Goal: Task Accomplishment & Management: Complete application form

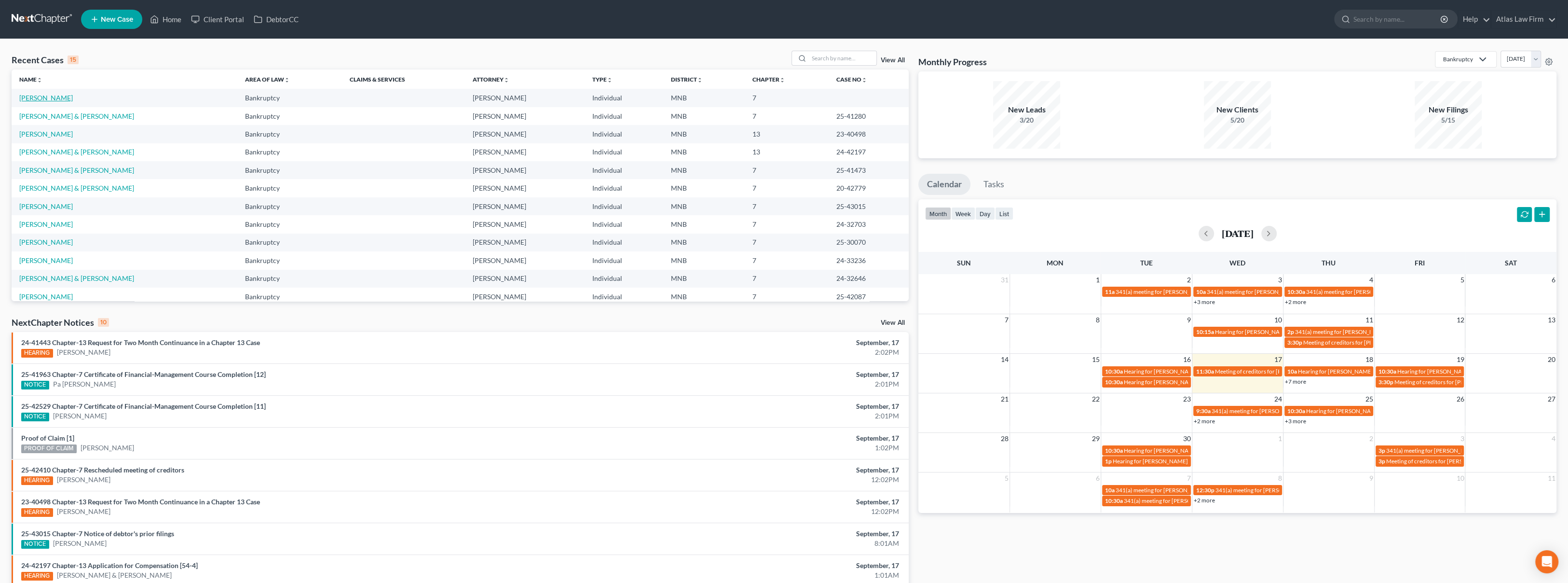
click at [60, 95] on link "[PERSON_NAME]" at bounding box center [46, 97] width 53 height 8
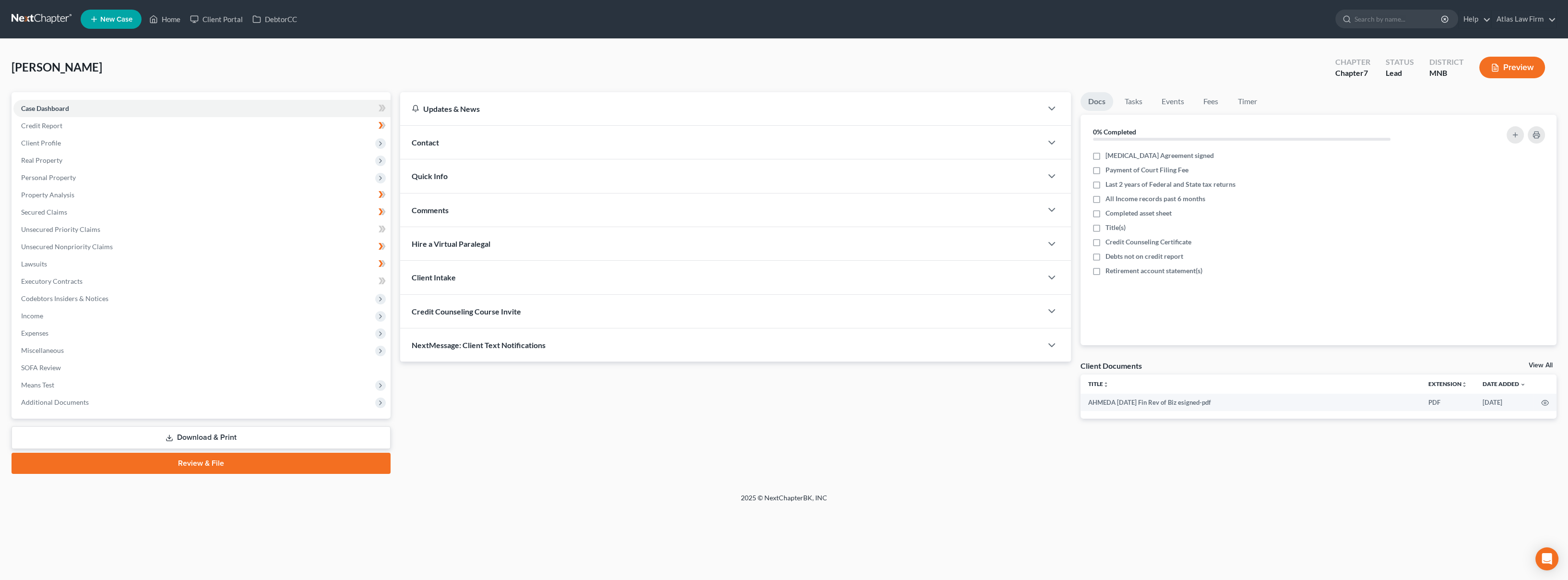
click at [962, 21] on ul "New Case Home Client Portal DebtorCC - No Result - See all results Or Press Ent…" at bounding box center [818, 19] width 1476 height 25
click at [223, 374] on link "SOFA Review" at bounding box center [201, 367] width 377 height 17
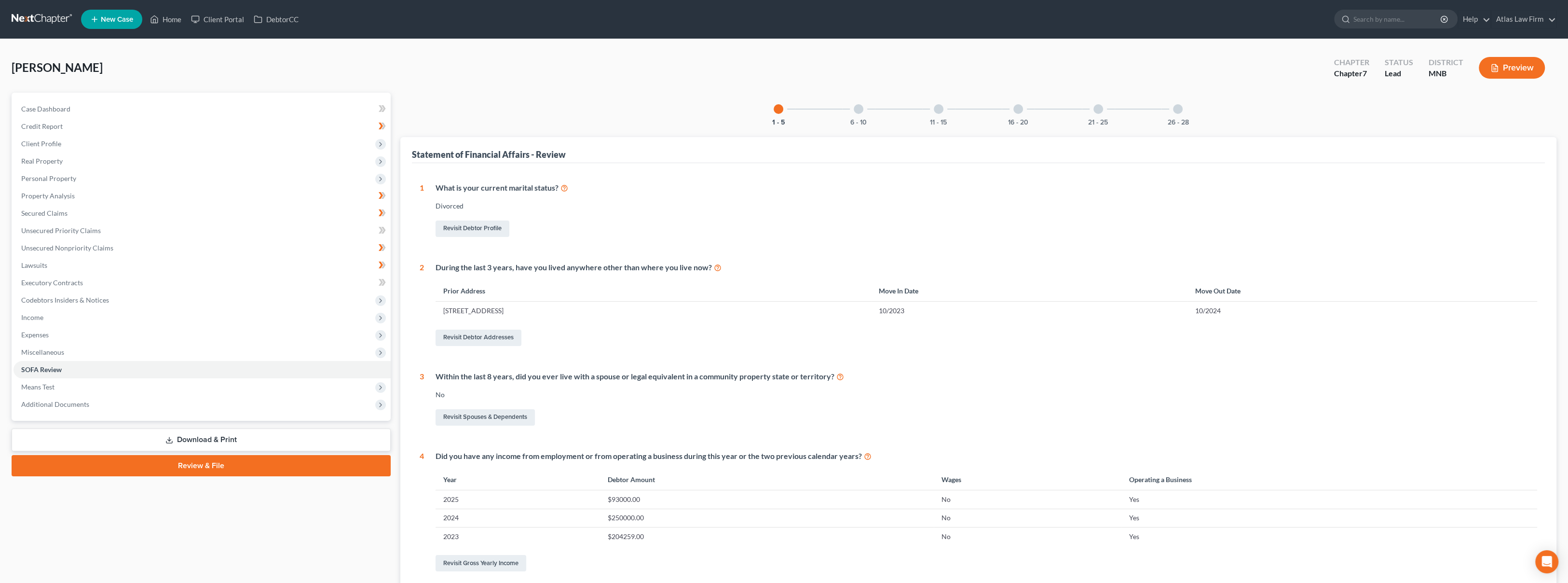
click at [856, 111] on div at bounding box center [859, 109] width 10 height 10
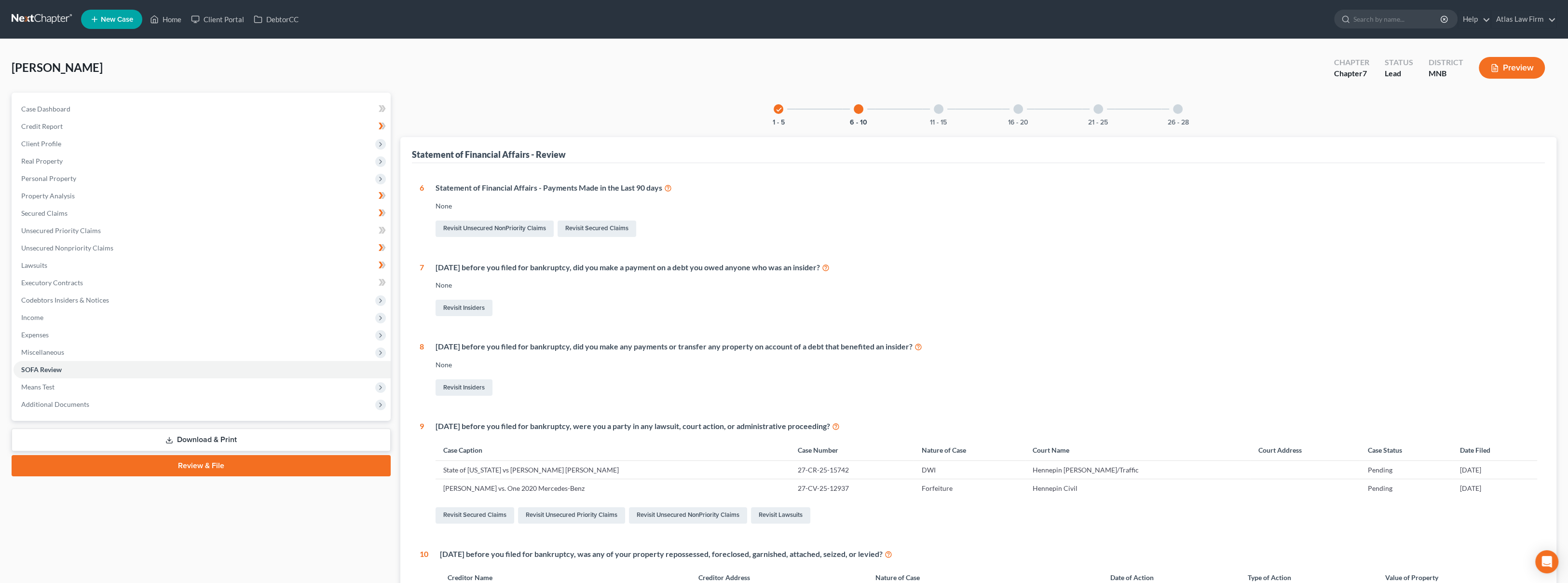
drag, startPoint x: 939, startPoint y: 113, endPoint x: 938, endPoint y: 118, distance: 5.1
click at [939, 116] on div "11 - 15" at bounding box center [939, 109] width 33 height 33
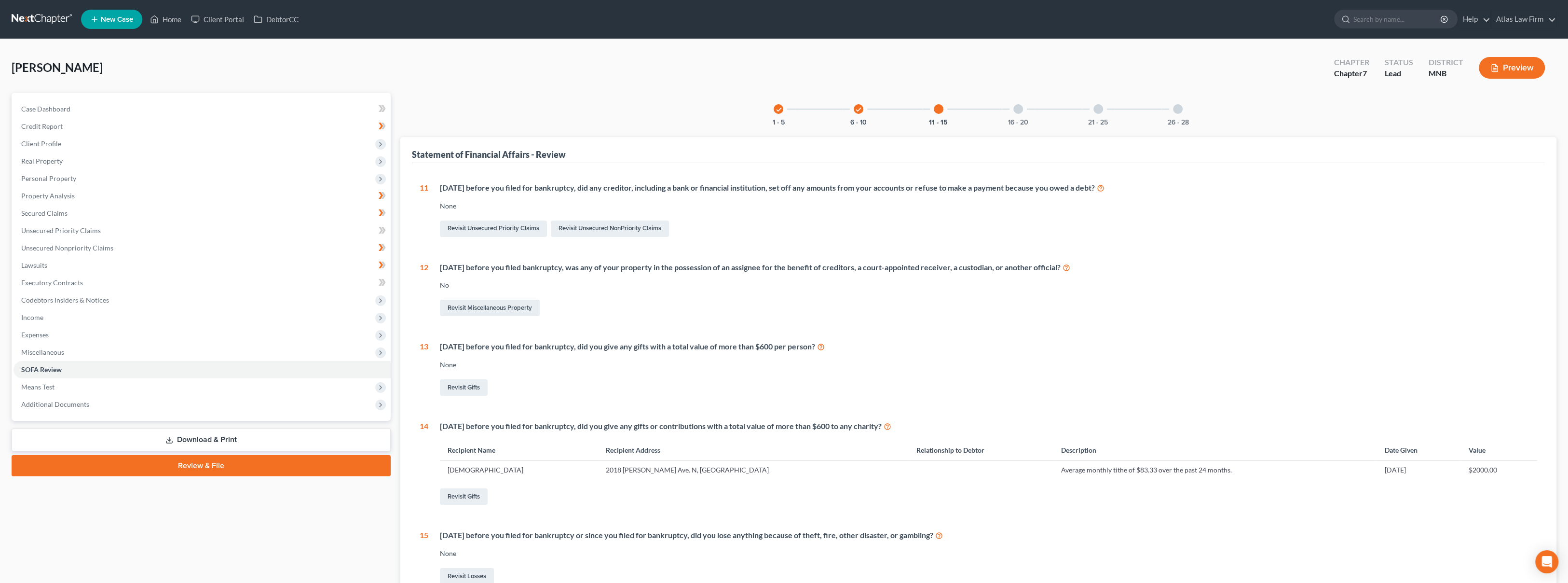
click at [1015, 112] on div at bounding box center [1018, 109] width 10 height 10
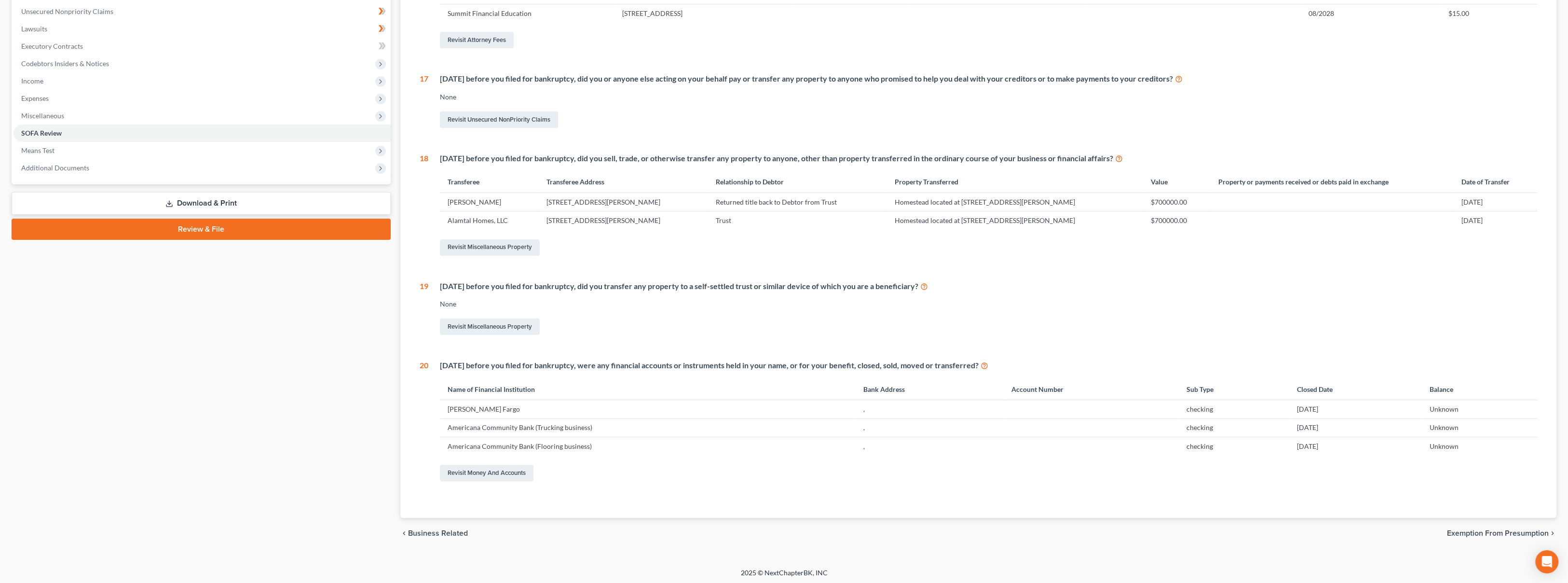
scroll to position [238, 0]
click at [517, 328] on link "Revisit Miscellaneous Property" at bounding box center [489, 325] width 100 height 16
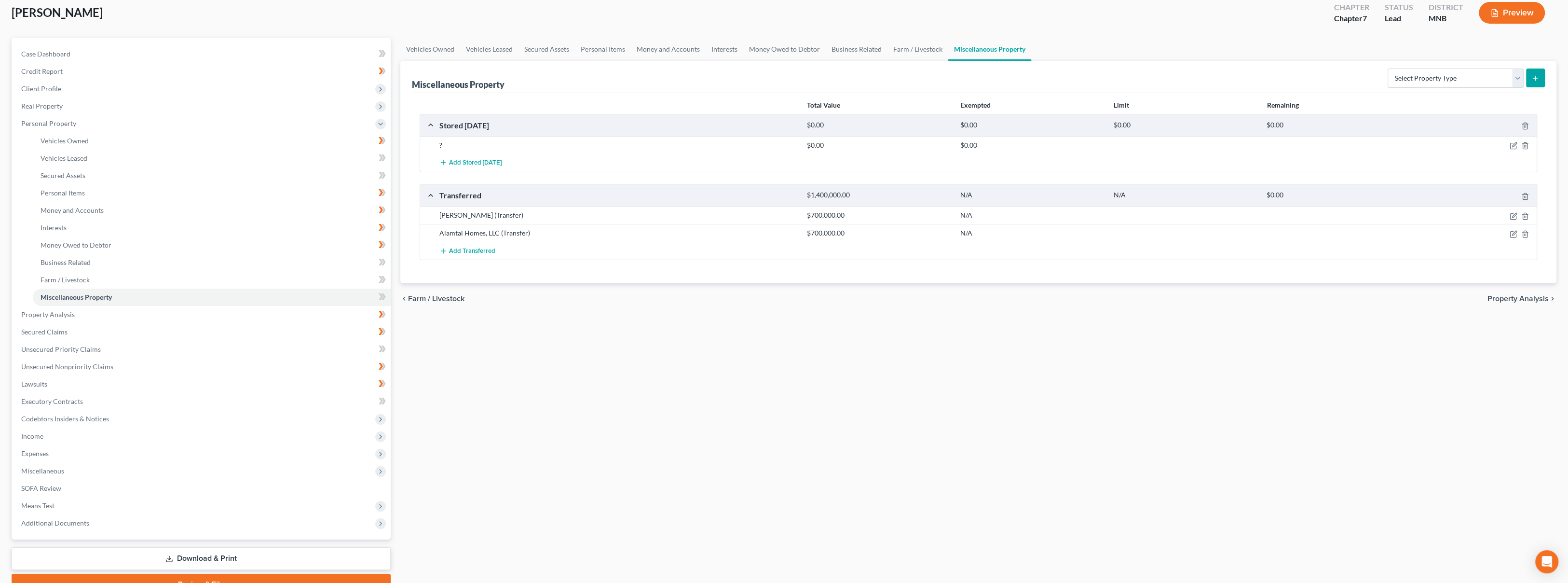
scroll to position [102, 0]
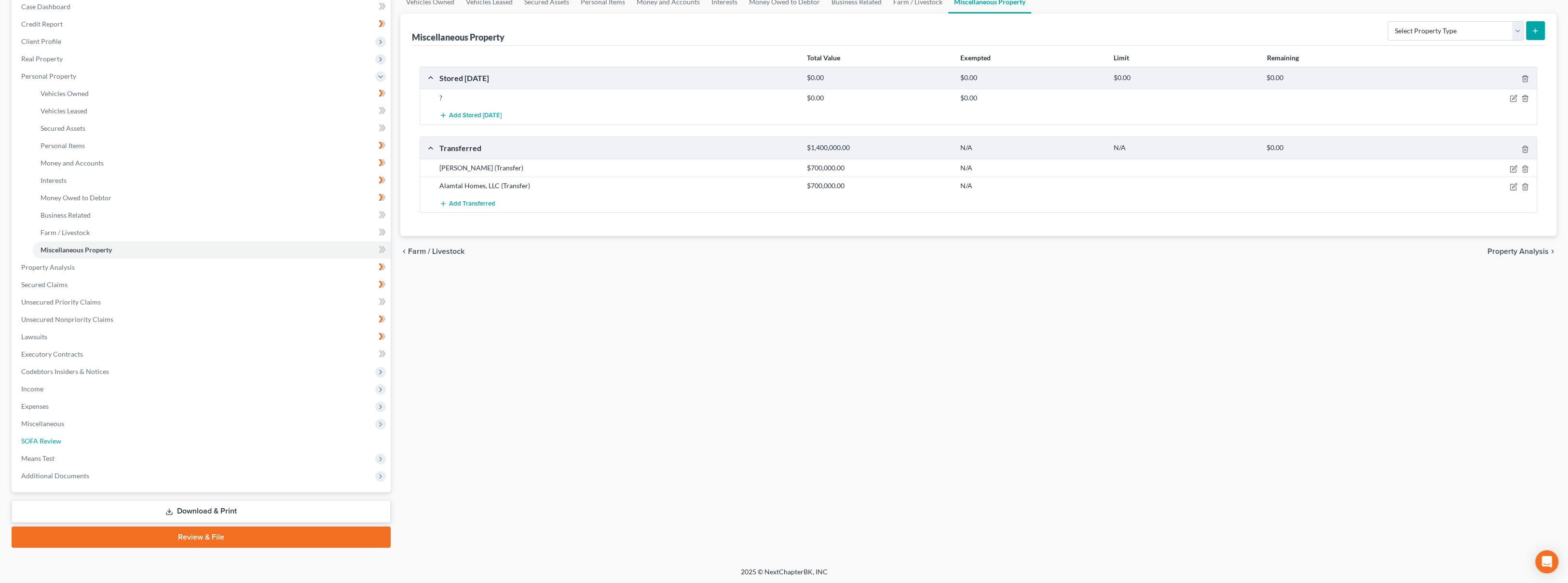
click at [168, 444] on link "SOFA Review" at bounding box center [202, 441] width 377 height 17
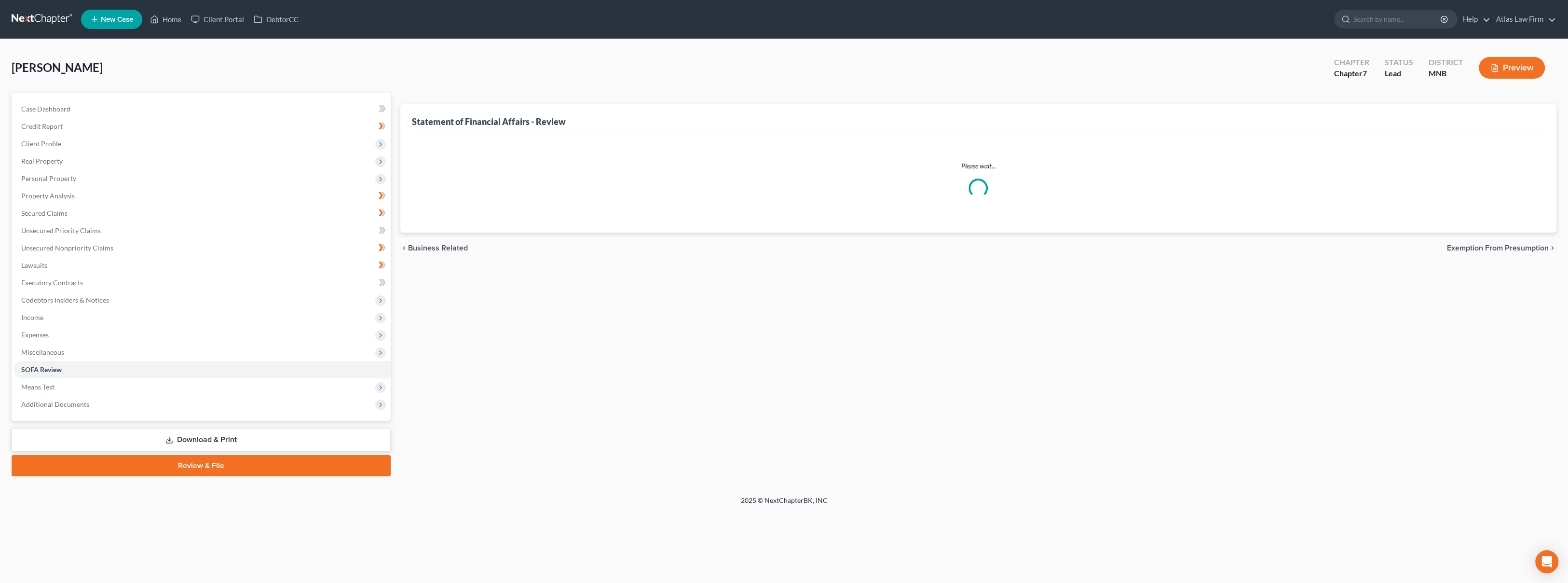
scroll to position [16, 0]
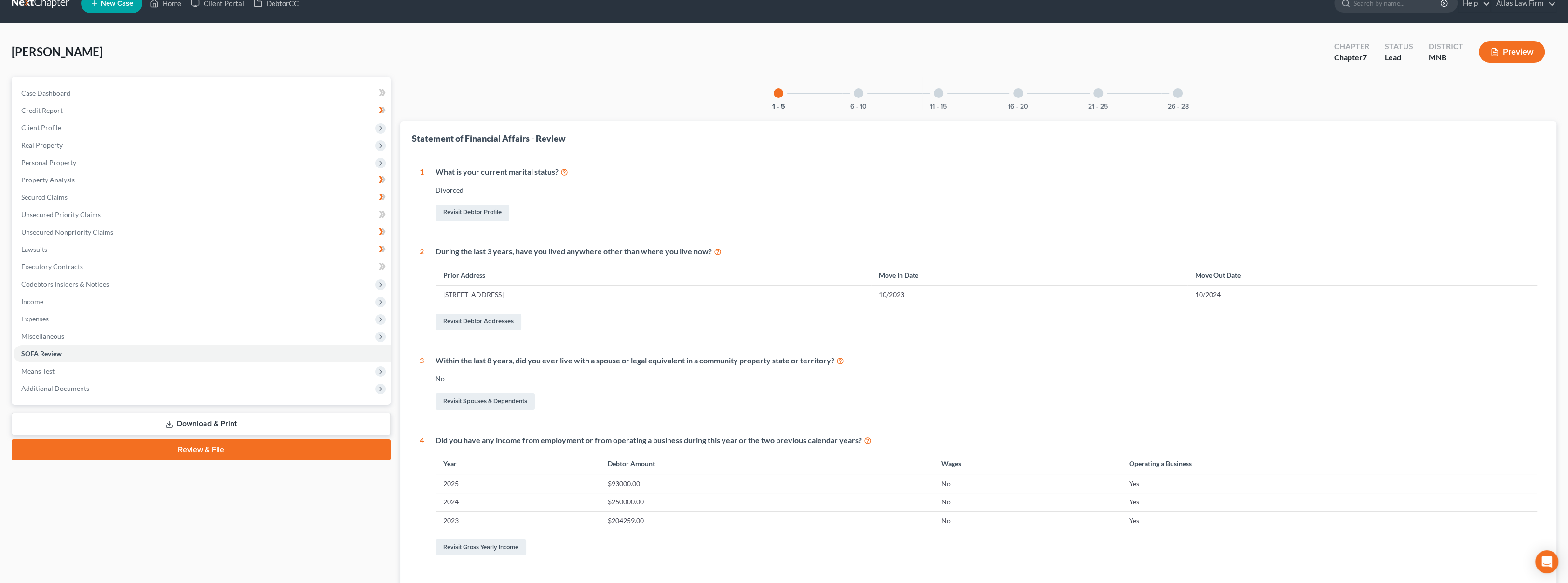
click at [1104, 96] on div "21 - 25" at bounding box center [1098, 93] width 33 height 33
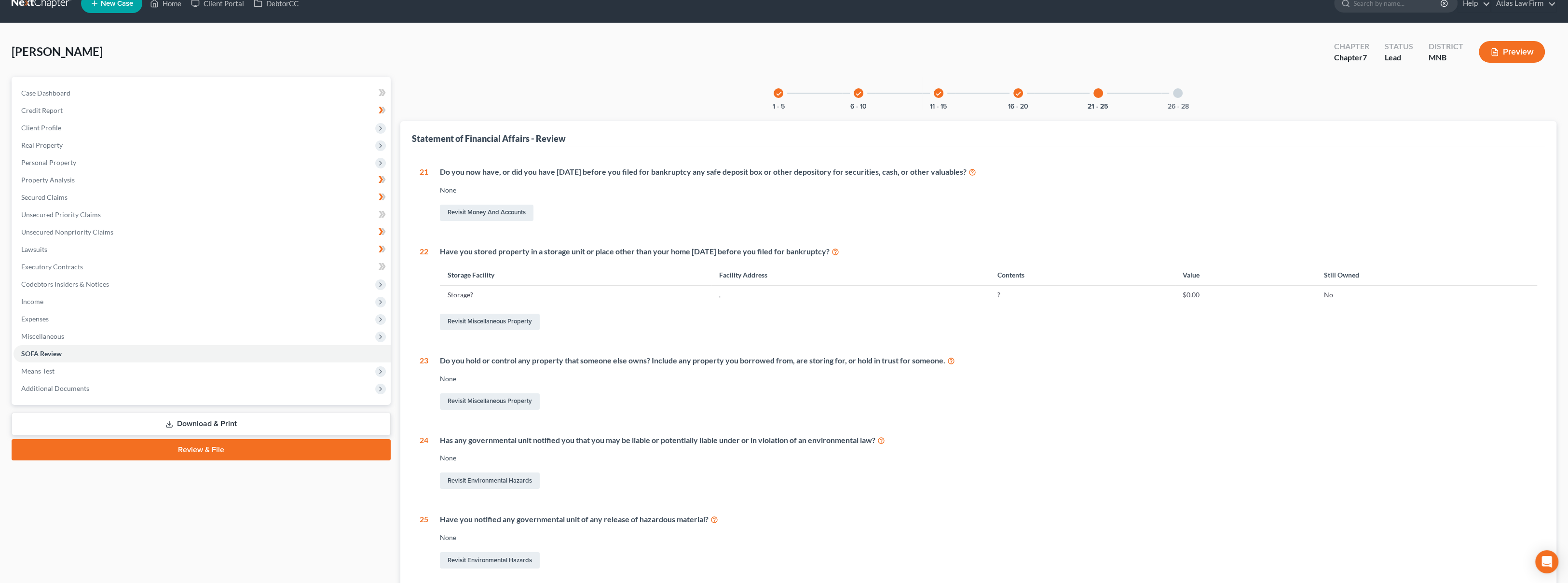
click at [1022, 95] on div "check 16 - 20" at bounding box center [1018, 93] width 33 height 33
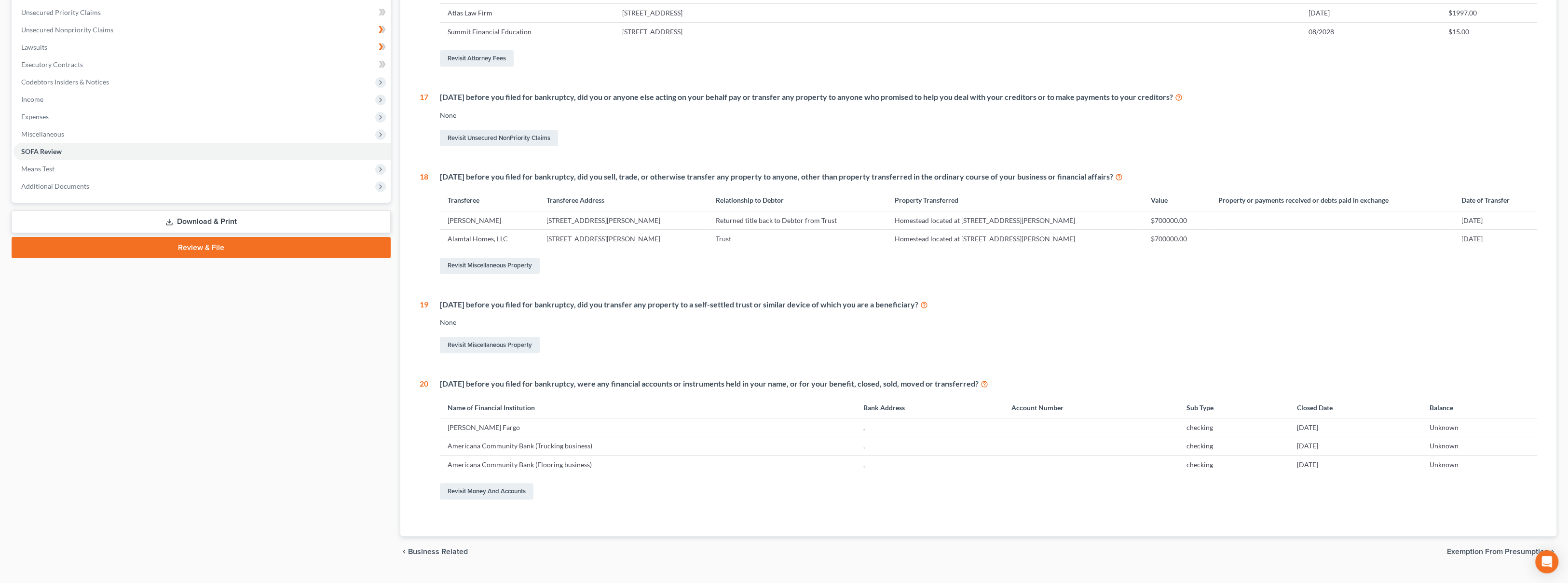
scroll to position [238, 0]
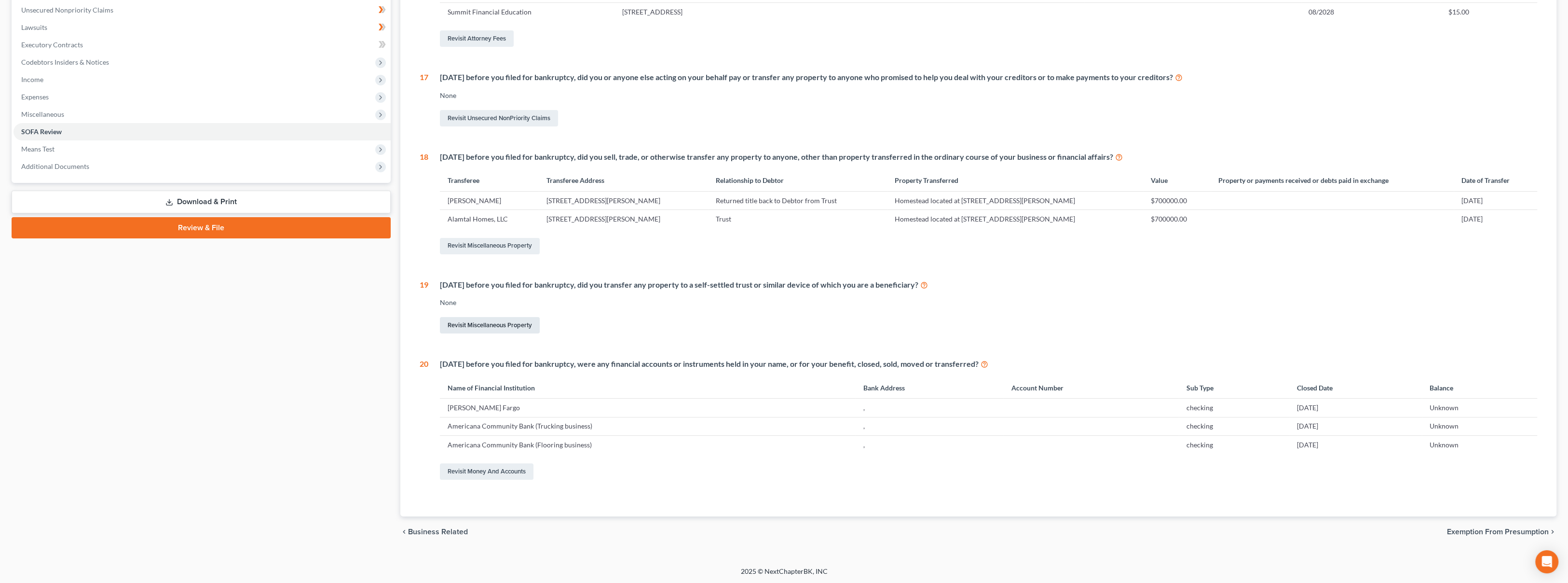
click at [509, 328] on link "Revisit Miscellaneous Property" at bounding box center [489, 325] width 100 height 16
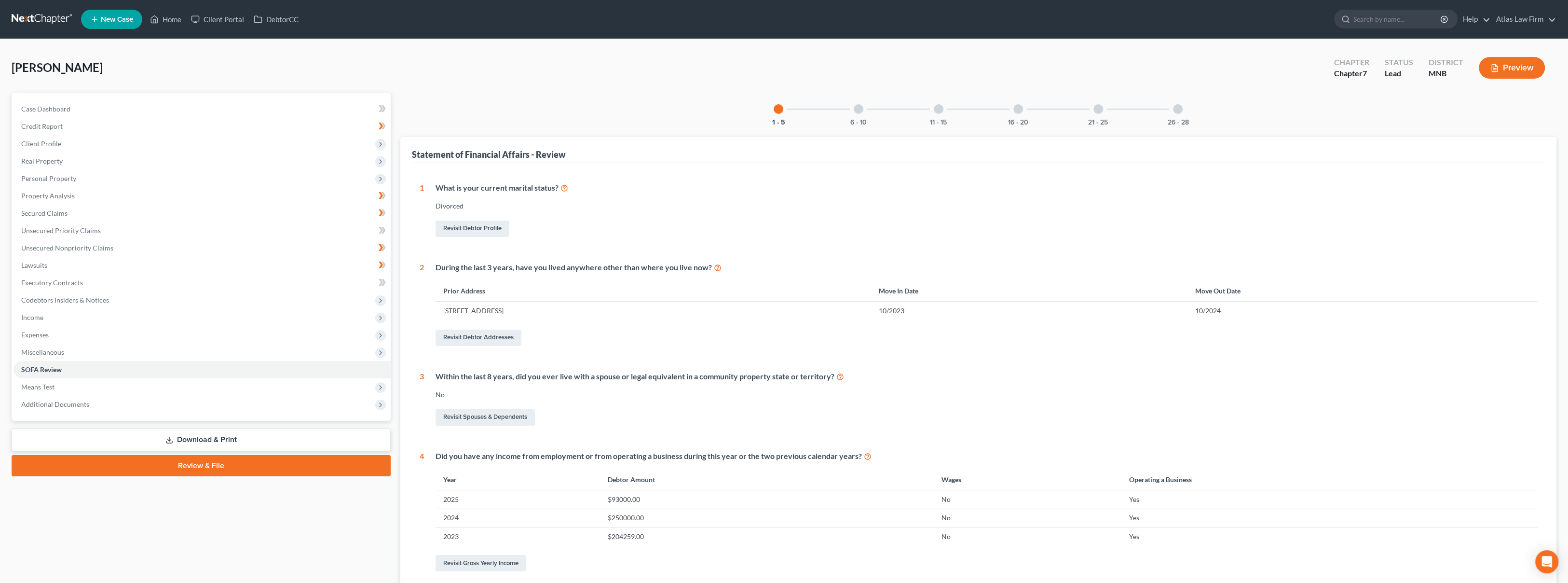
click at [1010, 111] on div "16 - 20" at bounding box center [1018, 109] width 33 height 33
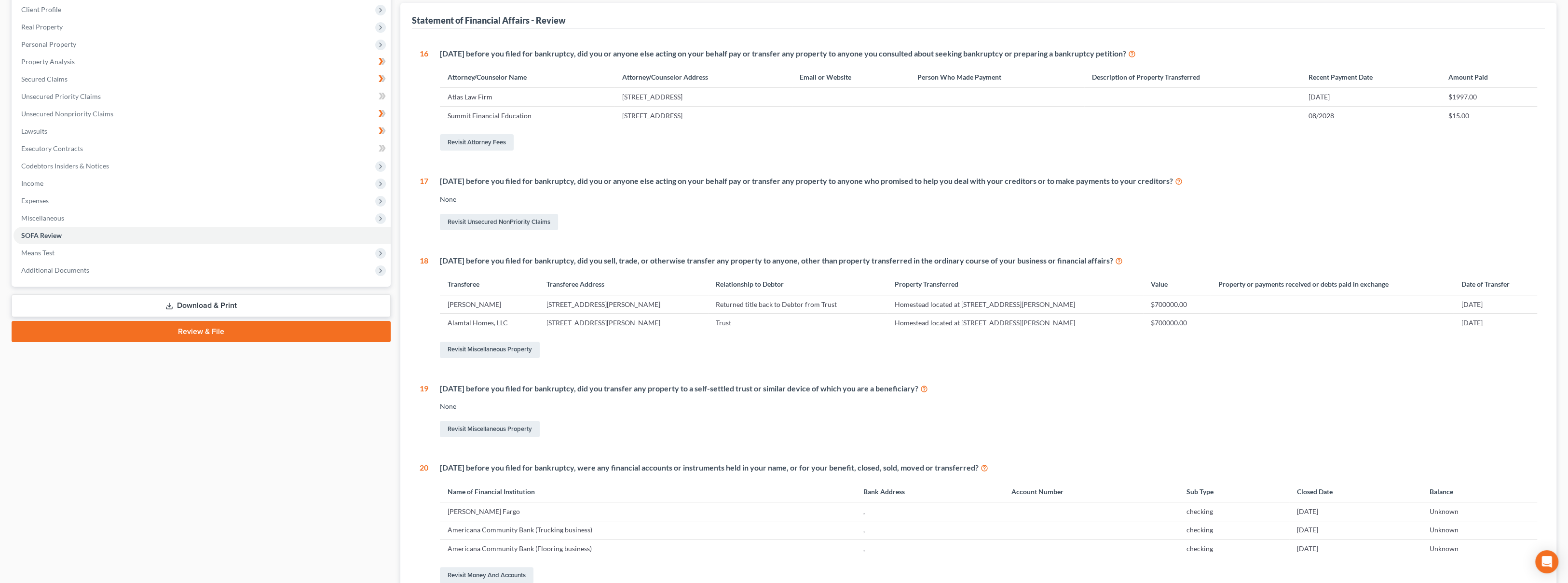
scroll to position [214, 0]
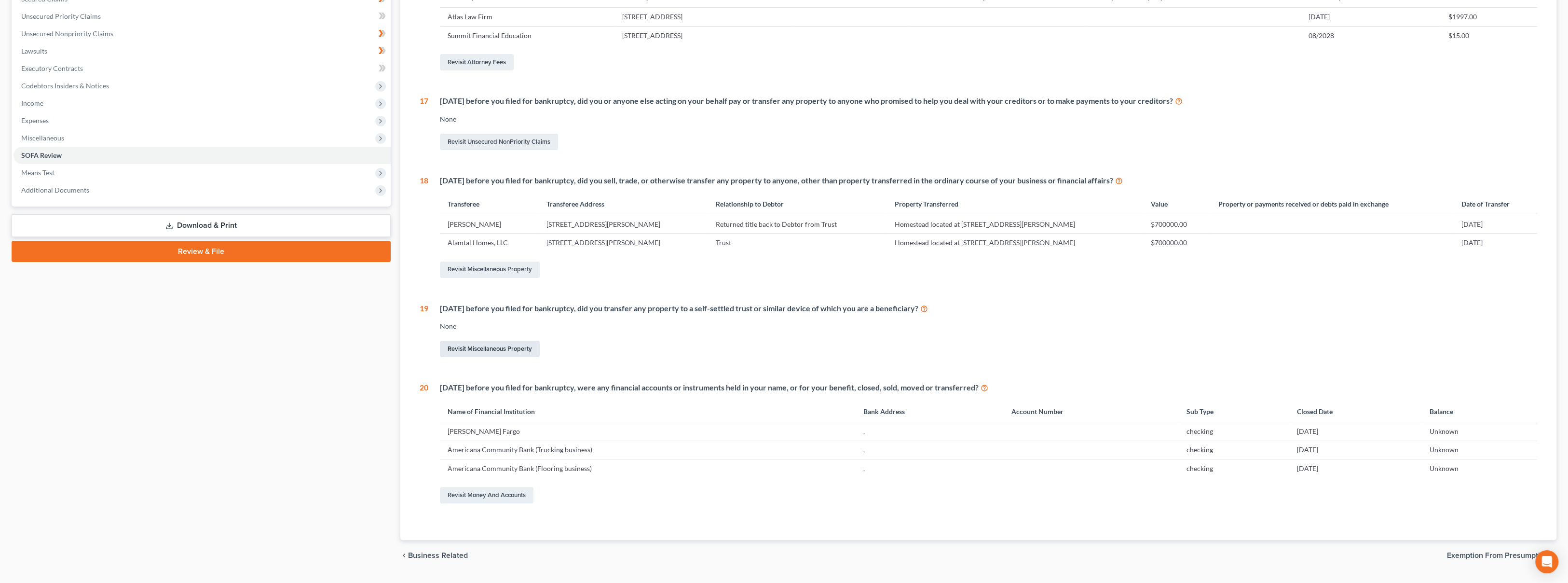
click at [498, 347] on link "Revisit Miscellaneous Property" at bounding box center [489, 349] width 100 height 16
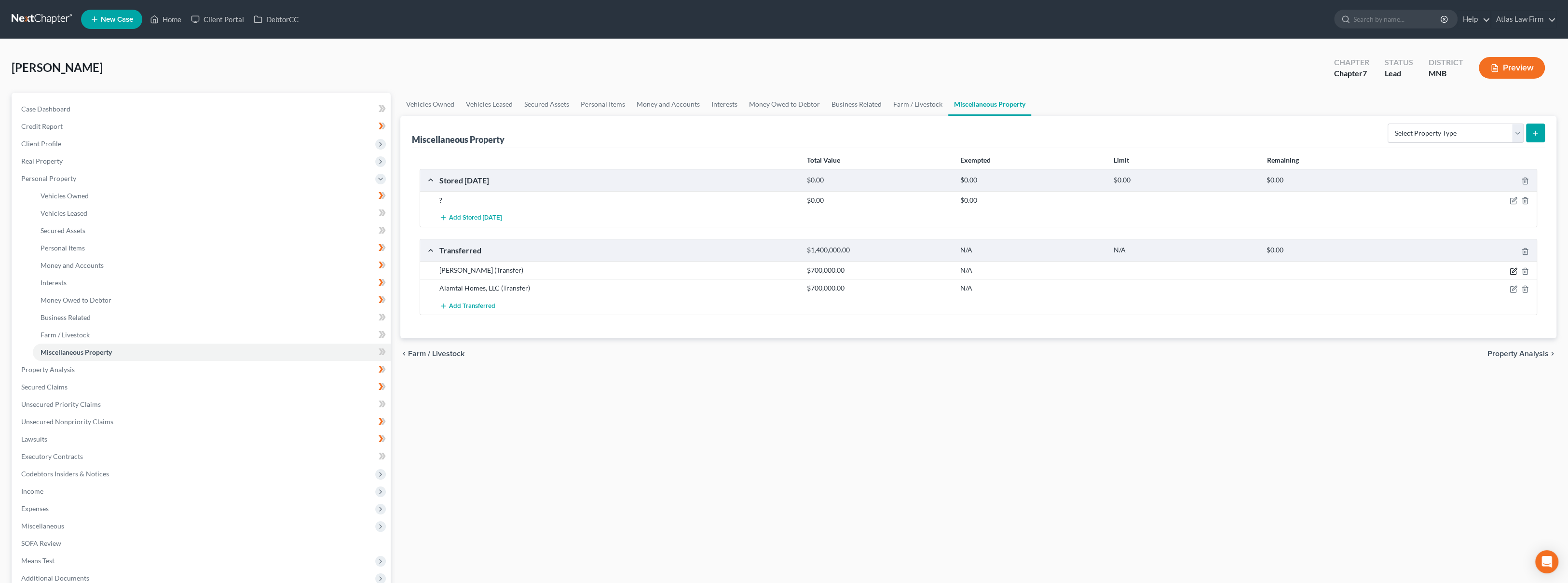
click at [1512, 271] on icon "button" at bounding box center [1515, 270] width 4 height 4
select select "Ordinary ([DATE])"
select select "24"
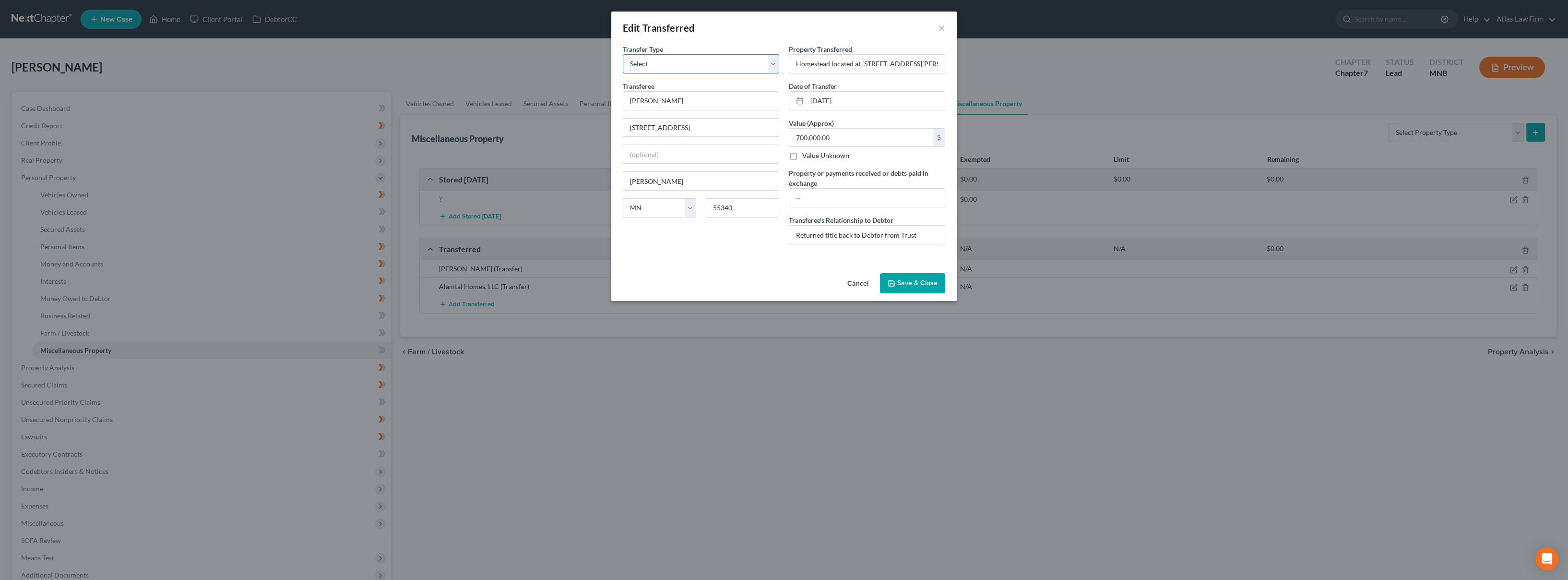
click at [771, 66] on select "Select Ordinary ([DATE]) [DATE]" at bounding box center [701, 64] width 156 height 19
select select "[DATE]"
click at [622, 55] on select "Select Ordinary ([DATE]) [DATE]" at bounding box center [701, 64] width 156 height 19
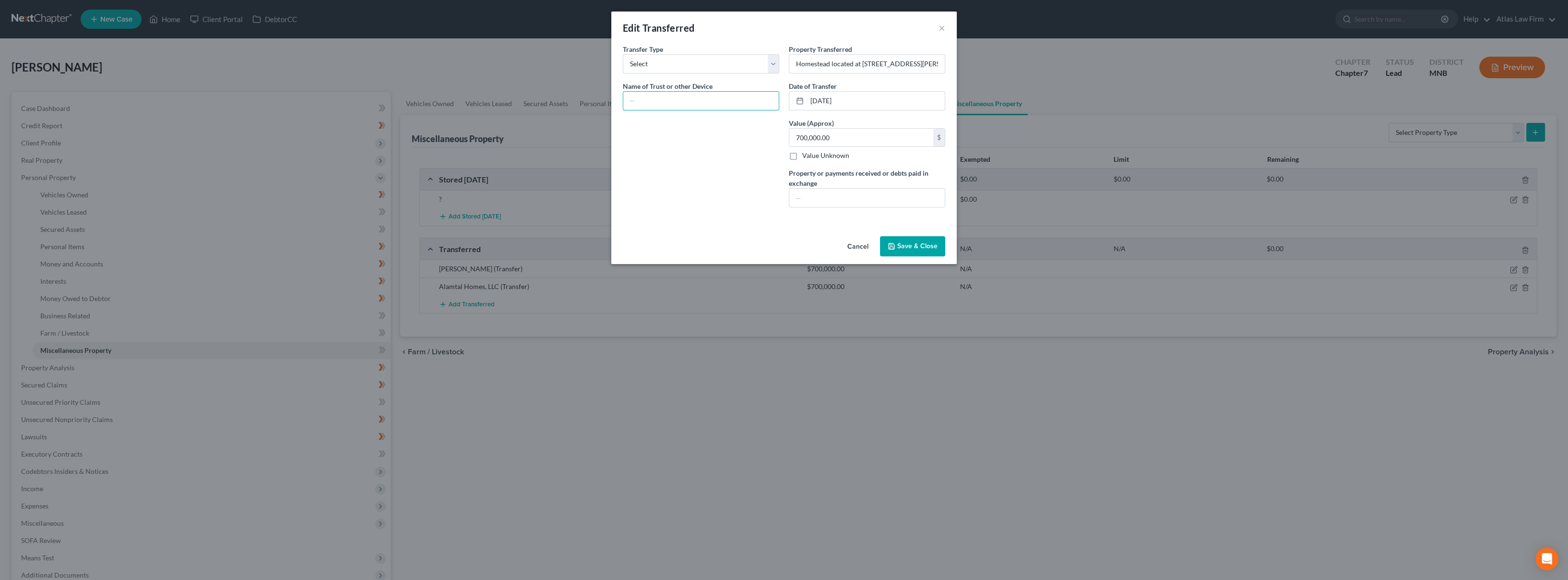
click at [743, 101] on input "text" at bounding box center [701, 100] width 156 height 18
click at [863, 244] on button "Cancel" at bounding box center [858, 246] width 36 height 19
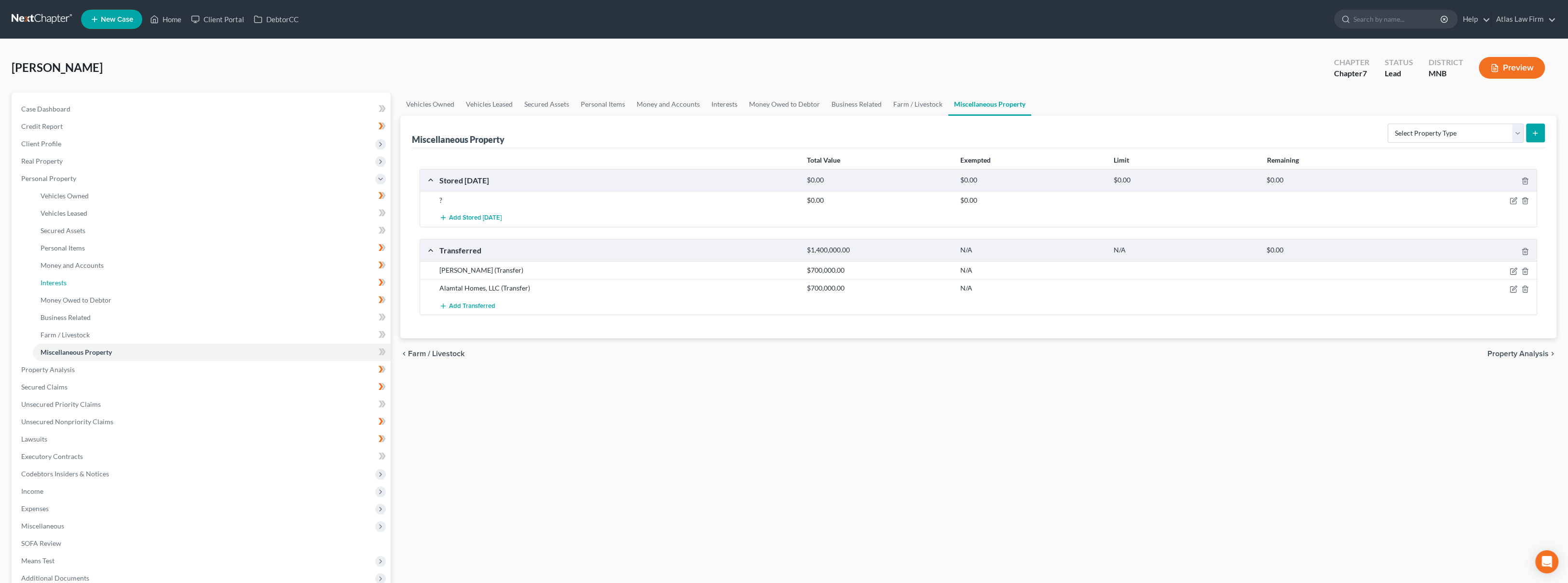
click at [116, 277] on link "Interests" at bounding box center [211, 283] width 358 height 17
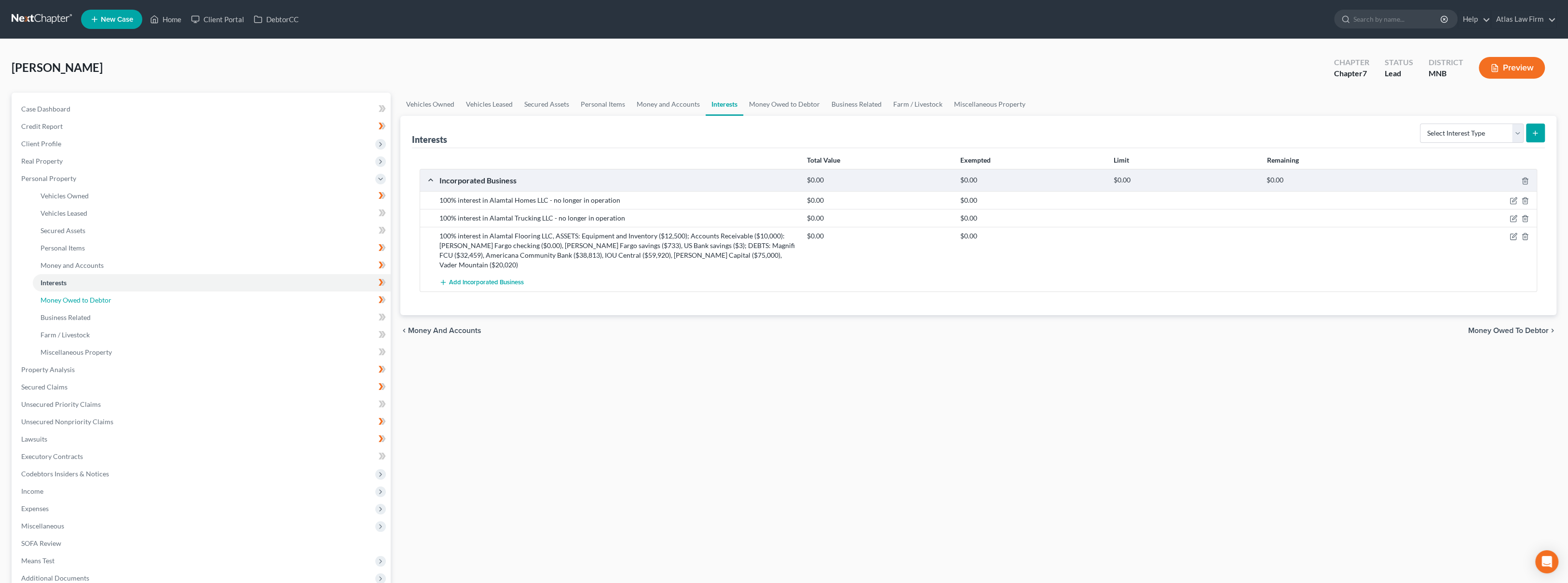
click at [52, 302] on span "Money Owed to Debtor" at bounding box center [76, 300] width 71 height 8
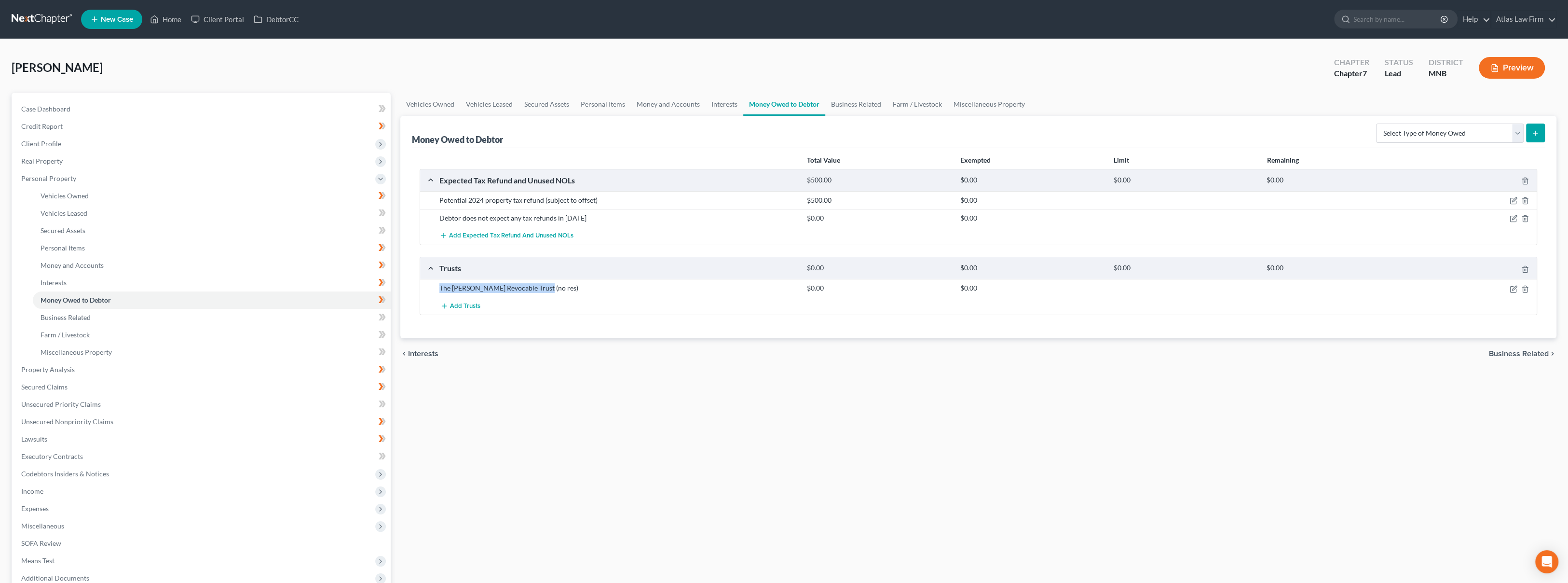
drag, startPoint x: 437, startPoint y: 289, endPoint x: 549, endPoint y: 296, distance: 112.2
click at [549, 295] on div "The [PERSON_NAME] Revocable Trust (no res) $0.00 $0.00" at bounding box center [979, 288] width 1117 height 18
copy div "The [PERSON_NAME] Revocable Trust"
click at [999, 105] on link "Miscellaneous Property" at bounding box center [989, 104] width 83 height 23
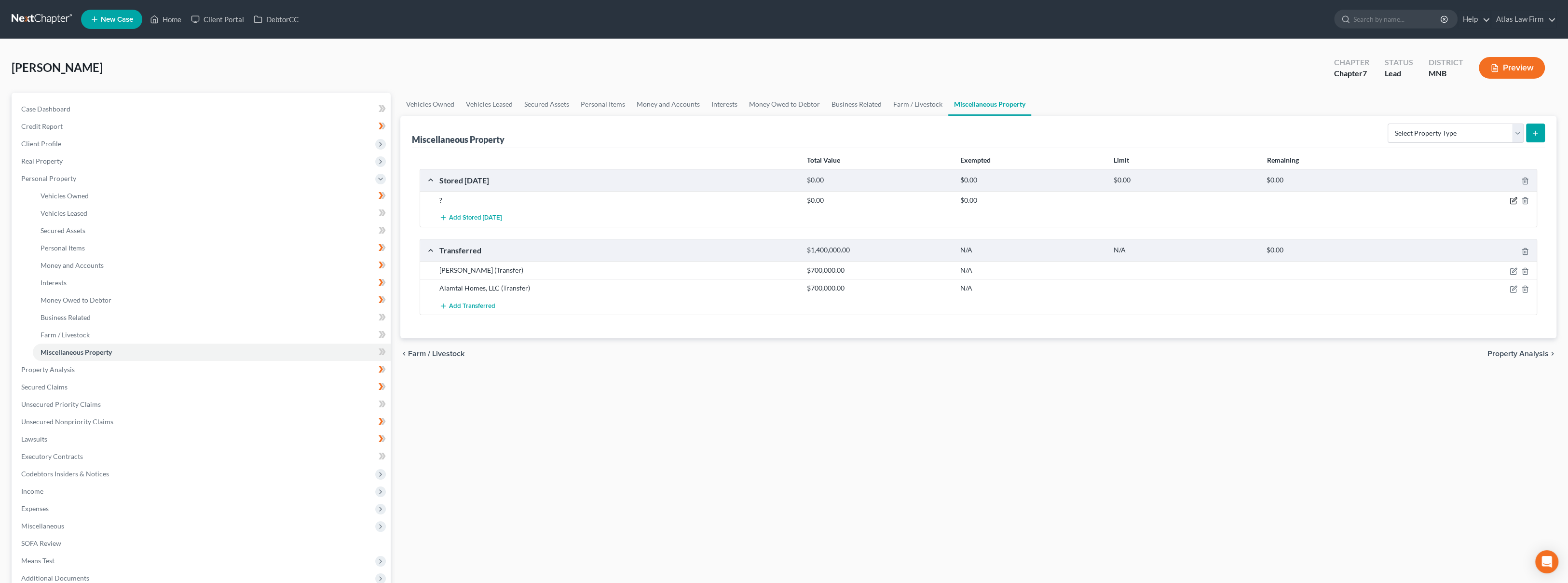
click at [1512, 198] on icon "button" at bounding box center [1513, 200] width 7 height 7
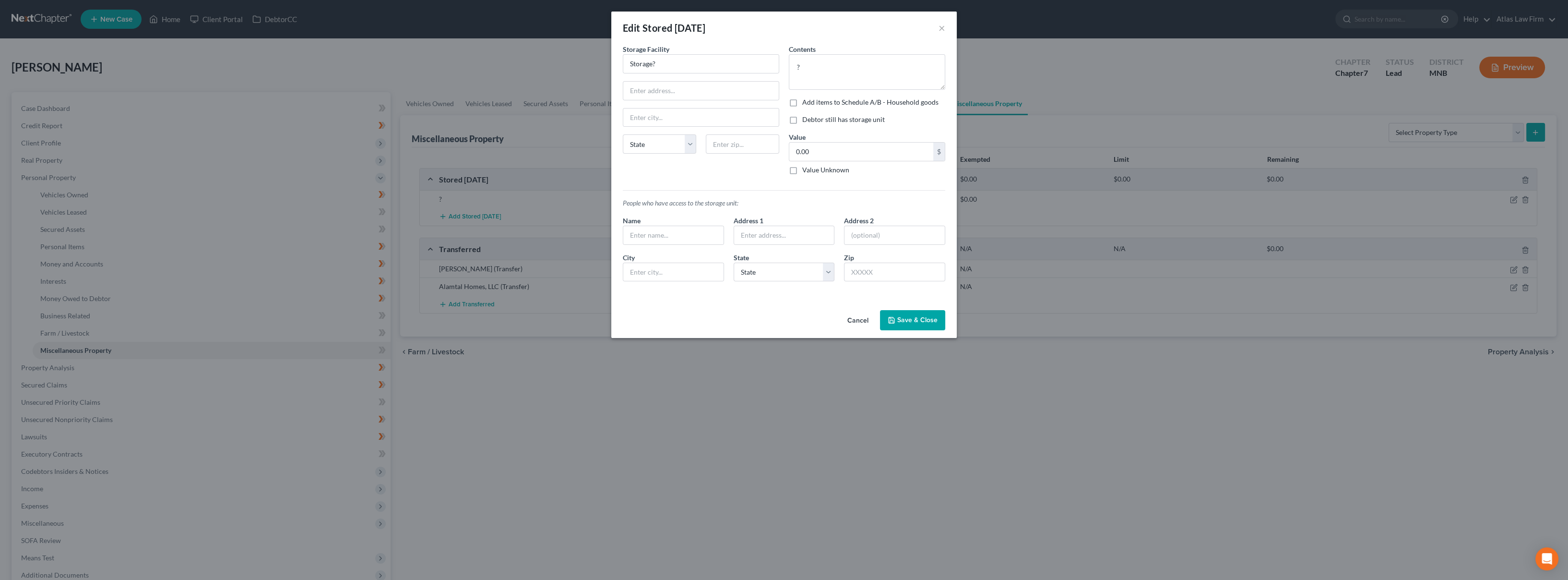
click at [861, 317] on button "Cancel" at bounding box center [858, 321] width 36 height 19
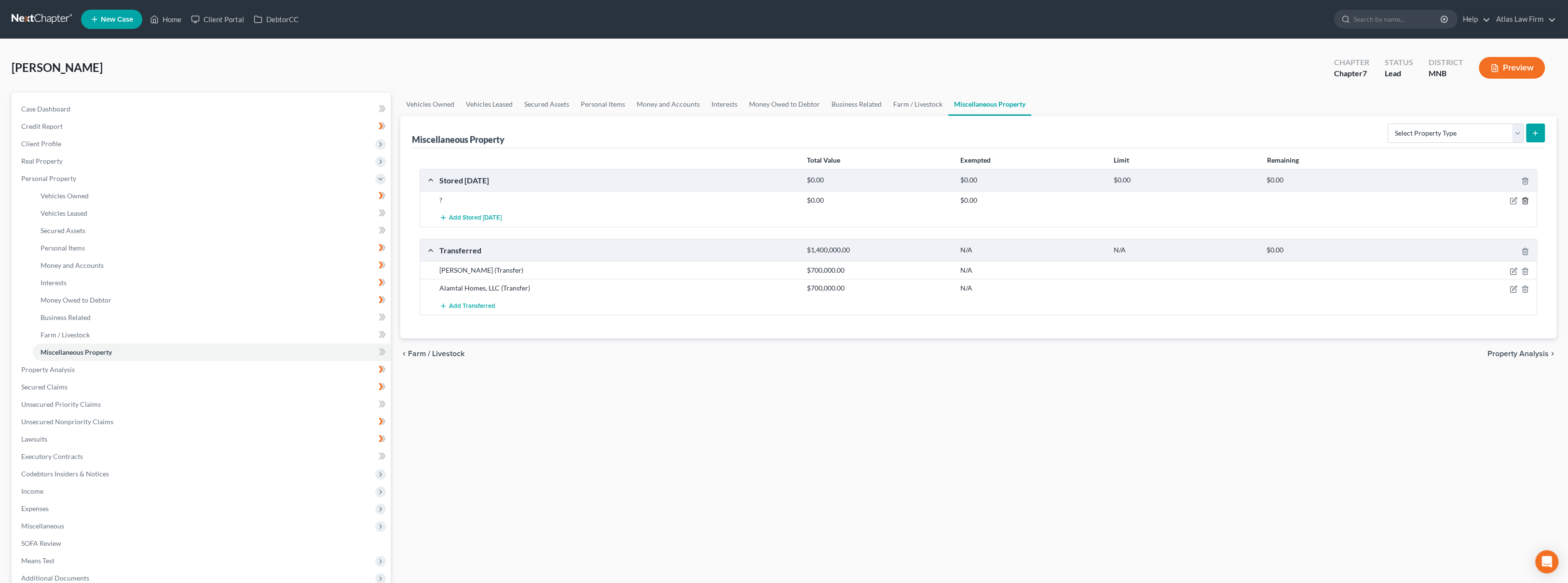
click at [1527, 201] on icon "button" at bounding box center [1525, 200] width 7 height 7
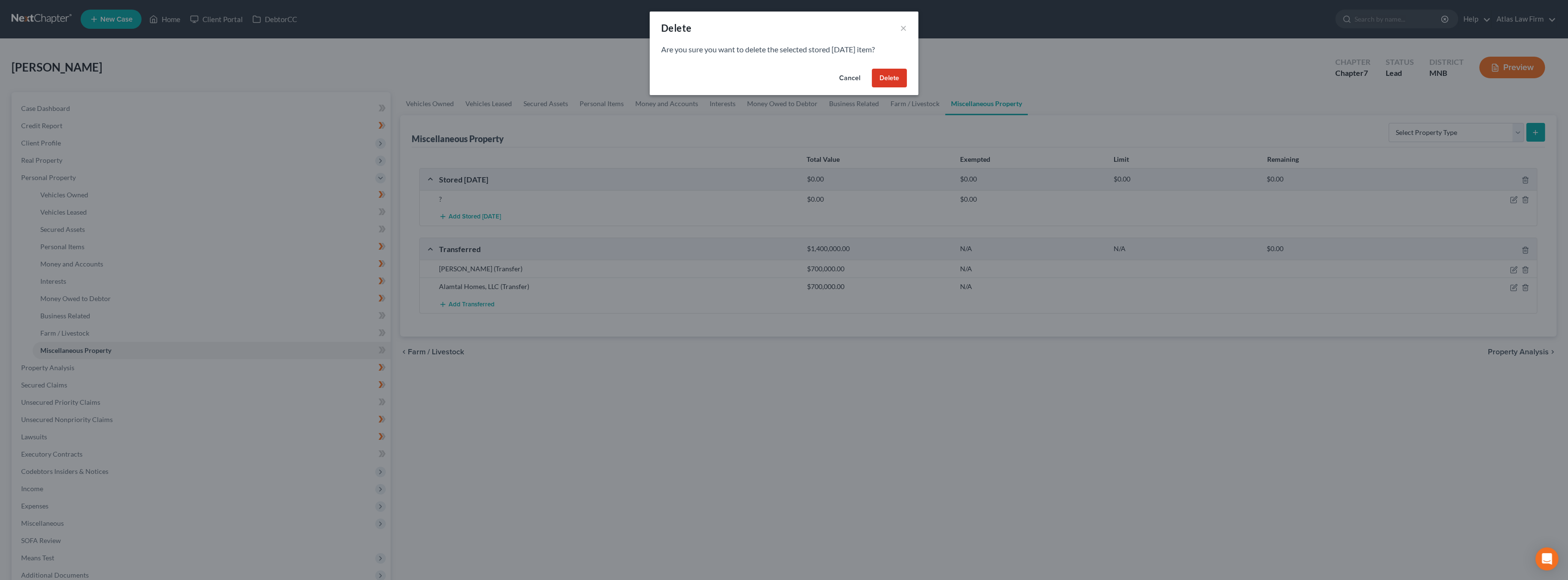
click at [884, 74] on button "Delete" at bounding box center [889, 78] width 35 height 19
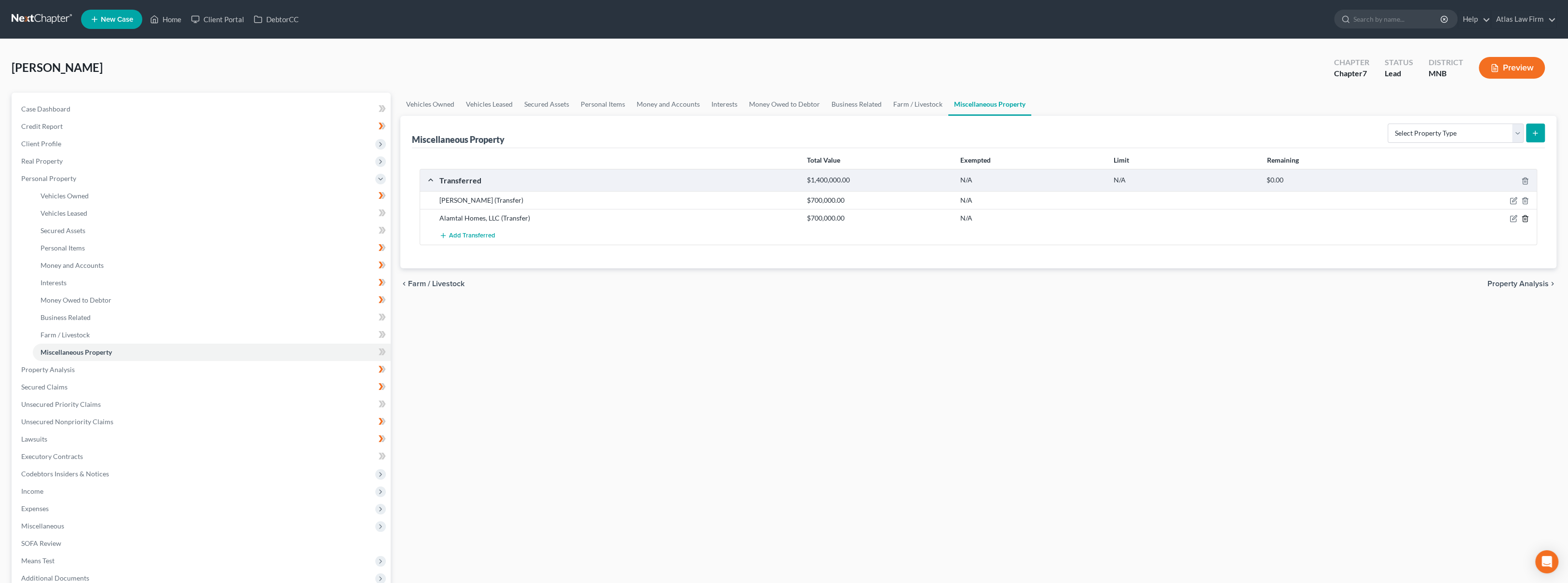
click at [1524, 221] on icon "button" at bounding box center [1525, 219] width 7 height 7
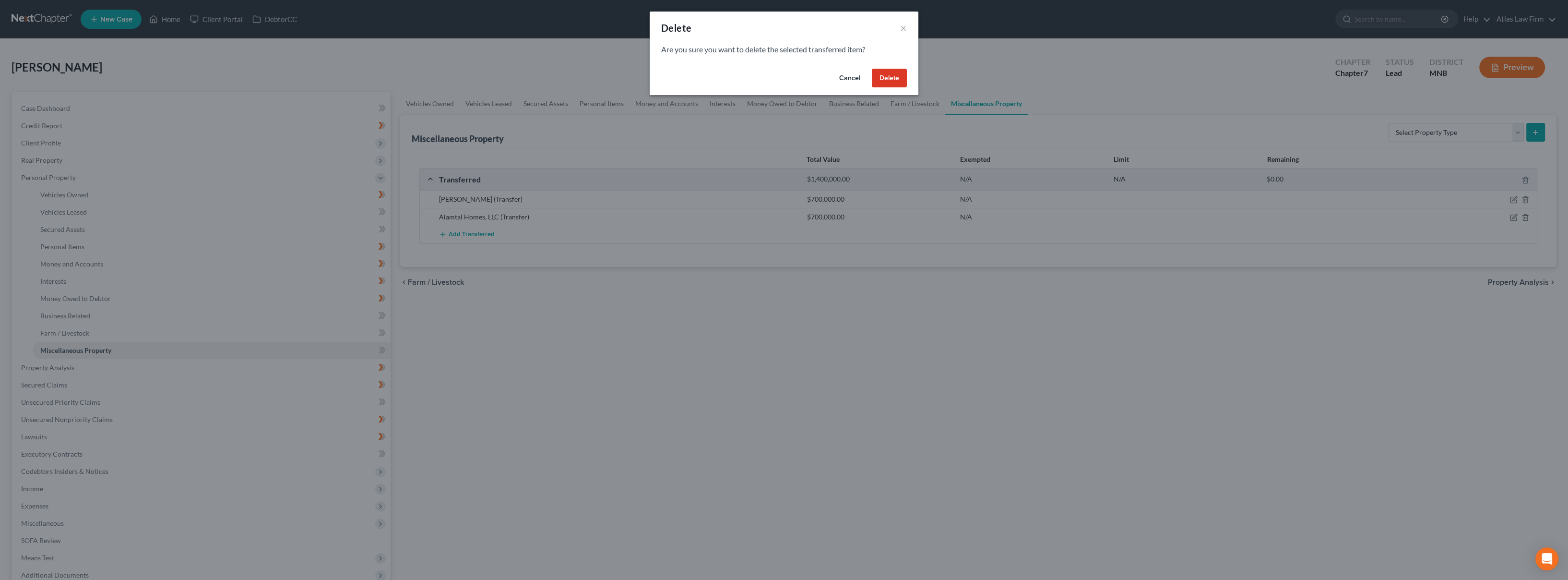
click at [853, 76] on button "Cancel" at bounding box center [849, 78] width 36 height 19
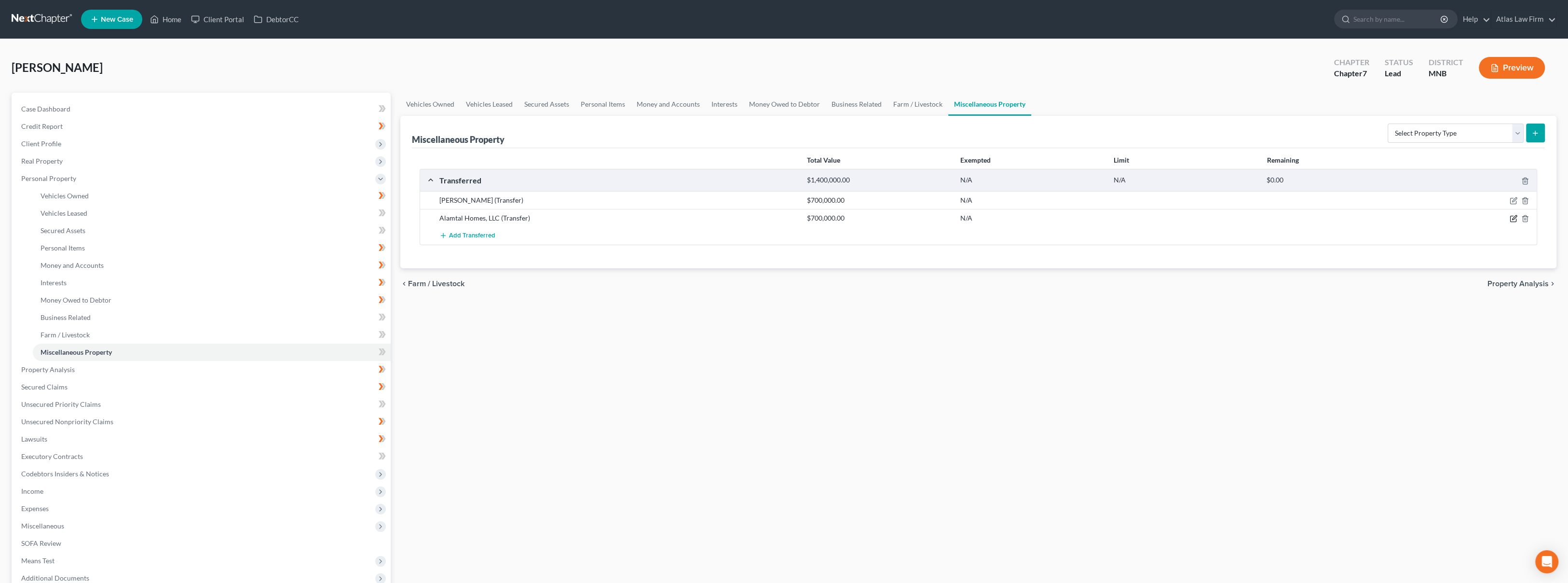
click at [1514, 219] on icon "button" at bounding box center [1513, 219] width 7 height 7
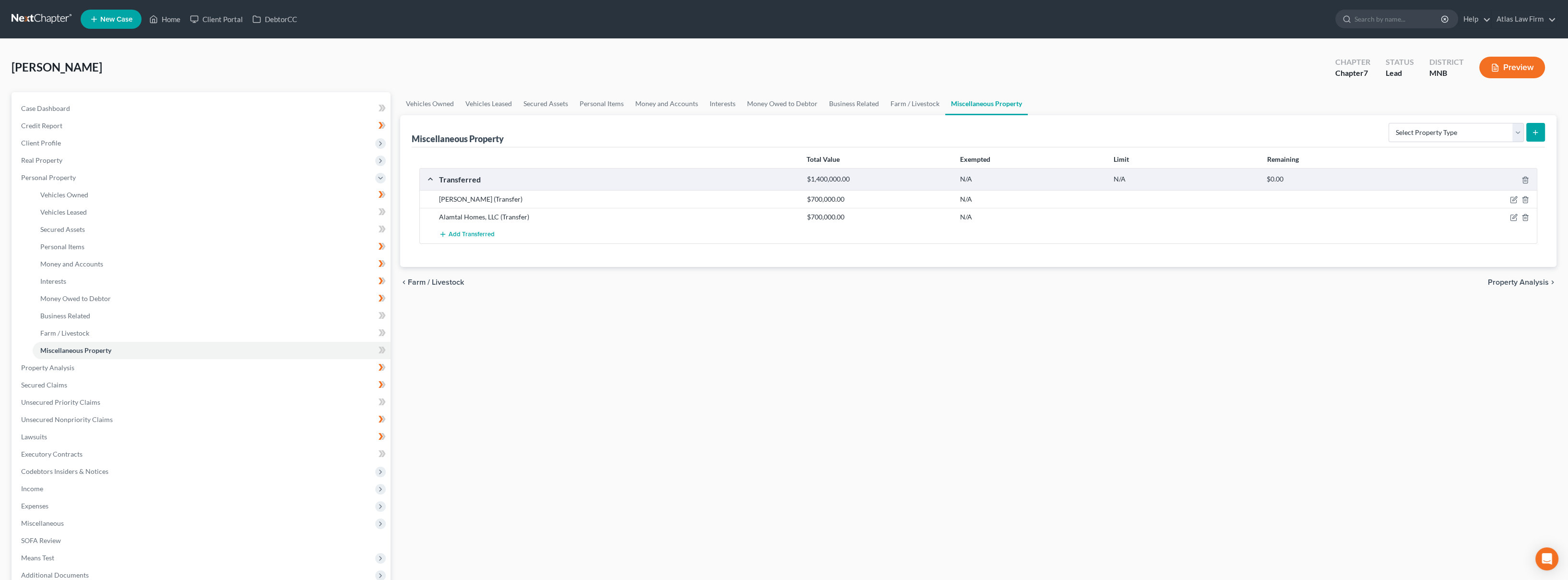
select select "Ordinary ([DATE])"
select select "24"
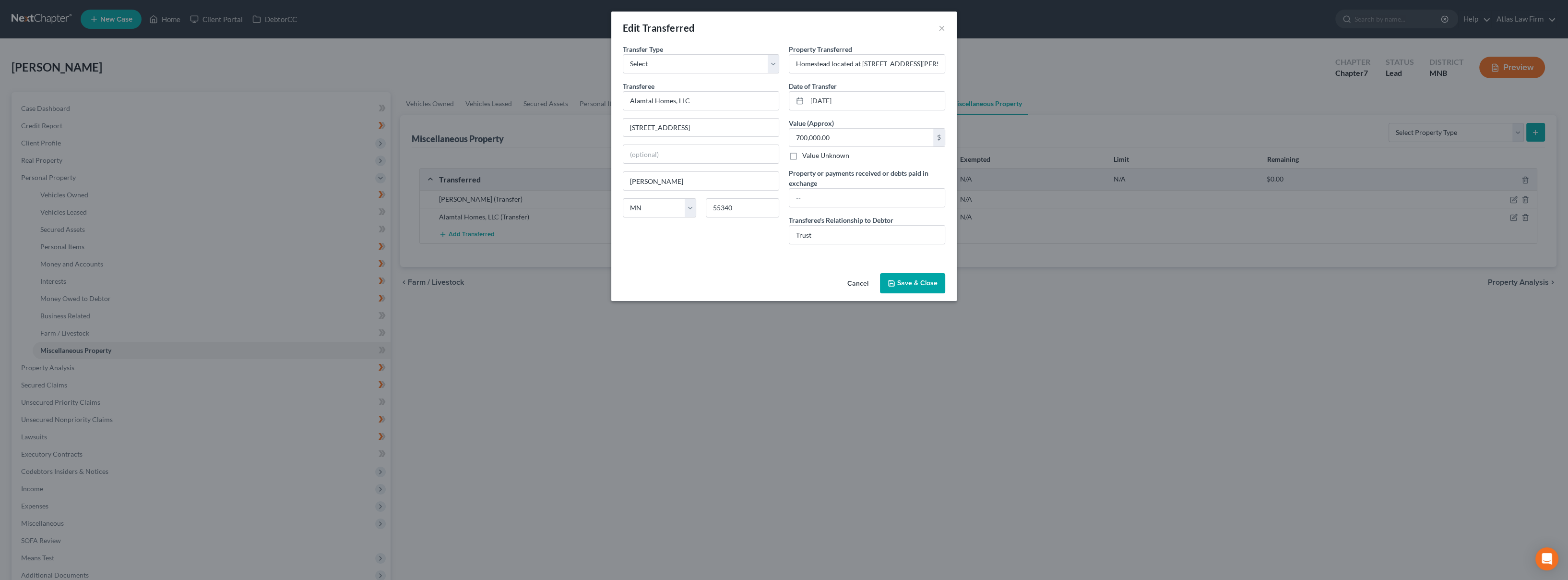
click at [856, 280] on button "Cancel" at bounding box center [858, 283] width 36 height 19
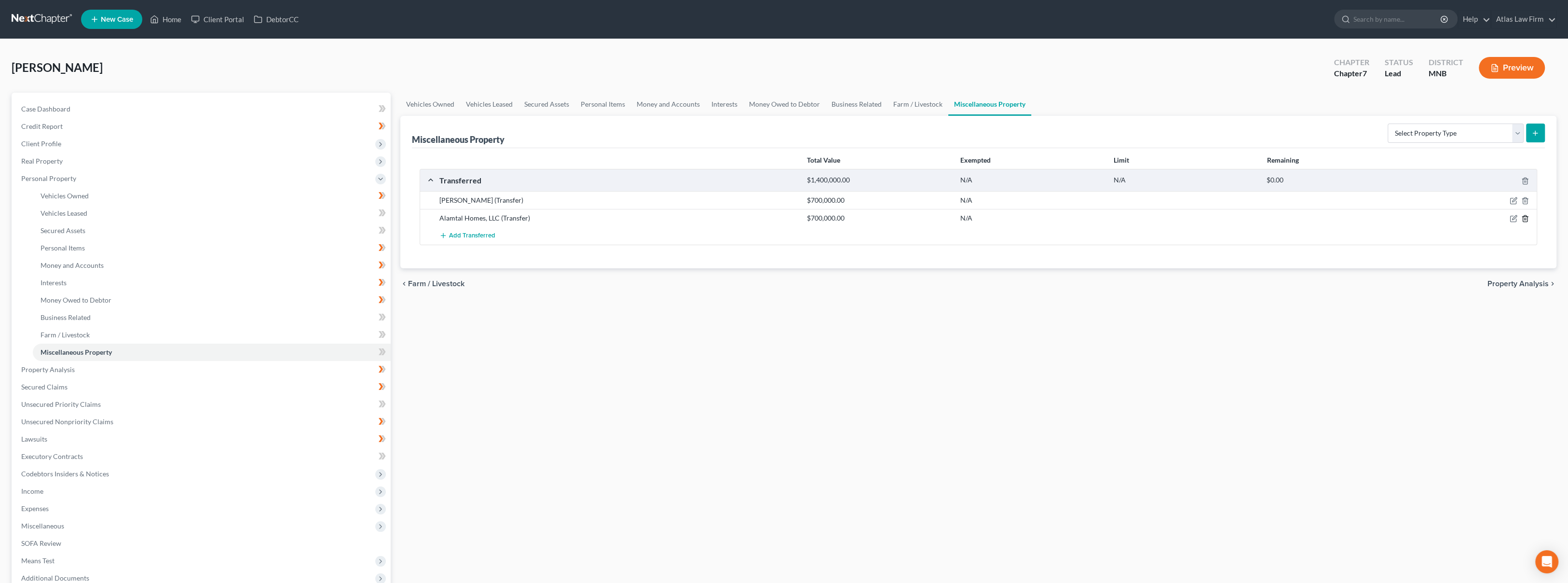
click at [1525, 219] on line "button" at bounding box center [1525, 220] width 0 height 2
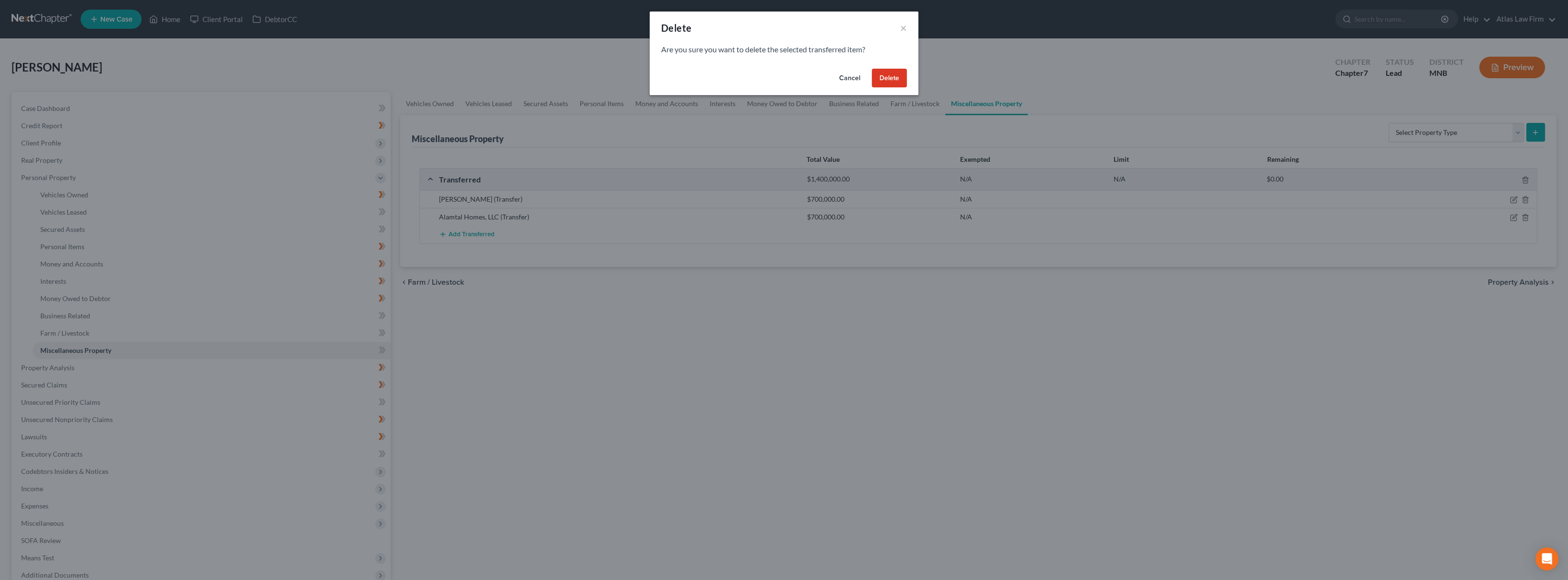
click at [888, 75] on button "Delete" at bounding box center [889, 78] width 35 height 19
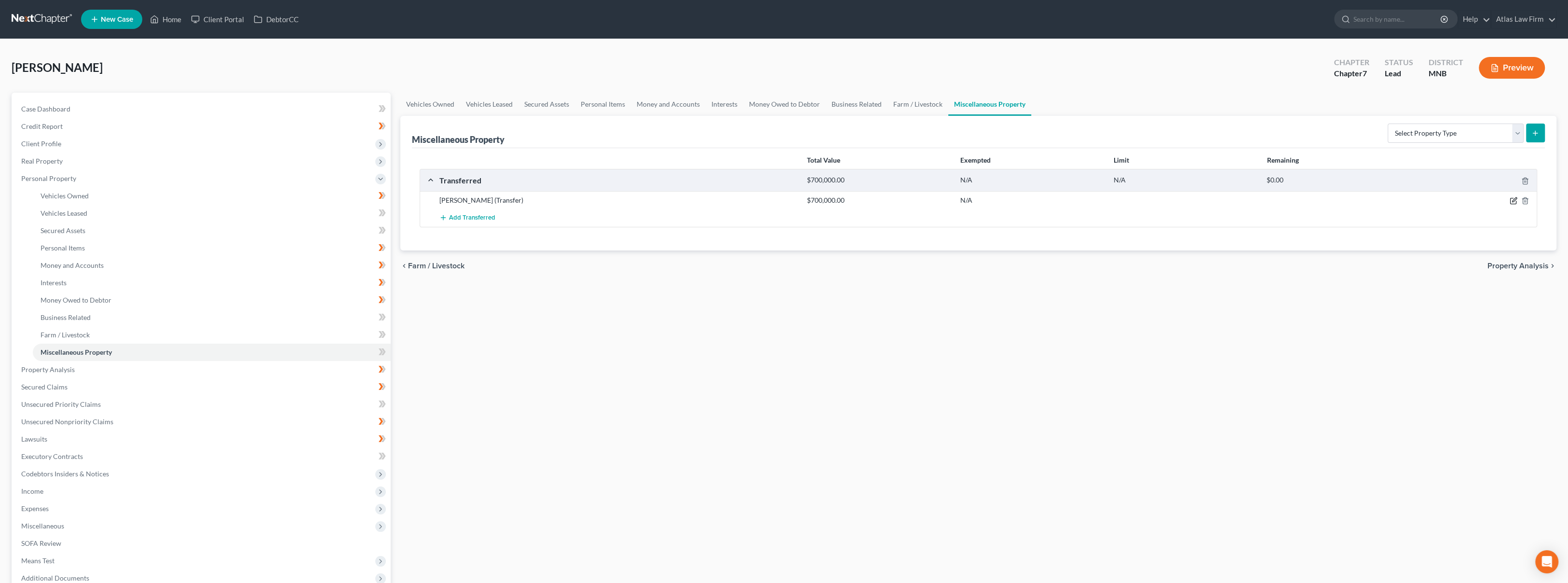
click at [1515, 204] on icon "button" at bounding box center [1513, 200] width 7 height 7
select select "Ordinary ([DATE])"
select select "24"
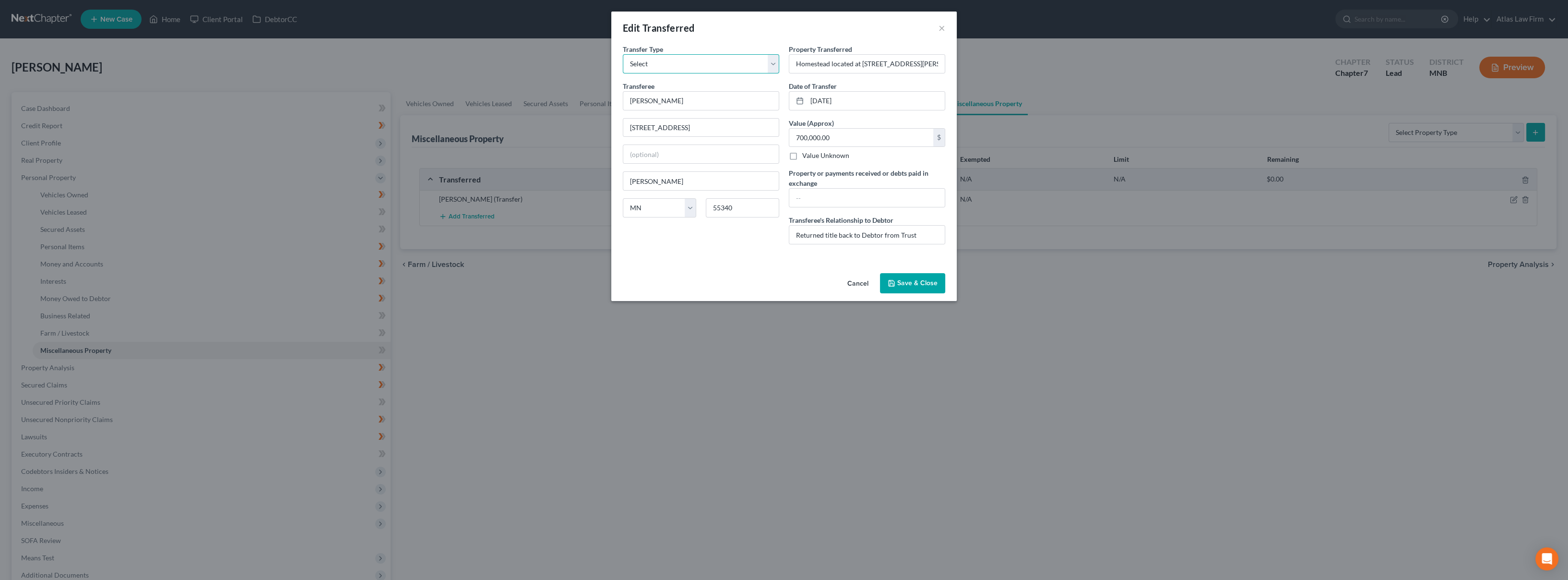
click at [770, 66] on select "Select Ordinary ([DATE]) [DATE]" at bounding box center [701, 64] width 156 height 19
select select "[DATE]"
click at [622, 55] on select "Select Ordinary ([DATE]) [DATE]" at bounding box center [701, 64] width 156 height 19
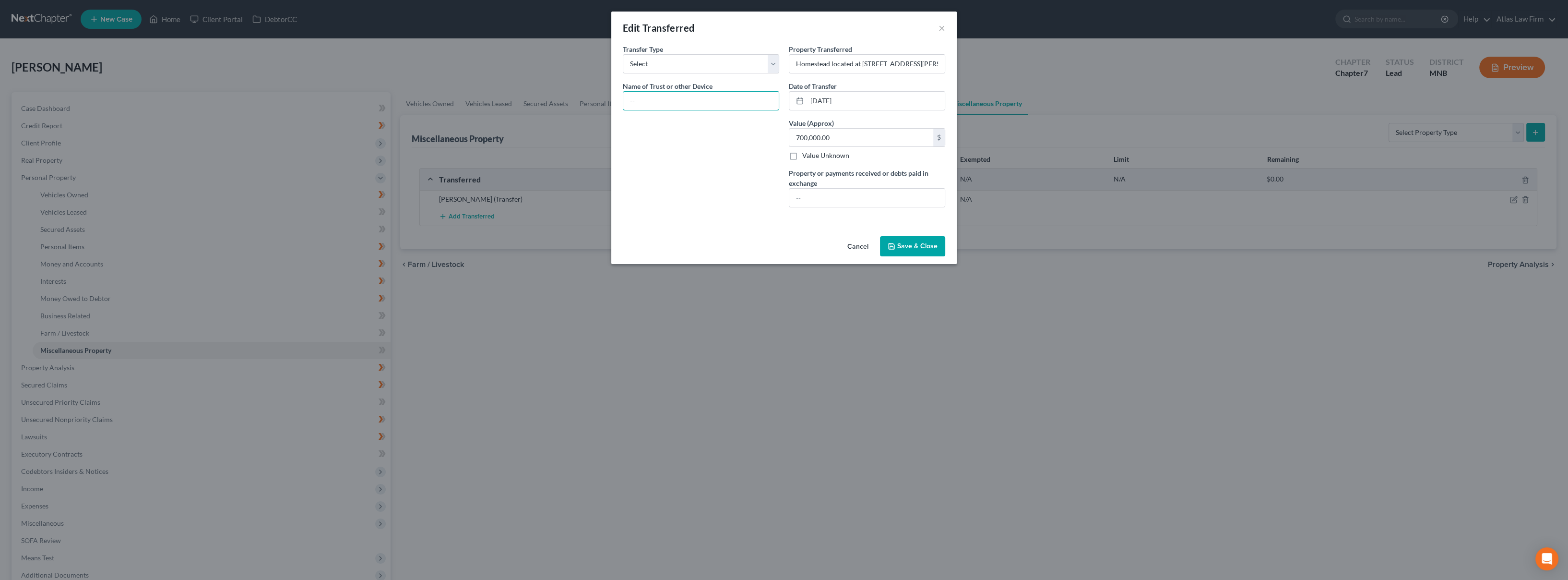
click at [725, 98] on input "text" at bounding box center [701, 100] width 156 height 18
paste input "The [PERSON_NAME] Revocable Trust"
type input "The [PERSON_NAME] Revocable Trust"
drag, startPoint x: 836, startPoint y: 68, endPoint x: 947, endPoint y: 82, distance: 111.9
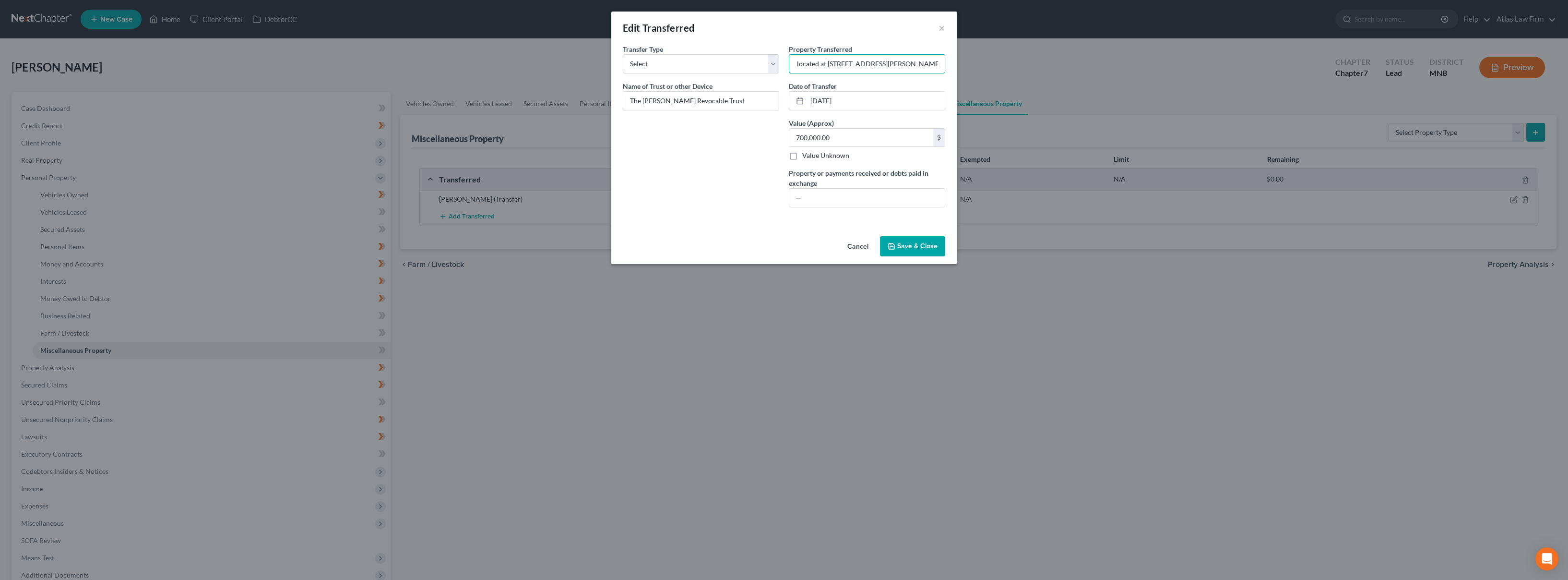
click at [1043, 68] on div "Edit Transferred × An exemption set must first be selected from the Filing Info…" at bounding box center [784, 290] width 1568 height 580
click at [901, 82] on div "Date of Transfer * [DATE]" at bounding box center [867, 96] width 156 height 30
drag, startPoint x: 860, startPoint y: 100, endPoint x: 808, endPoint y: 101, distance: 52.0
click at [808, 101] on input "[DATE]" at bounding box center [875, 100] width 138 height 18
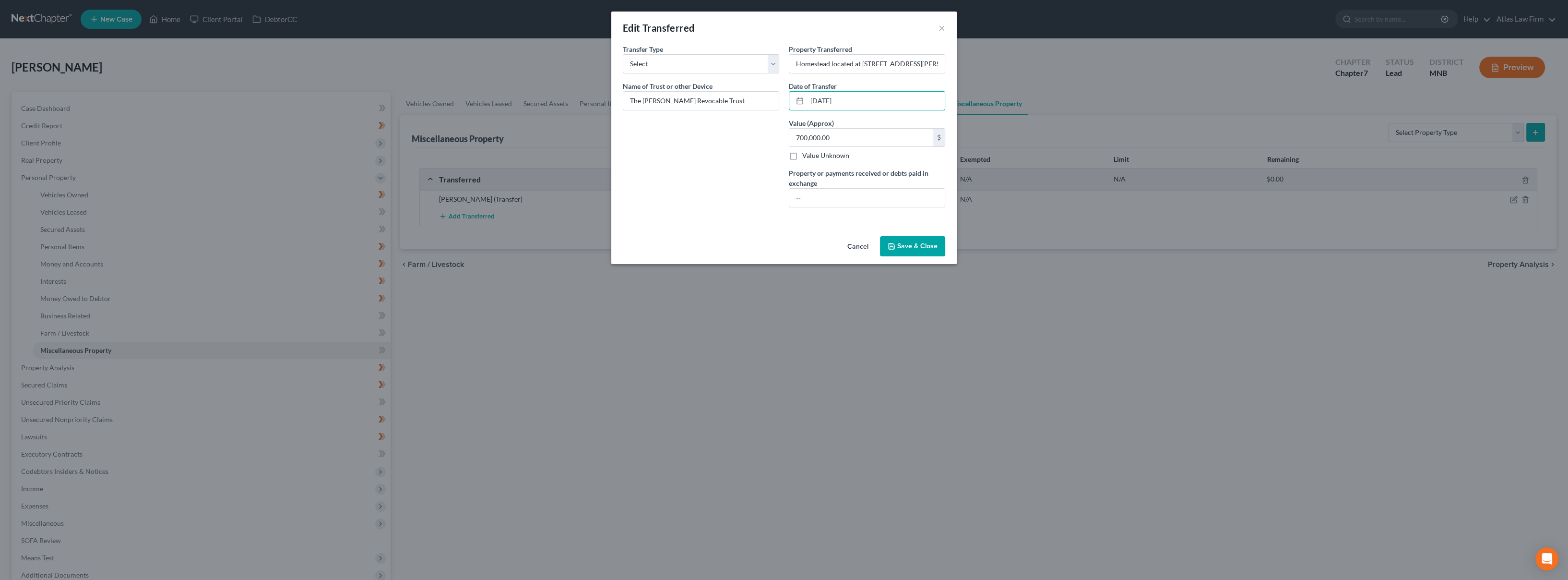
type input "[DATE]"
drag, startPoint x: 866, startPoint y: 197, endPoint x: 1065, endPoint y: 192, distance: 199.1
click at [1065, 192] on div "Edit Transferred × An exemption set must first be selected from the Filing Info…" at bounding box center [784, 290] width 1568 height 580
type input "No consideration for transfer. [PERSON_NAME] transferred homestead from Trust t…"
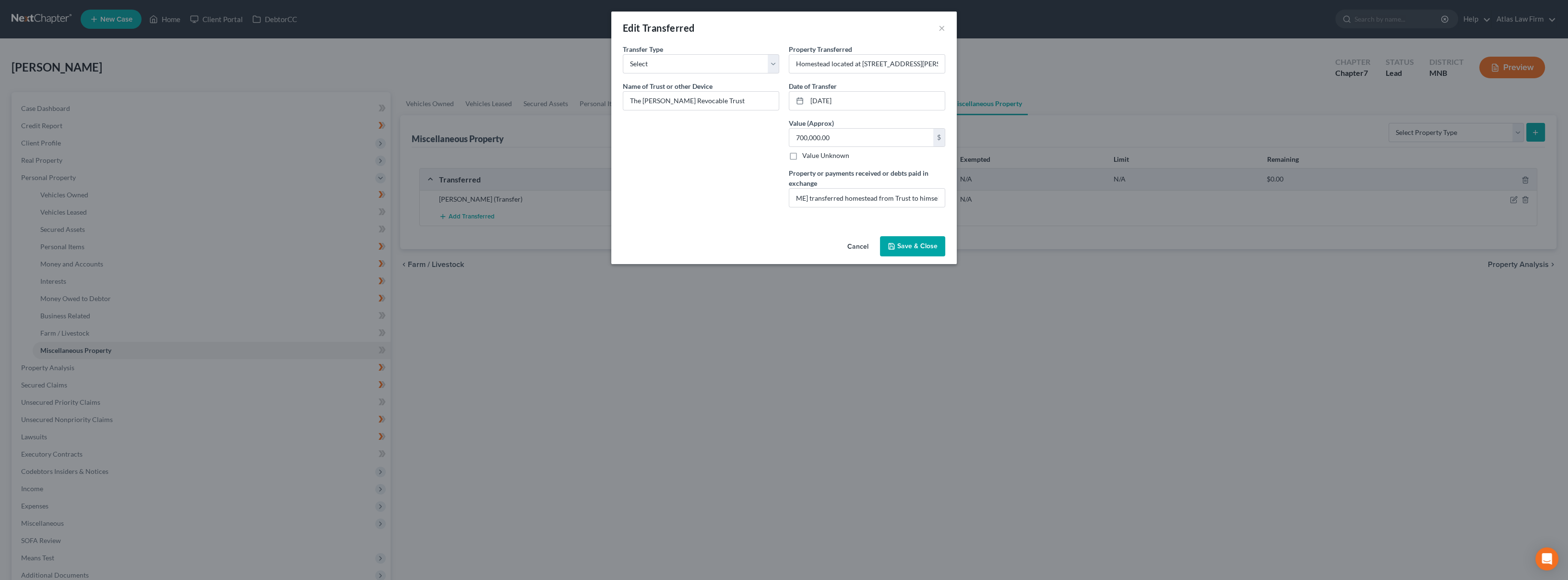
click at [904, 243] on button "Save & Close" at bounding box center [912, 246] width 65 height 20
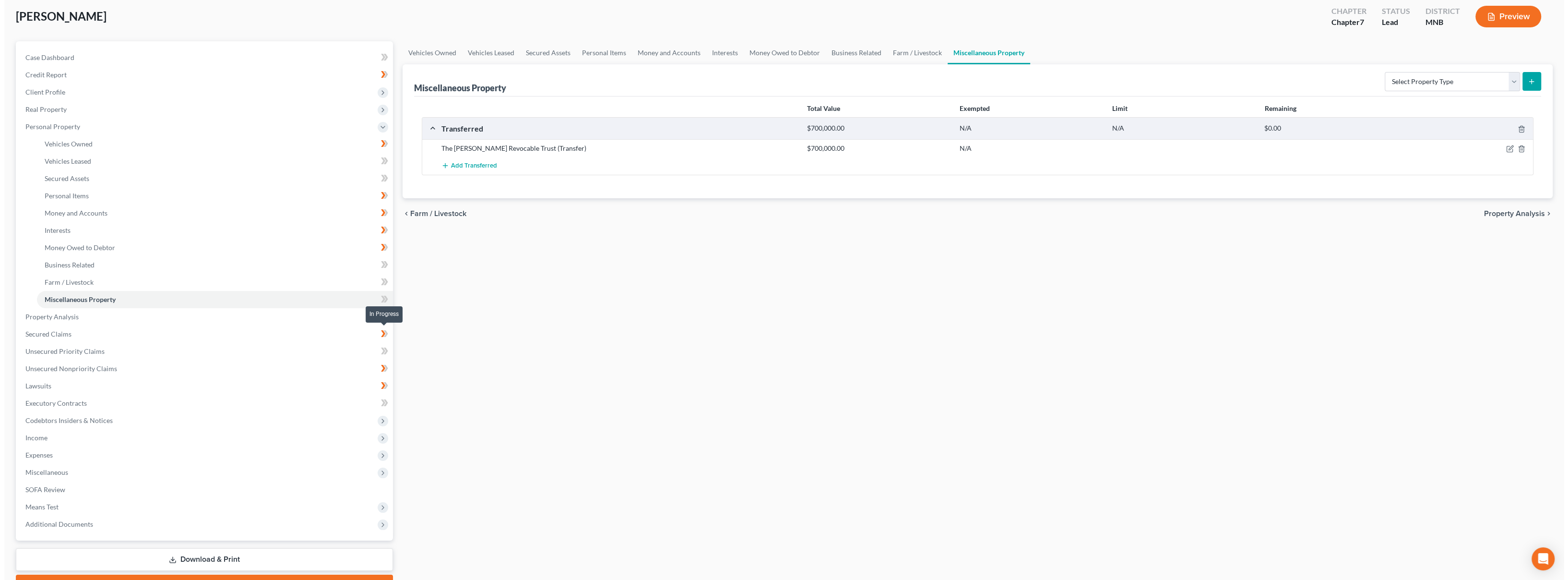
scroll to position [0, 0]
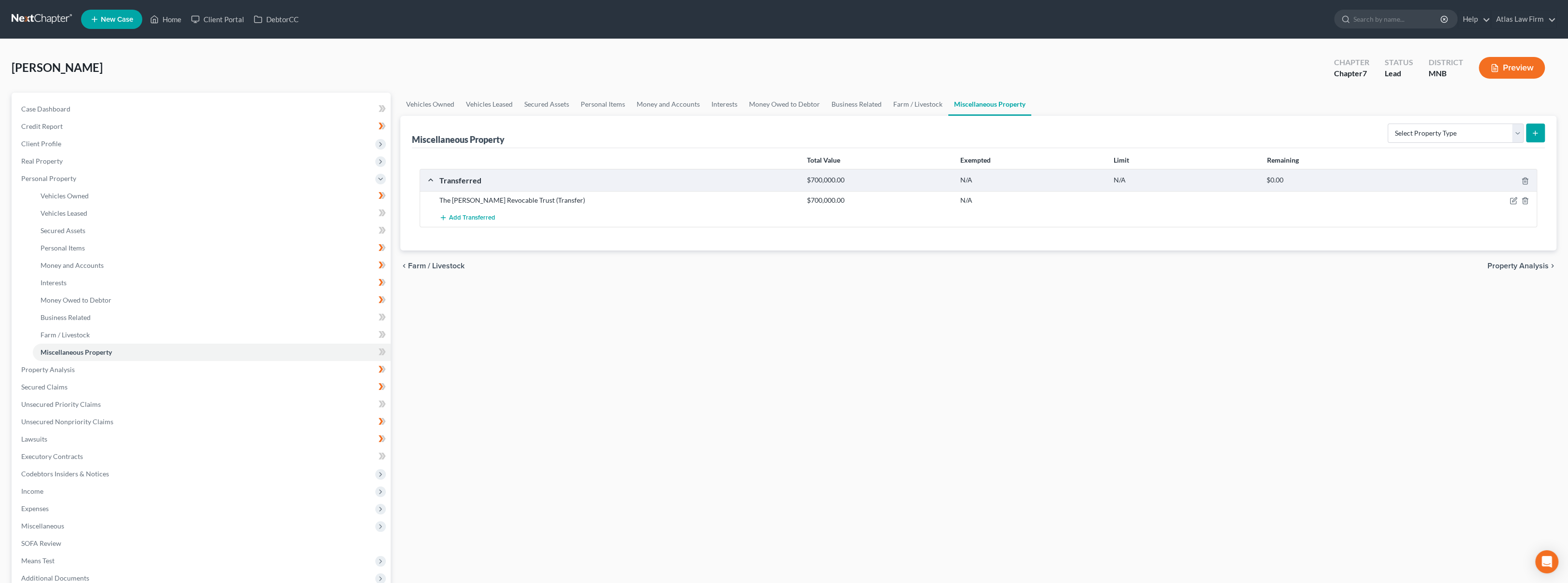
click at [1521, 78] on button "Preview" at bounding box center [1512, 67] width 66 height 22
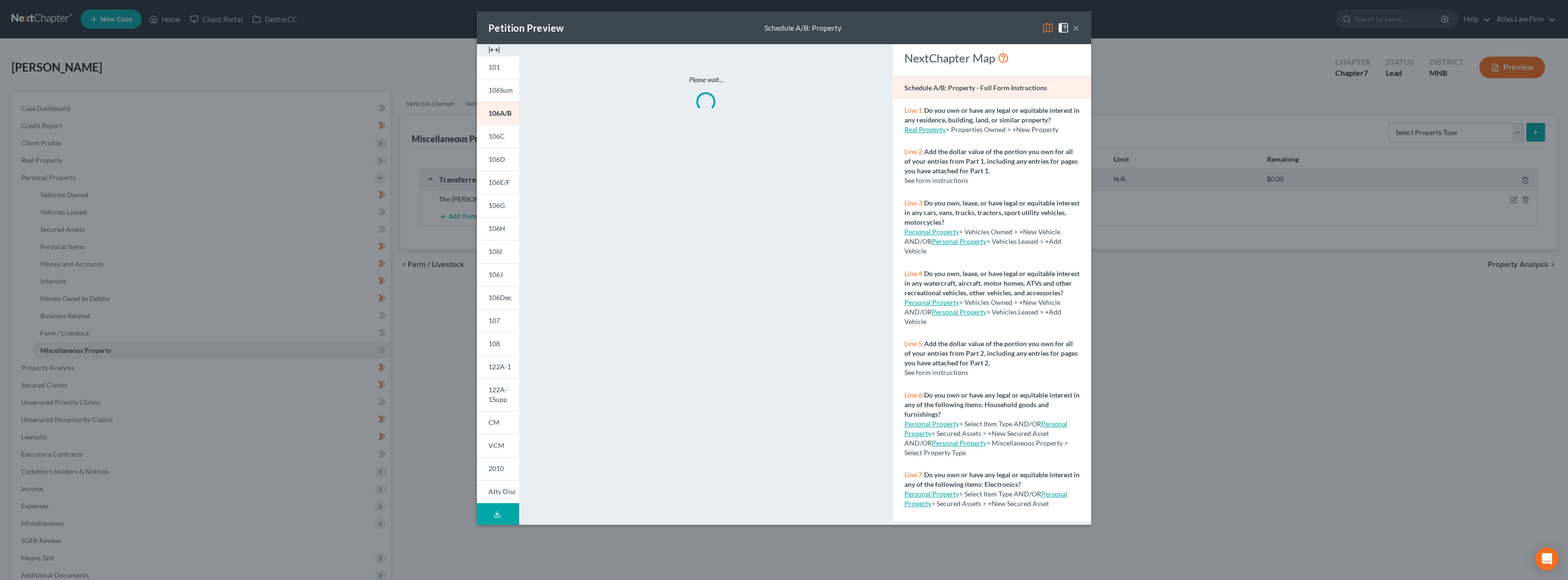
click at [1053, 30] on img at bounding box center [1048, 28] width 12 height 12
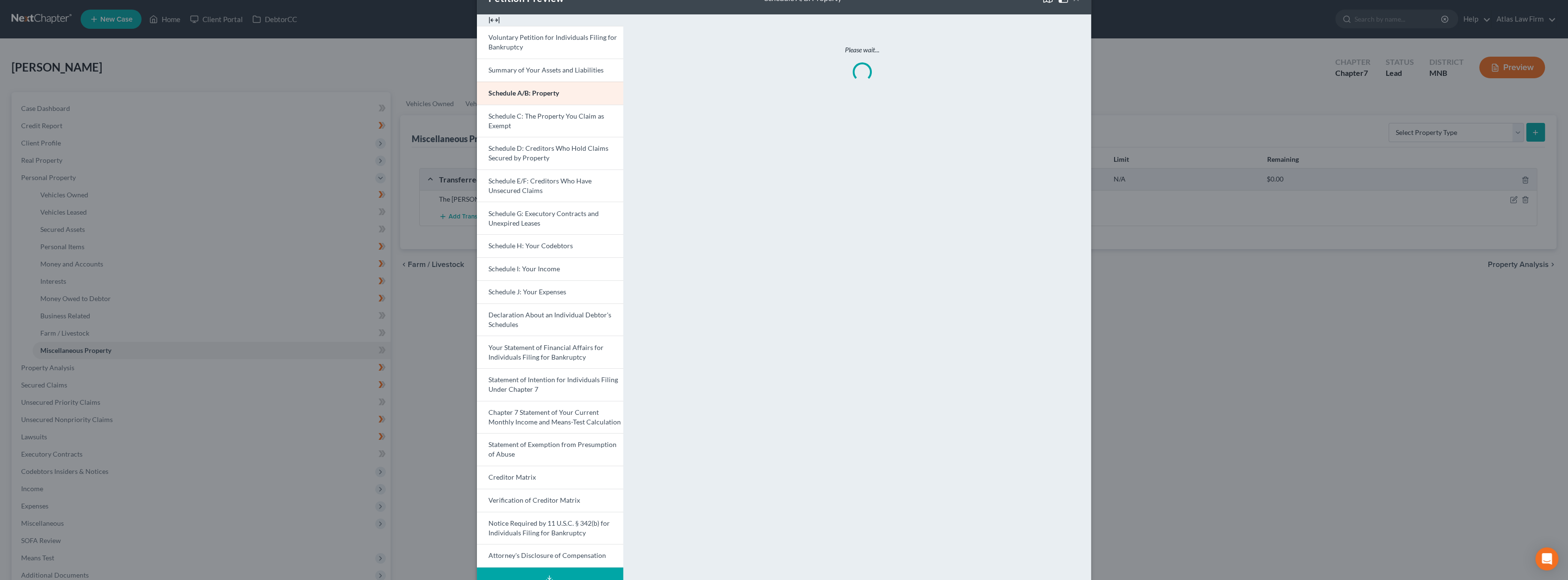
scroll to position [57, 0]
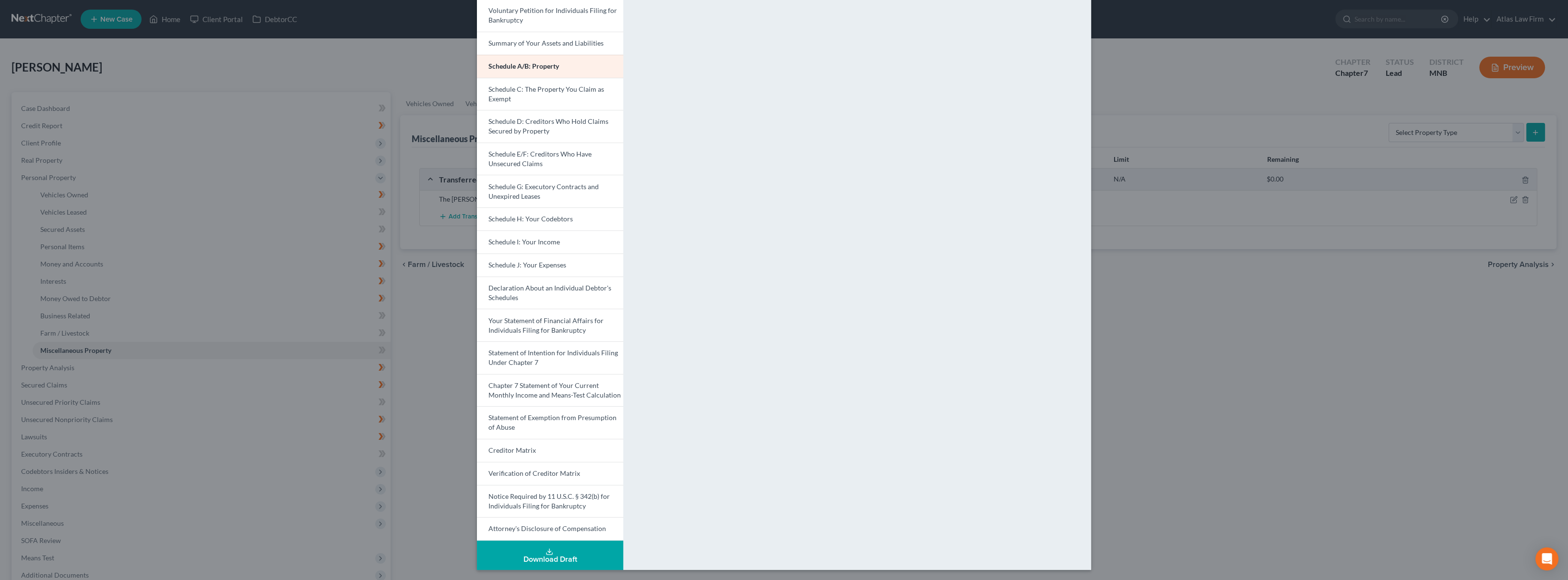
click at [566, 424] on link "Statement of Exemption from Presumption of Abuse" at bounding box center [550, 422] width 146 height 32
click at [552, 325] on span "Your Statement of Financial Affairs for Individuals Filing for Bankruptcy" at bounding box center [546, 325] width 115 height 18
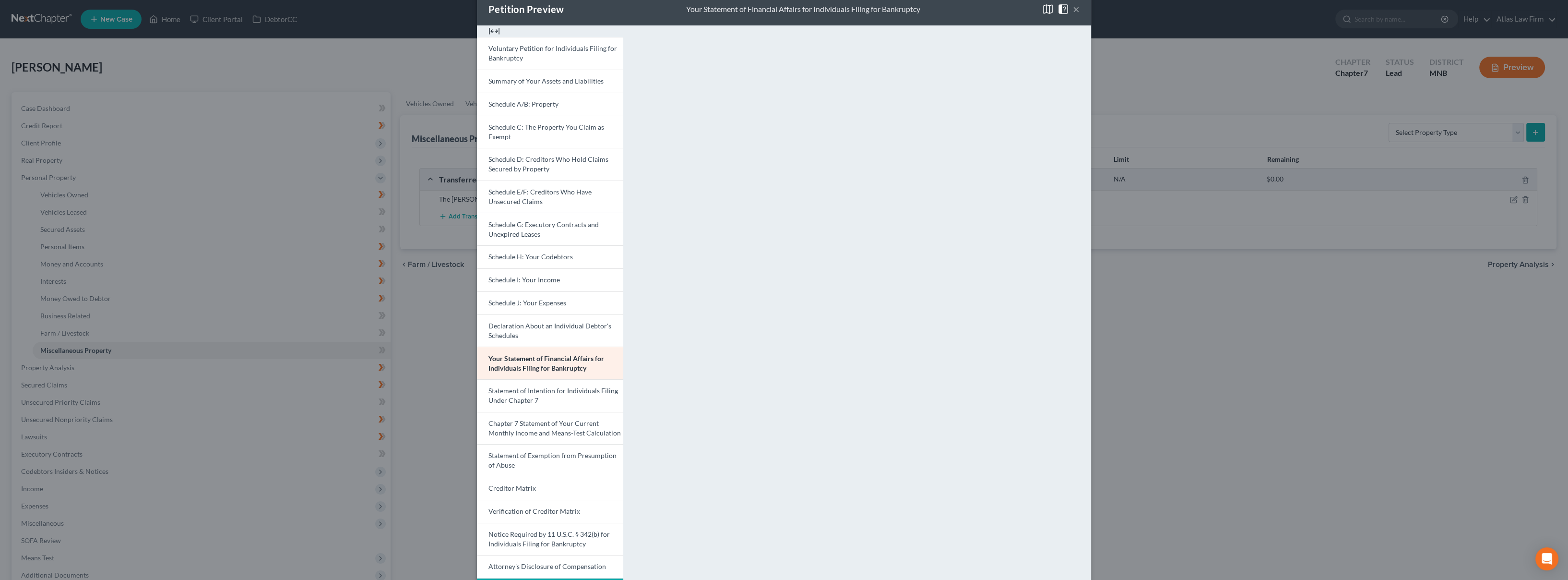
scroll to position [0, 0]
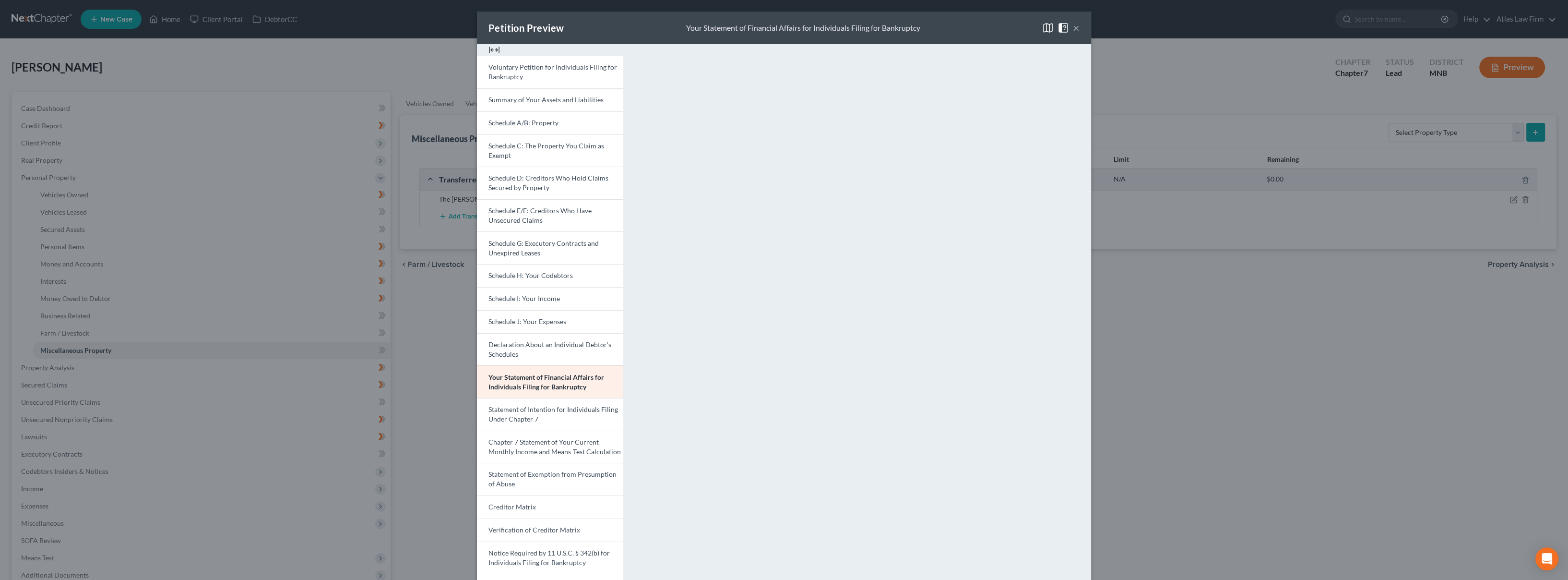
click at [1073, 29] on button "×" at bounding box center [1076, 28] width 7 height 12
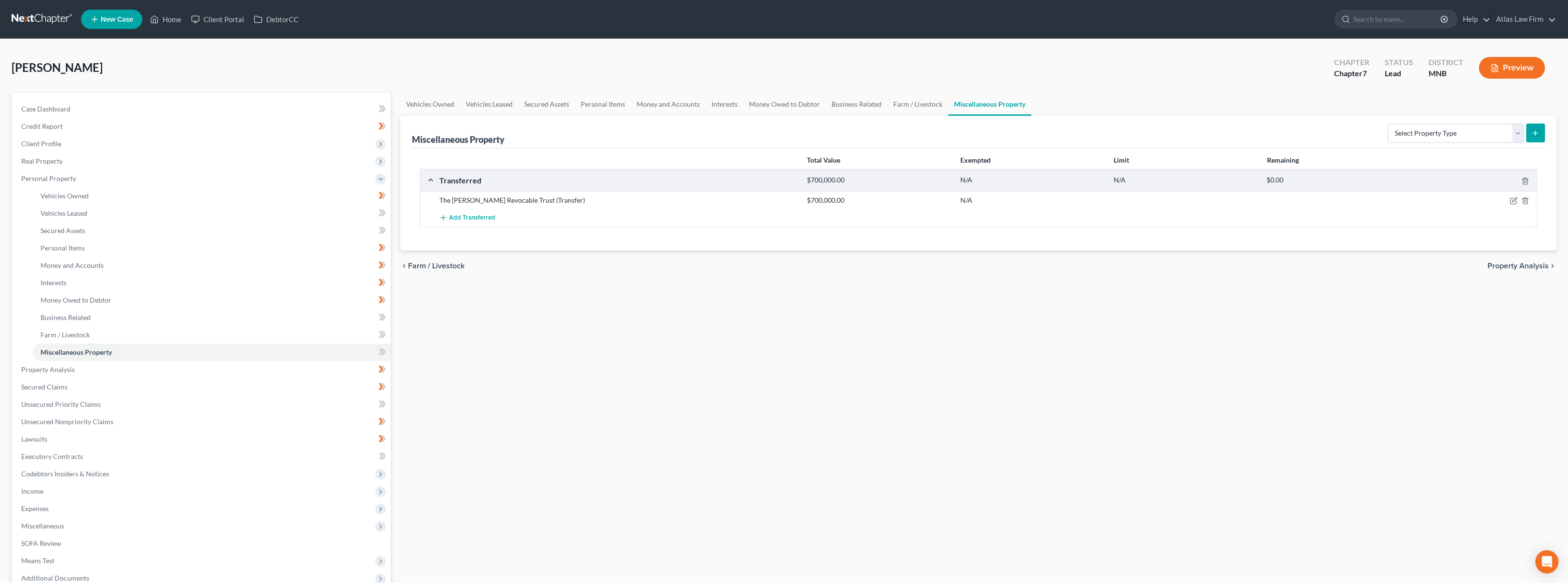
click at [1493, 68] on line "button" at bounding box center [1495, 68] width 3 height 0
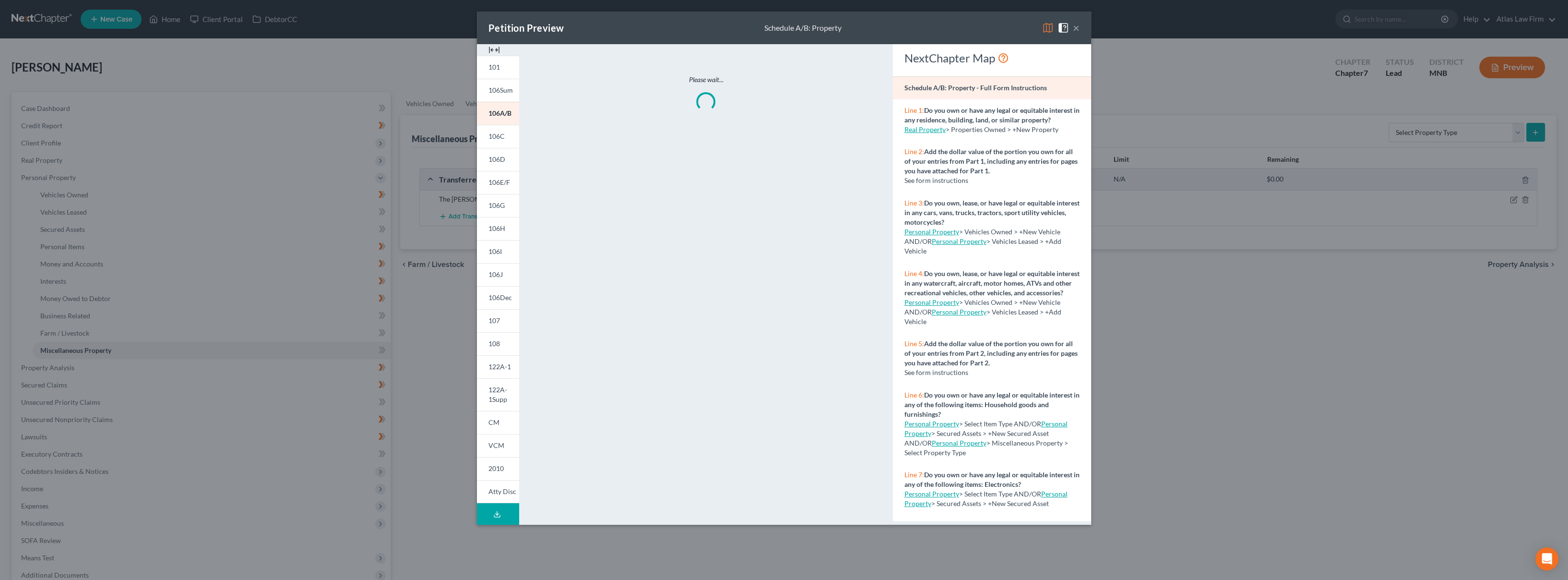
click at [1046, 27] on img at bounding box center [1048, 28] width 12 height 12
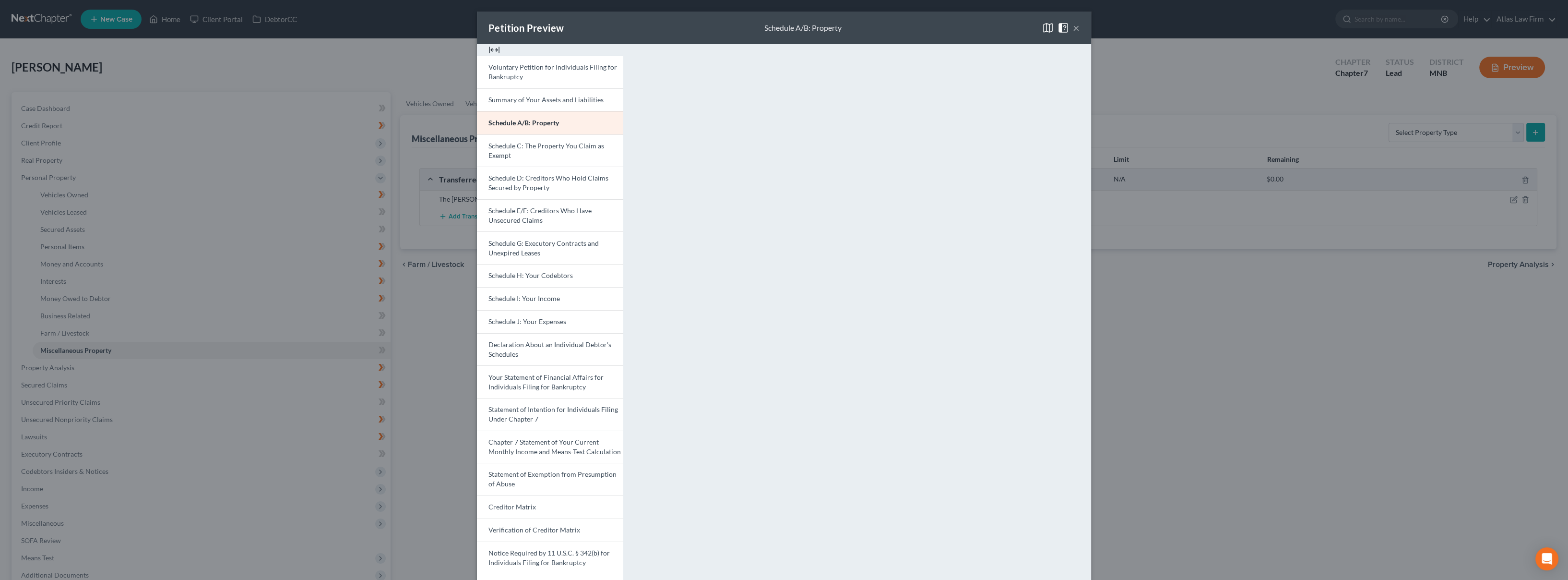
click at [586, 152] on link "Schedule C: The Property You Claim as Exempt" at bounding box center [550, 151] width 146 height 32
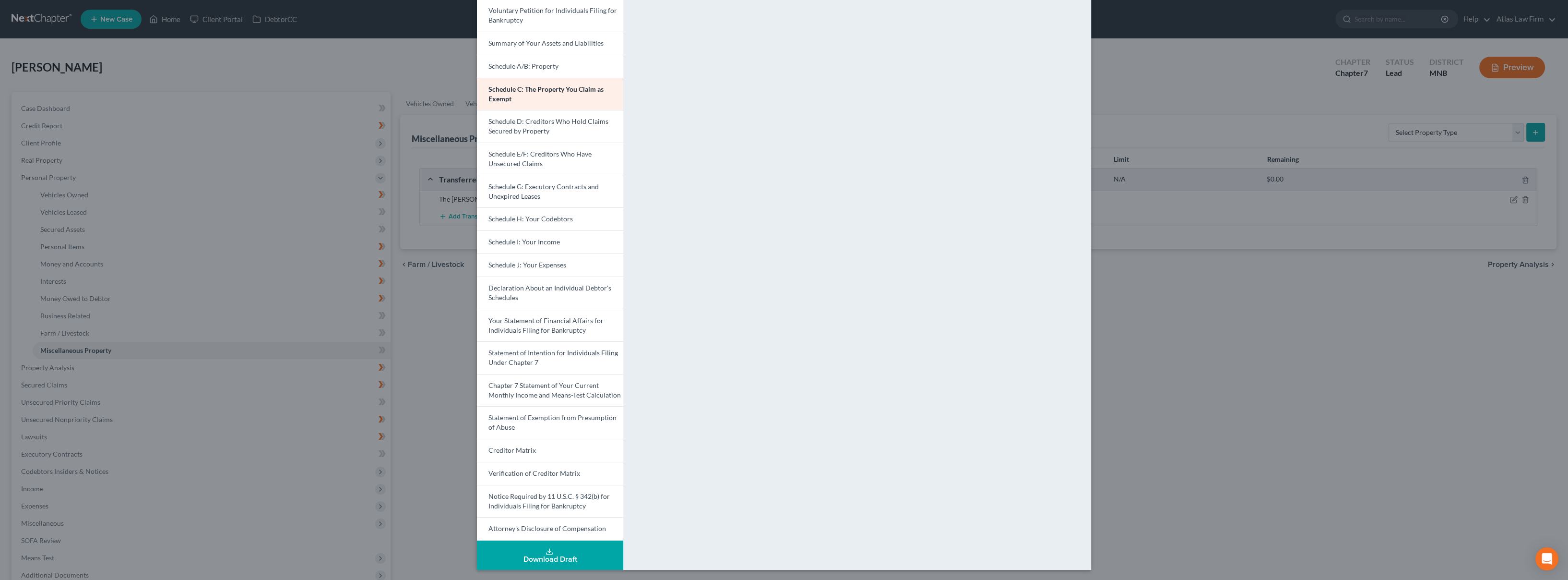
click at [569, 122] on span "Schedule D: Creditors Who Hold Claims Secured by Property" at bounding box center [548, 126] width 120 height 18
click at [565, 386] on span "Chapter 7 Statement of Your Current Monthly Income and Means-Test Calculation" at bounding box center [555, 390] width 133 height 18
click at [547, 321] on span "Your Statement of Financial Affairs for Individuals Filing for Bankruptcy" at bounding box center [546, 325] width 115 height 18
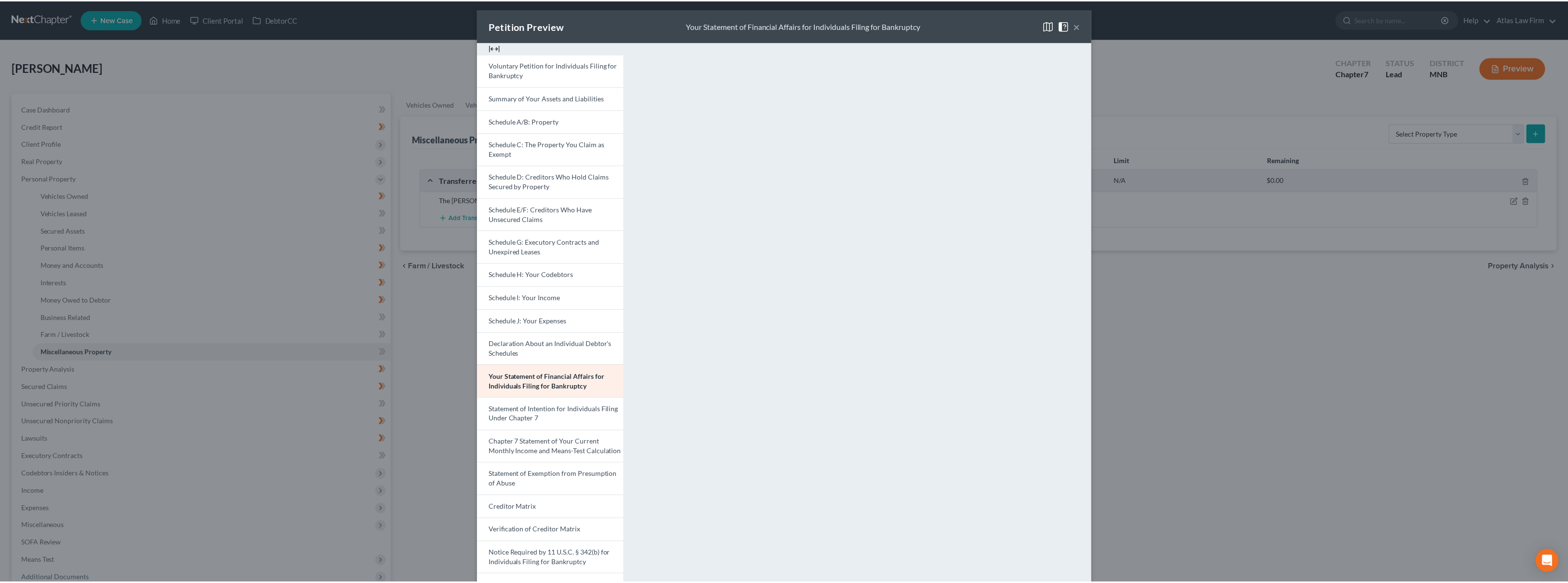
scroll to position [0, 0]
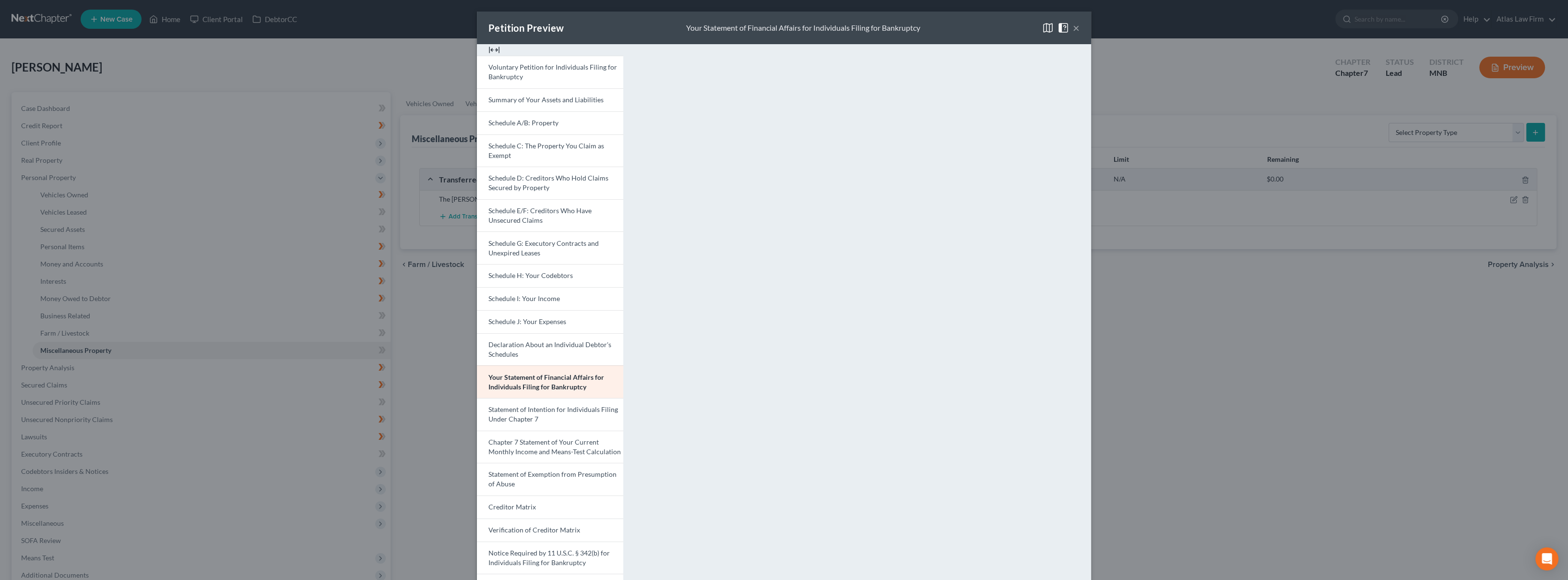
click at [1075, 25] on button "×" at bounding box center [1076, 28] width 7 height 12
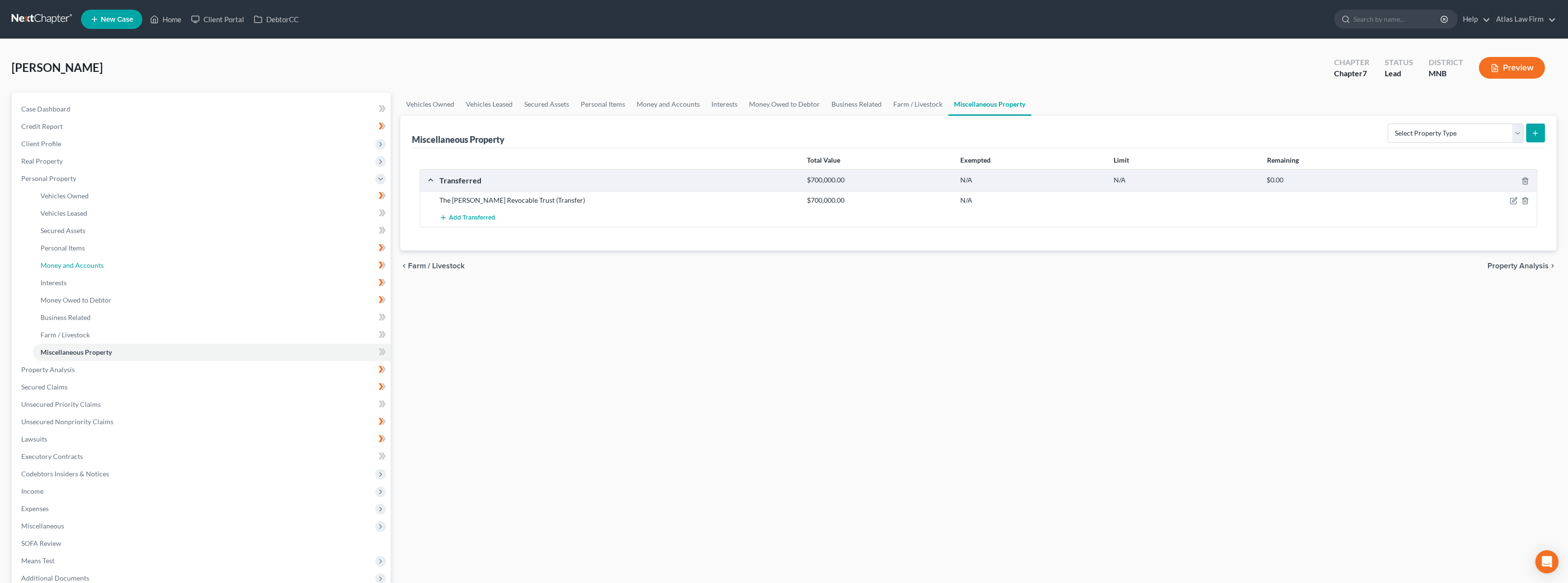
click at [85, 267] on span "Money and Accounts" at bounding box center [72, 265] width 63 height 8
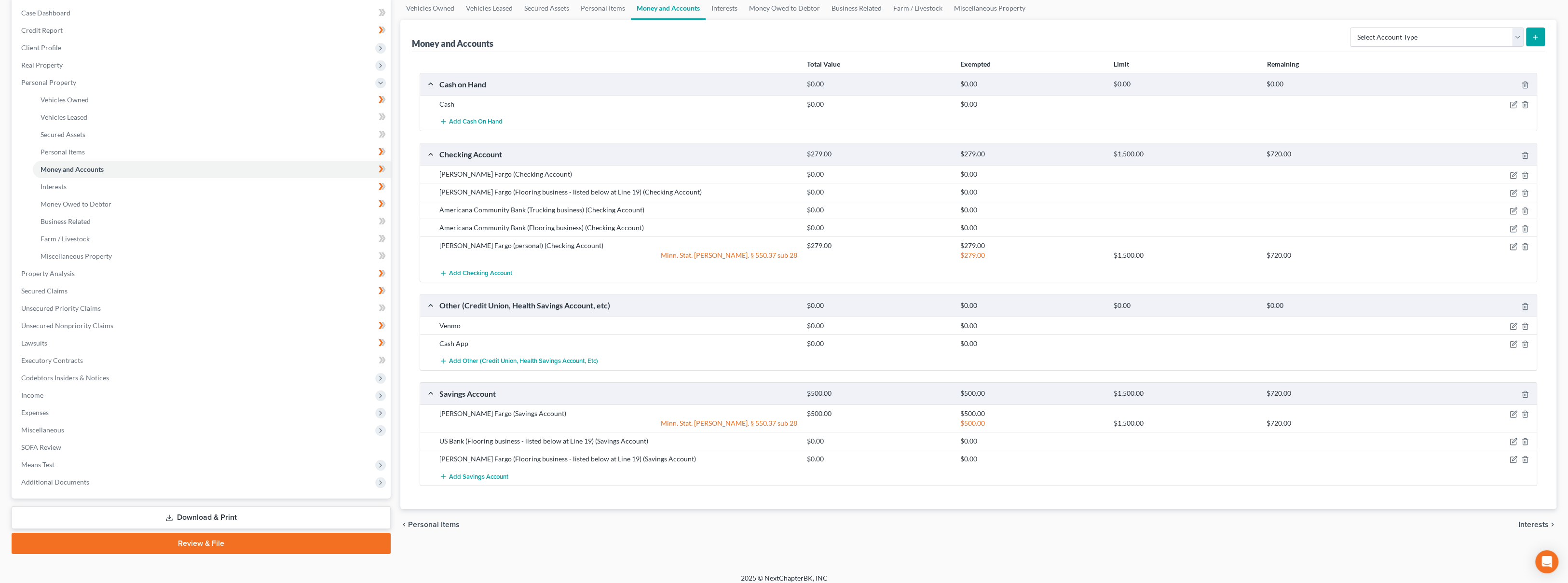
scroll to position [102, 0]
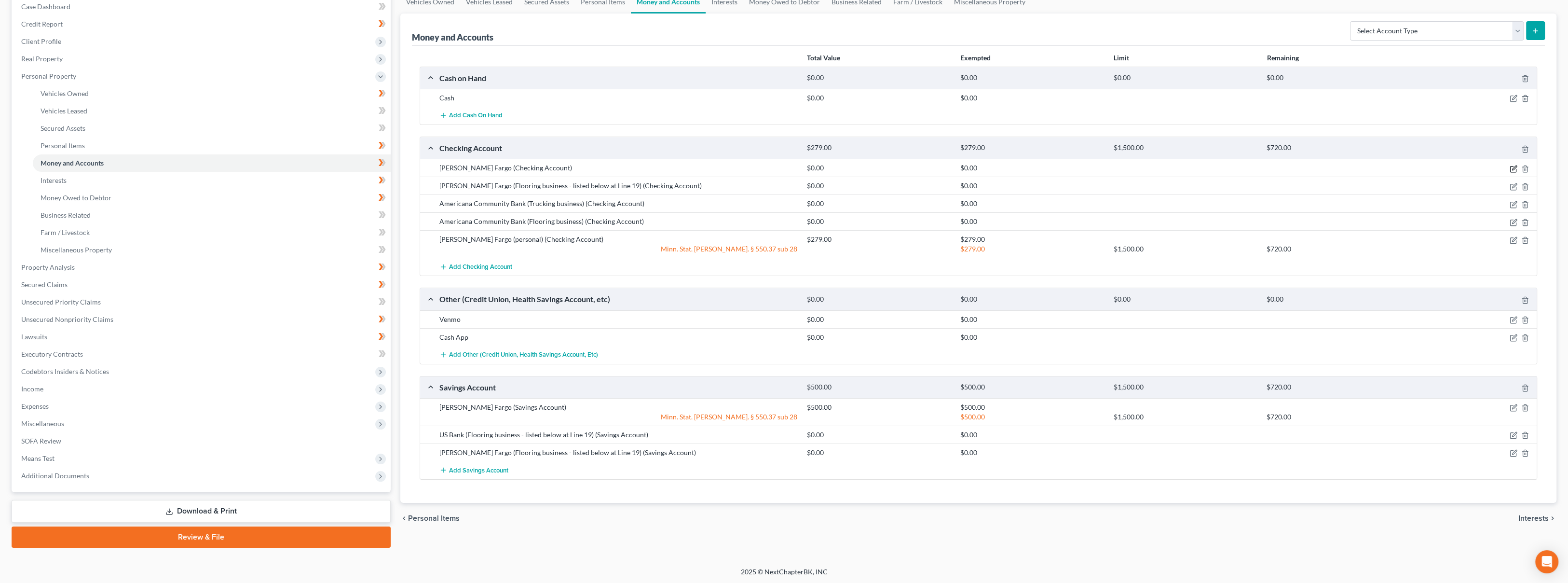
click at [1515, 165] on icon "button" at bounding box center [1515, 168] width 4 height 4
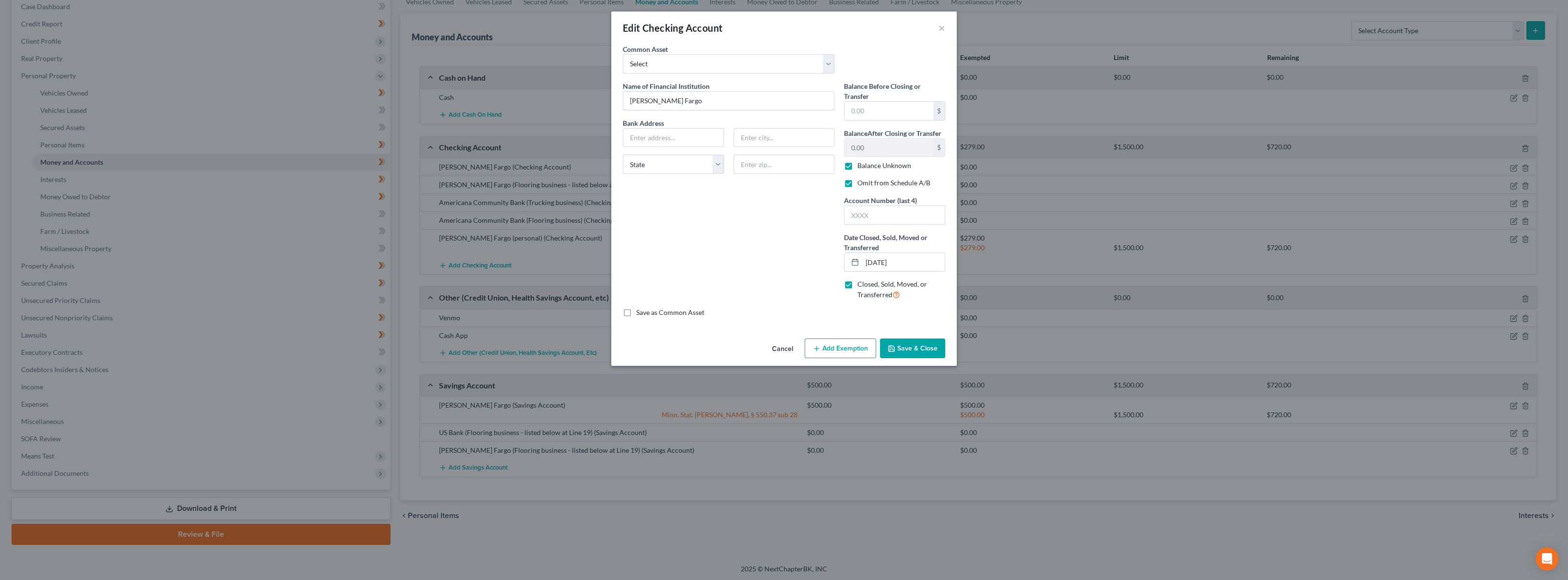
click at [736, 104] on input "[PERSON_NAME] Fargo" at bounding box center [729, 100] width 211 height 18
click at [923, 345] on button "Save & Close" at bounding box center [912, 348] width 65 height 20
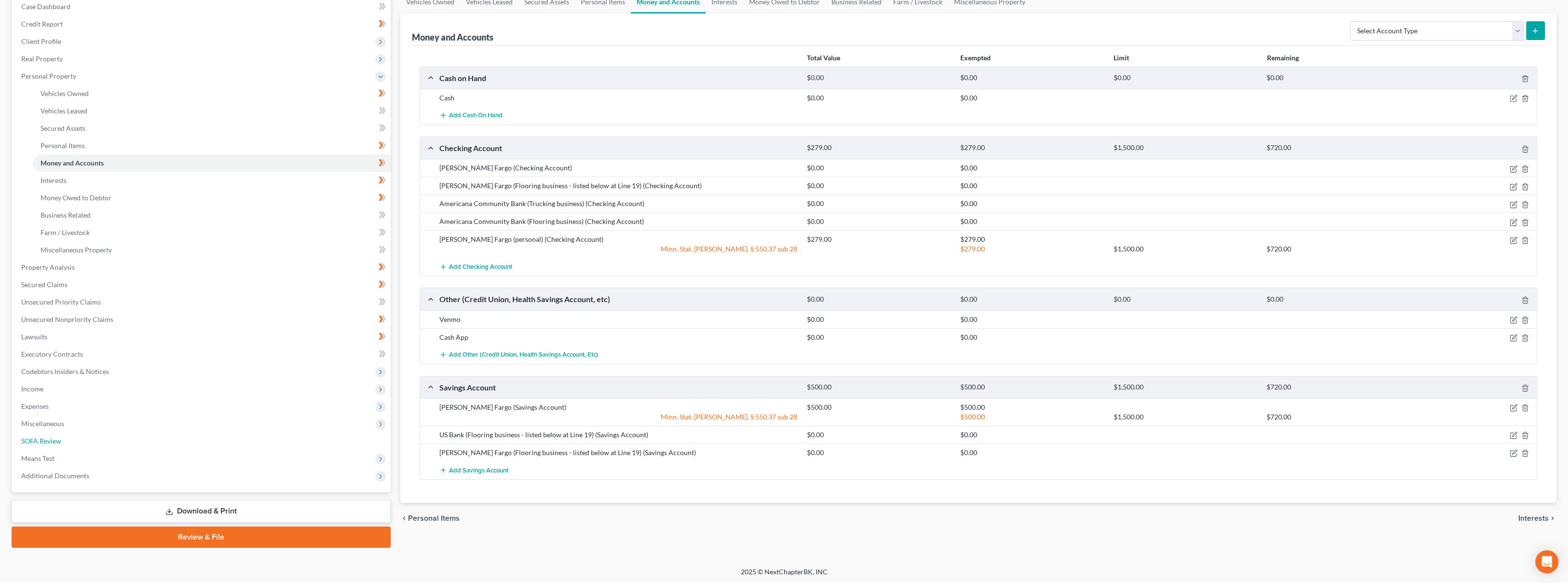
click at [93, 437] on link "SOFA Review" at bounding box center [202, 441] width 377 height 17
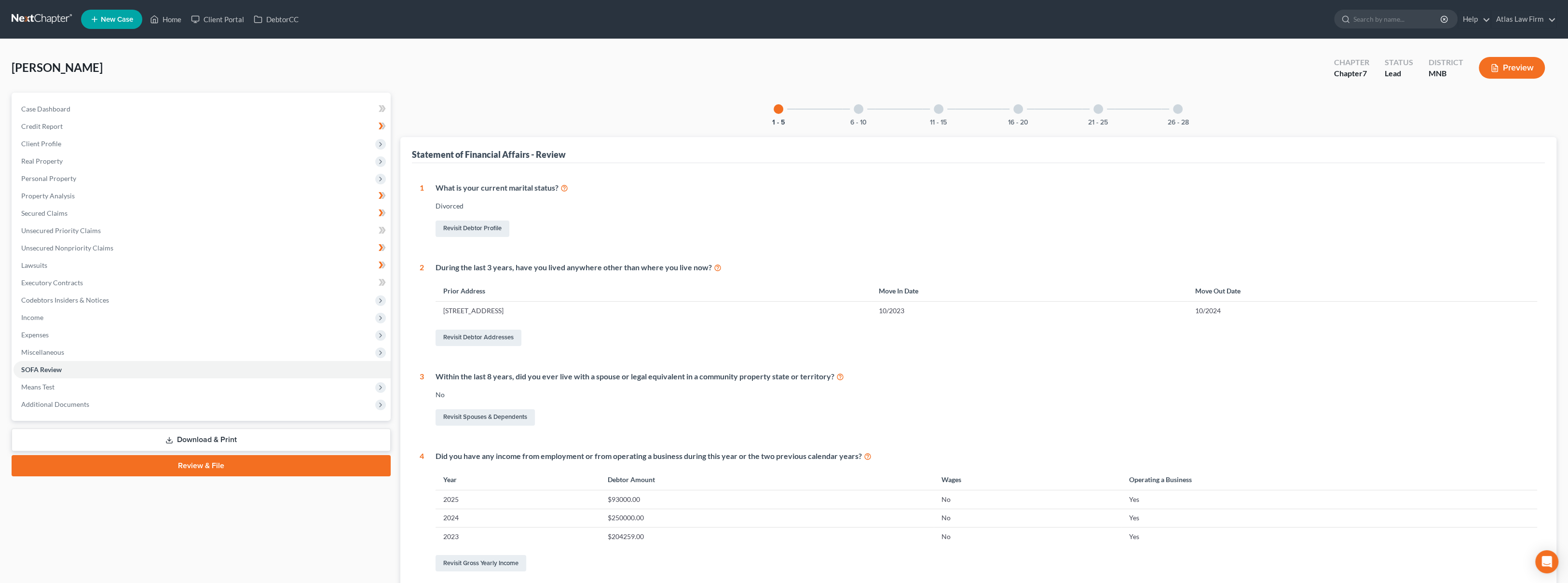
click at [1173, 112] on div "26 - 28" at bounding box center [1178, 109] width 33 height 33
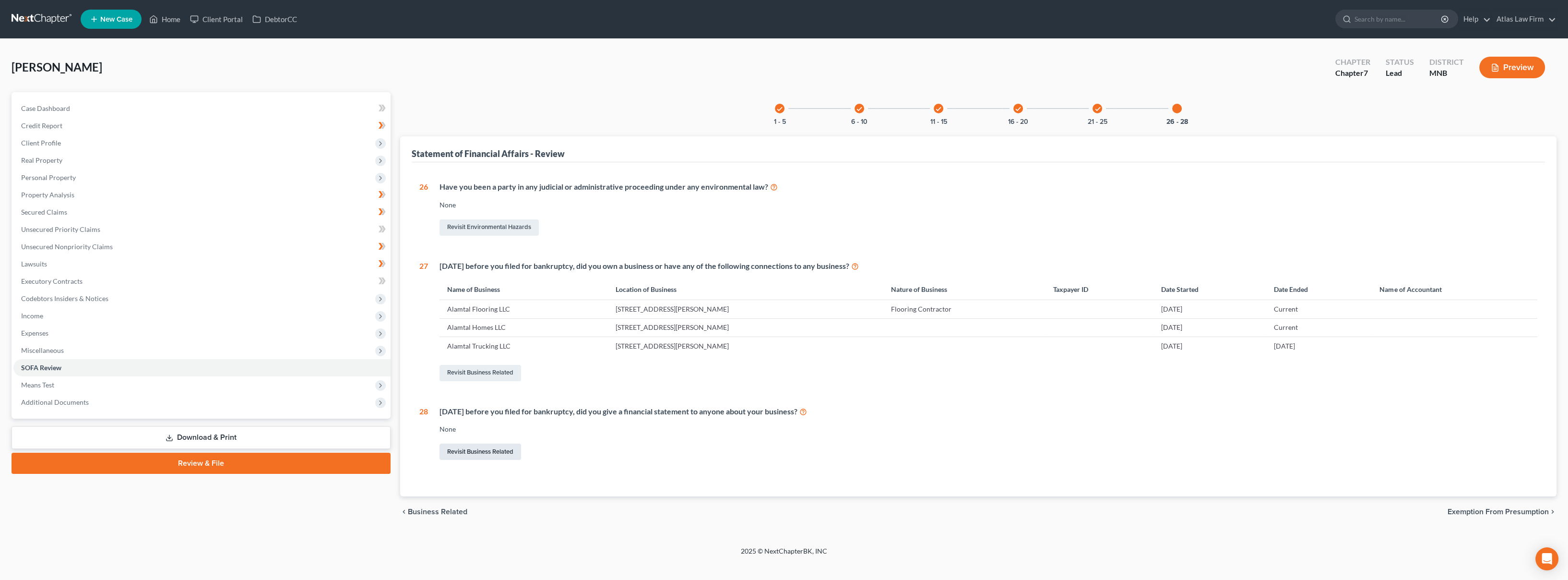
click at [484, 450] on link "Revisit Business Related" at bounding box center [480, 452] width 82 height 16
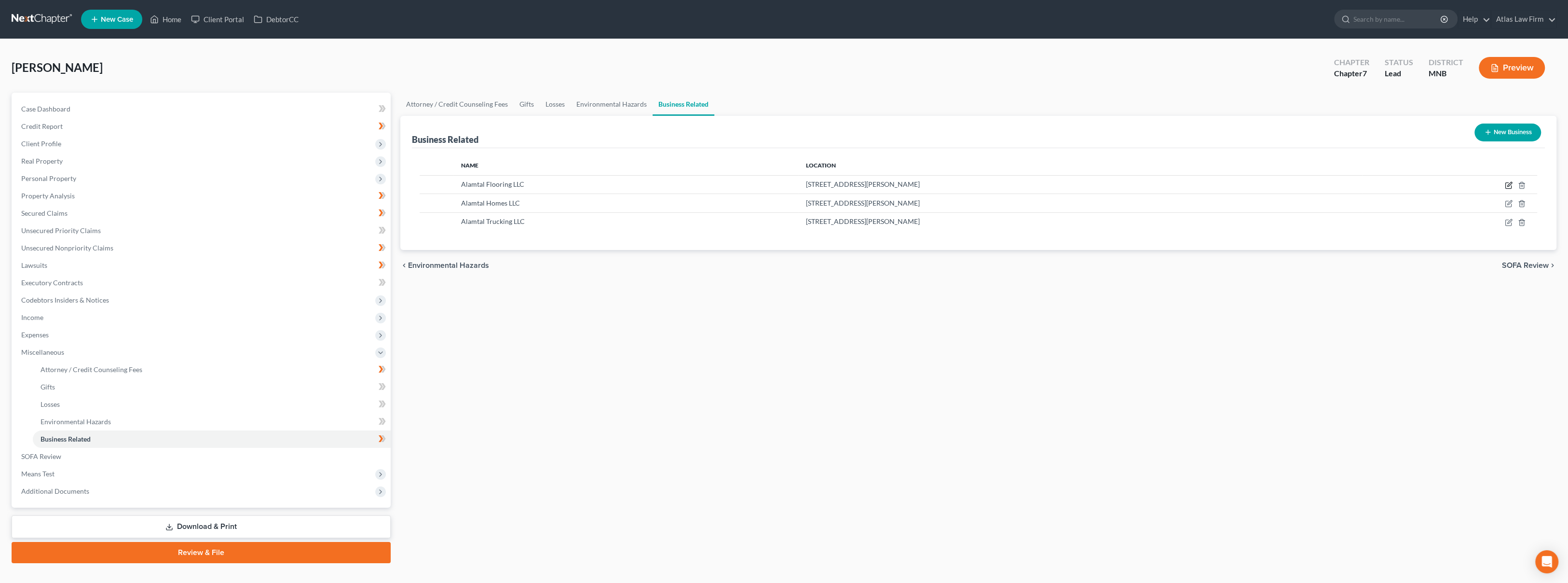
click at [1508, 185] on icon "button" at bounding box center [1509, 184] width 4 height 4
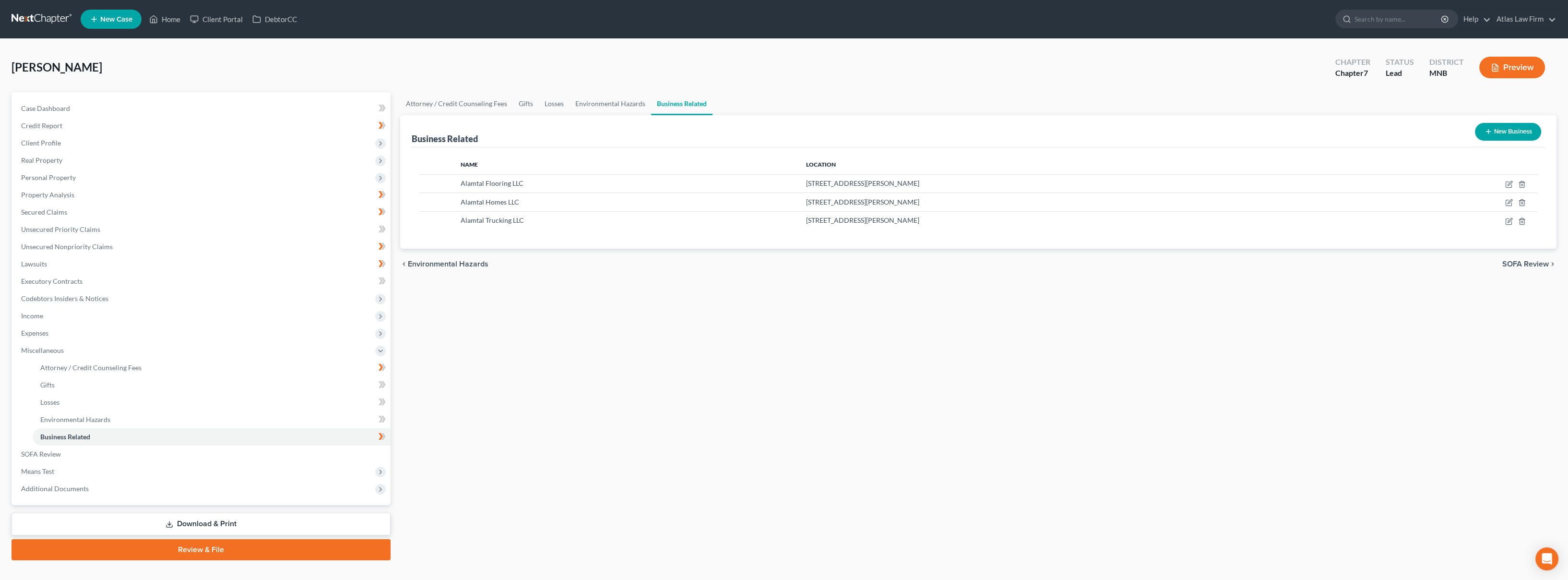
select select "owner"
select select "24"
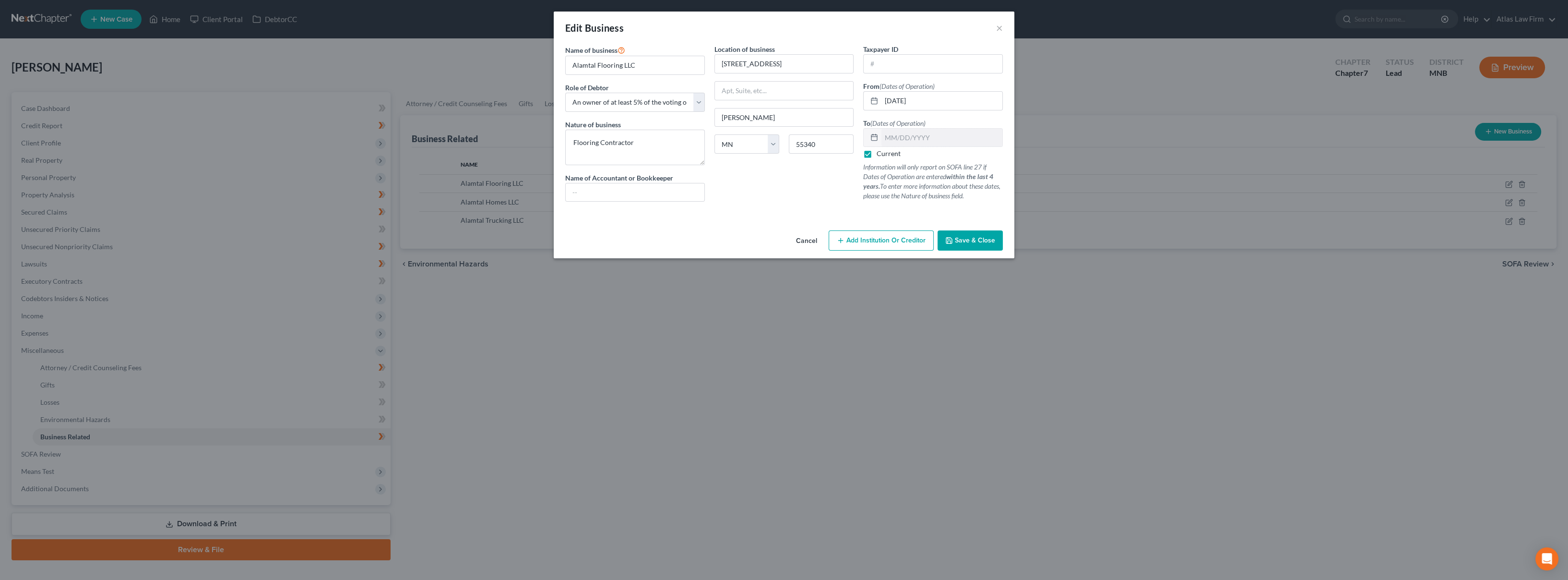
click at [884, 243] on span "Add Institution Or Creditor" at bounding box center [886, 240] width 79 height 8
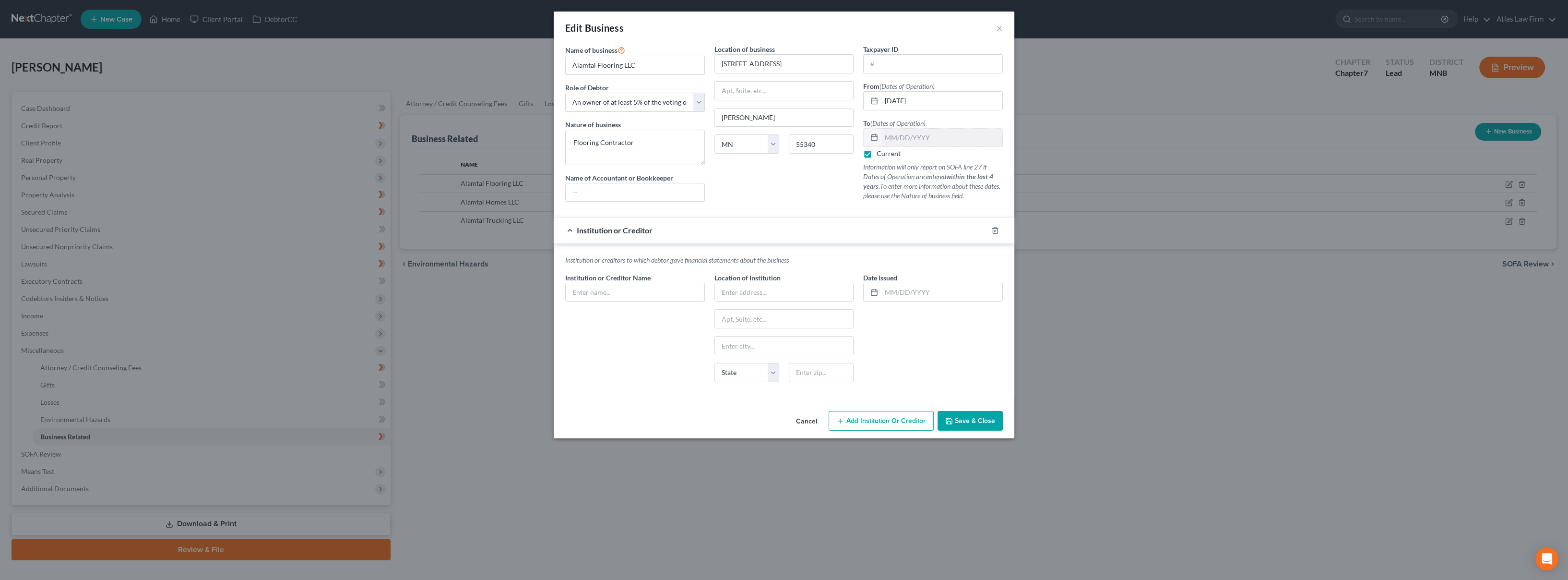
click at [617, 294] on input "text" at bounding box center [635, 292] width 139 height 18
type input "Americana Community Bank"
click at [921, 286] on input "text" at bounding box center [942, 292] width 121 height 18
type input "11/2024"
click at [974, 417] on span "Save & Close" at bounding box center [975, 421] width 41 height 8
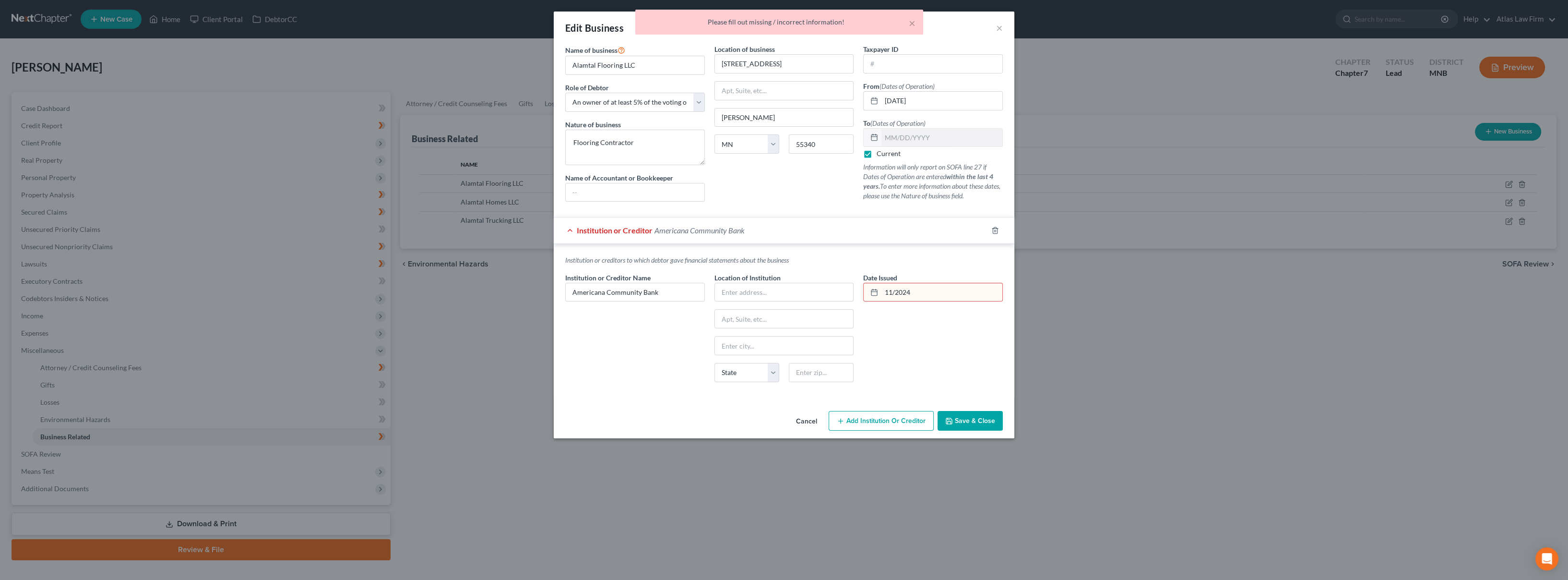
click at [919, 298] on input "11/2024" at bounding box center [942, 292] width 121 height 18
drag, startPoint x: 896, startPoint y: 291, endPoint x: 1074, endPoint y: 288, distance: 178.0
click at [896, 290] on input "11/2024" at bounding box center [942, 292] width 121 height 18
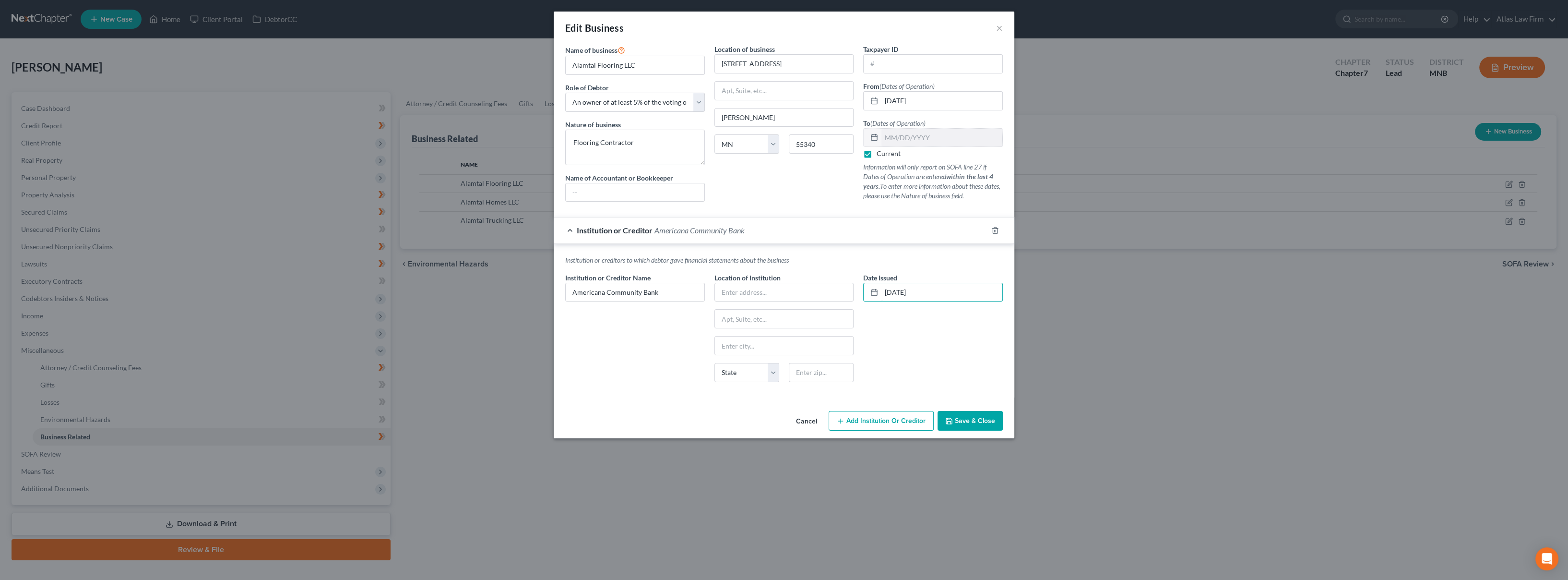
type input "[DATE]"
click at [959, 425] on button "Save & Close" at bounding box center [970, 421] width 65 height 20
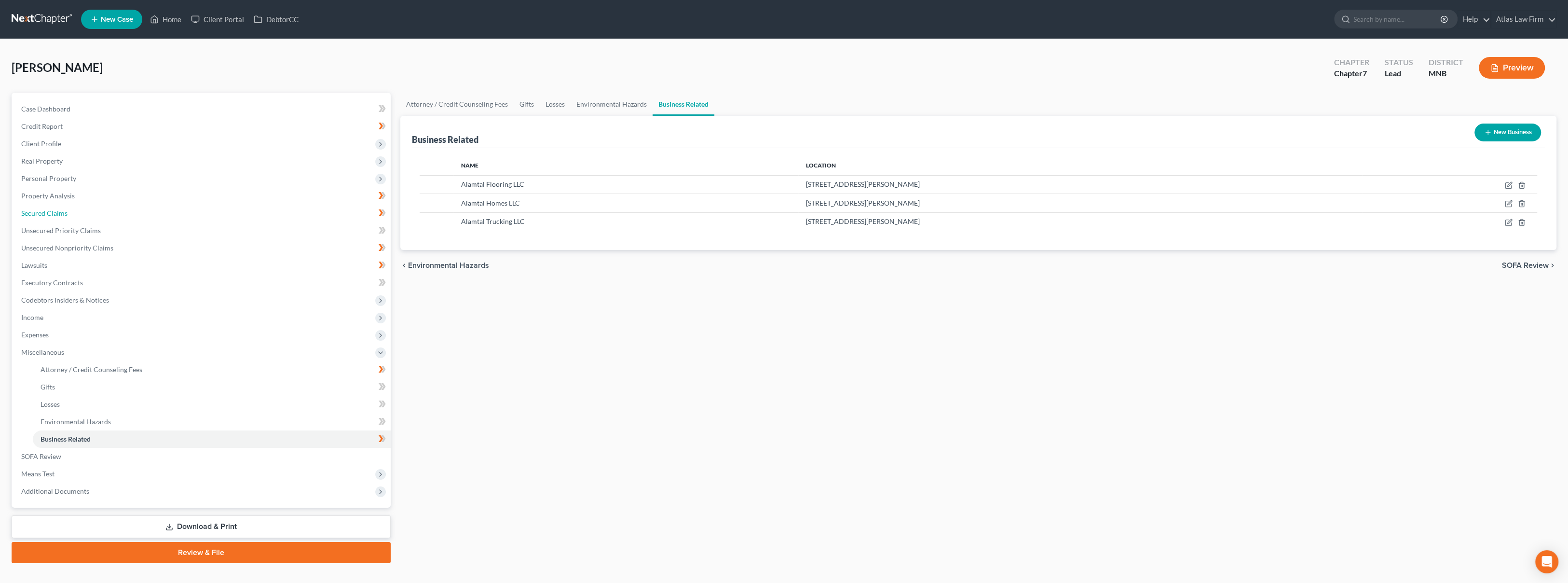
click at [116, 208] on link "Secured Claims" at bounding box center [202, 213] width 377 height 17
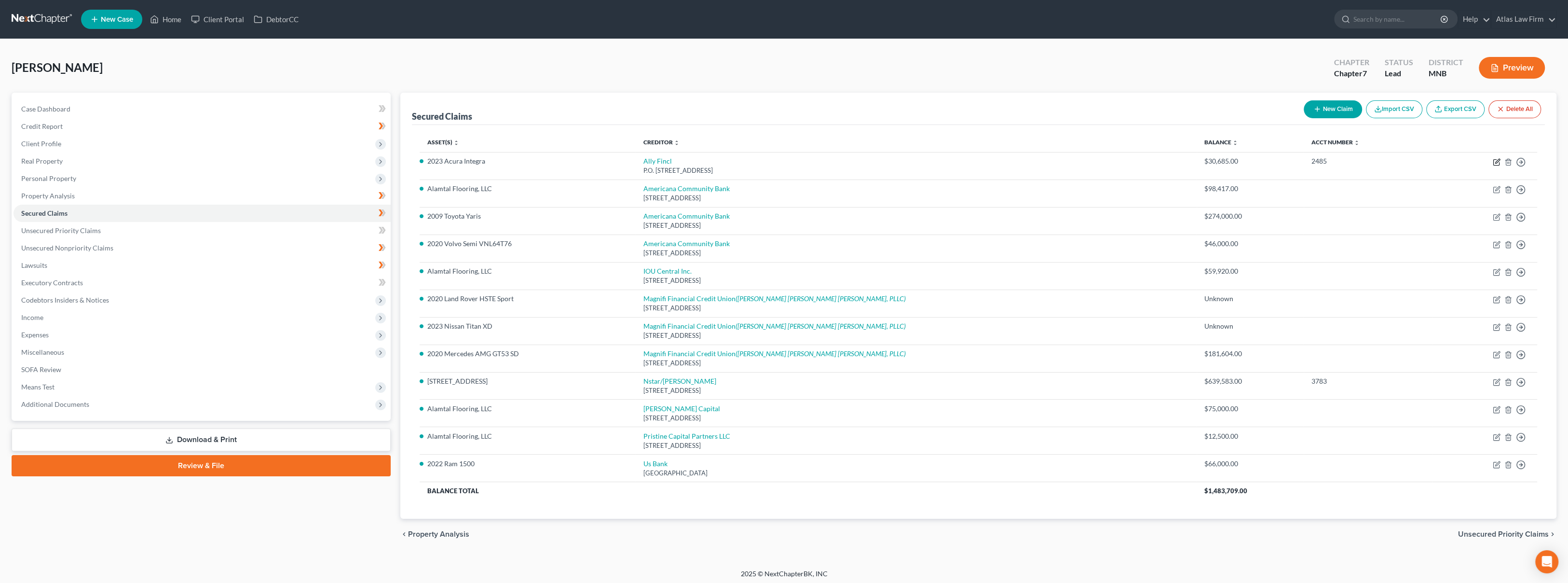
click at [1493, 161] on icon "button" at bounding box center [1497, 162] width 7 height 7
select select "24"
select select "4"
select select "0"
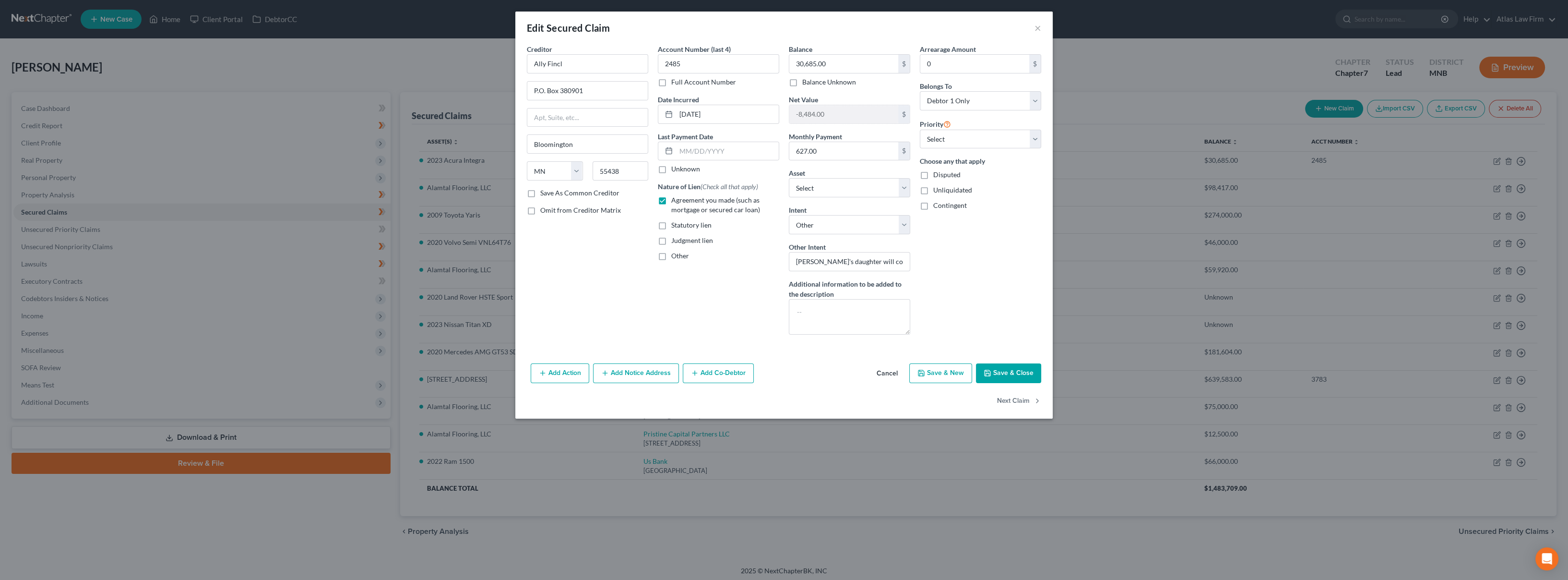
click at [1001, 369] on button "Save & Close" at bounding box center [1008, 373] width 65 height 20
select select "24"
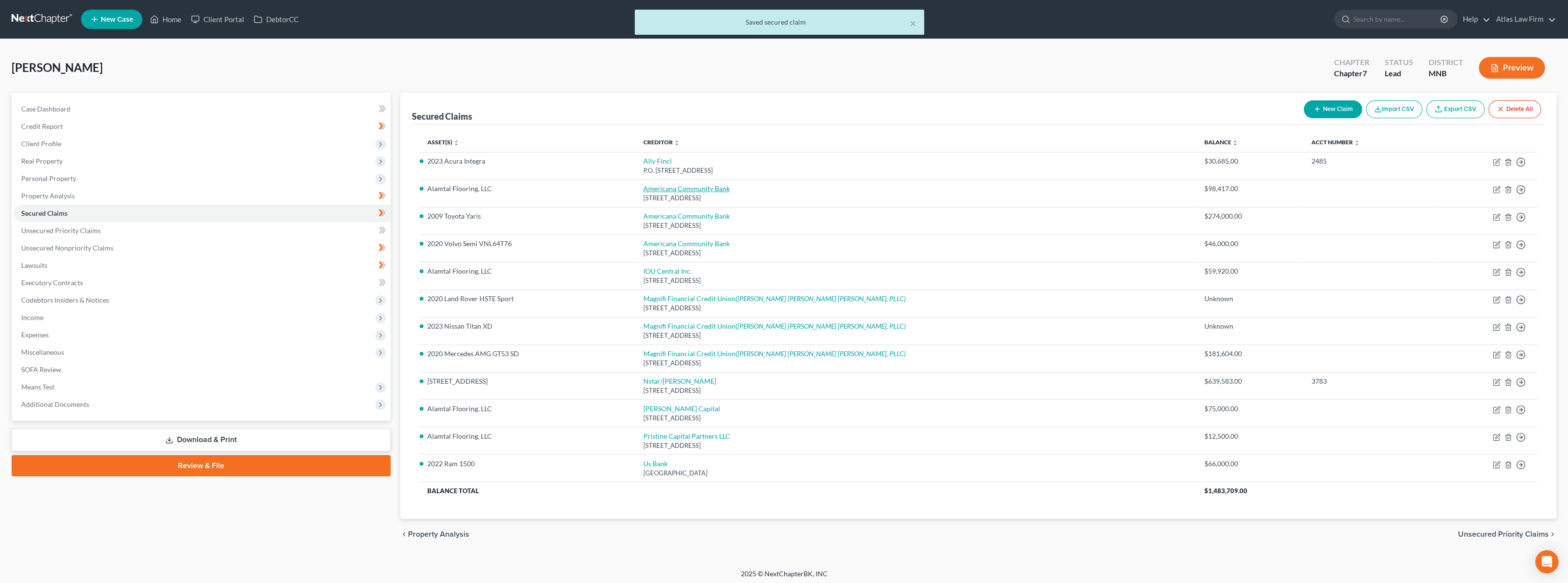
click at [730, 188] on link "Americana Community Bank" at bounding box center [687, 188] width 86 height 8
select select "24"
select select "4"
select select "0"
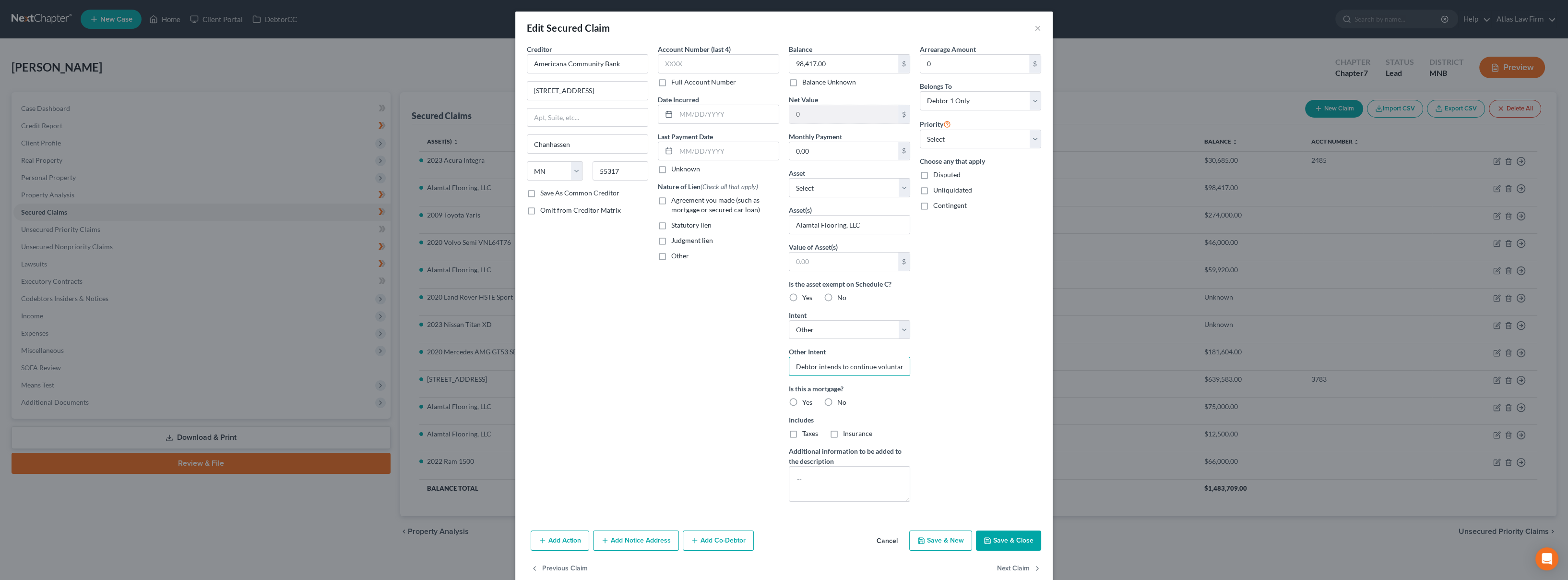
scroll to position [0, 32]
drag, startPoint x: 808, startPoint y: 367, endPoint x: 982, endPoint y: 367, distance: 174.0
click at [982, 367] on div "Creditor * Americana Community Bank [GEOGRAPHIC_DATA] [US_STATE] AK AR AZ CA CO…" at bounding box center [784, 277] width 524 height 465
click at [702, 362] on div "Account Number (last 4) Full Account Number Date Incurred Last Payment Date Unk…" at bounding box center [718, 277] width 131 height 465
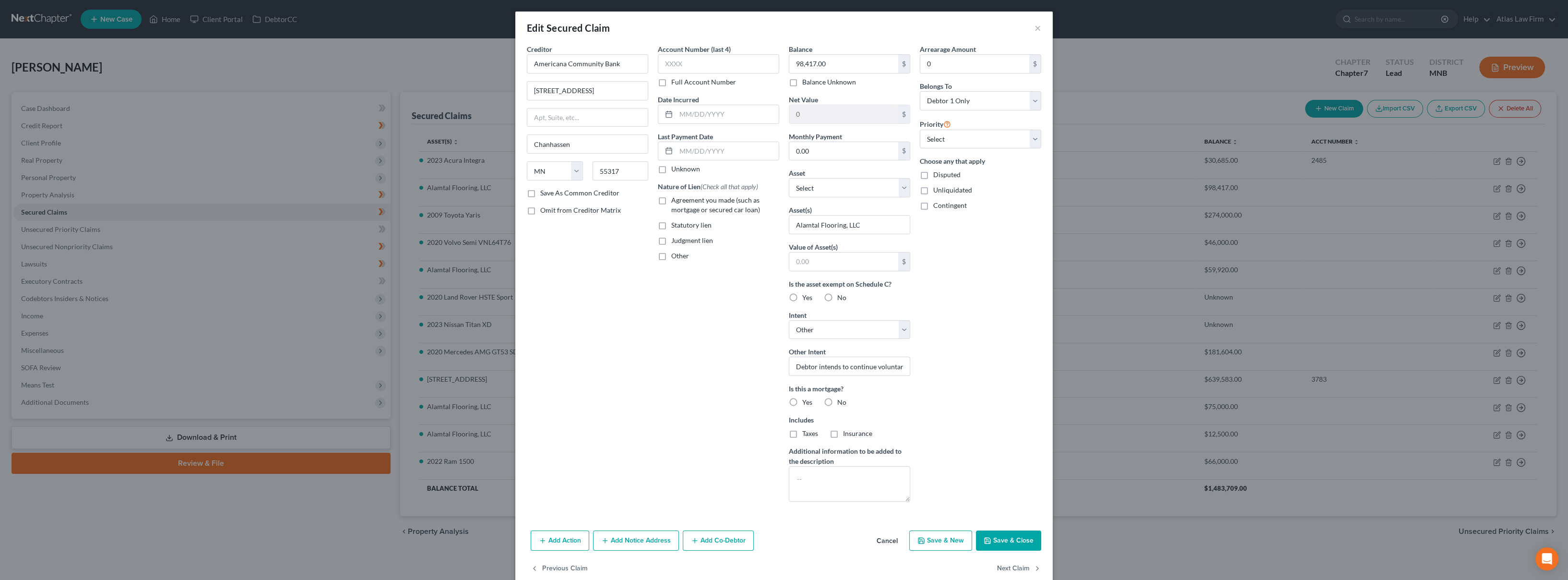
click at [802, 297] on label "Yes" at bounding box center [808, 297] width 10 height 10
click at [806, 297] on input "Yes" at bounding box center [809, 296] width 6 height 6
radio input "true"
click at [996, 547] on button "Save & Close" at bounding box center [1008, 540] width 65 height 20
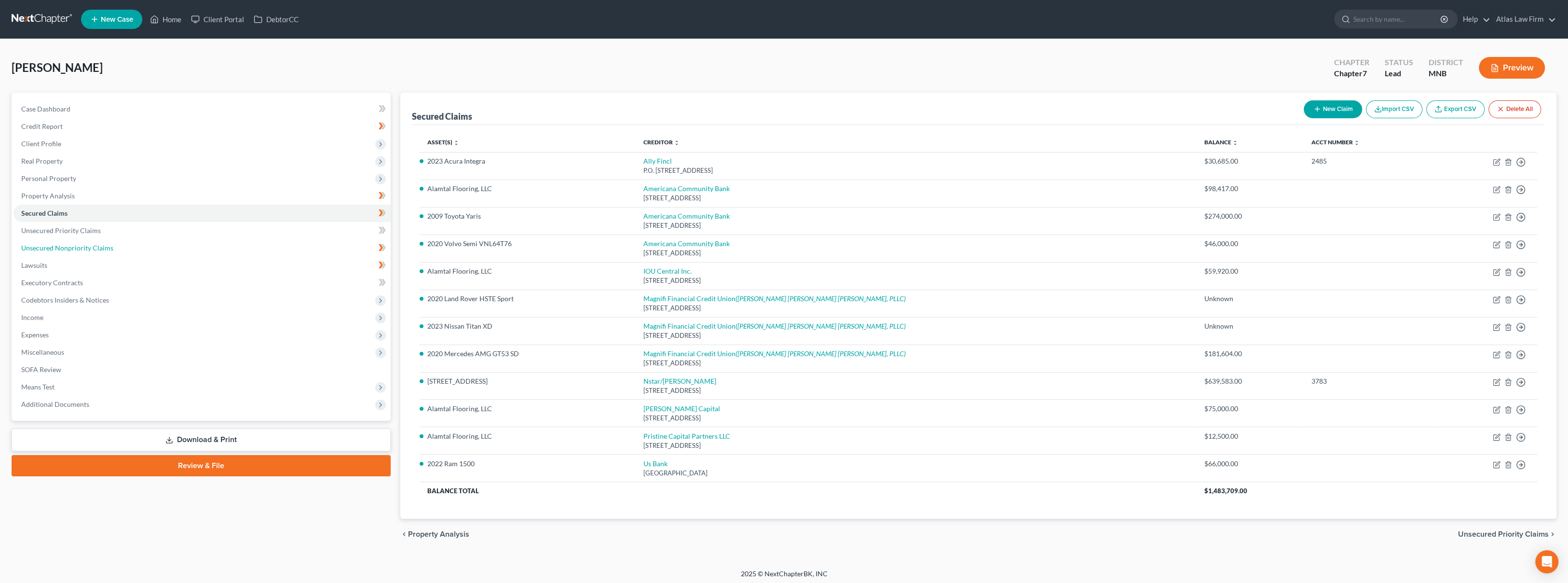
click at [97, 246] on span "Unsecured Nonpriority Claims" at bounding box center [67, 248] width 92 height 8
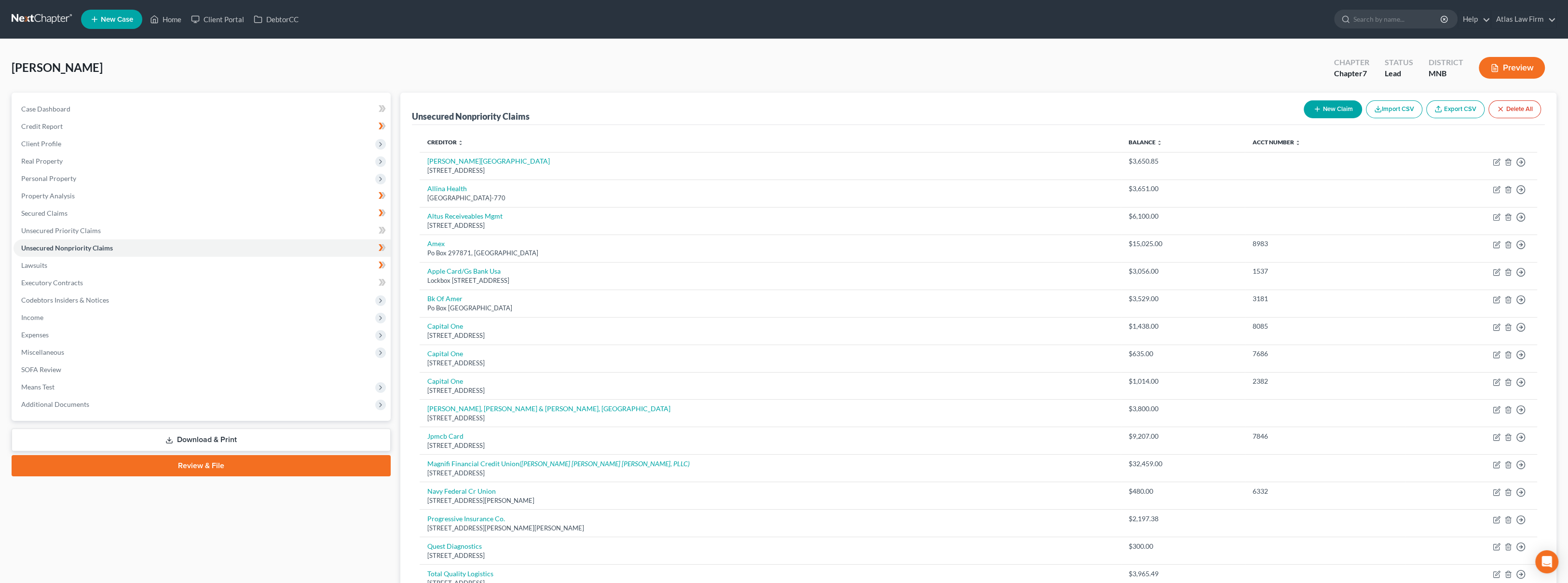
click at [92, 185] on span "Personal Property" at bounding box center [202, 178] width 377 height 17
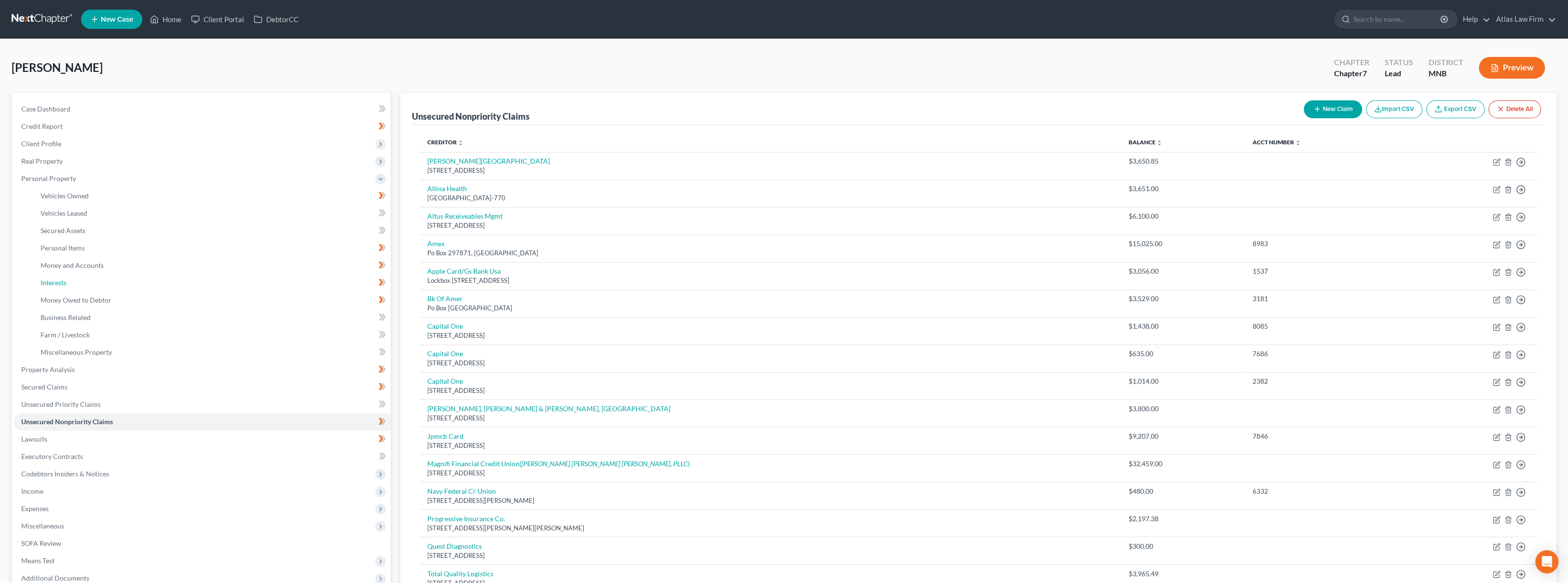
click at [101, 283] on link "Interests" at bounding box center [211, 283] width 358 height 17
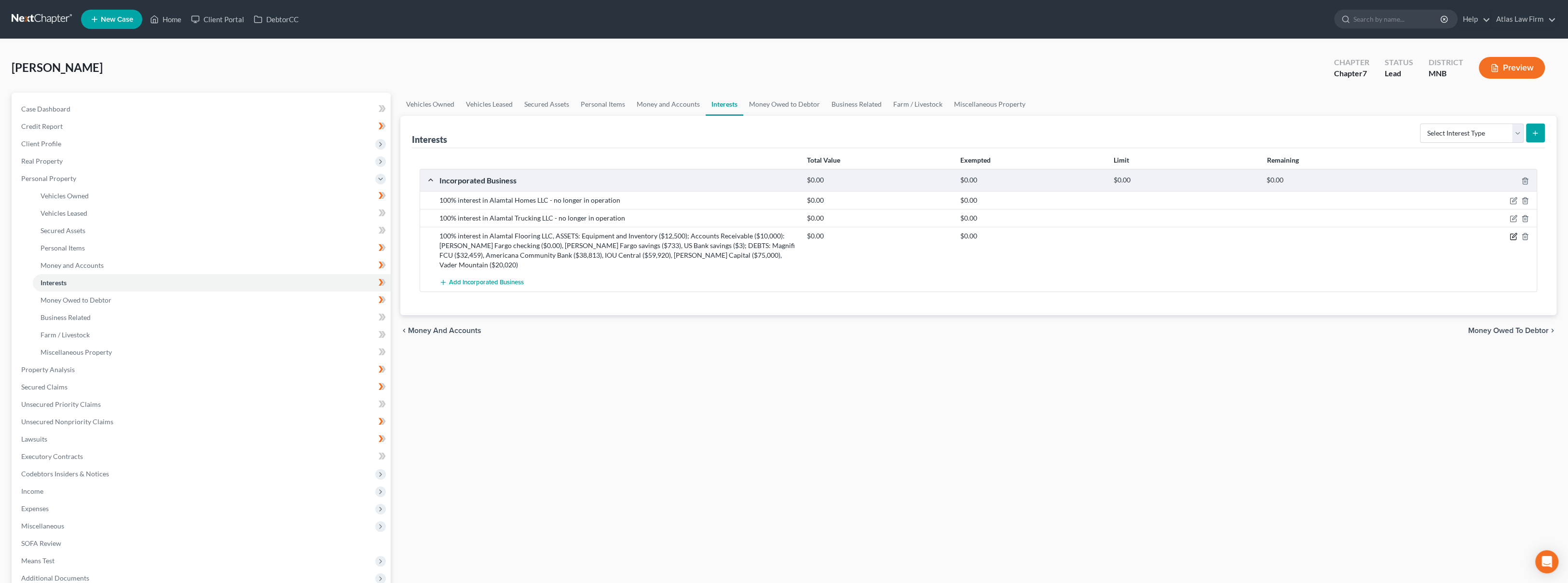
click at [1512, 235] on icon "button" at bounding box center [1515, 236] width 4 height 4
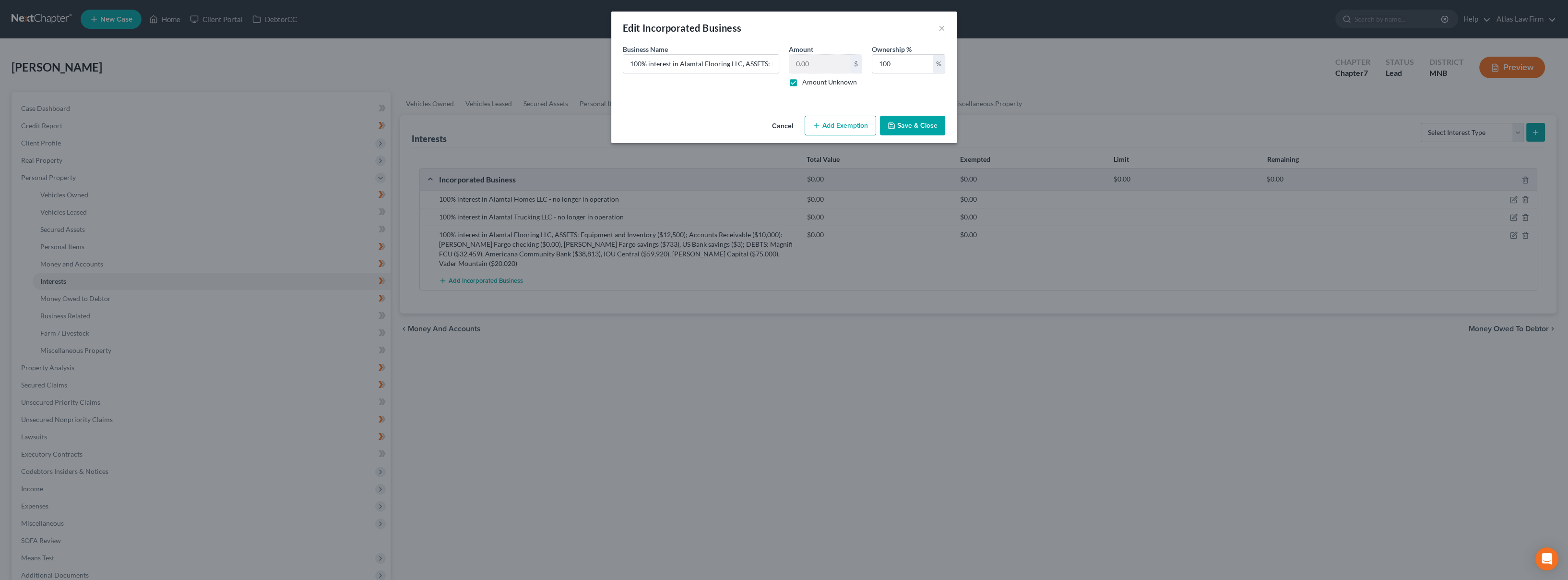
click at [841, 127] on button "Add Exemption" at bounding box center [840, 125] width 72 height 20
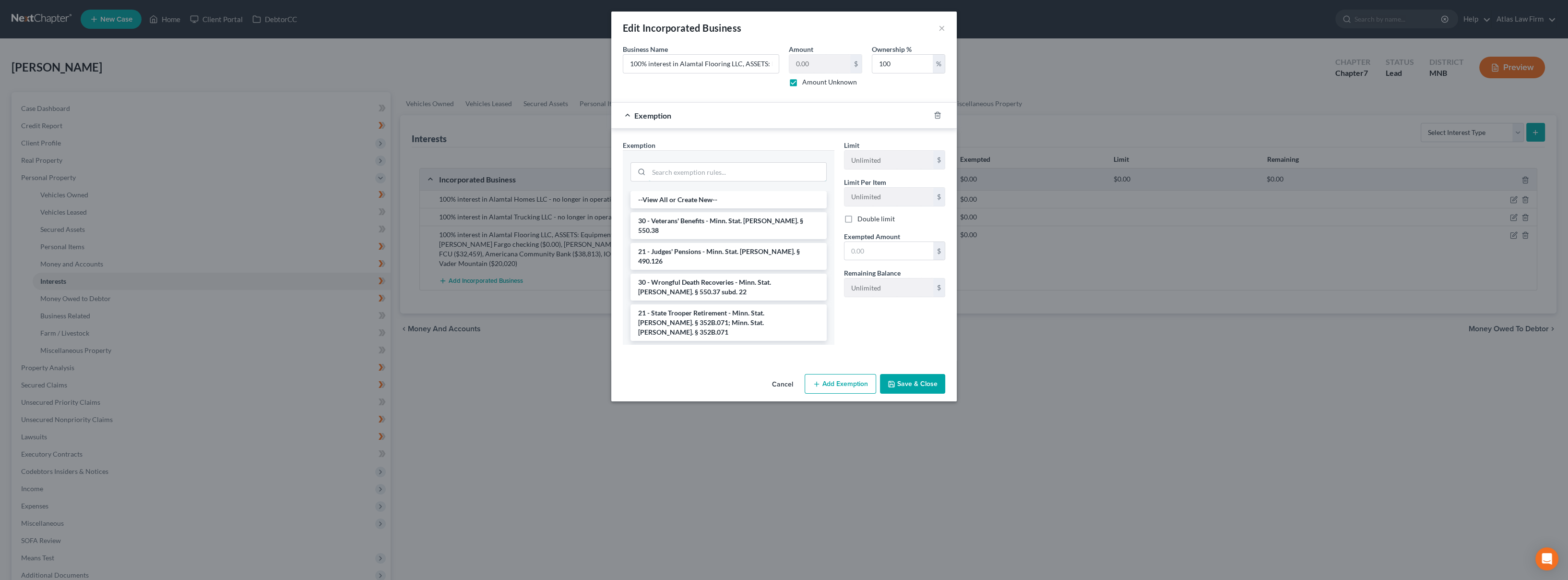
click at [729, 171] on input "search" at bounding box center [738, 172] width 178 height 18
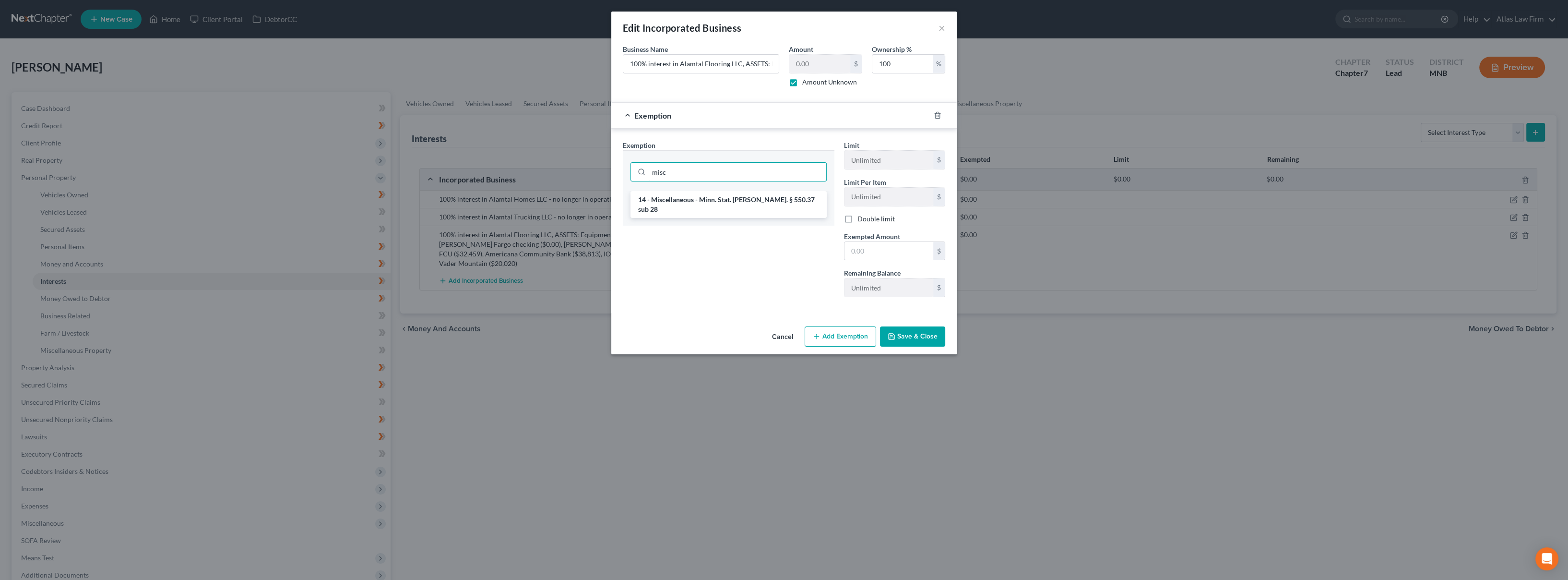
type input "misc"
drag, startPoint x: 742, startPoint y: 198, endPoint x: 745, endPoint y: 206, distance: 8.5
click at [742, 199] on li "14 - Miscellaneous - Minn. Stat. [PERSON_NAME]. § 550.37 sub 28" at bounding box center [729, 204] width 196 height 27
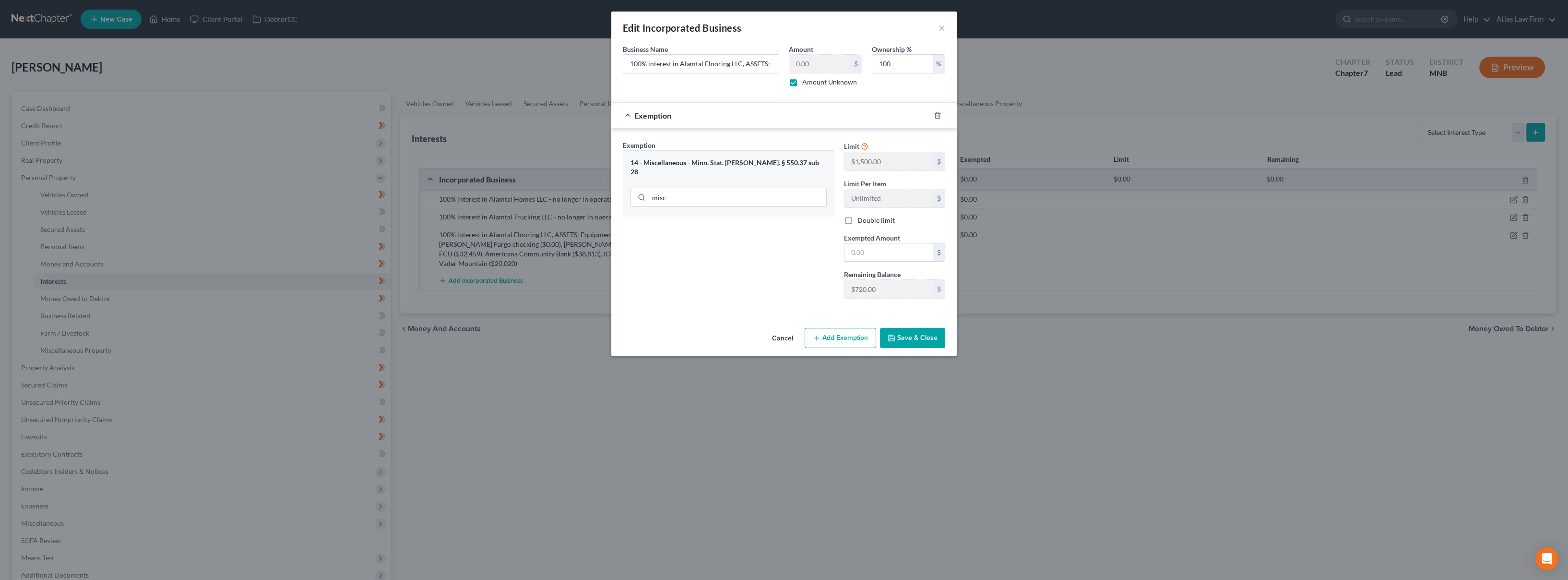
click at [912, 260] on input "text" at bounding box center [889, 252] width 89 height 18
type input "1"
click at [909, 337] on button "Save & Close" at bounding box center [912, 337] width 65 height 20
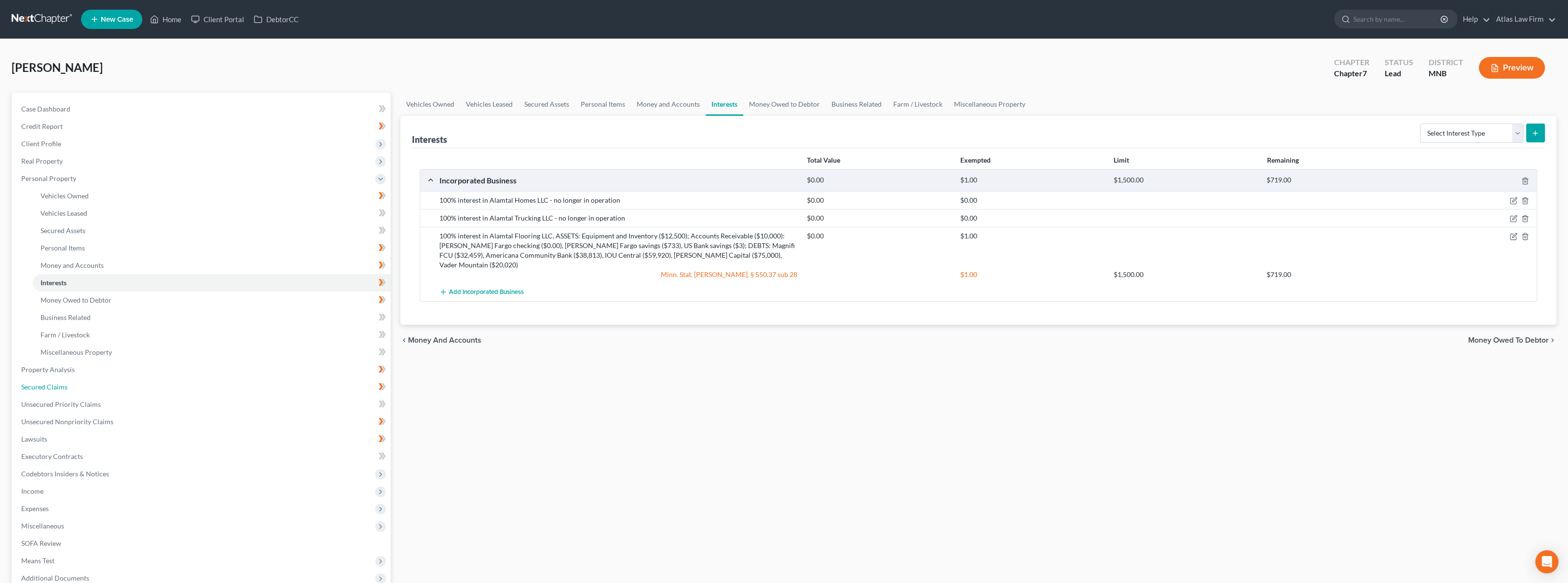
click at [61, 387] on span "Secured Claims" at bounding box center [44, 386] width 46 height 8
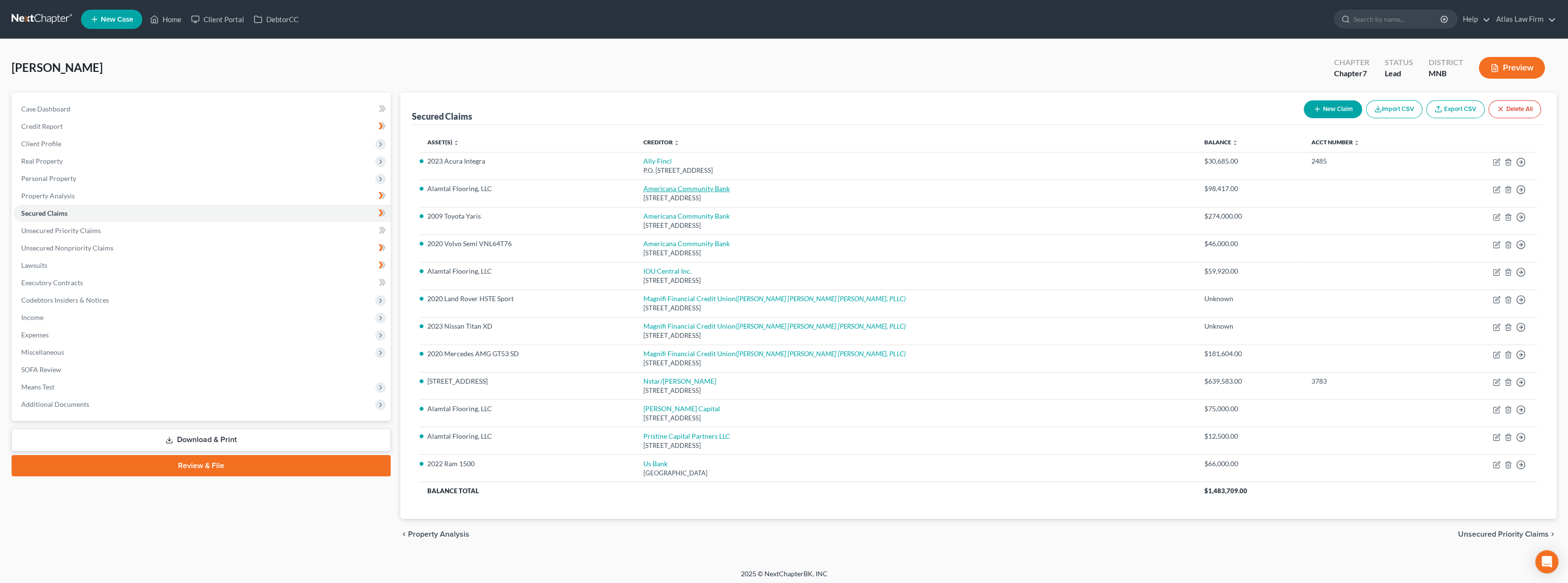
click at [730, 186] on link "Americana Community Bank" at bounding box center [687, 188] width 86 height 8
select select "24"
select select "4"
select select "0"
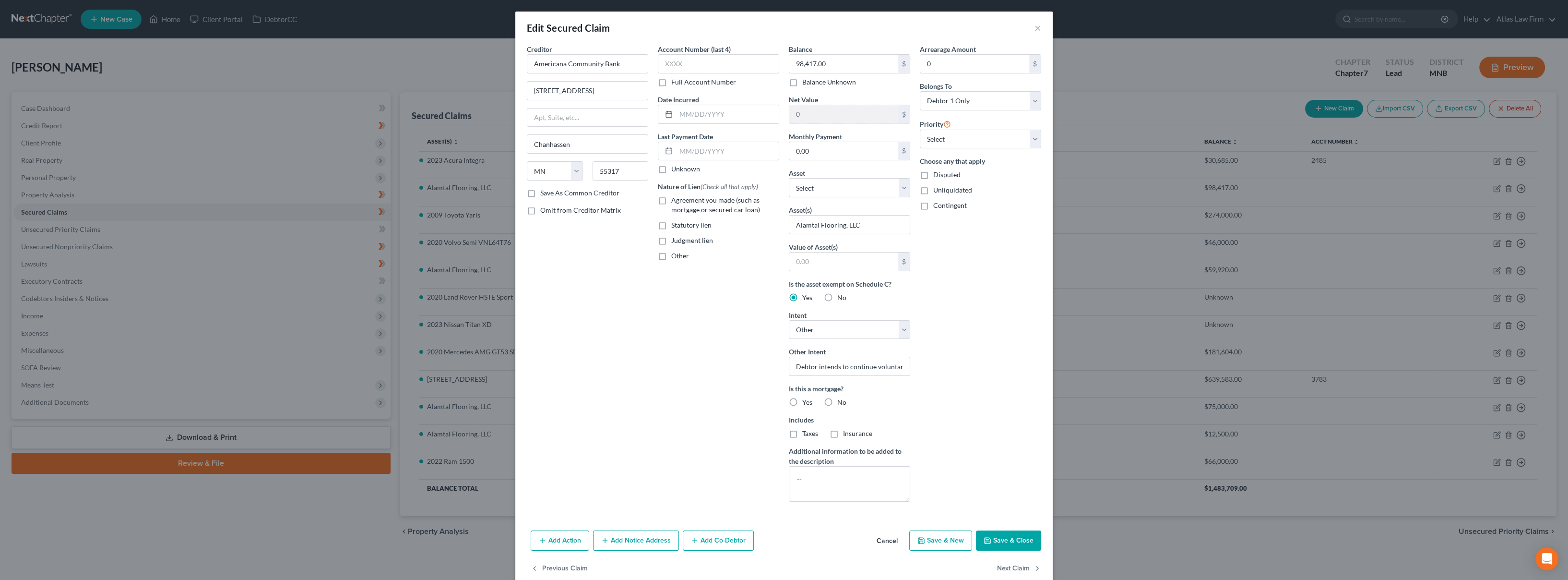
scroll to position [17, 0]
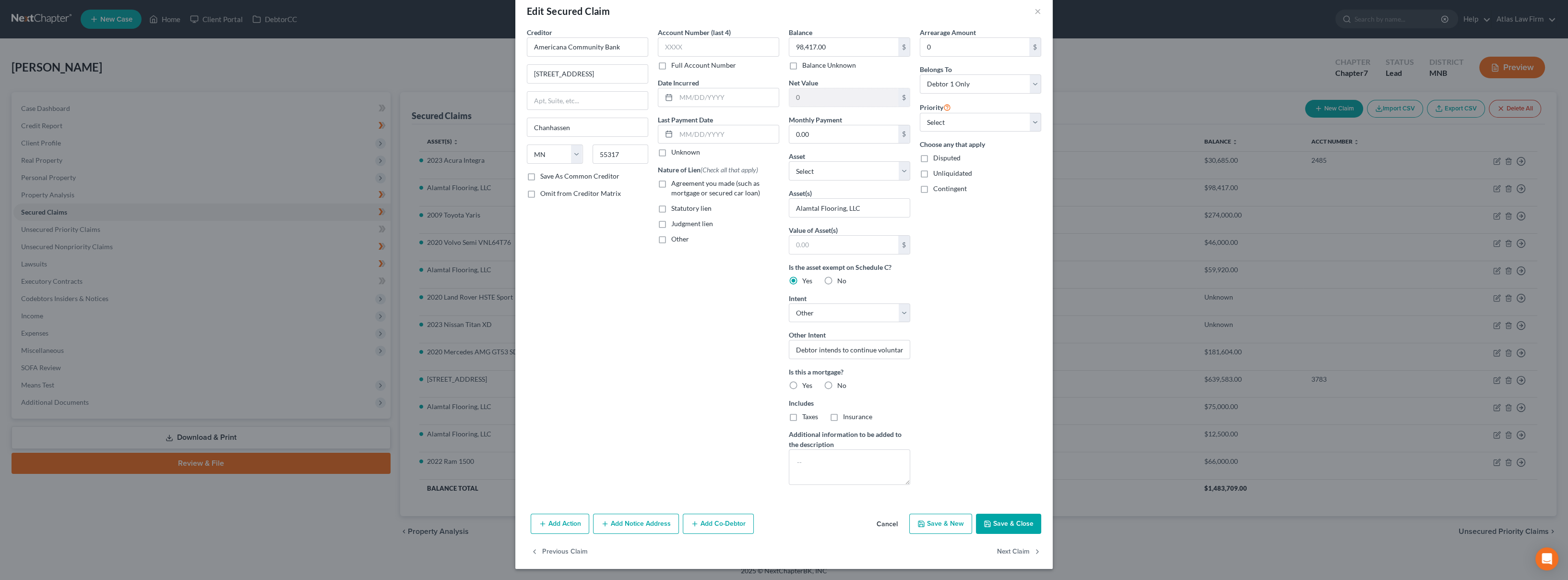
click at [837, 384] on label "No" at bounding box center [842, 385] width 9 height 10
click at [842, 384] on input "No" at bounding box center [844, 384] width 6 height 6
radio input "true"
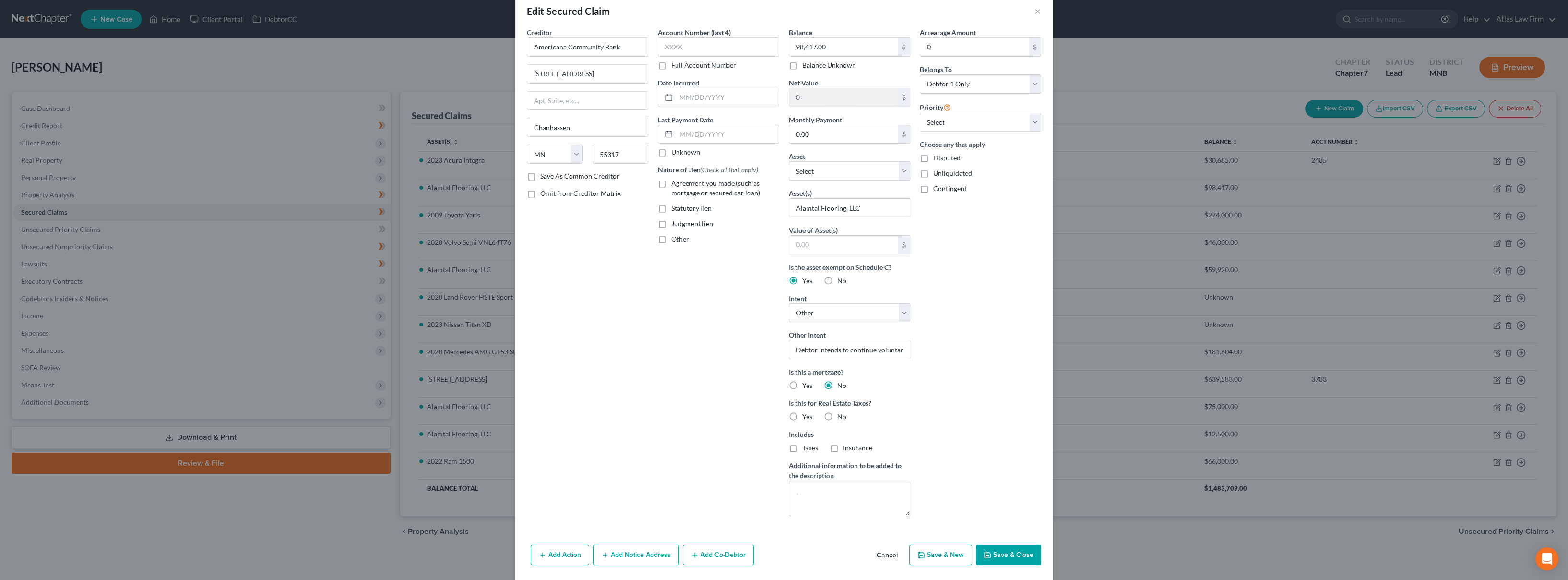
click at [837, 415] on label "No" at bounding box center [842, 416] width 9 height 10
click at [842, 415] on input "No" at bounding box center [844, 415] width 6 height 6
radio input "true"
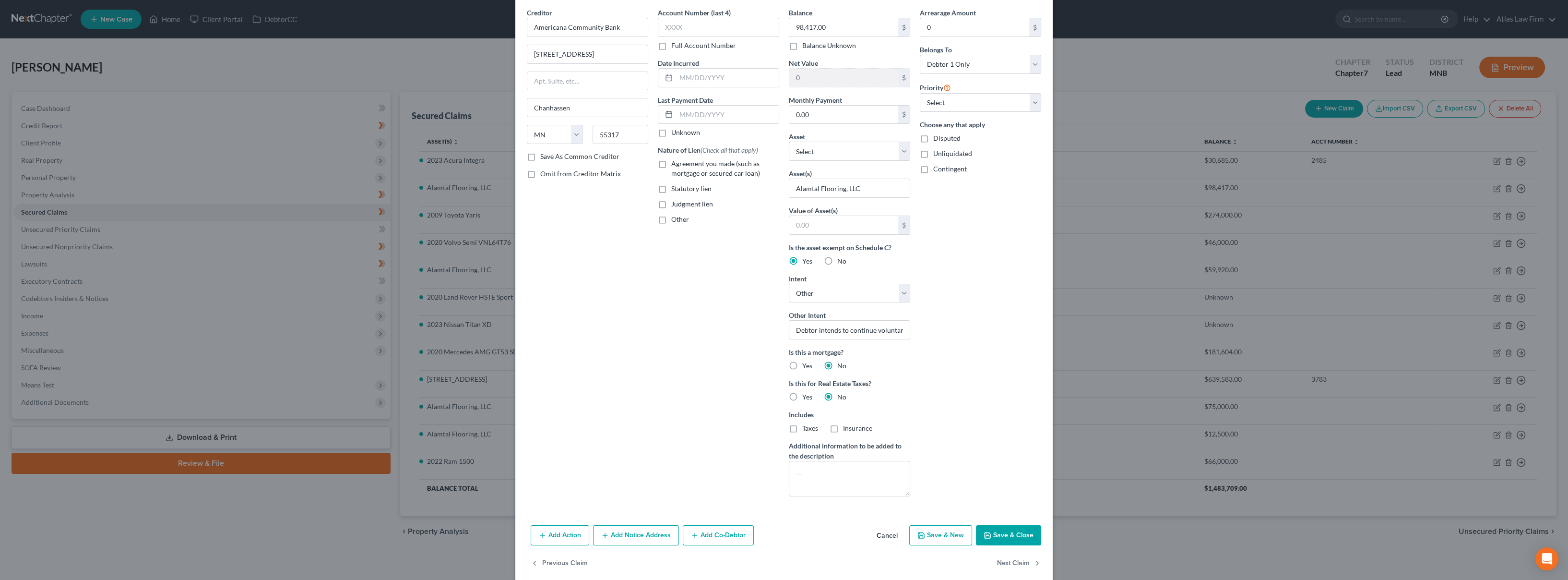
scroll to position [47, 0]
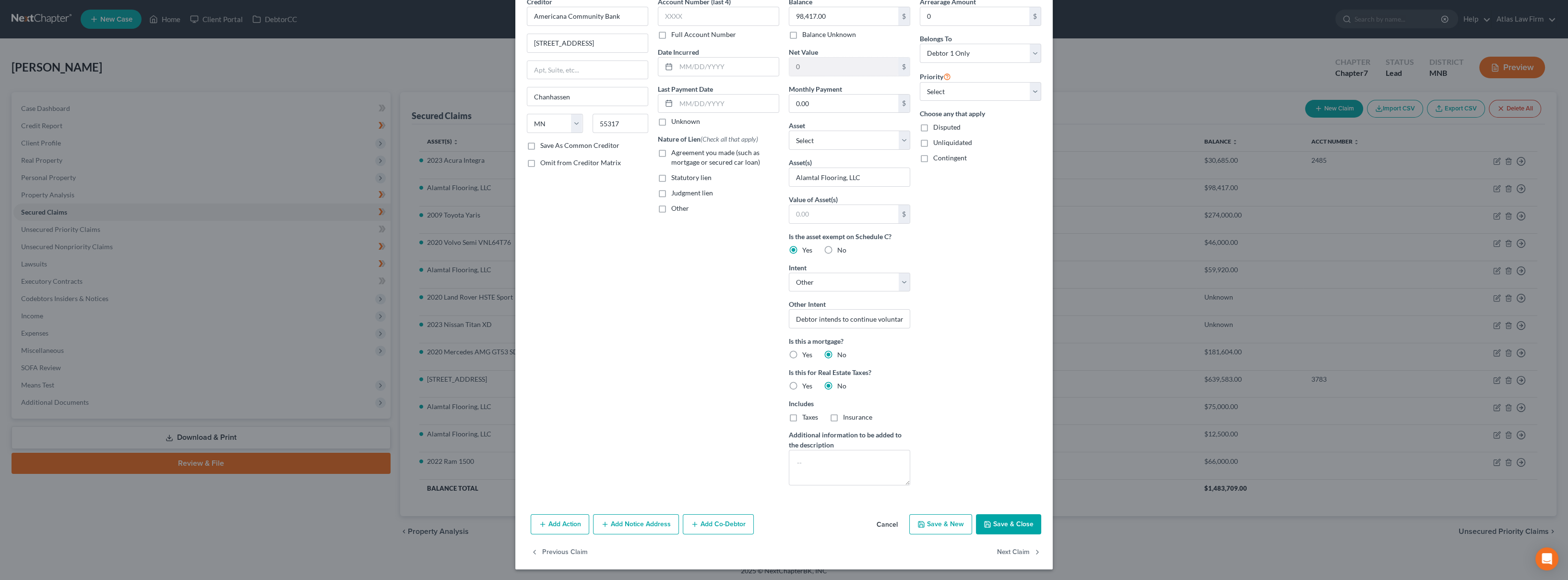
click at [996, 525] on button "Save & Close" at bounding box center [1008, 524] width 65 height 20
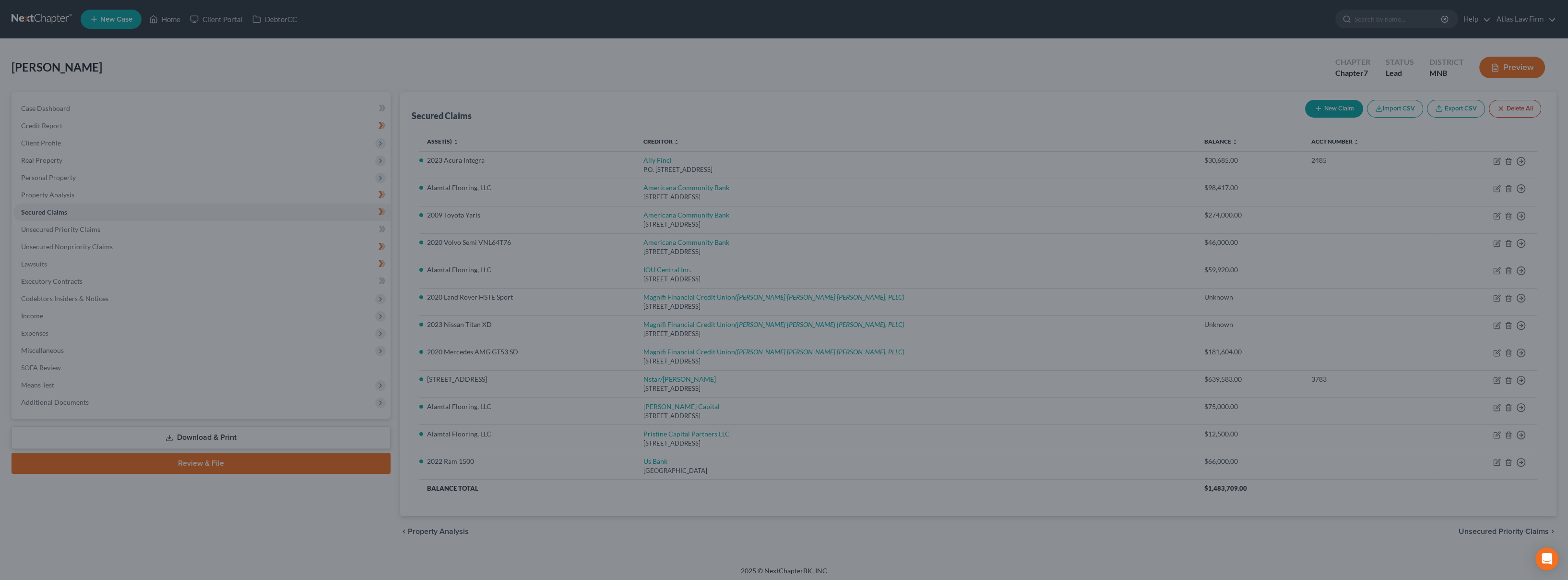
scroll to position [0, 0]
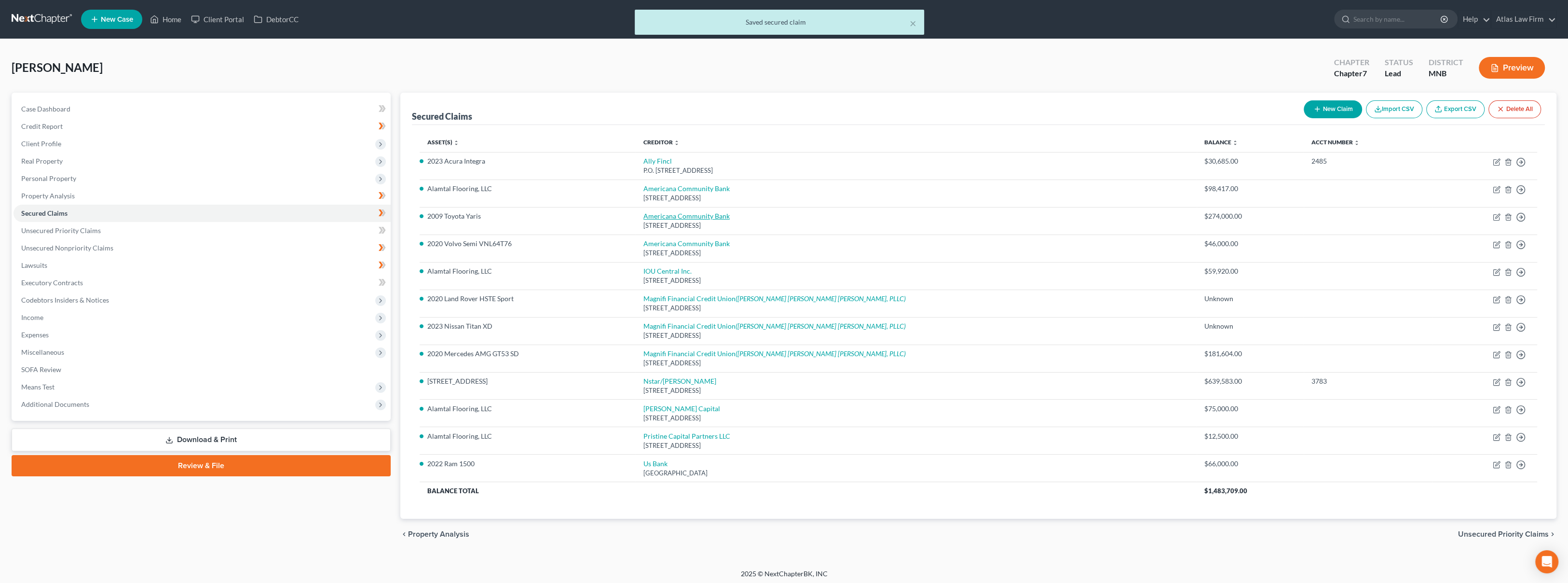
click at [730, 214] on link "Americana Community Bank" at bounding box center [687, 216] width 86 height 8
select select "24"
select select "4"
select select "0"
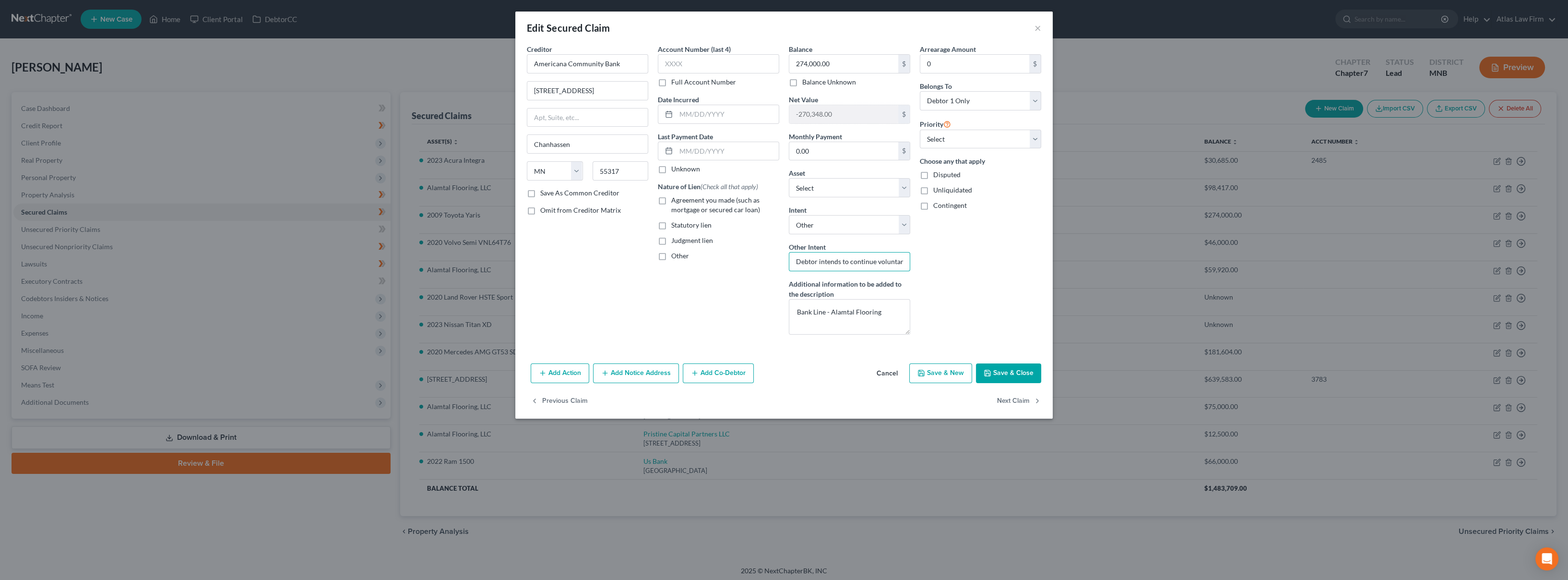
drag, startPoint x: 866, startPoint y: 267, endPoint x: 662, endPoint y: 277, distance: 204.2
click at [662, 278] on div "Creditor * Americana Community Bank [GEOGRAPHIC_DATA] [US_STATE] AK AR AZ CA CO…" at bounding box center [784, 193] width 524 height 298
click at [904, 227] on select "Select Surrender Redeem Reaffirm Avoid Other" at bounding box center [850, 224] width 122 height 19
select select "0"
click at [789, 215] on select "Select Surrender Redeem Reaffirm Avoid Other" at bounding box center [850, 224] width 122 height 19
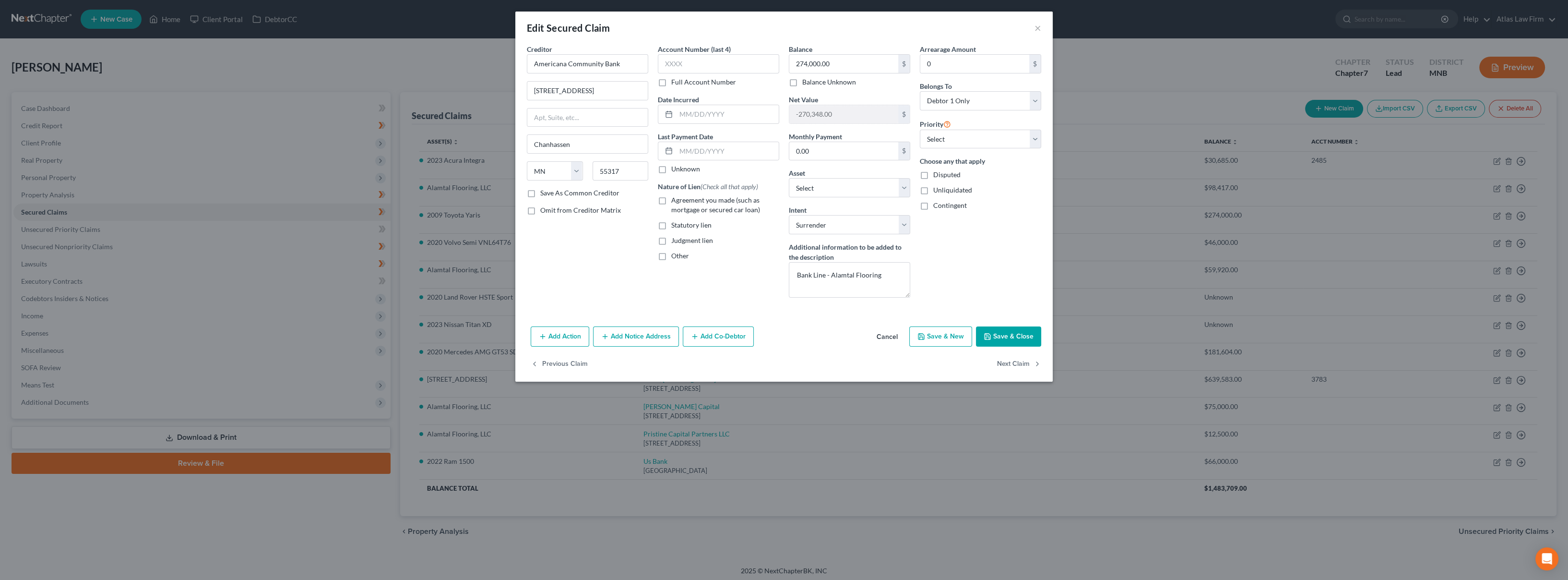
click at [994, 334] on button "Save & Close" at bounding box center [1008, 336] width 65 height 20
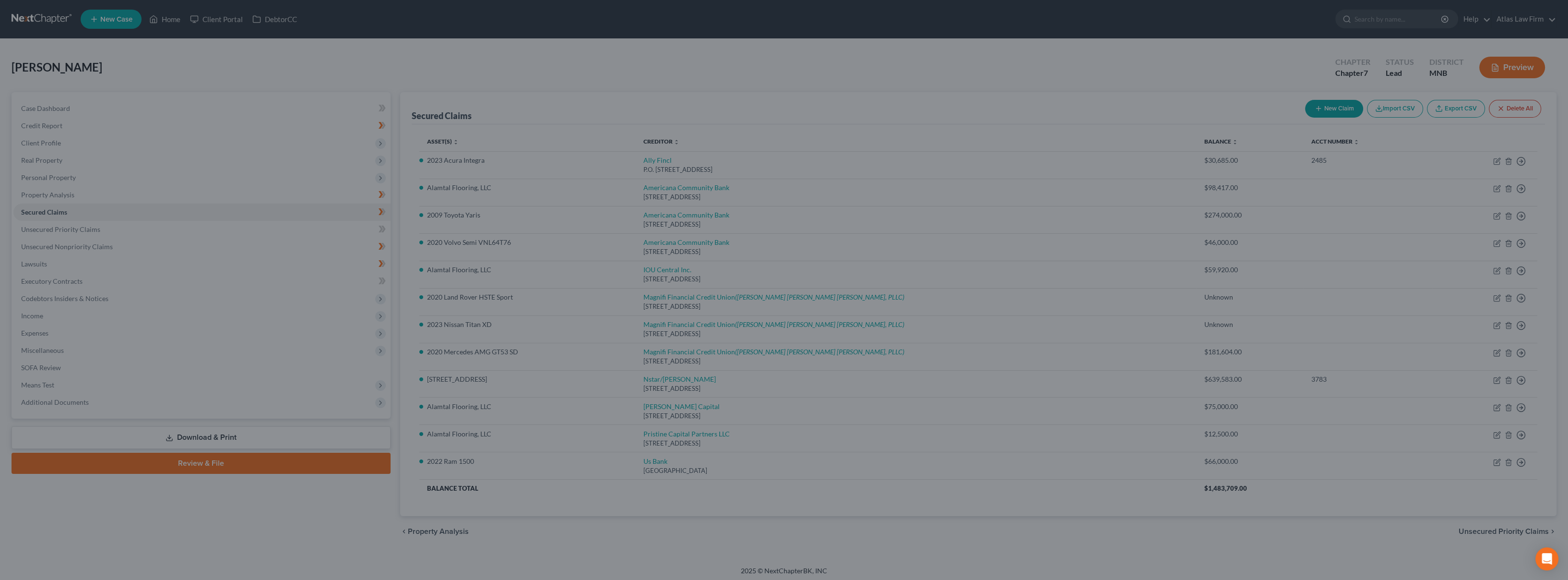
select select "22"
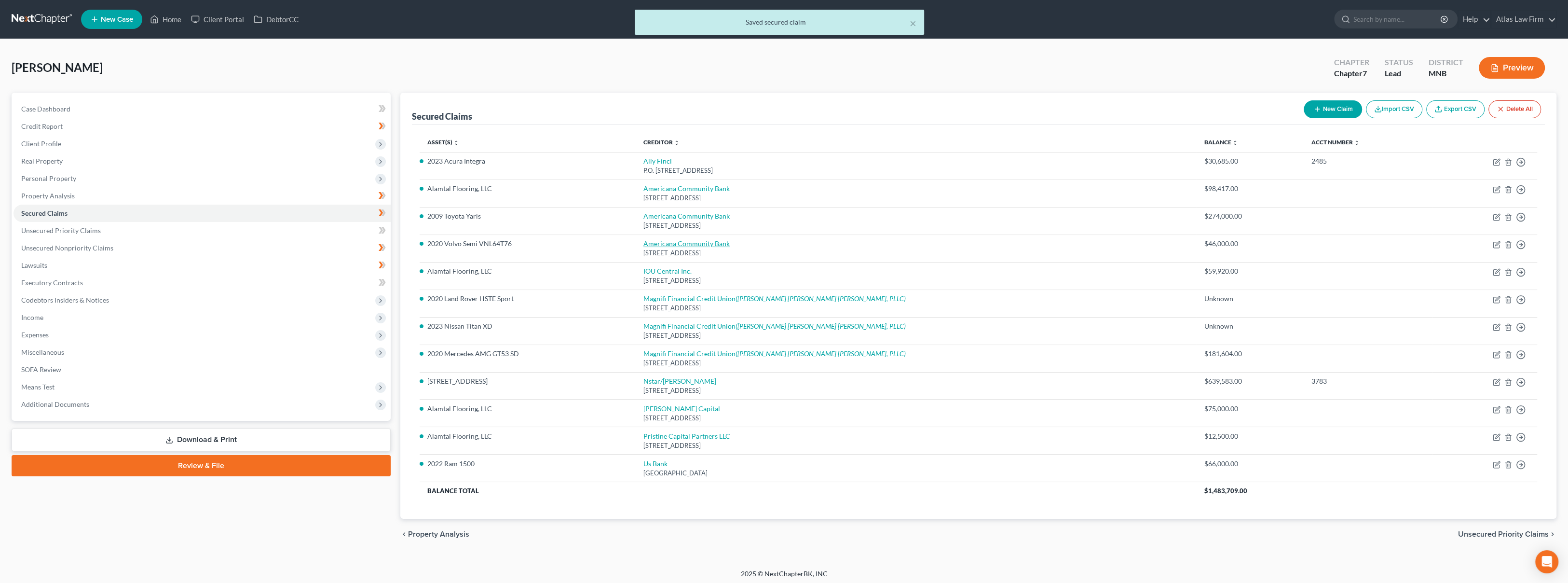
click at [730, 241] on link "Americana Community Bank" at bounding box center [687, 243] width 86 height 8
select select "24"
select select "4"
select select "0"
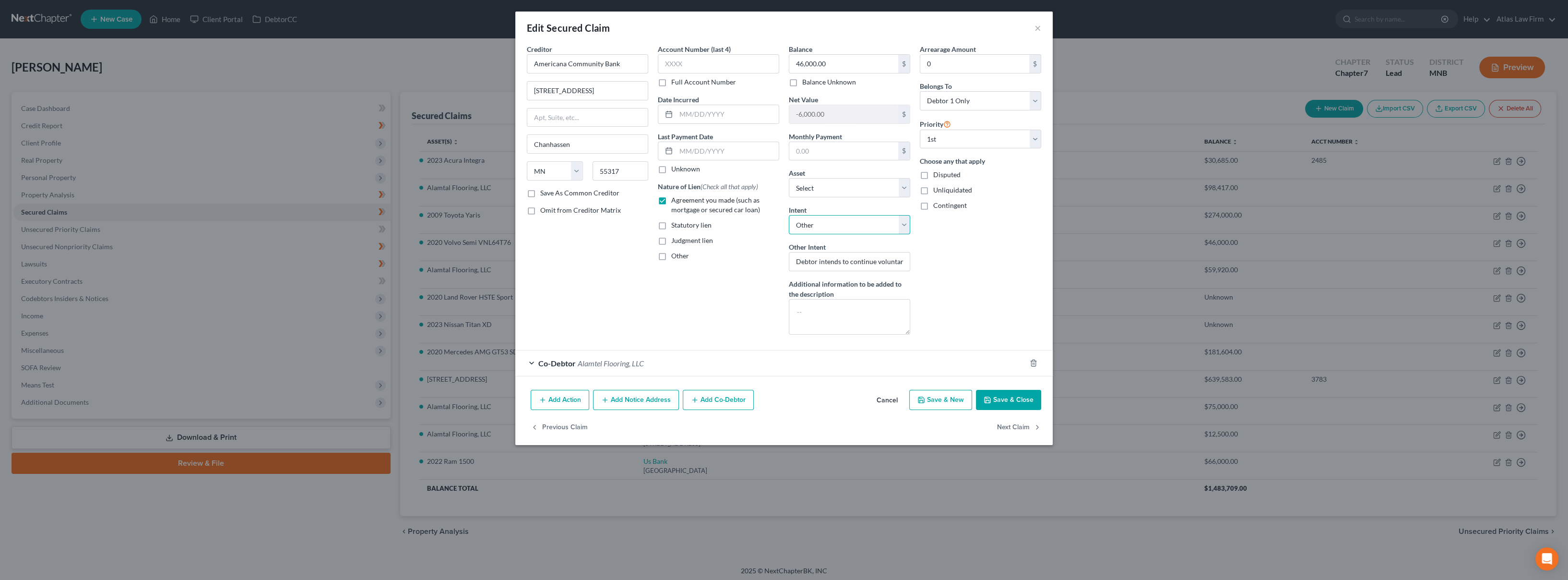
click at [901, 221] on select "Select Surrender Redeem Reaffirm Avoid Other" at bounding box center [850, 224] width 122 height 19
select select "0"
click at [789, 215] on select "Select Surrender Redeem Reaffirm Avoid Other" at bounding box center [850, 224] width 122 height 19
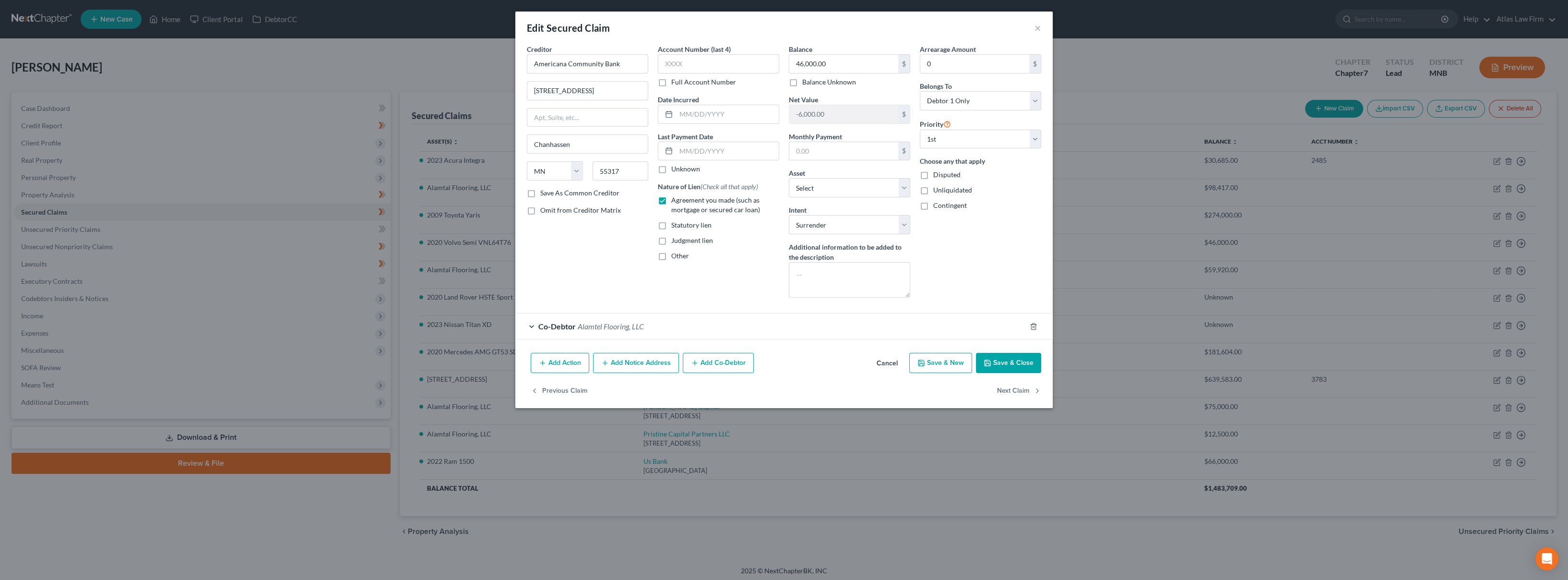
click at [993, 362] on button "Save & Close" at bounding box center [1008, 362] width 65 height 20
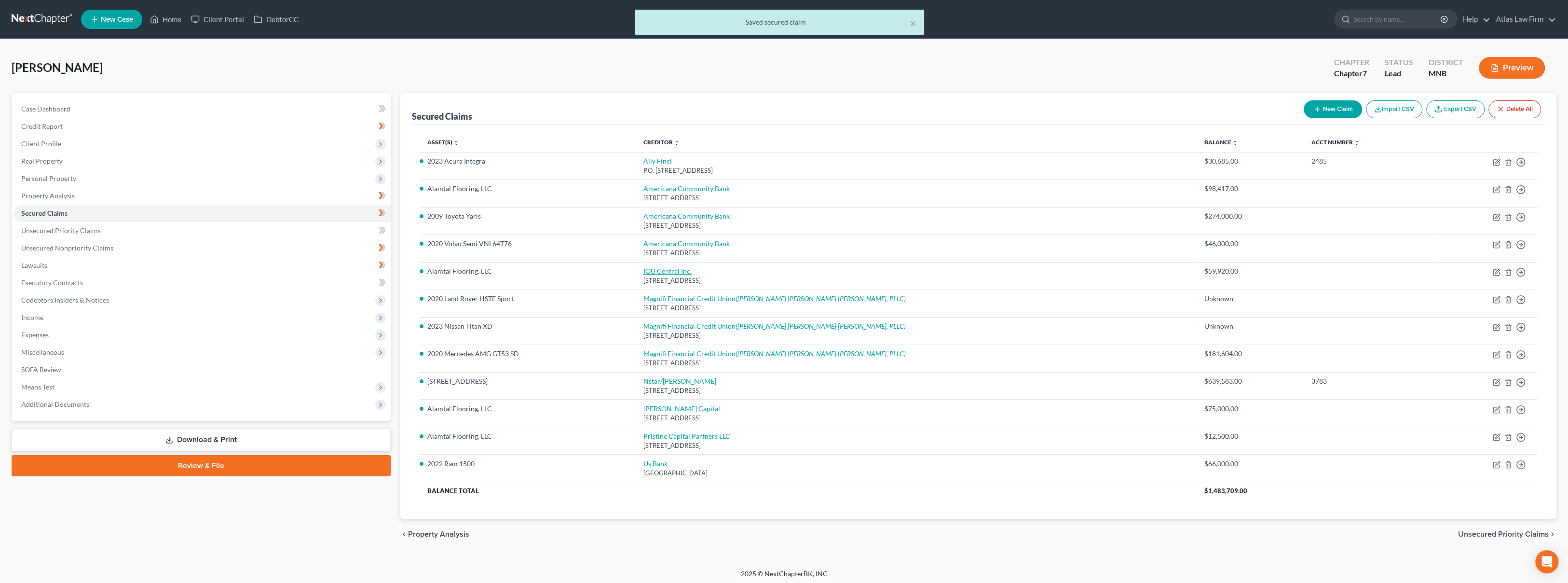
click at [692, 270] on link "IOU Central Inc." at bounding box center [667, 271] width 48 height 8
select select "10"
select select "4"
select select "0"
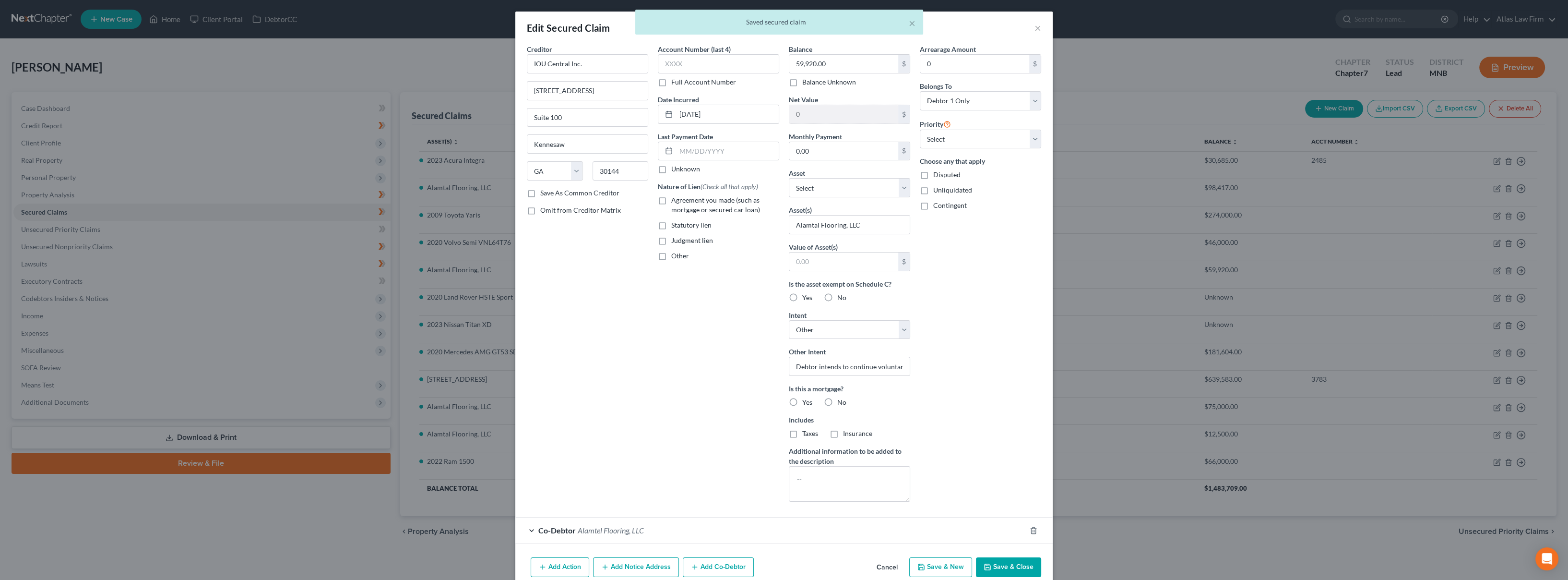
click at [802, 297] on label "Yes" at bounding box center [808, 297] width 10 height 10
click at [806, 297] on input "Yes" at bounding box center [809, 296] width 6 height 6
radio input "true"
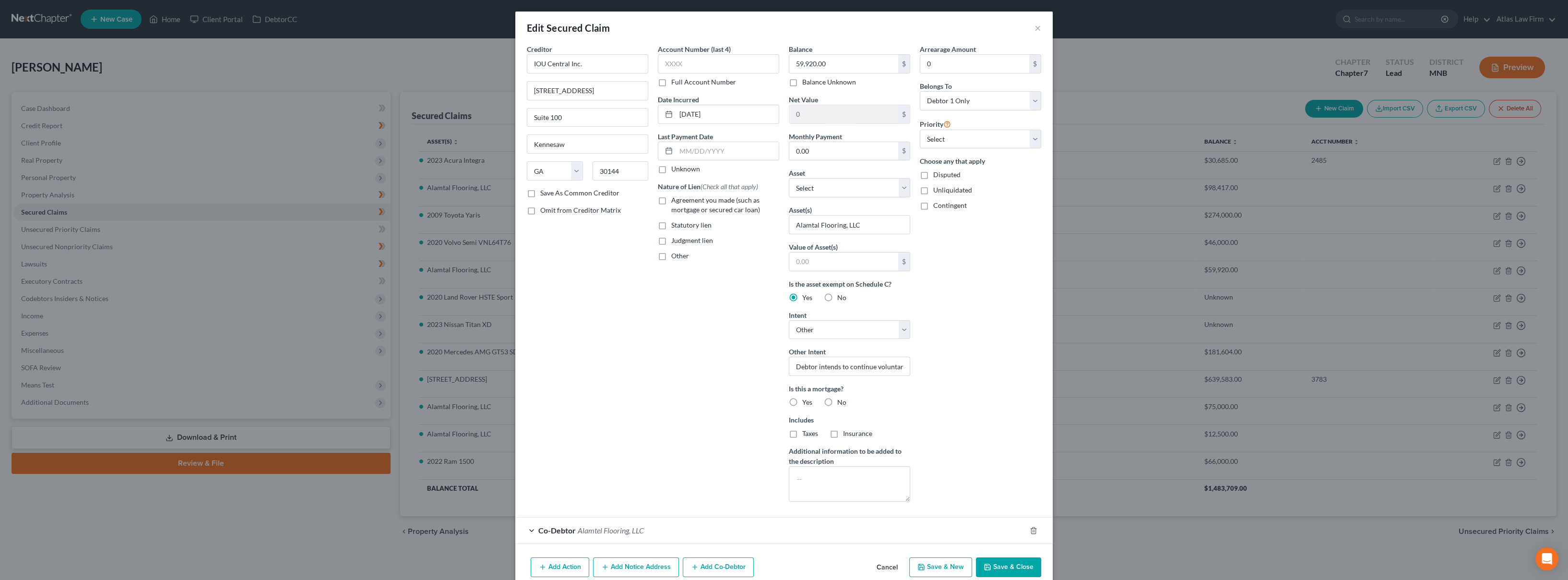
click at [837, 403] on label "No" at bounding box center [842, 402] width 9 height 10
click at [842, 403] on input "No" at bounding box center [844, 401] width 6 height 6
radio input "true"
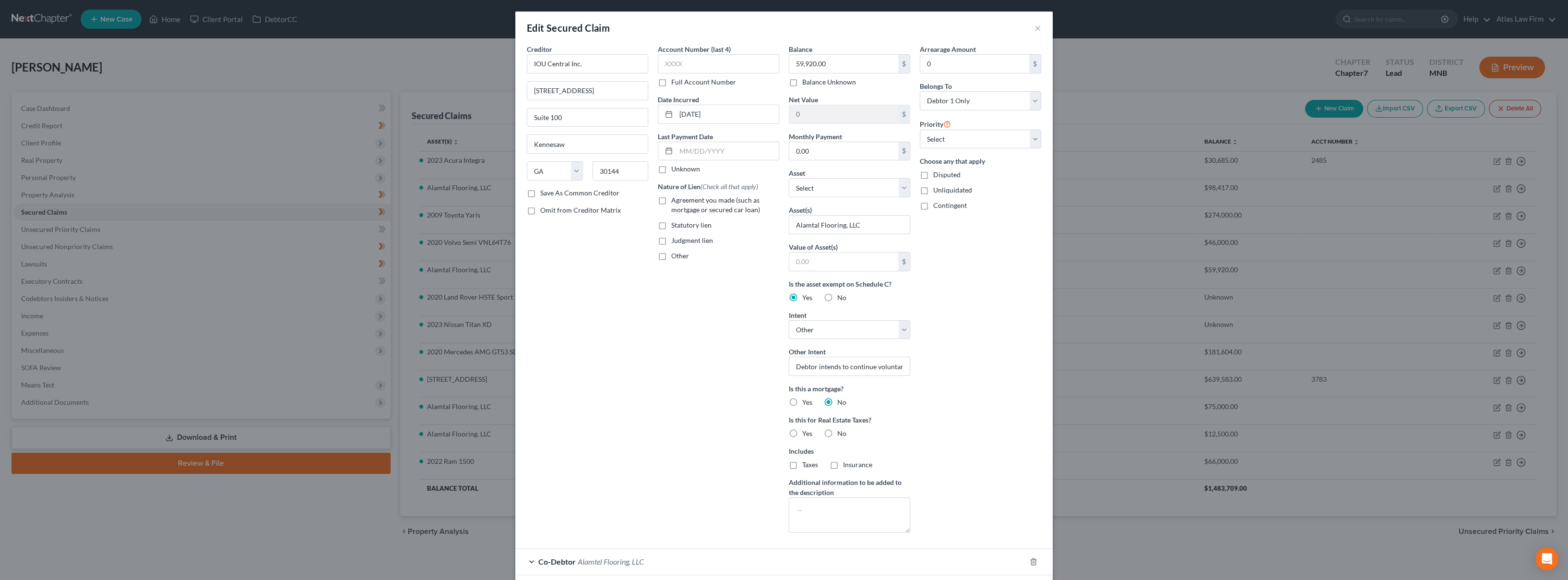
click at [837, 429] on label "No" at bounding box center [842, 433] width 9 height 10
click at [842, 429] on input "No" at bounding box center [844, 432] width 6 height 6
radio input "true"
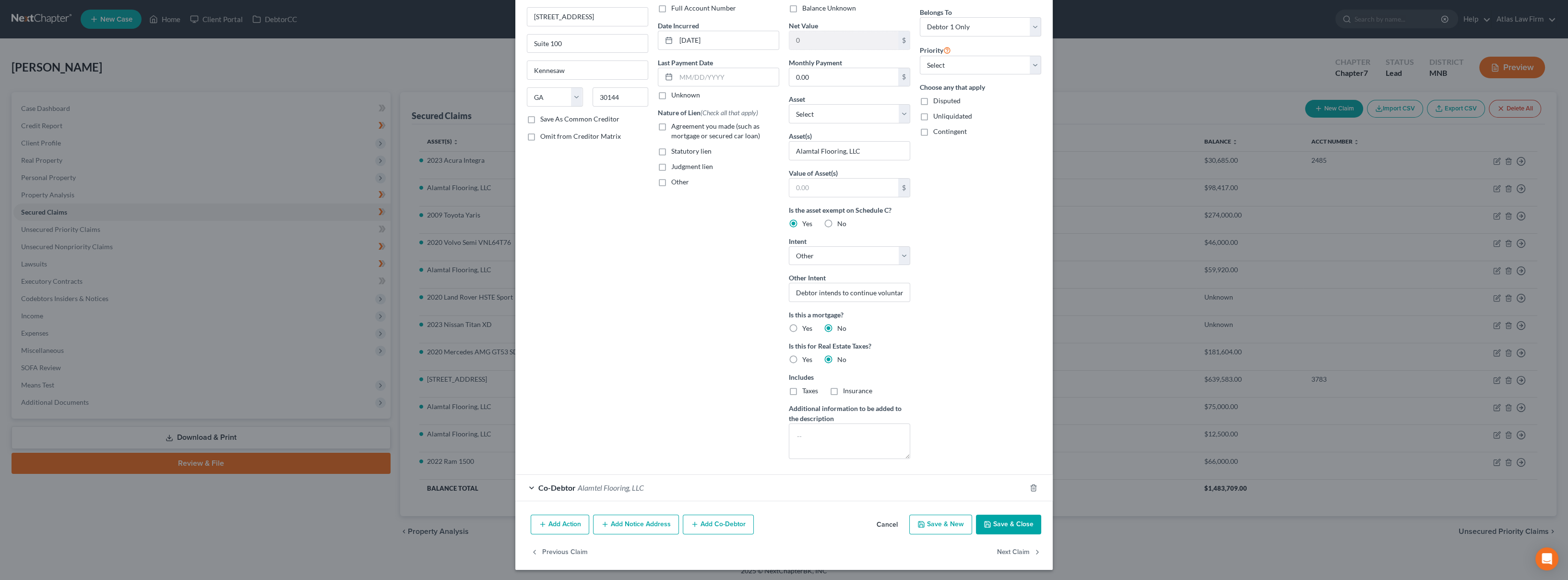
click at [986, 525] on polyline "button" at bounding box center [988, 525] width 4 height 2
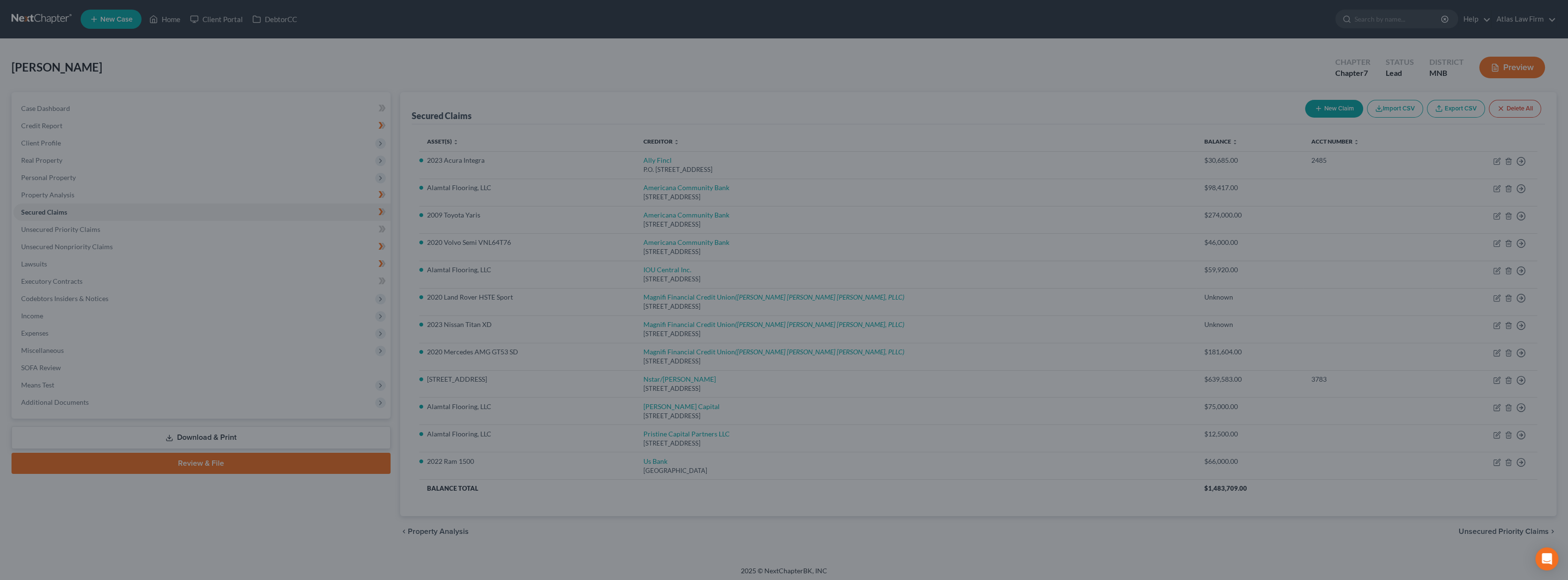
scroll to position [0, 0]
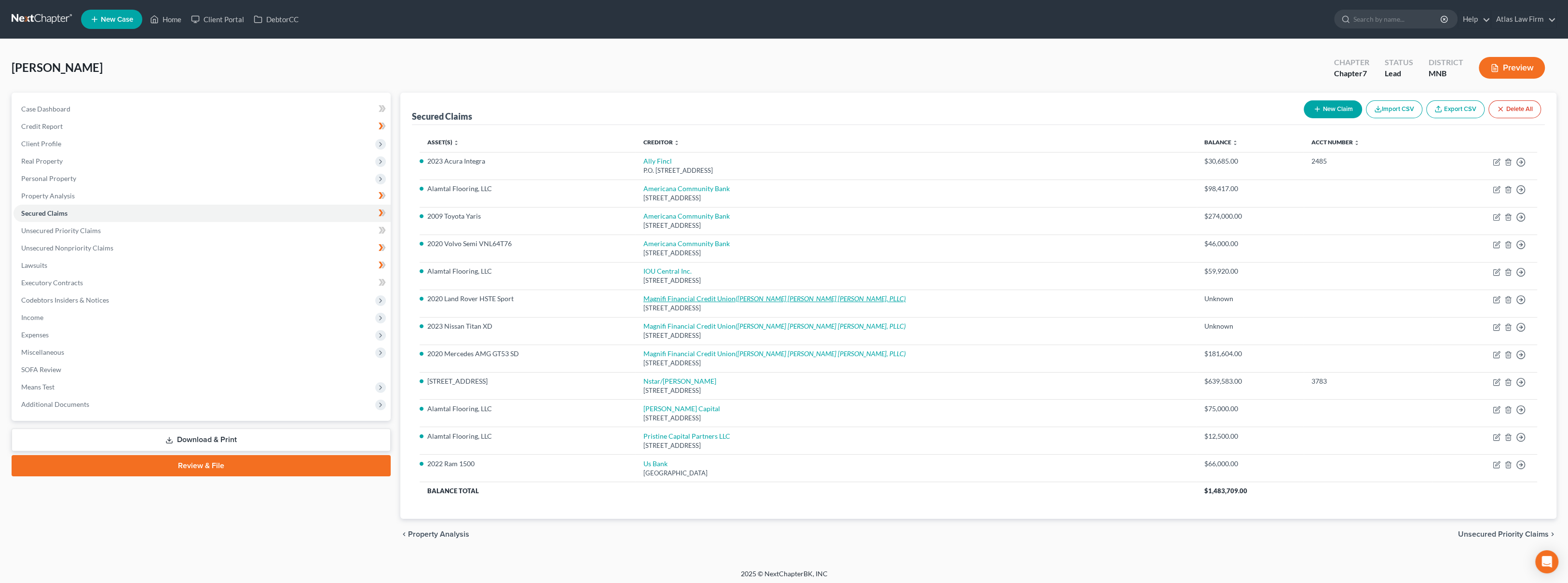
click at [734, 296] on link "Magnifi Financial Credit Union ([PERSON_NAME] [PERSON_NAME] [PERSON_NAME], PLLC)" at bounding box center [775, 298] width 262 height 8
select select "24"
select select "0"
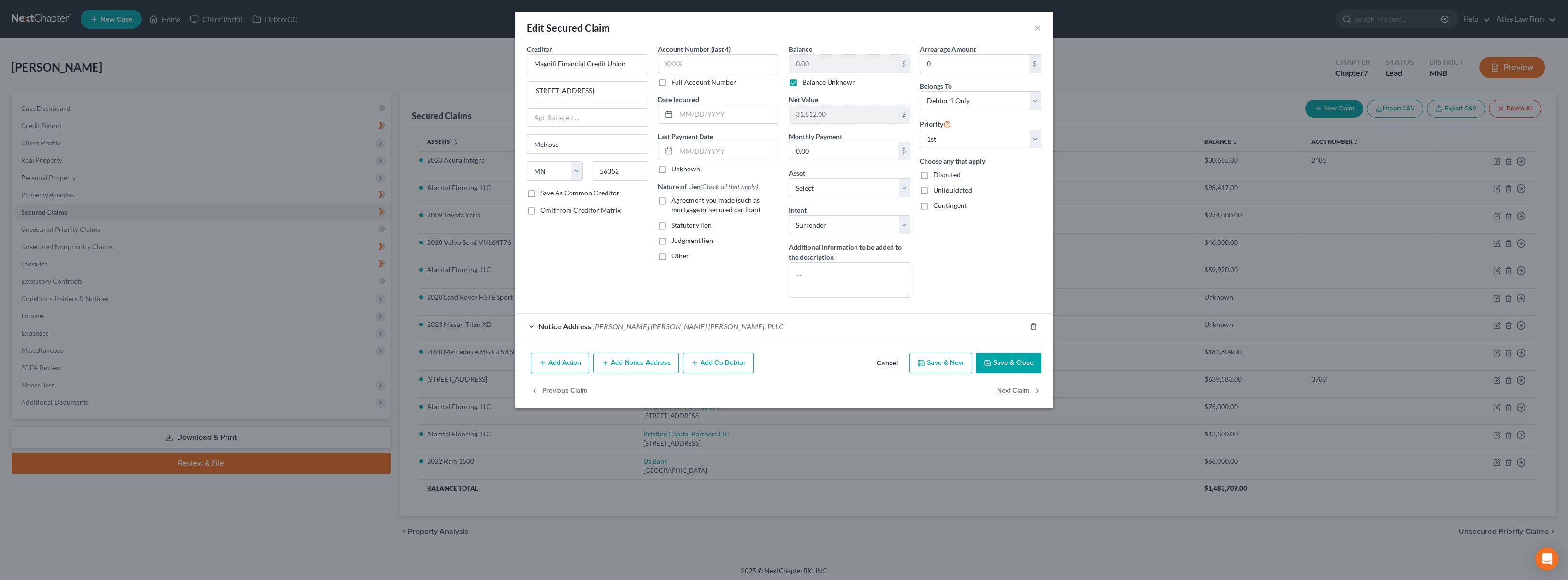
click at [893, 366] on button "Cancel" at bounding box center [887, 363] width 36 height 19
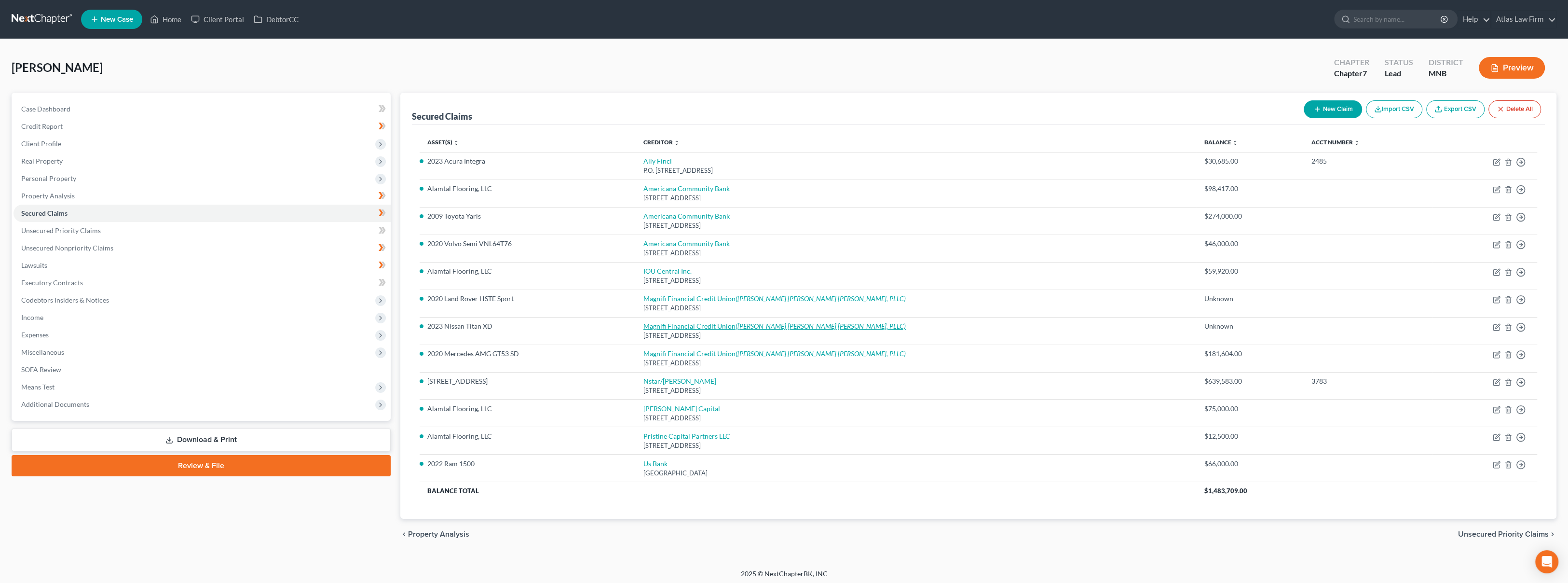
click at [722, 329] on link "Magnifi Financial Credit Union ([PERSON_NAME] [PERSON_NAME] [PERSON_NAME], PLLC)" at bounding box center [775, 326] width 262 height 8
select select "24"
select select "25"
select select "0"
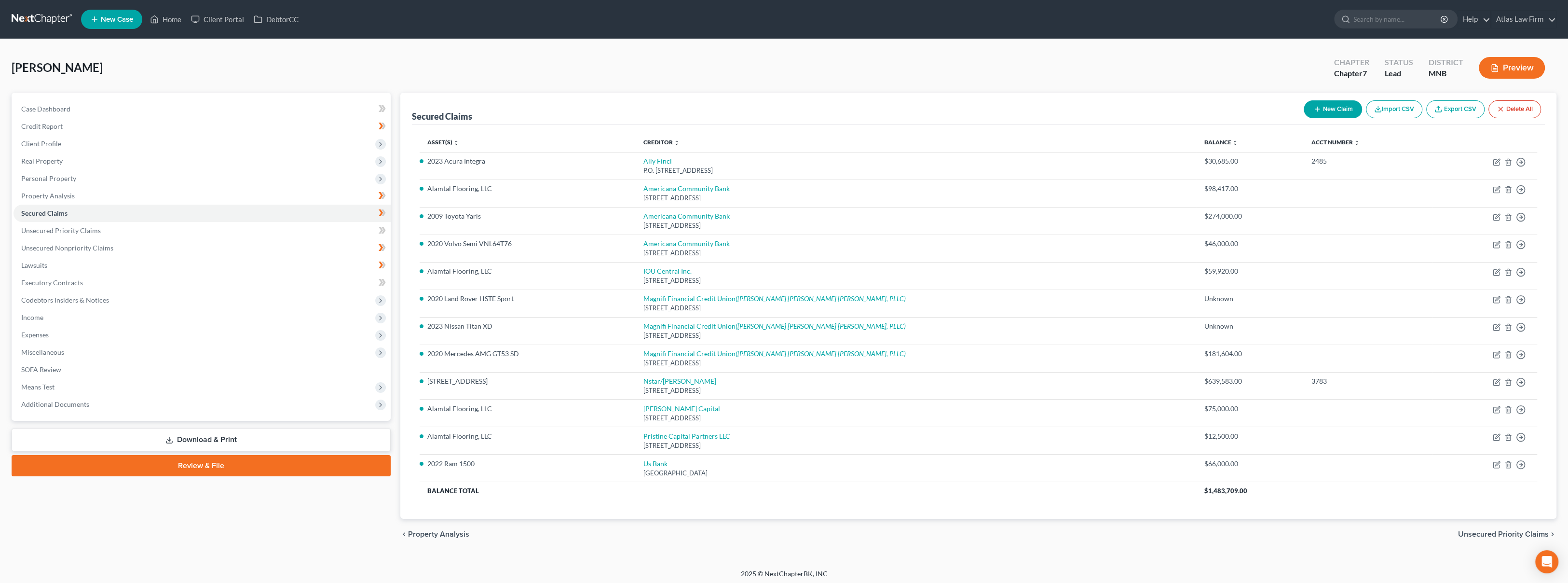
select select "0"
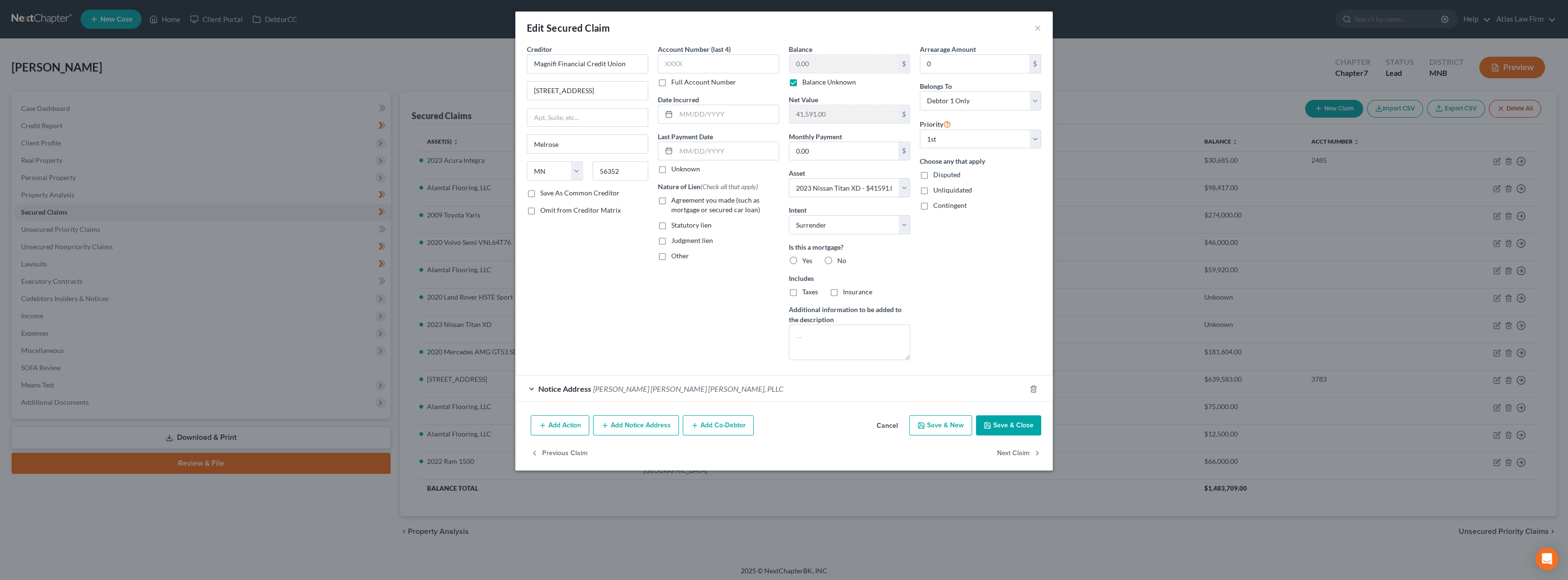
click at [892, 424] on button "Cancel" at bounding box center [887, 426] width 36 height 19
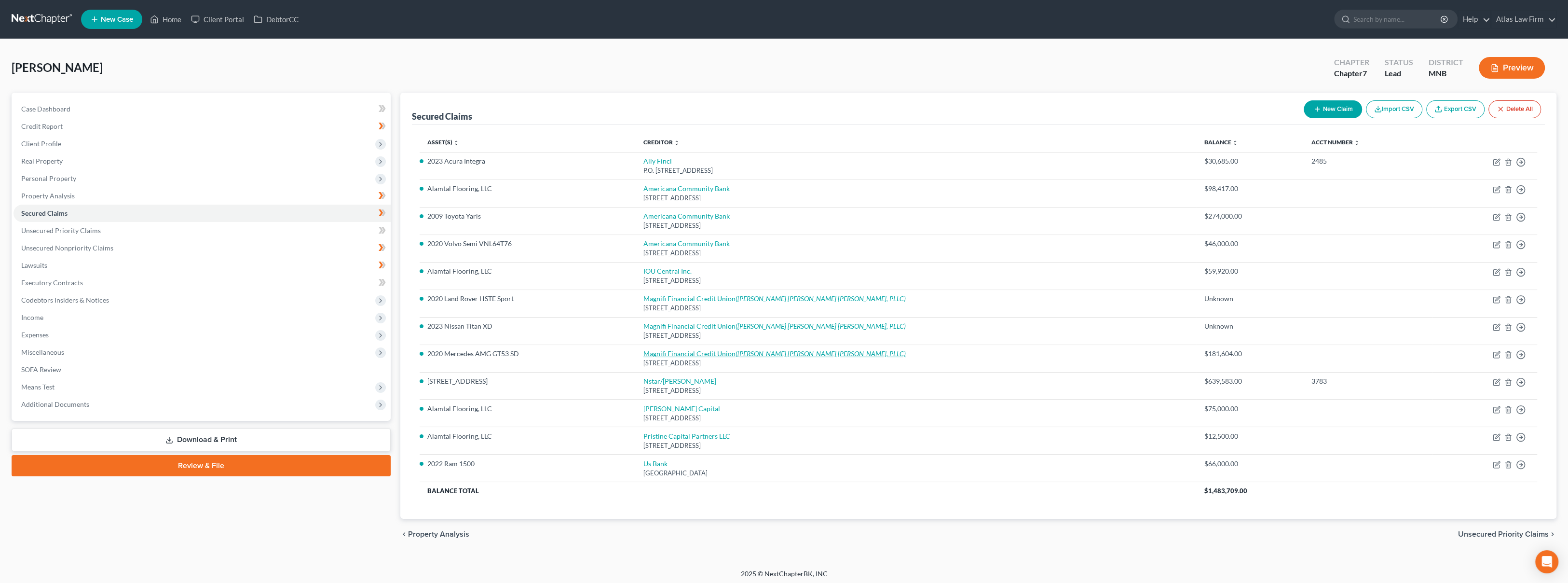
click at [721, 352] on link "Magnifi Financial Credit Union ([PERSON_NAME] [PERSON_NAME] [PERSON_NAME], PLLC)" at bounding box center [775, 353] width 262 height 8
select select "24"
select select "19"
select select "0"
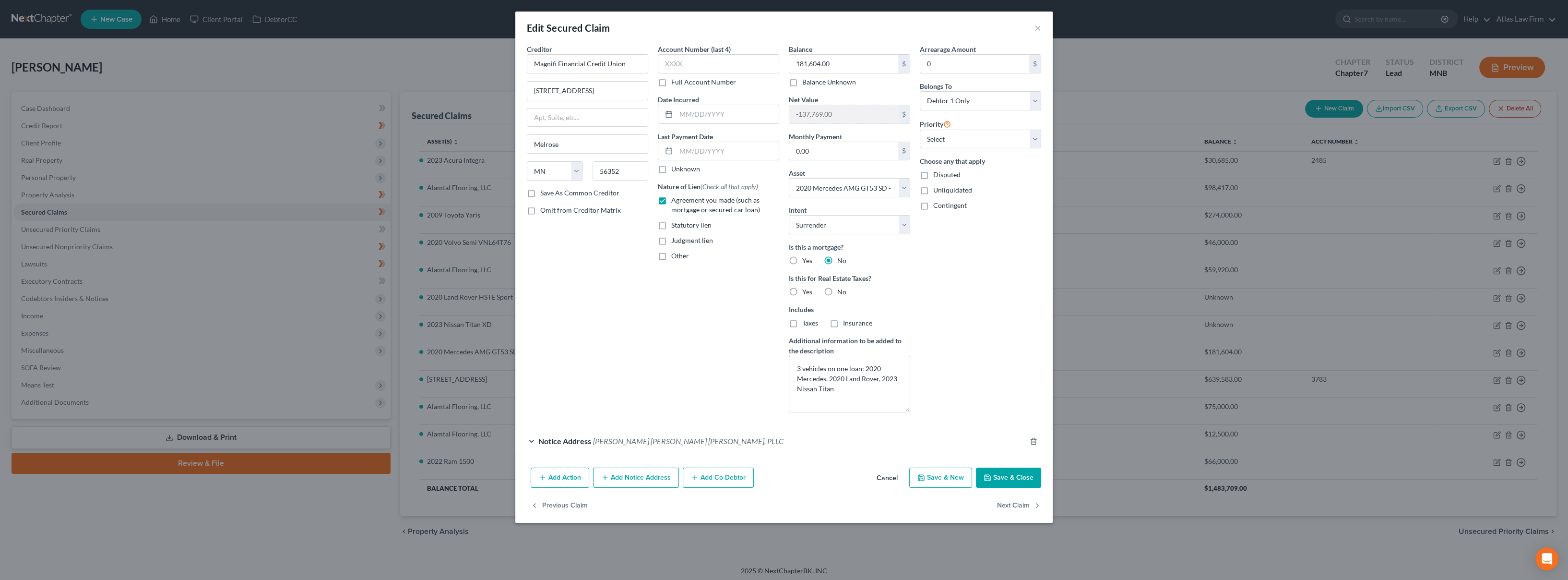
drag, startPoint x: 903, startPoint y: 386, endPoint x: 904, endPoint y: 408, distance: 22.0
click at [904, 408] on textarea "3 vehicles on one loan: 2020 Mercedes, 2020 Land Rover, 2023 Nissan Titan" at bounding box center [850, 384] width 122 height 57
drag, startPoint x: 858, startPoint y: 393, endPoint x: 749, endPoint y: 365, distance: 112.5
click at [749, 365] on div "Creditor * Magnifi Financial Credit Union [STREET_ADDRESS] [US_STATE] AK AR AZ …" at bounding box center [784, 232] width 524 height 376
click at [959, 336] on div "Arrearage Amount 0 $ Belongs To * Select Debtor 1 Only Debtor 2 Only Debtor 1 A…" at bounding box center [981, 232] width 131 height 376
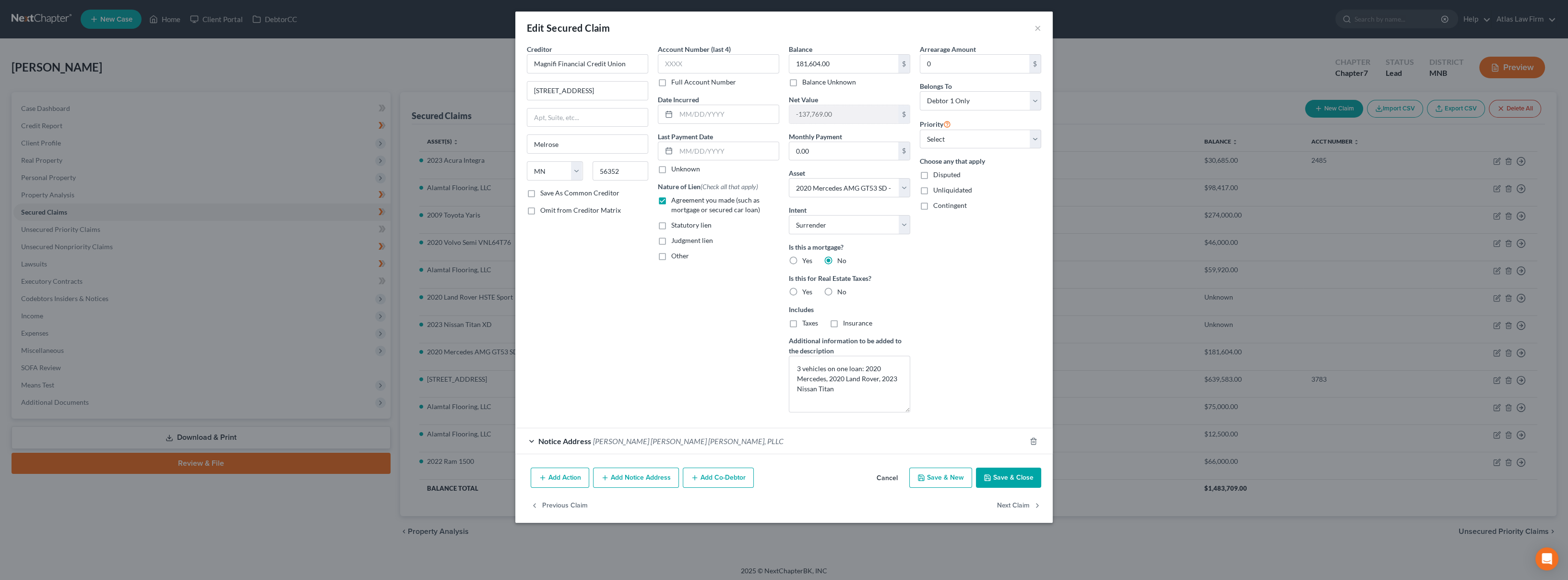
click at [886, 480] on button "Cancel" at bounding box center [887, 478] width 36 height 19
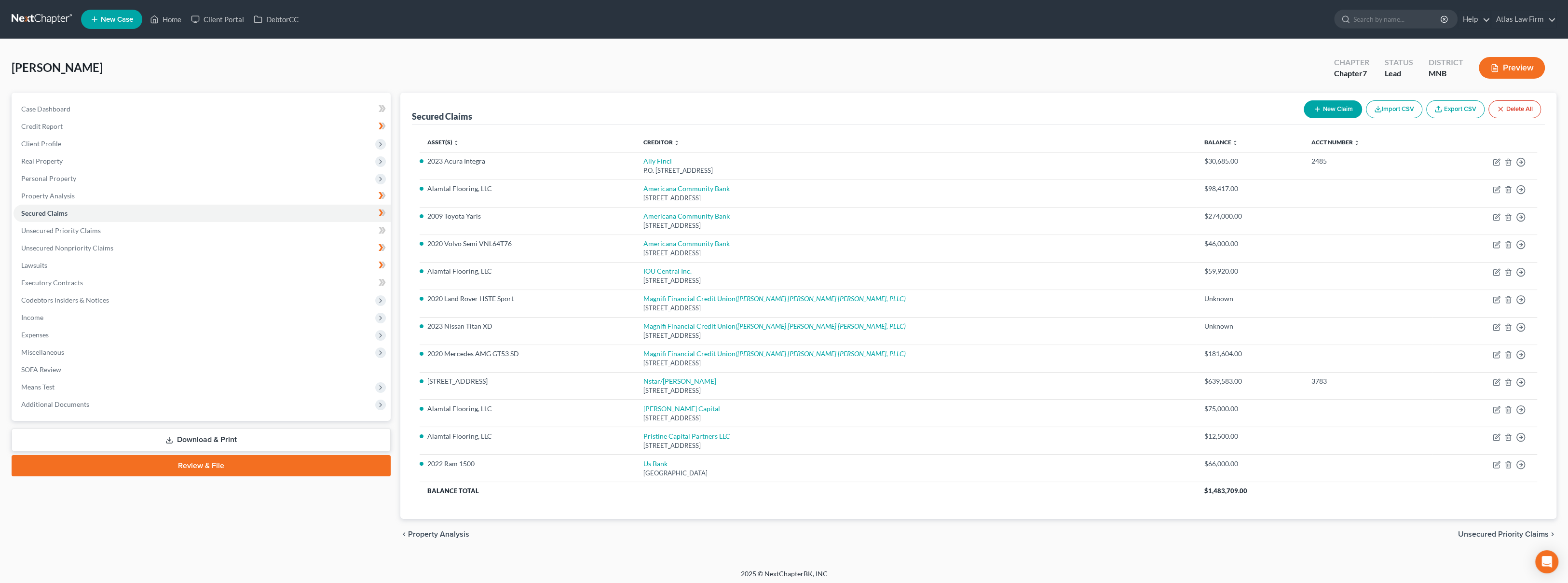
click at [704, 386] on div "[STREET_ADDRESS]" at bounding box center [916, 390] width 546 height 9
click at [704, 381] on link "Nstar/[PERSON_NAME]" at bounding box center [680, 381] width 73 height 8
select select "45"
select select "3"
select select "2"
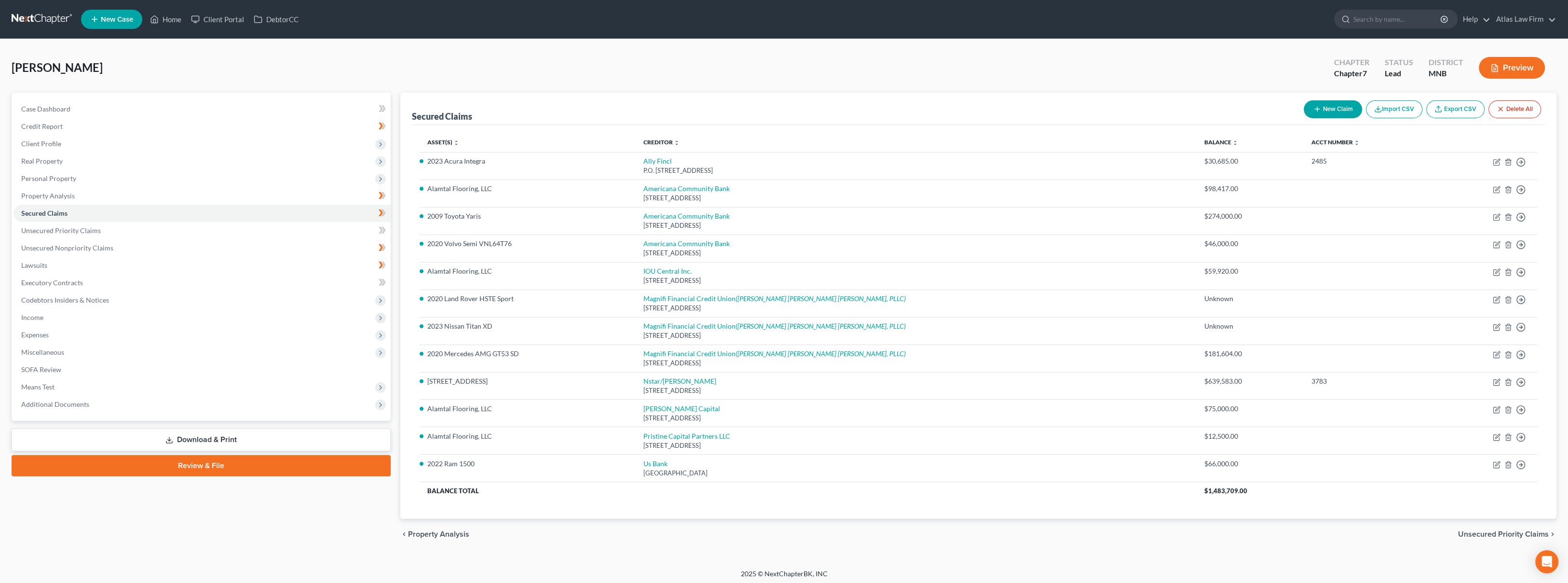
select select "0"
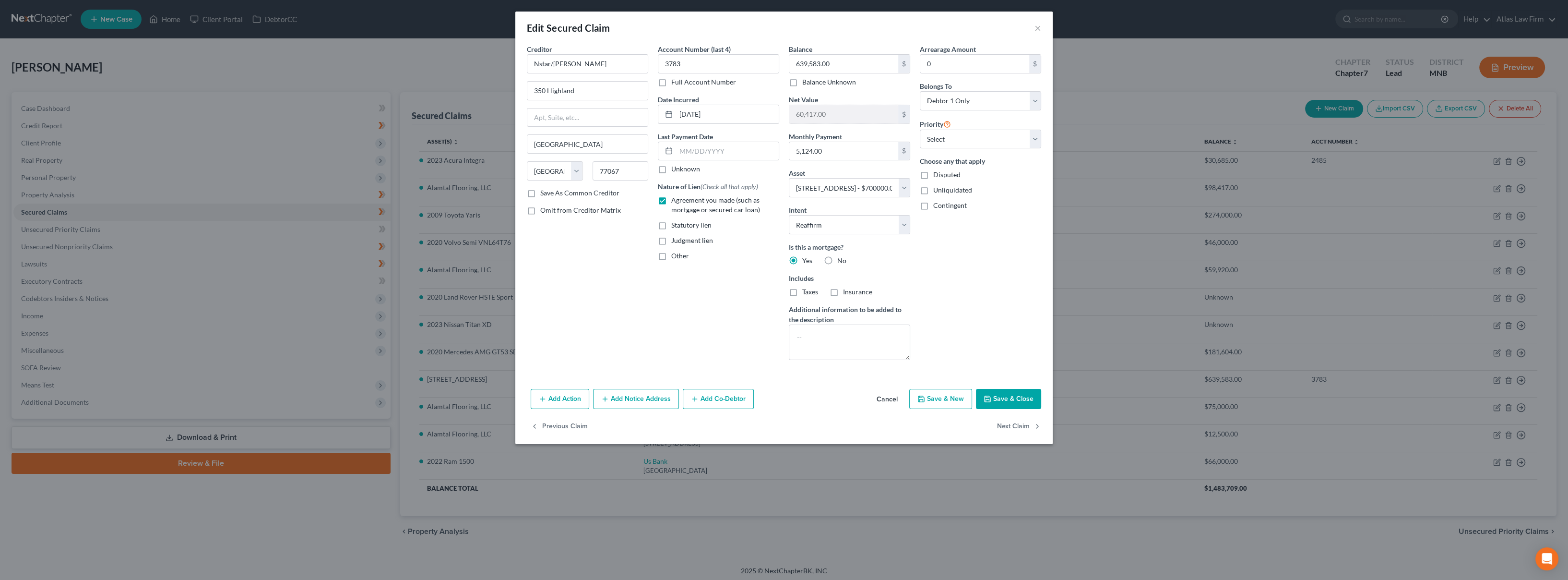
drag, startPoint x: 890, startPoint y: 401, endPoint x: 862, endPoint y: 412, distance: 30.1
click at [891, 401] on button "Cancel" at bounding box center [887, 399] width 36 height 19
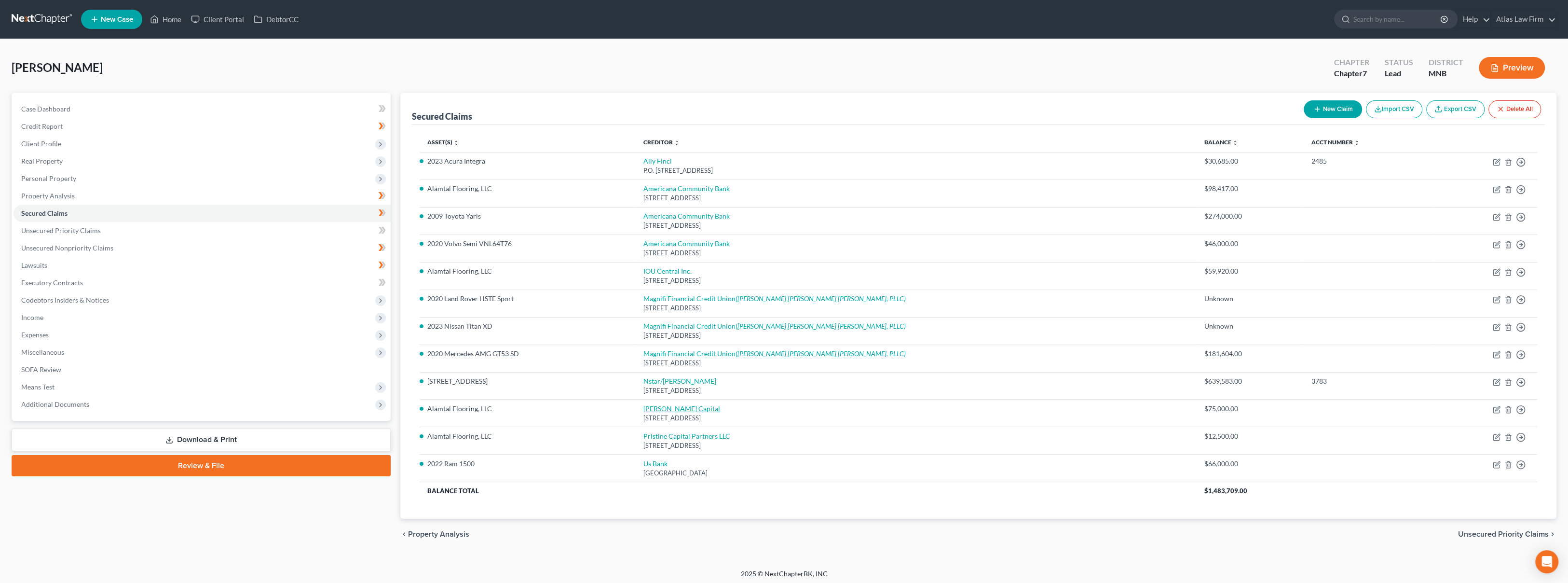
click at [720, 408] on link "[PERSON_NAME] Capital" at bounding box center [681, 408] width 76 height 8
select select "46"
select select "0"
select select "4"
select select "0"
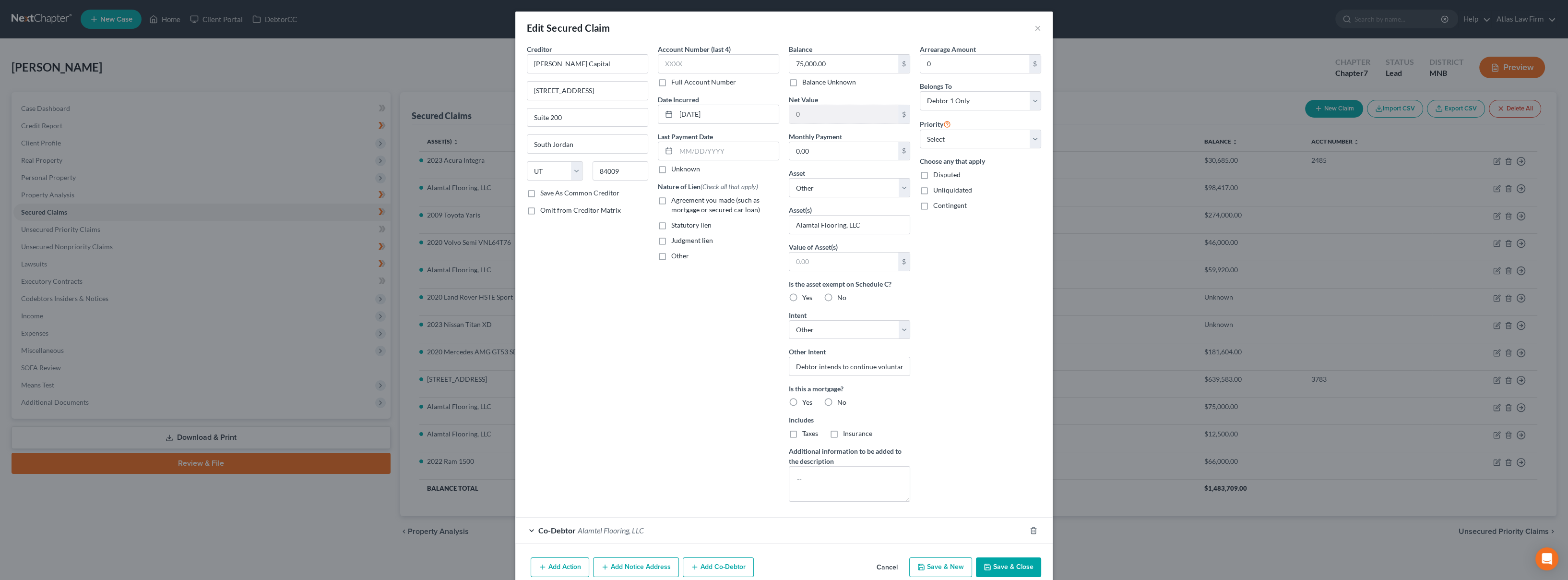
click at [837, 401] on label "No" at bounding box center [842, 402] width 9 height 10
click at [842, 401] on input "No" at bounding box center [844, 401] width 6 height 6
radio input "true"
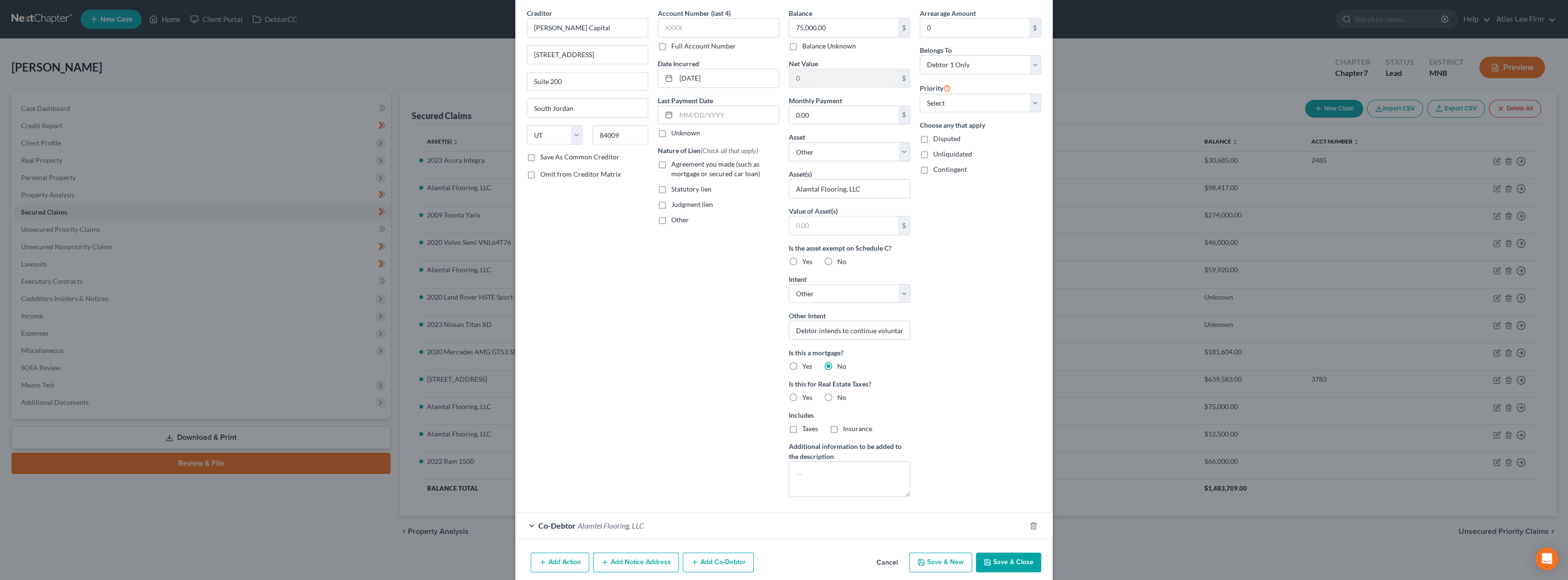
scroll to position [74, 0]
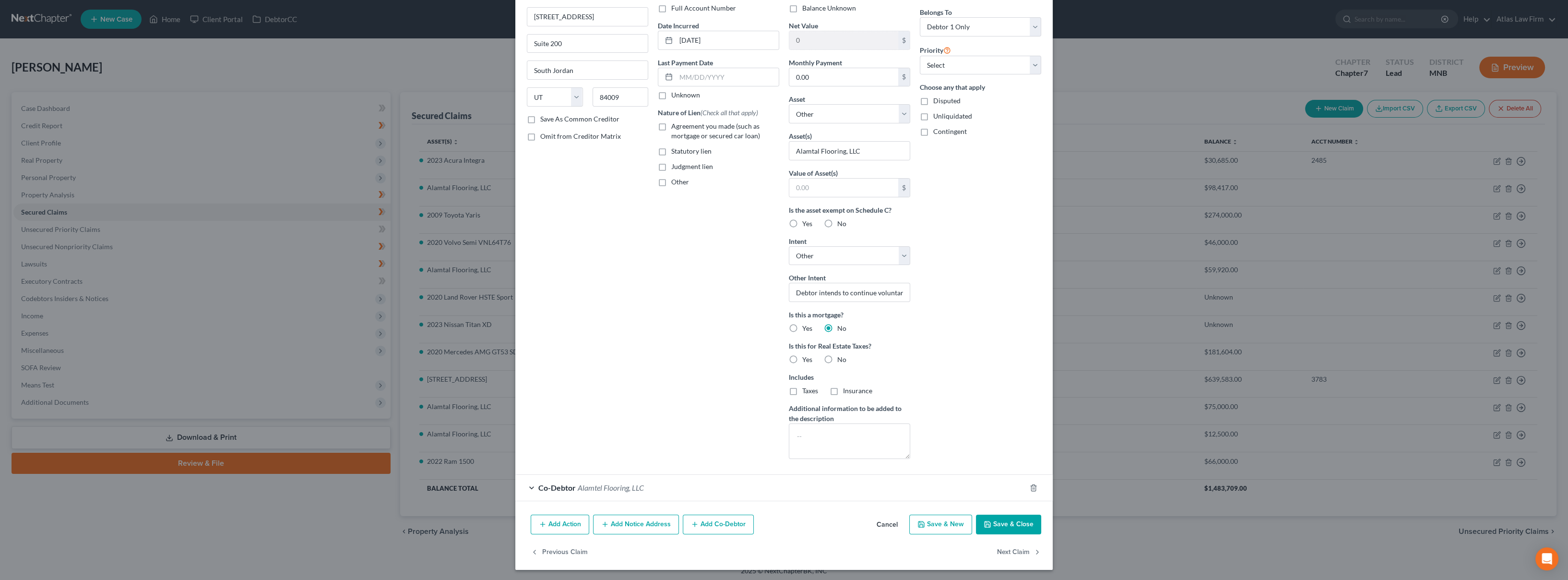
click at [837, 356] on label "No" at bounding box center [842, 359] width 9 height 10
click at [842, 356] on input "No" at bounding box center [844, 358] width 6 height 6
radio input "true"
click at [802, 227] on label "Yes" at bounding box center [808, 224] width 10 height 10
click at [806, 225] on input "Yes" at bounding box center [809, 222] width 6 height 6
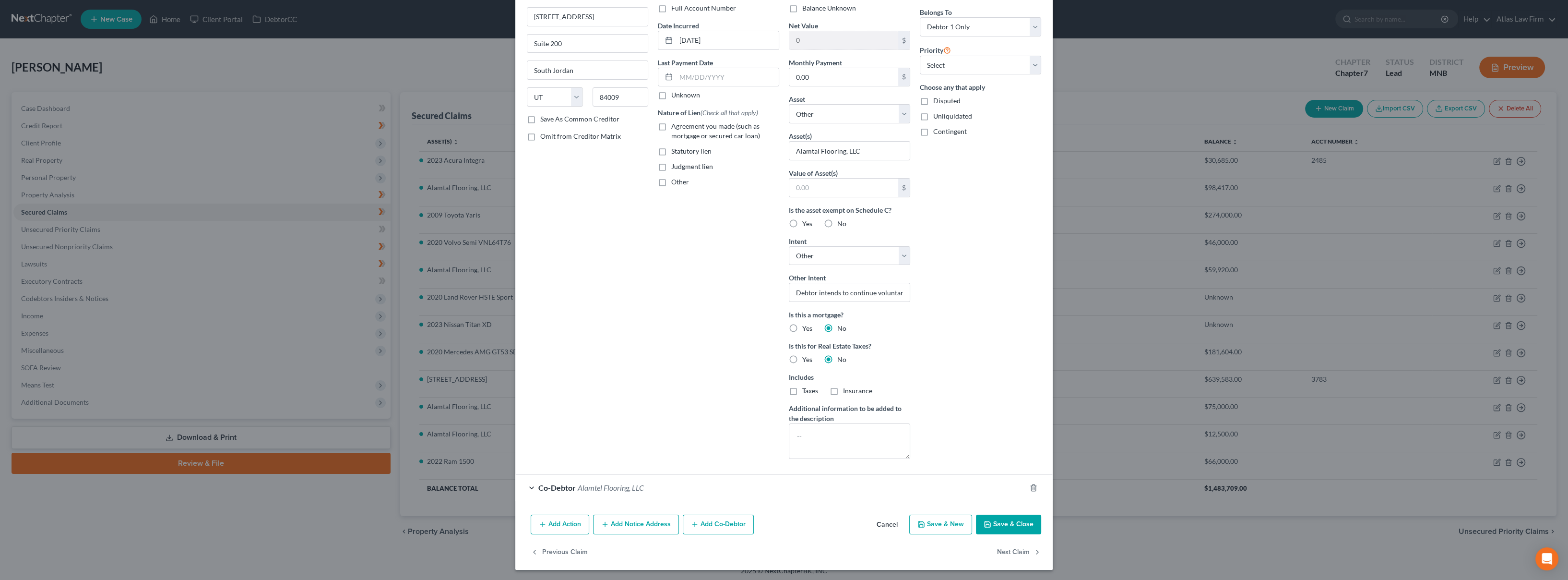
radio input "true"
click at [943, 523] on button "Save & New" at bounding box center [940, 524] width 63 height 20
select select
select select "0"
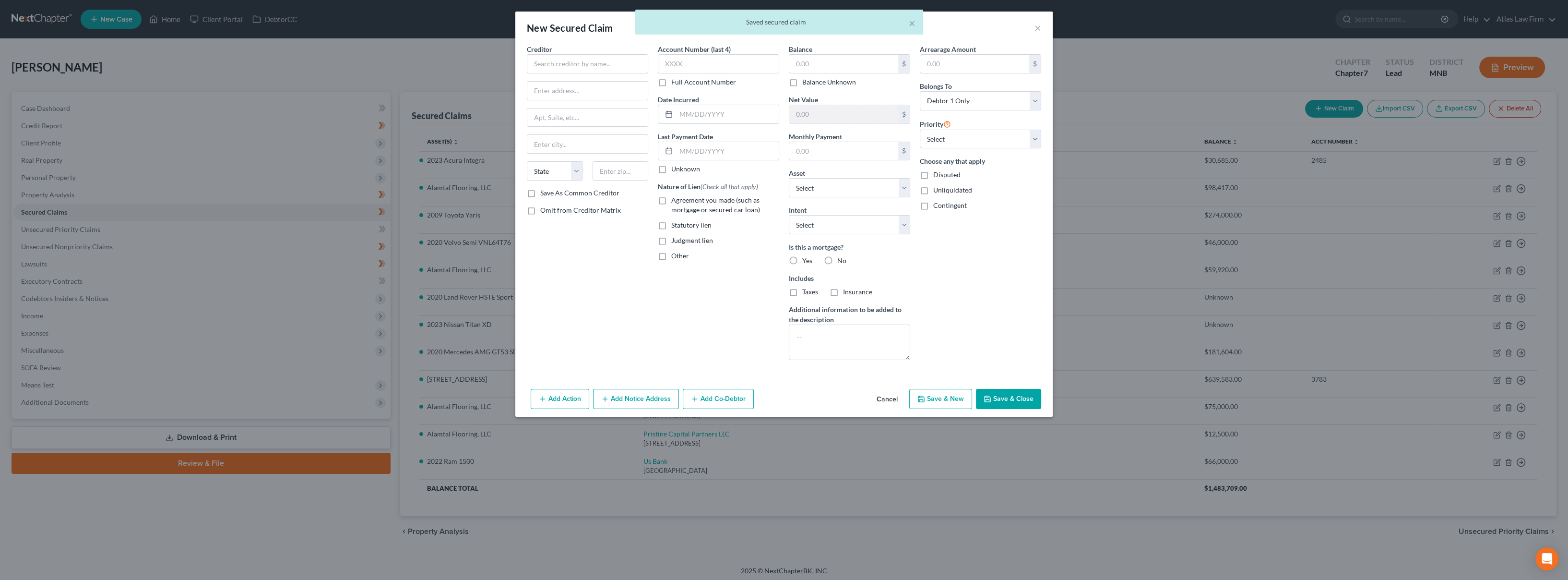
scroll to position [0, 0]
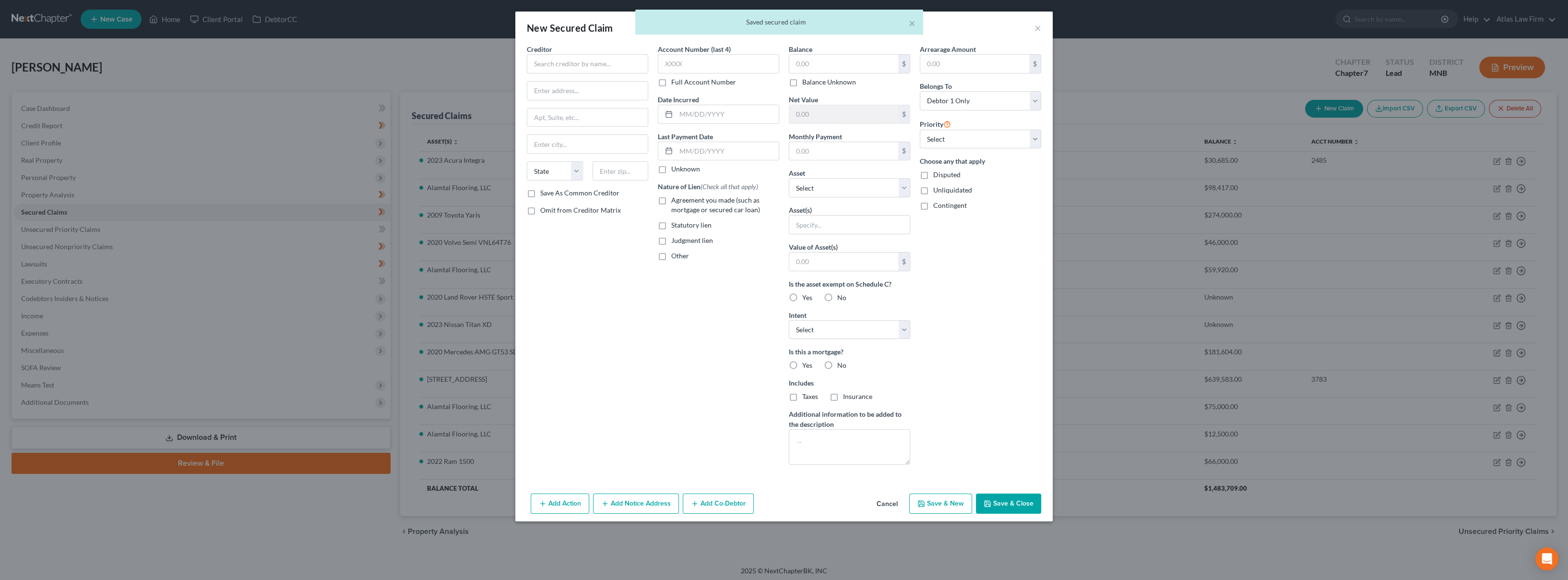
click at [885, 501] on button "Cancel" at bounding box center [887, 504] width 36 height 19
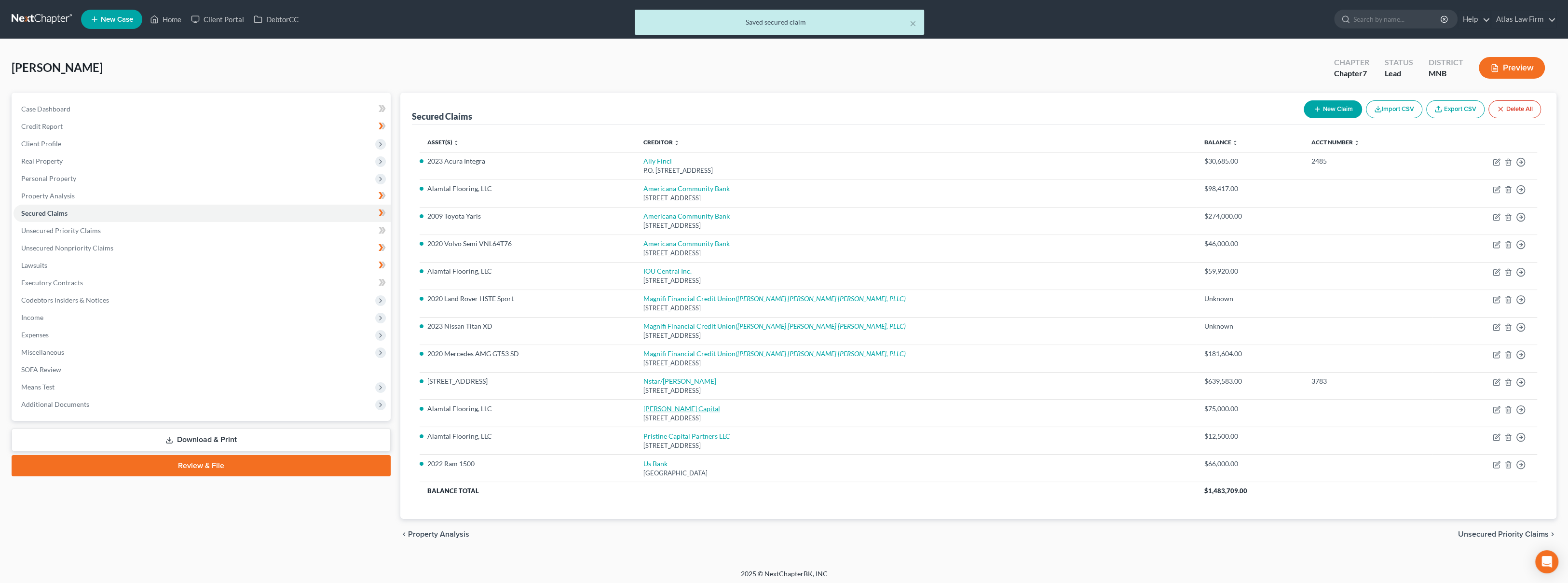
click at [717, 412] on link "[PERSON_NAME] Capital" at bounding box center [681, 408] width 76 height 8
select select "46"
select select "0"
select select "4"
select select "0"
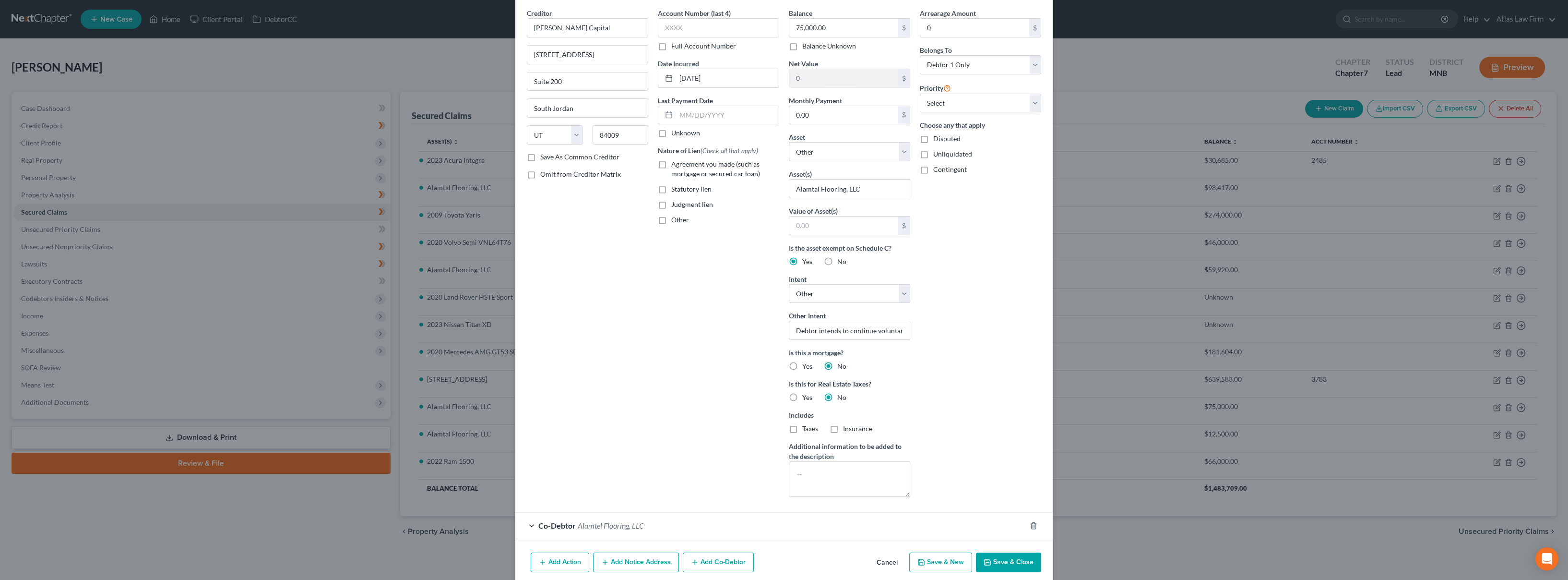
scroll to position [74, 0]
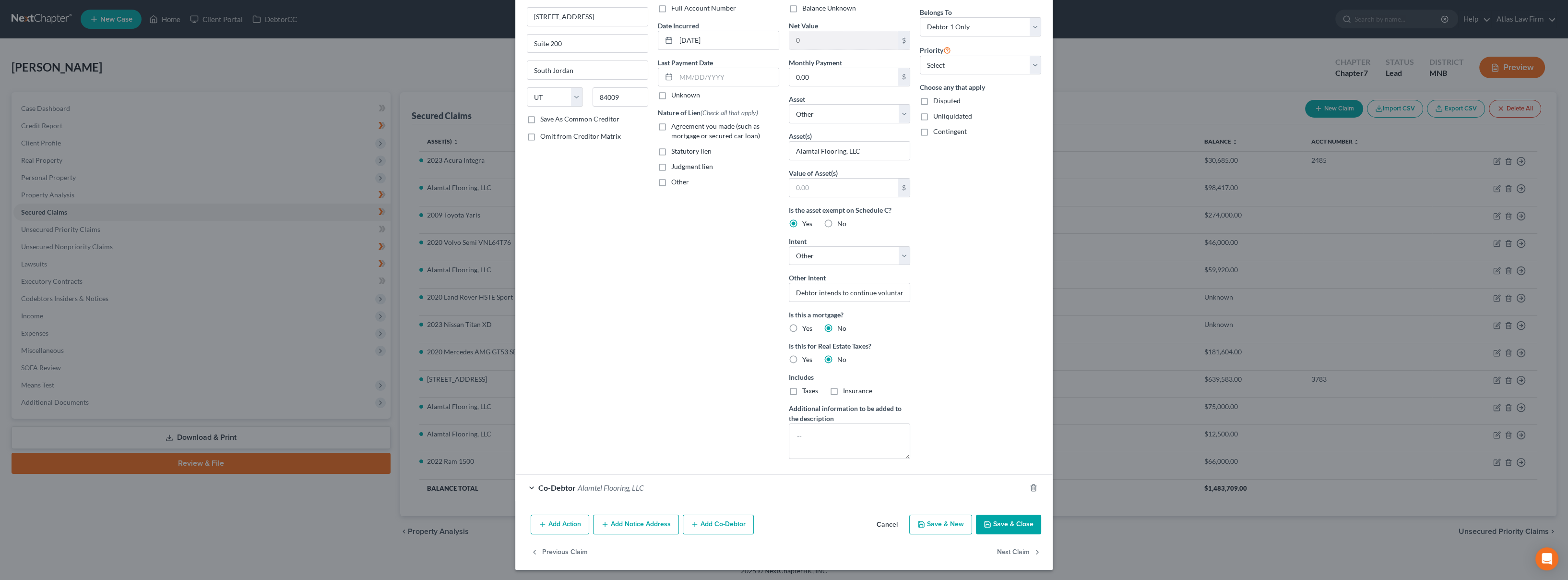
click at [1005, 519] on button "Save & Close" at bounding box center [1008, 524] width 65 height 20
select select
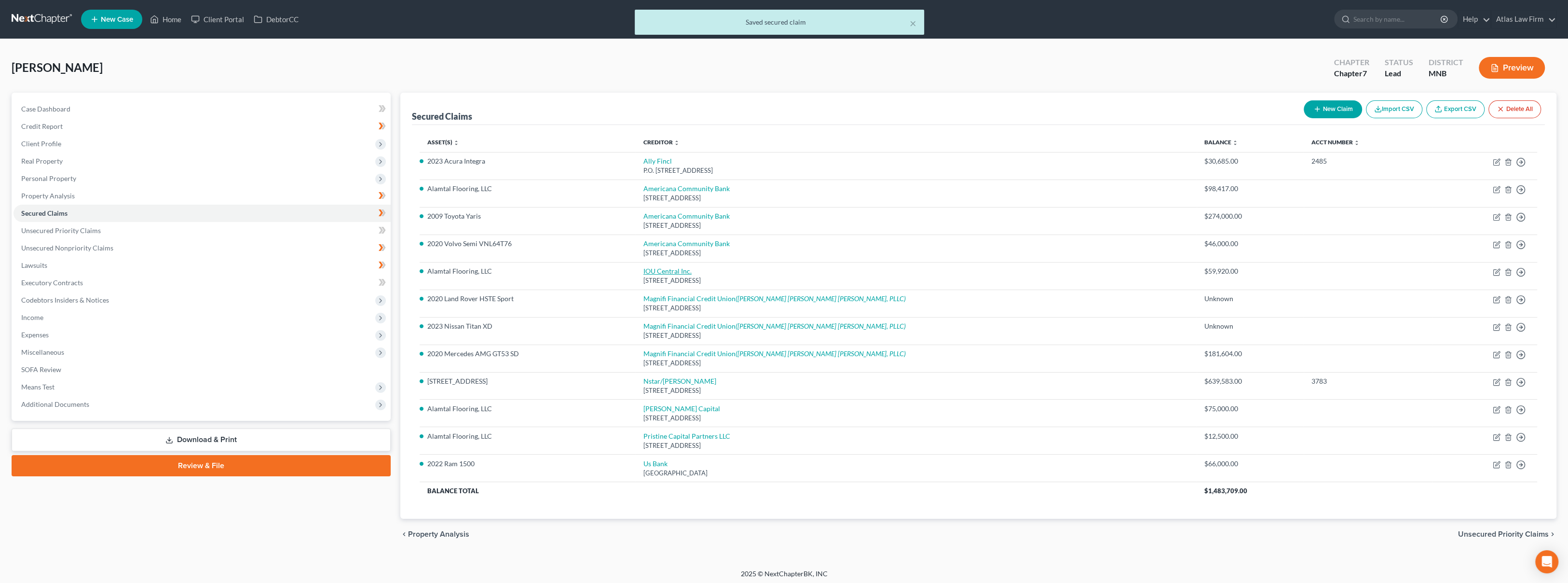
click at [692, 269] on link "IOU Central Inc." at bounding box center [667, 271] width 48 height 8
select select "10"
select select "4"
select select "0"
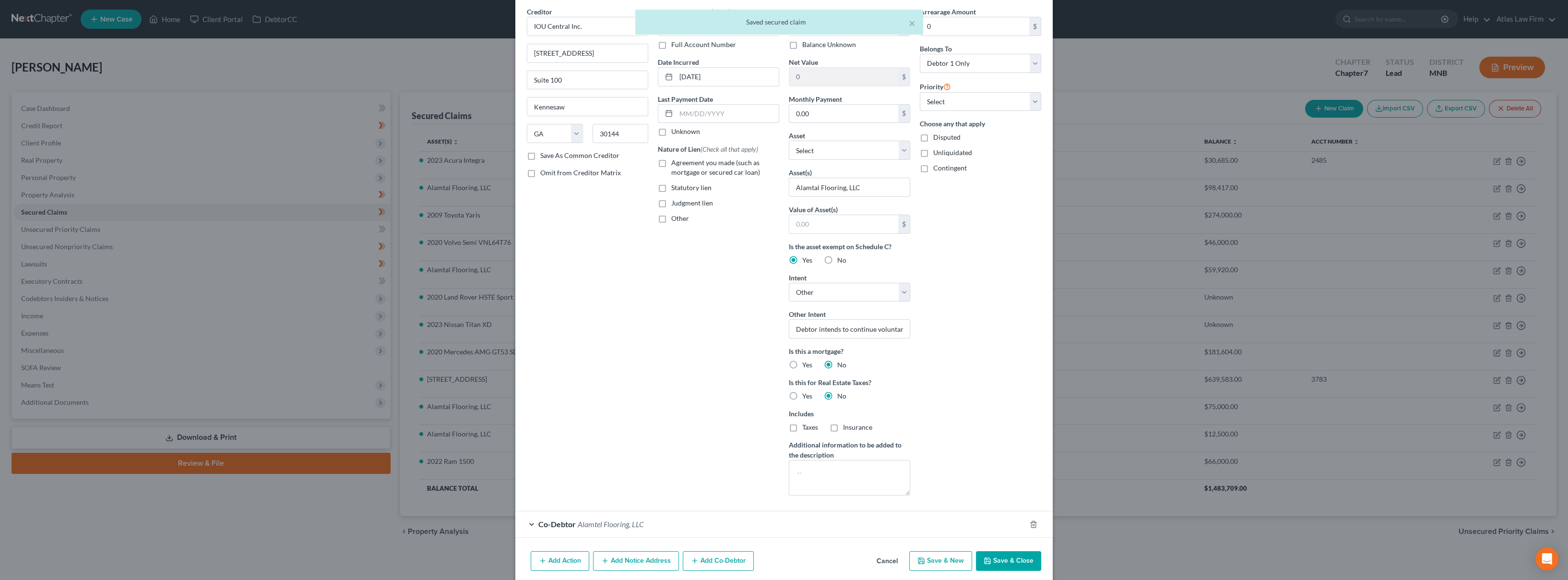
scroll to position [74, 0]
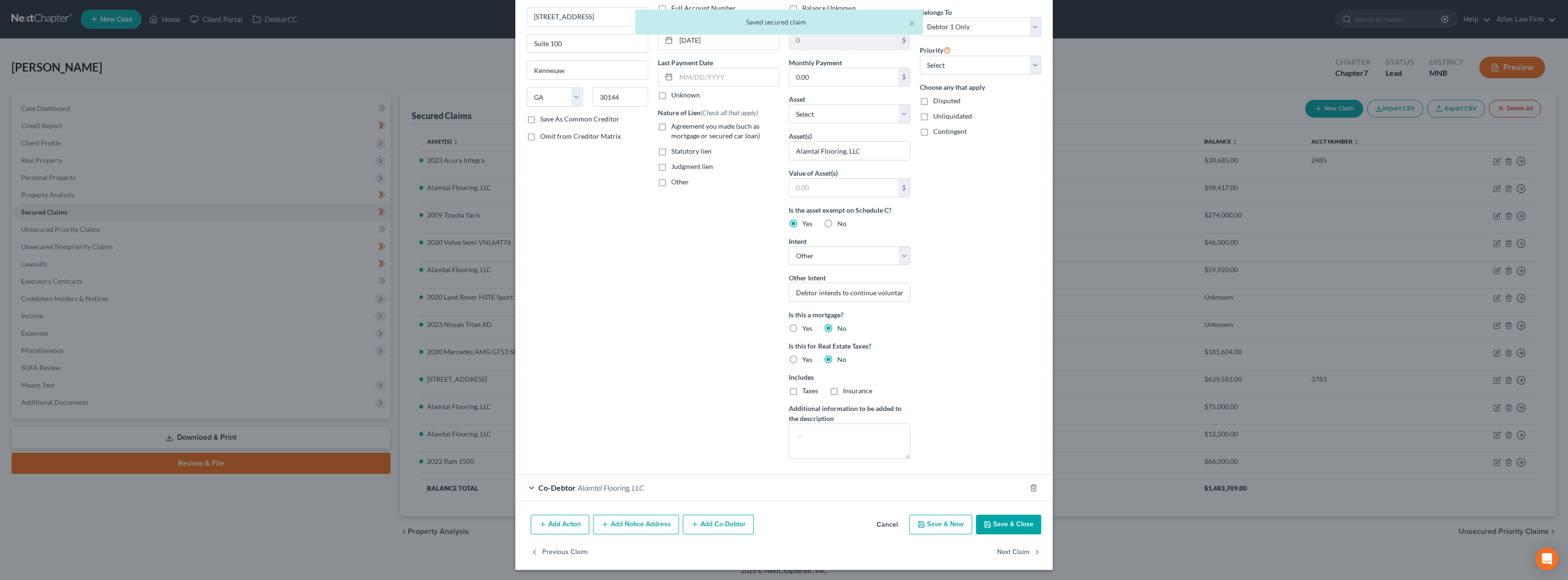
click at [886, 524] on button "Cancel" at bounding box center [887, 525] width 36 height 19
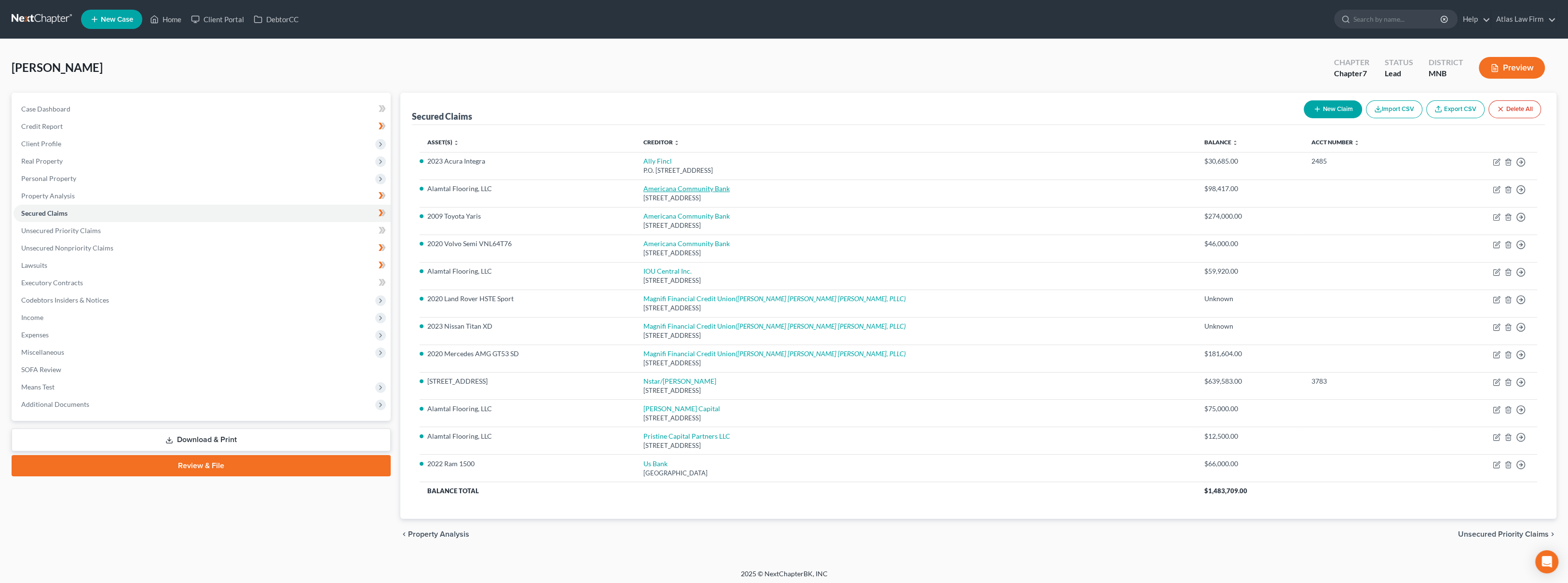
click at [715, 186] on link "Americana Community Bank" at bounding box center [687, 188] width 86 height 8
select select "24"
select select "0"
select select "4"
select select "0"
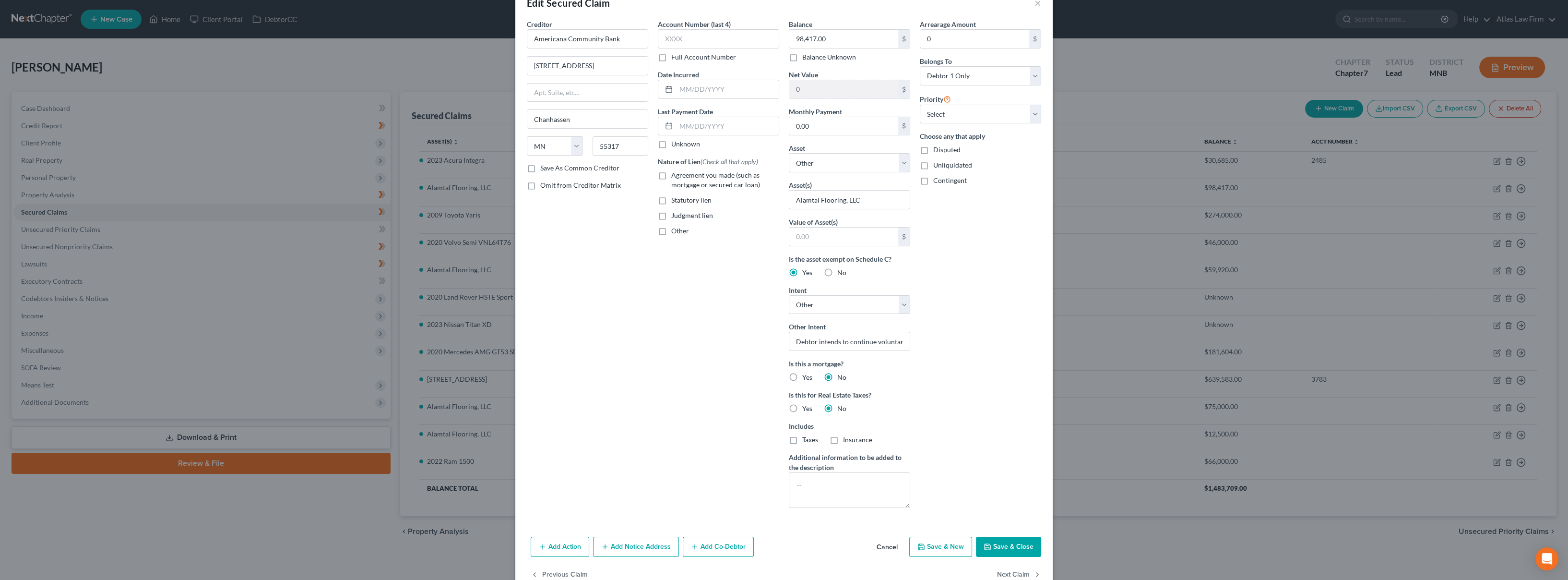
scroll to position [47, 0]
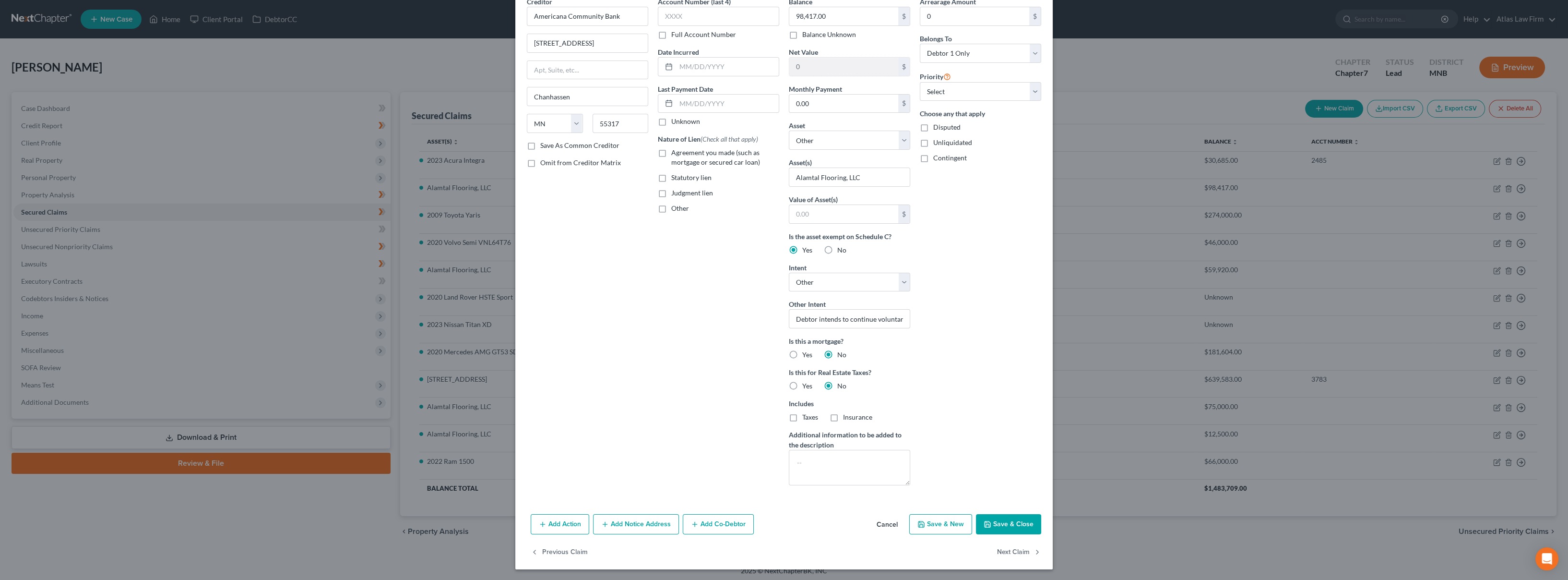
click at [893, 528] on button "Cancel" at bounding box center [887, 525] width 36 height 19
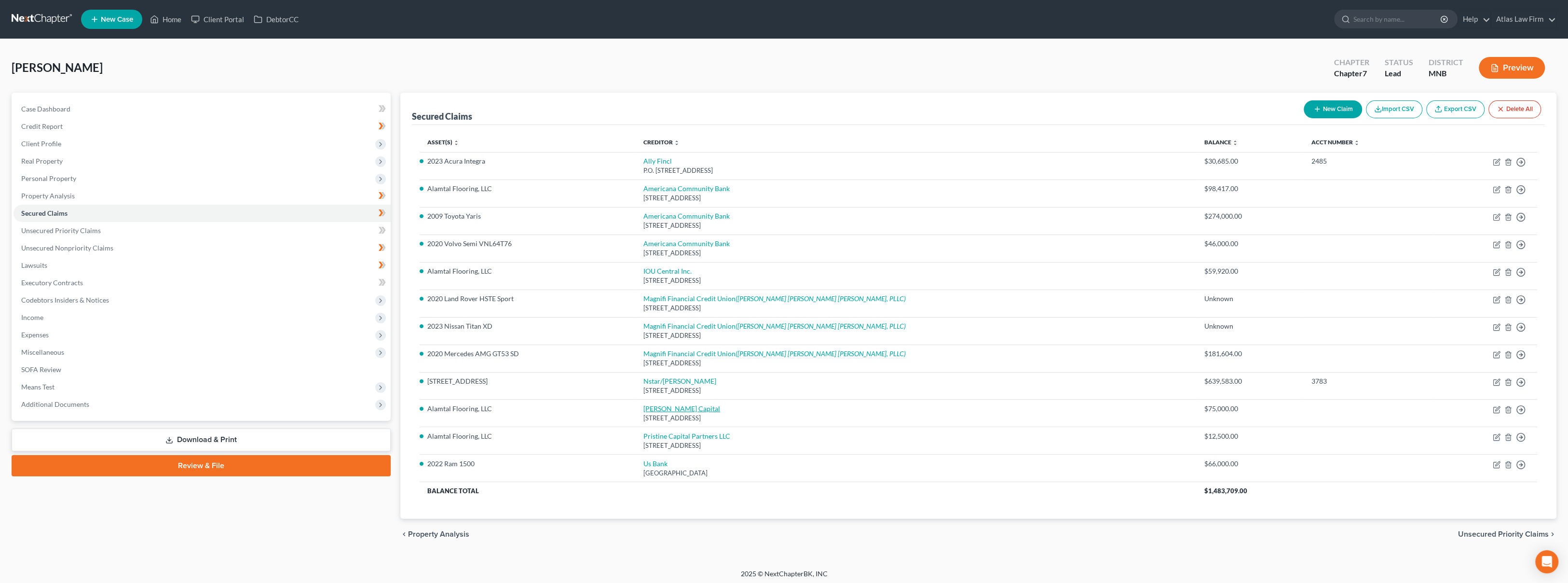
click at [718, 406] on link "[PERSON_NAME] Capital" at bounding box center [681, 408] width 76 height 8
select select "46"
select select "0"
select select "4"
select select "0"
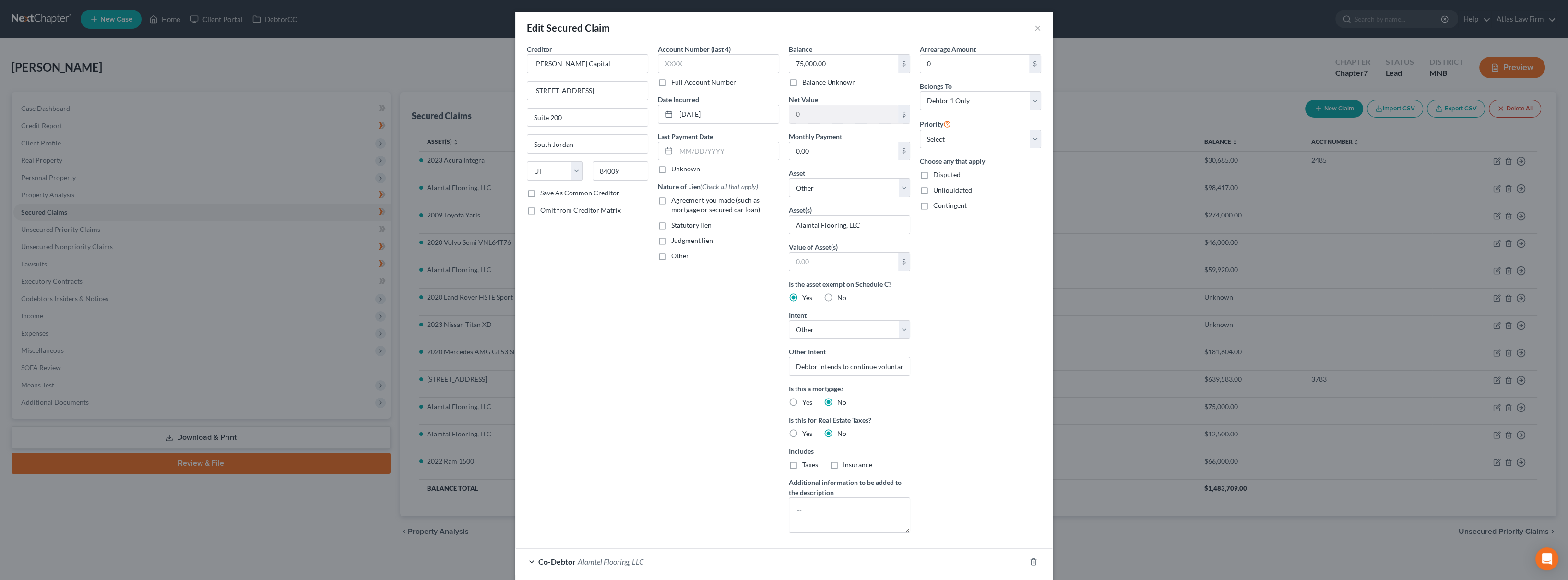
scroll to position [74, 0]
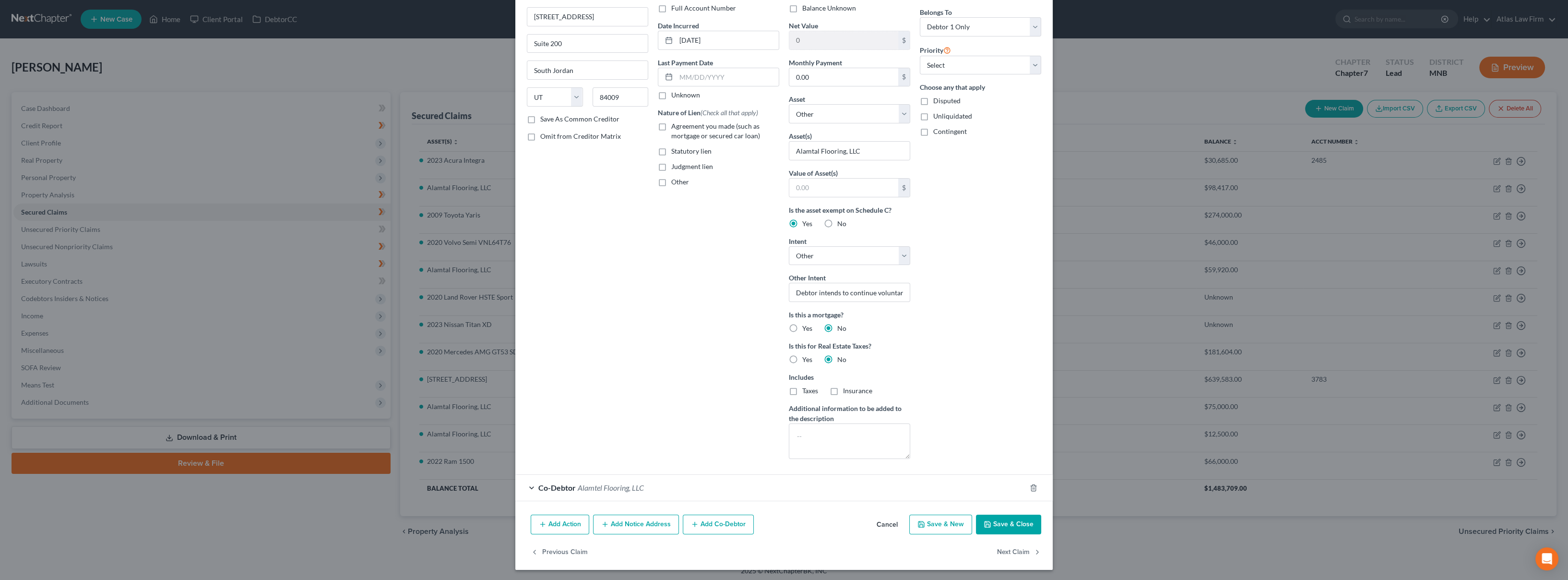
click at [877, 527] on button "Cancel" at bounding box center [887, 525] width 36 height 19
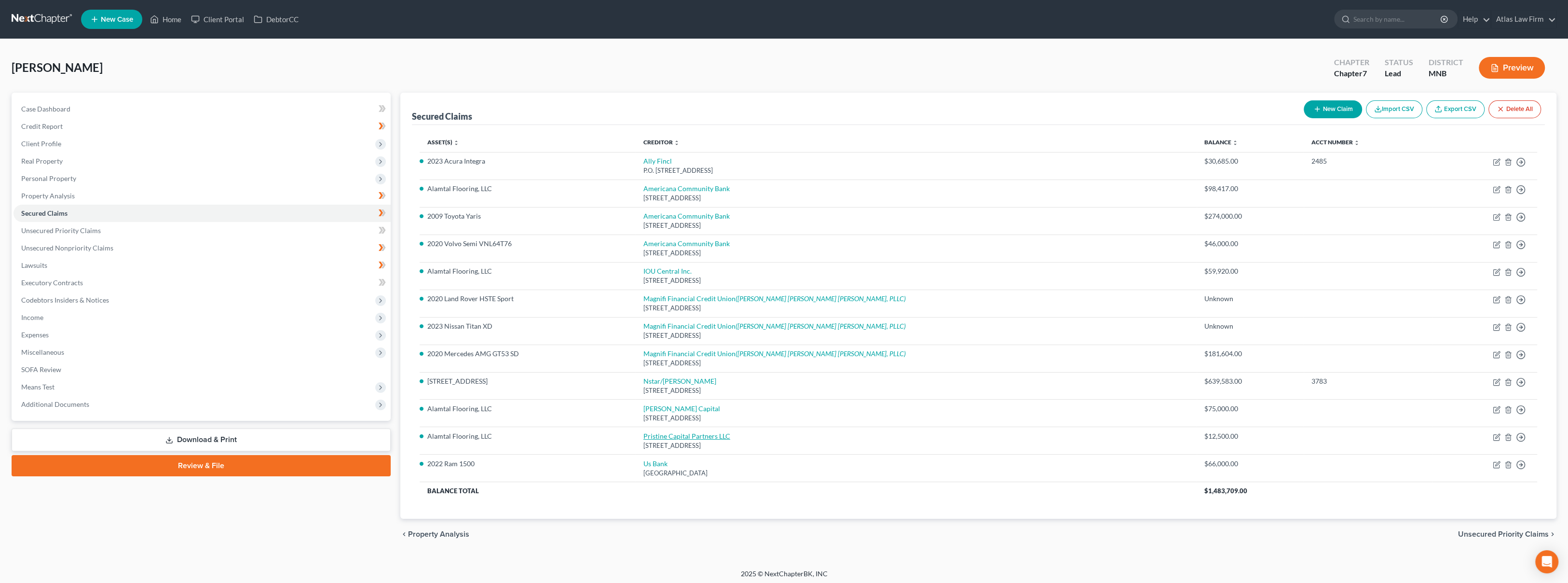
click at [697, 437] on link "Pristine Capital Partners LLC" at bounding box center [687, 435] width 87 height 8
select select "9"
select select "0"
select select "4"
select select "0"
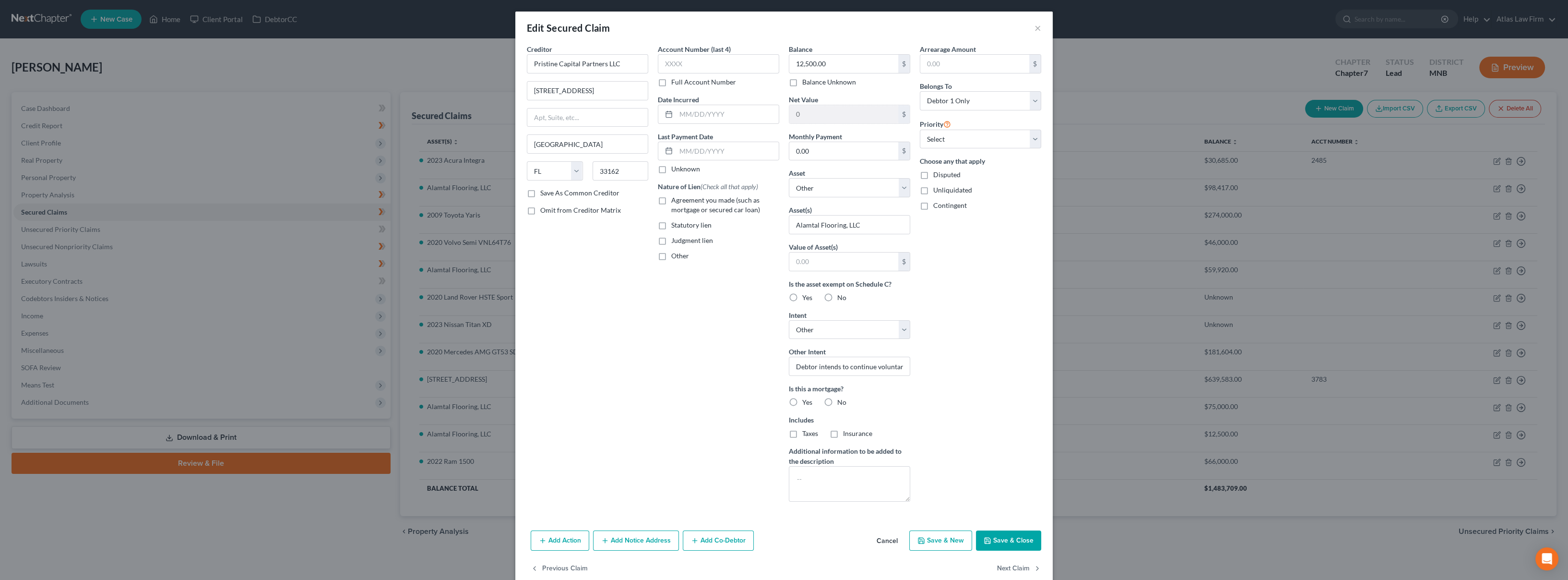
click at [802, 294] on span "Yes" at bounding box center [808, 297] width 10 height 8
click at [806, 294] on input "Yes" at bounding box center [809, 296] width 6 height 6
radio input "true"
click at [837, 403] on label "No" at bounding box center [842, 402] width 9 height 10
click at [842, 403] on input "No" at bounding box center [844, 401] width 6 height 6
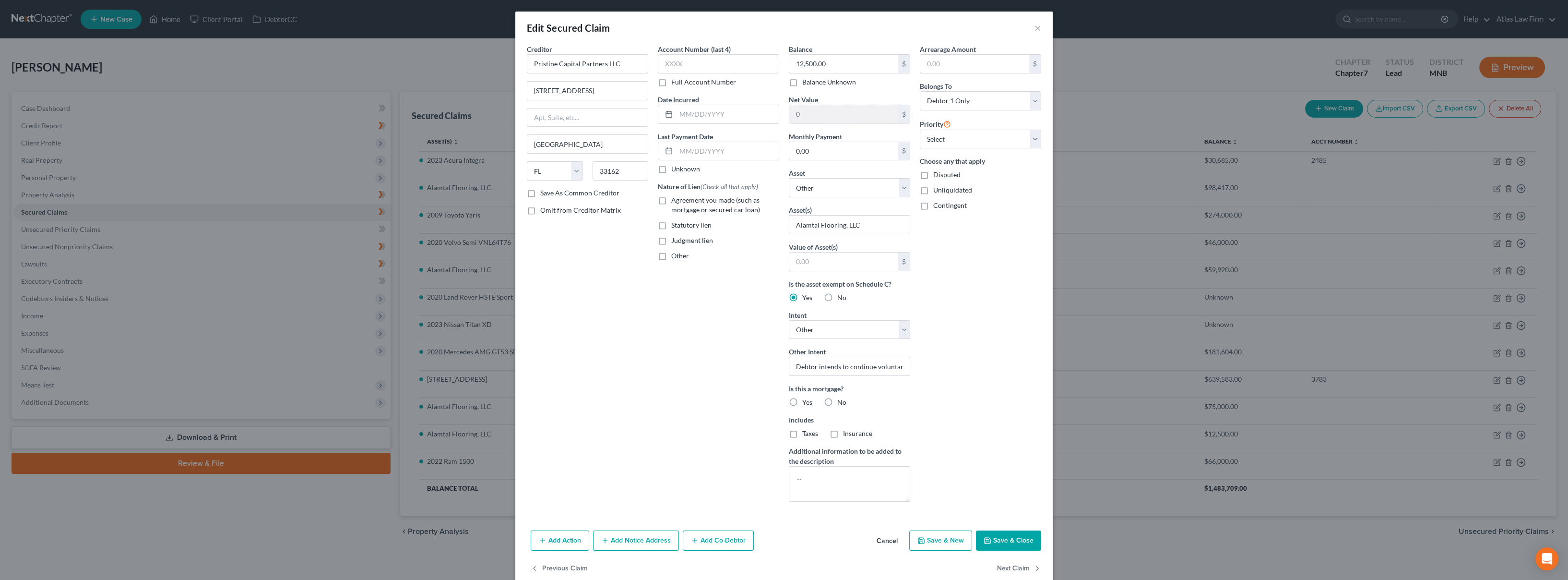
radio input "true"
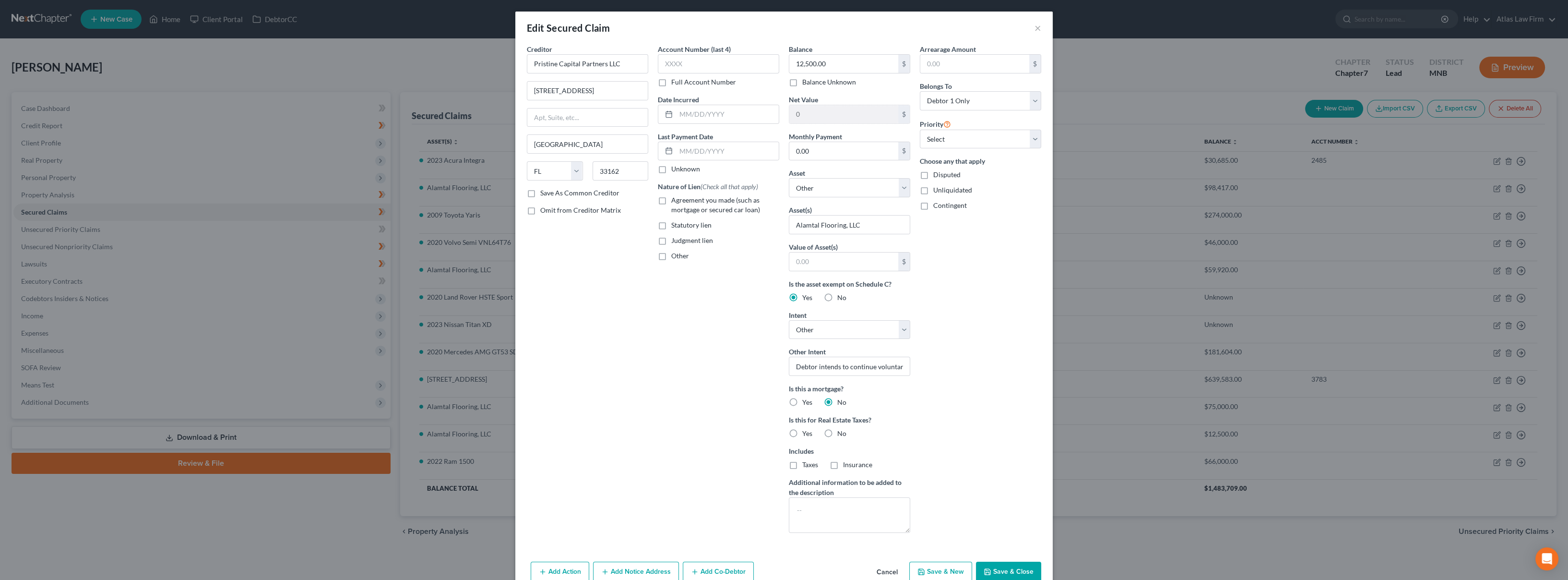
click at [832, 435] on div "No" at bounding box center [835, 433] width 23 height 10
click at [842, 432] on div "Is this for Real Estate Taxes? Yes No" at bounding box center [850, 427] width 122 height 24
click at [837, 435] on label "No" at bounding box center [842, 433] width 9 height 10
click at [842, 435] on input "No" at bounding box center [844, 432] width 6 height 6
radio input "true"
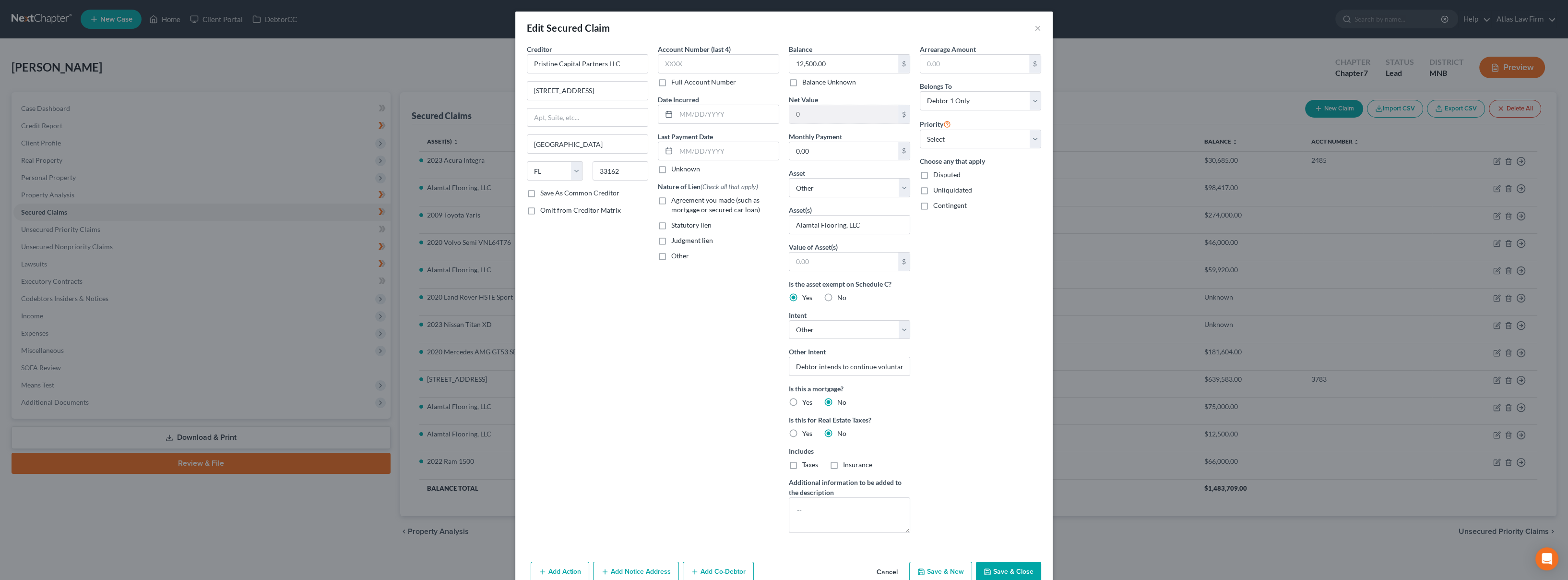
scroll to position [47, 0]
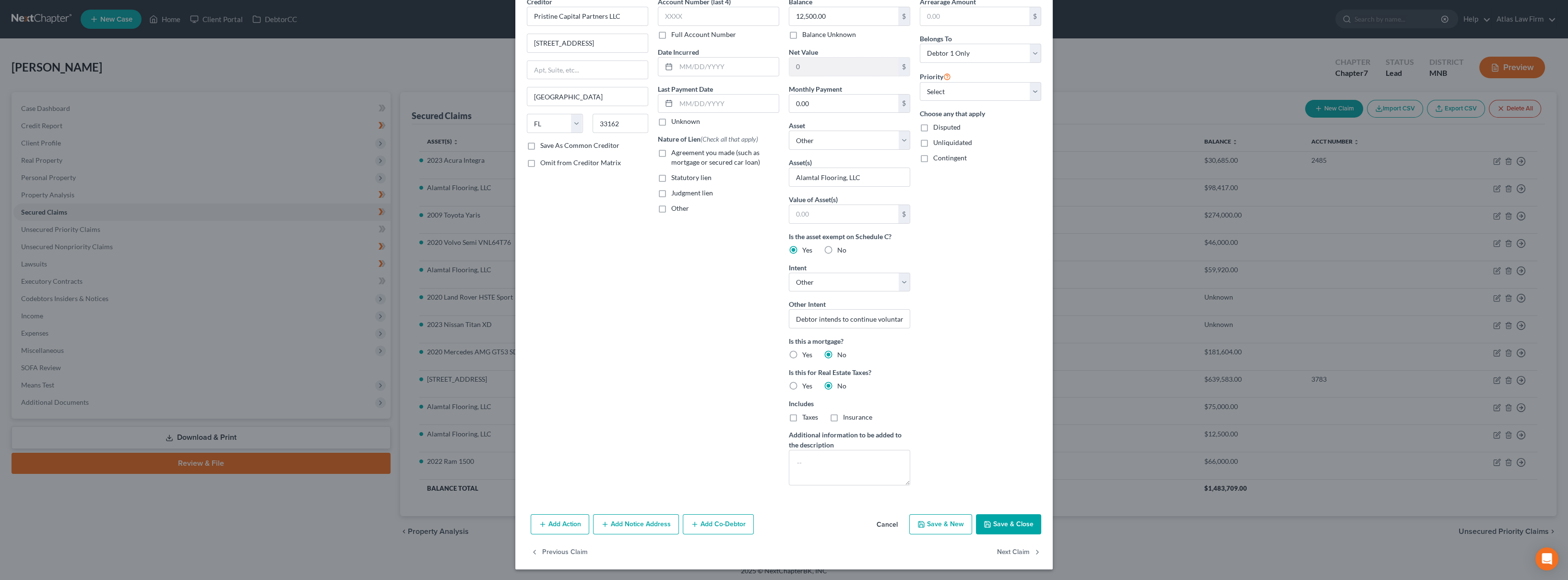
click at [1021, 524] on button "Save & Close" at bounding box center [1008, 524] width 65 height 20
select select
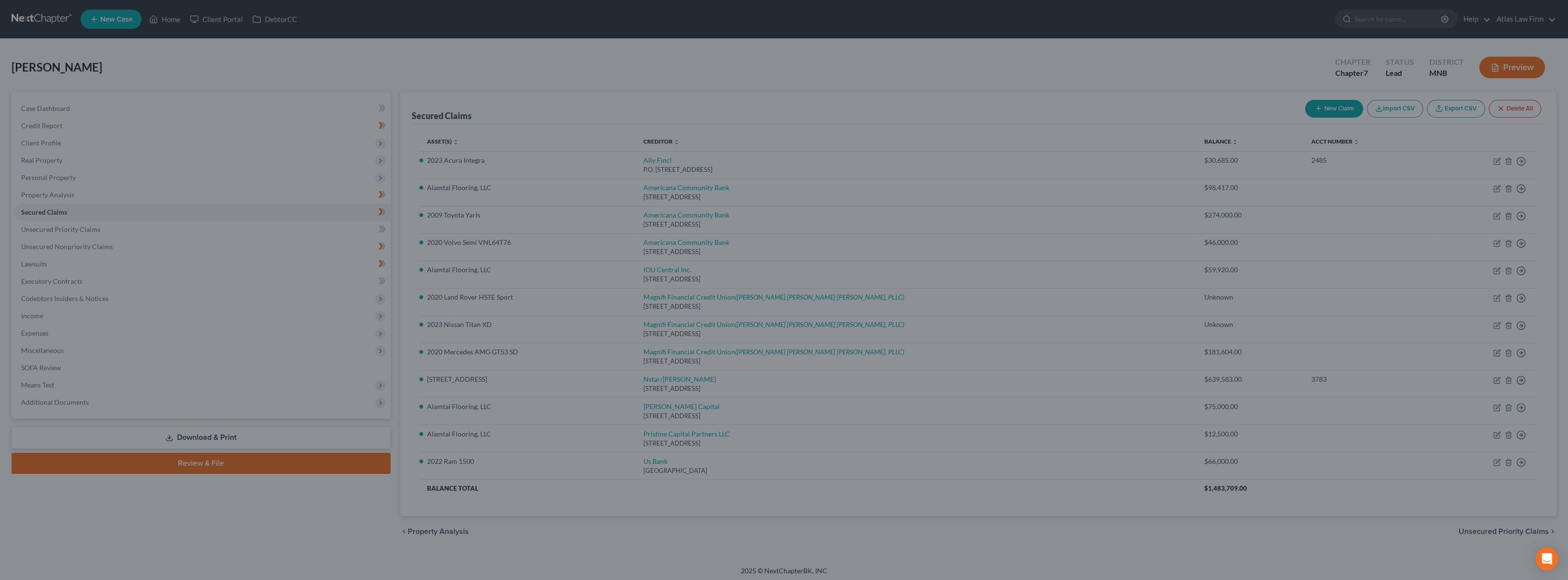
scroll to position [0, 0]
type input "0"
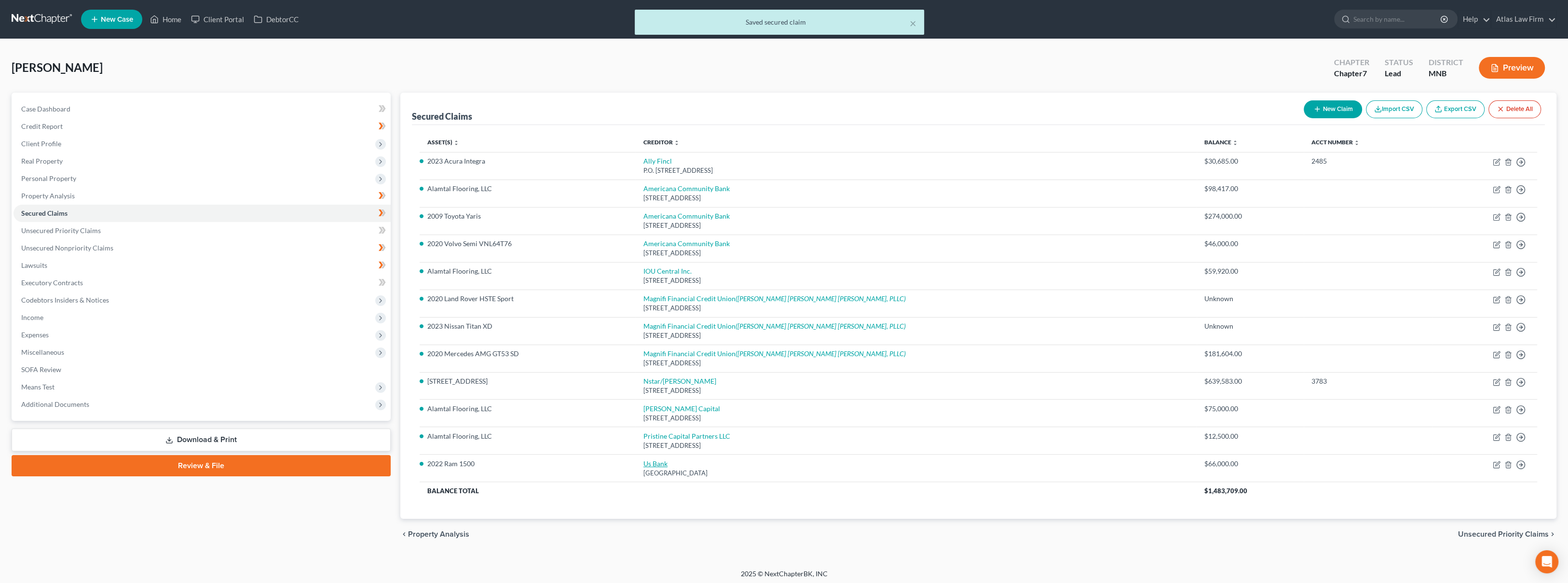
click at [667, 466] on link "Us Bank" at bounding box center [655, 463] width 24 height 8
select select "36"
select select "2"
select select "0"
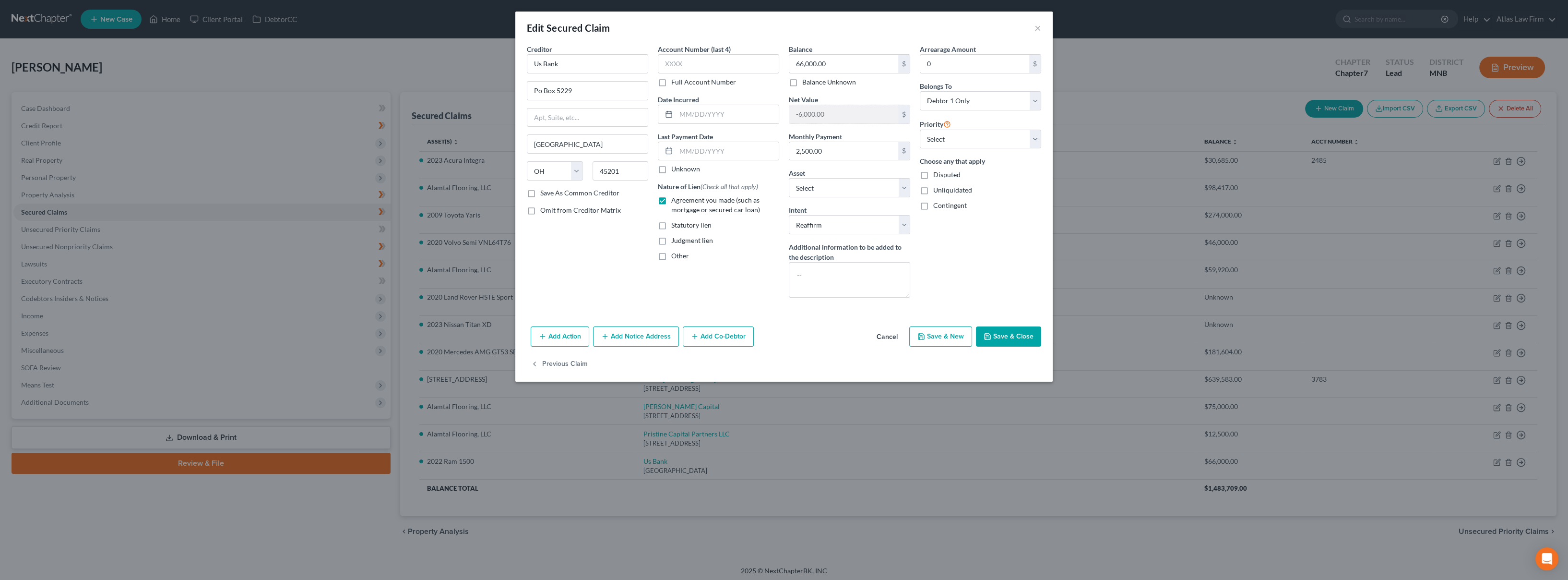
click at [888, 337] on button "Cancel" at bounding box center [887, 337] width 36 height 19
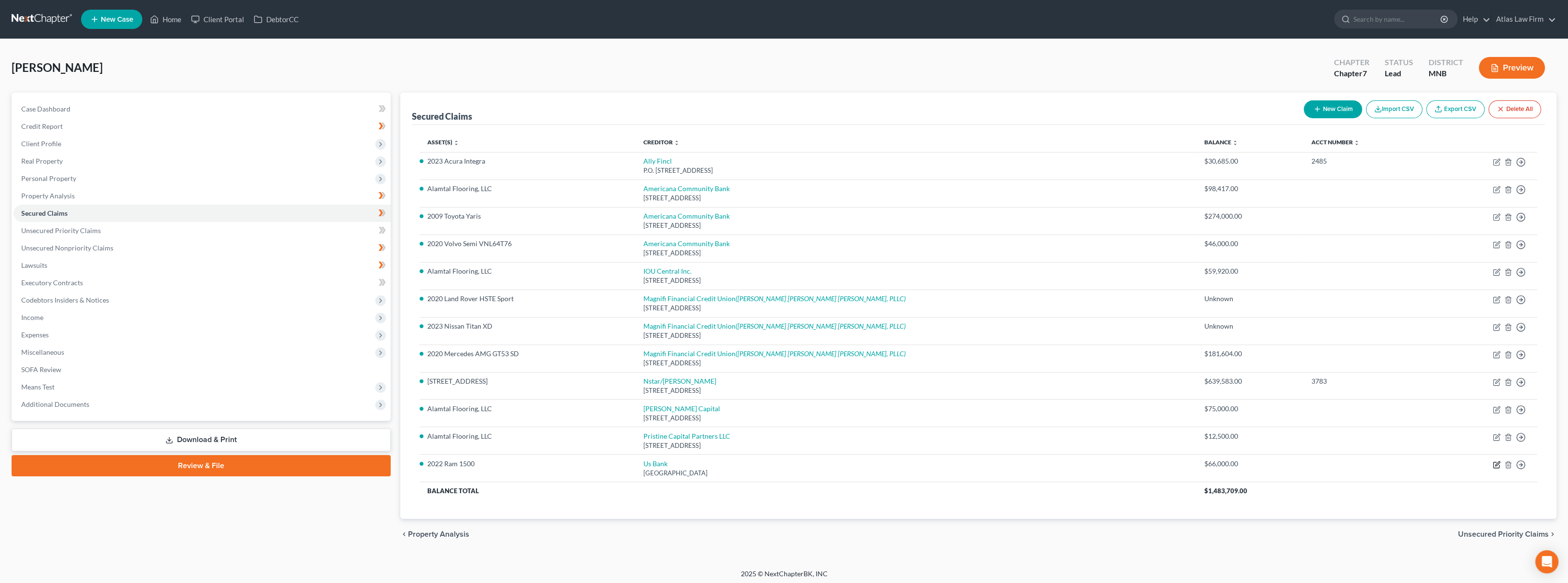
click at [1495, 461] on icon "button" at bounding box center [1497, 464] width 7 height 7
select select "36"
select select "18"
select select "2"
select select "0"
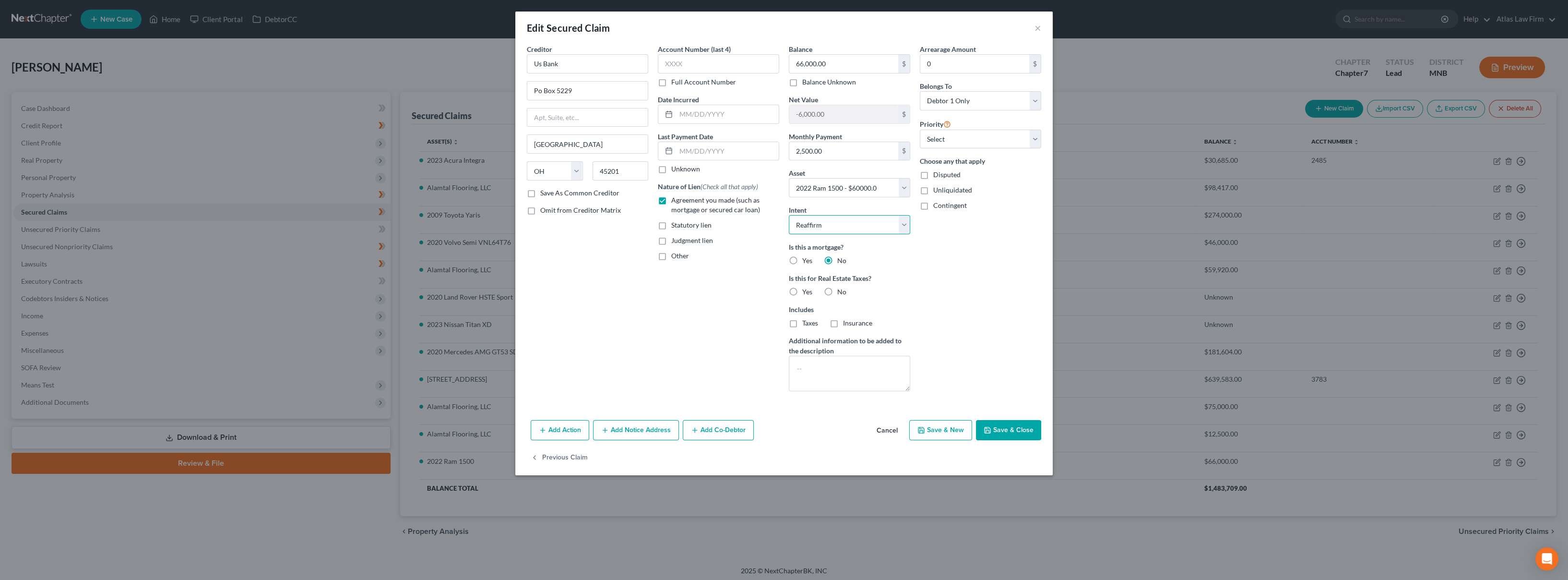
click at [811, 229] on select "Select Surrender Redeem Reaffirm Avoid Other" at bounding box center [850, 224] width 122 height 19
select select "4"
click at [789, 215] on select "Select Surrender Redeem Reaffirm Avoid Other" at bounding box center [850, 224] width 122 height 19
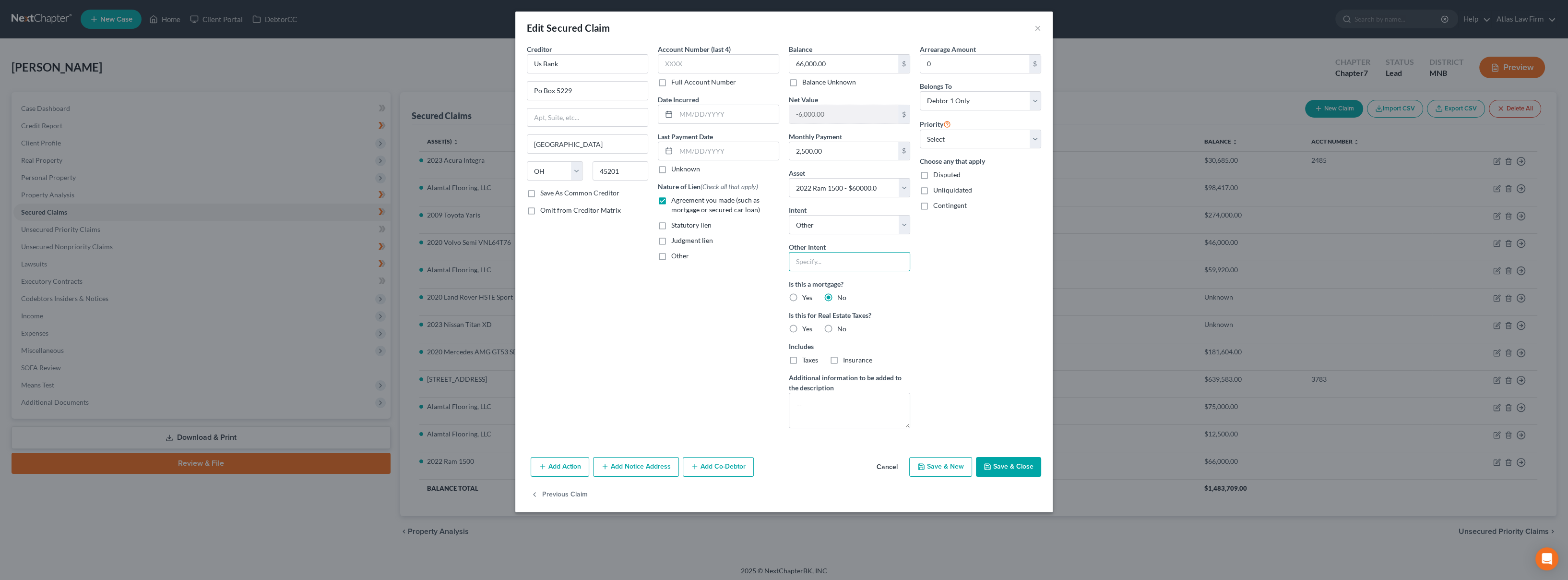
click at [830, 260] on input "text" at bounding box center [850, 262] width 122 height 19
type input "Debtor intends to continue voluntary payments"
click at [837, 325] on label "No" at bounding box center [842, 328] width 9 height 10
click at [842, 325] on input "No" at bounding box center [844, 327] width 6 height 6
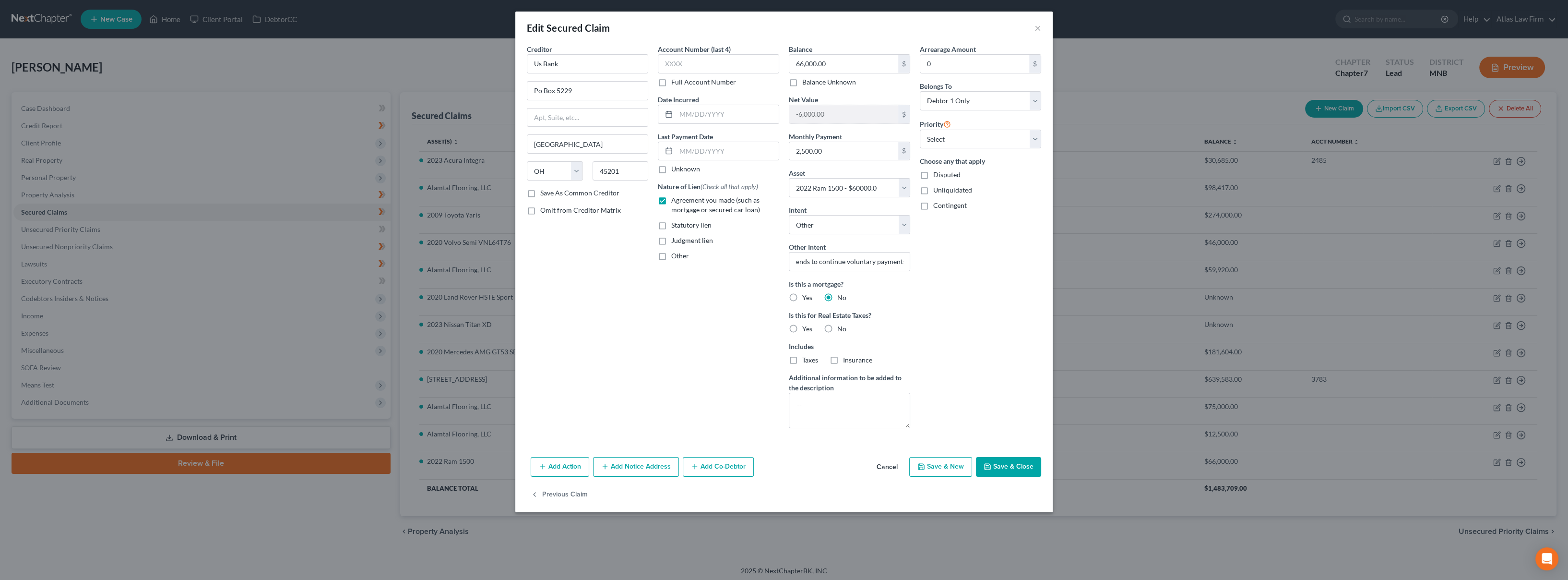
radio input "true"
drag, startPoint x: 853, startPoint y: 264, endPoint x: 1078, endPoint y: 263, distance: 225.0
click at [1078, 263] on div "Edit Secured Claim × Creditor * Us Bank Po Box 5229 [GEOGRAPHIC_DATA] [US_STATE…" at bounding box center [784, 290] width 1568 height 580
click at [976, 383] on div "Arrearage Amount 0 $ Belongs To * Select Debtor 1 Only Debtor 2 Only Debtor 1 A…" at bounding box center [981, 240] width 131 height 392
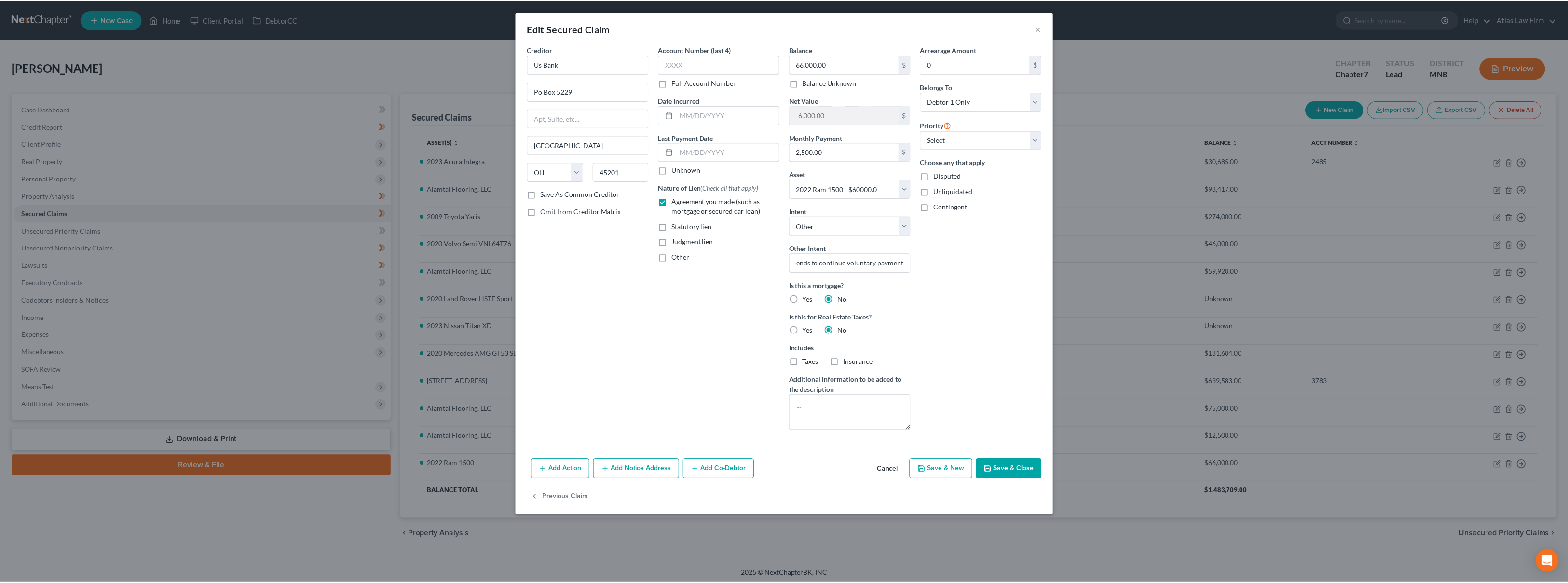
scroll to position [0, 0]
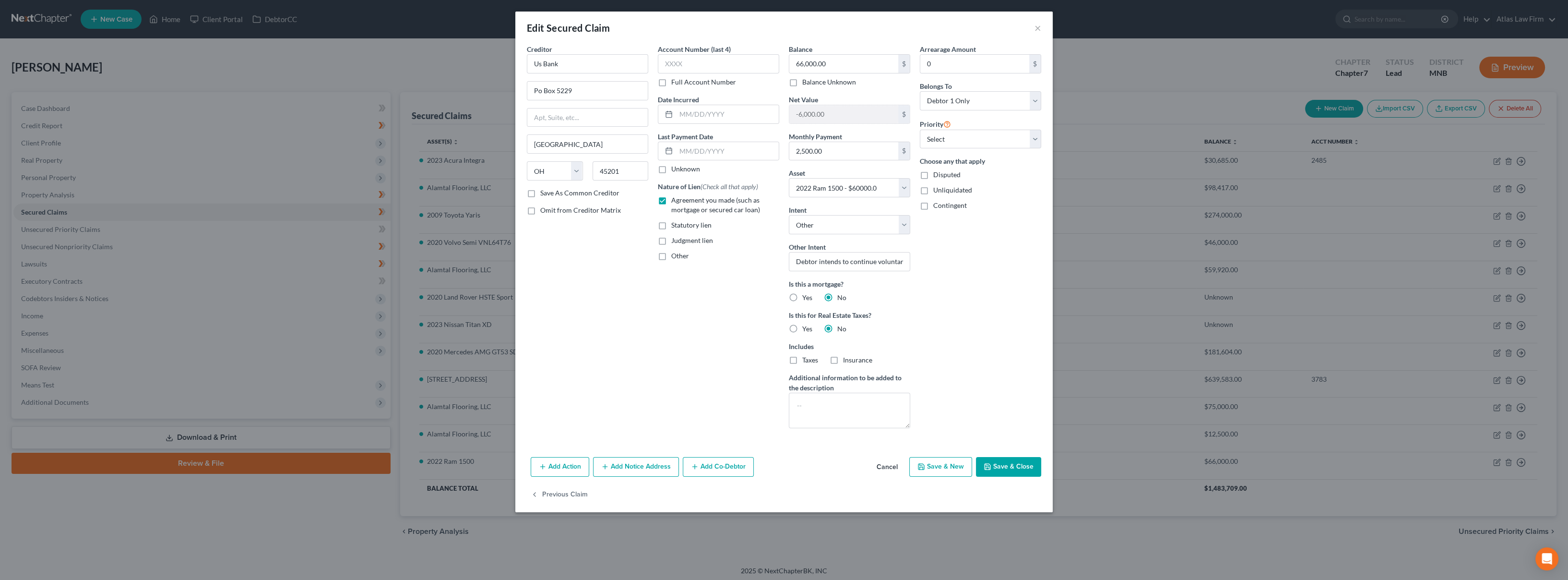
click at [994, 469] on button "Save & Close" at bounding box center [1008, 466] width 65 height 20
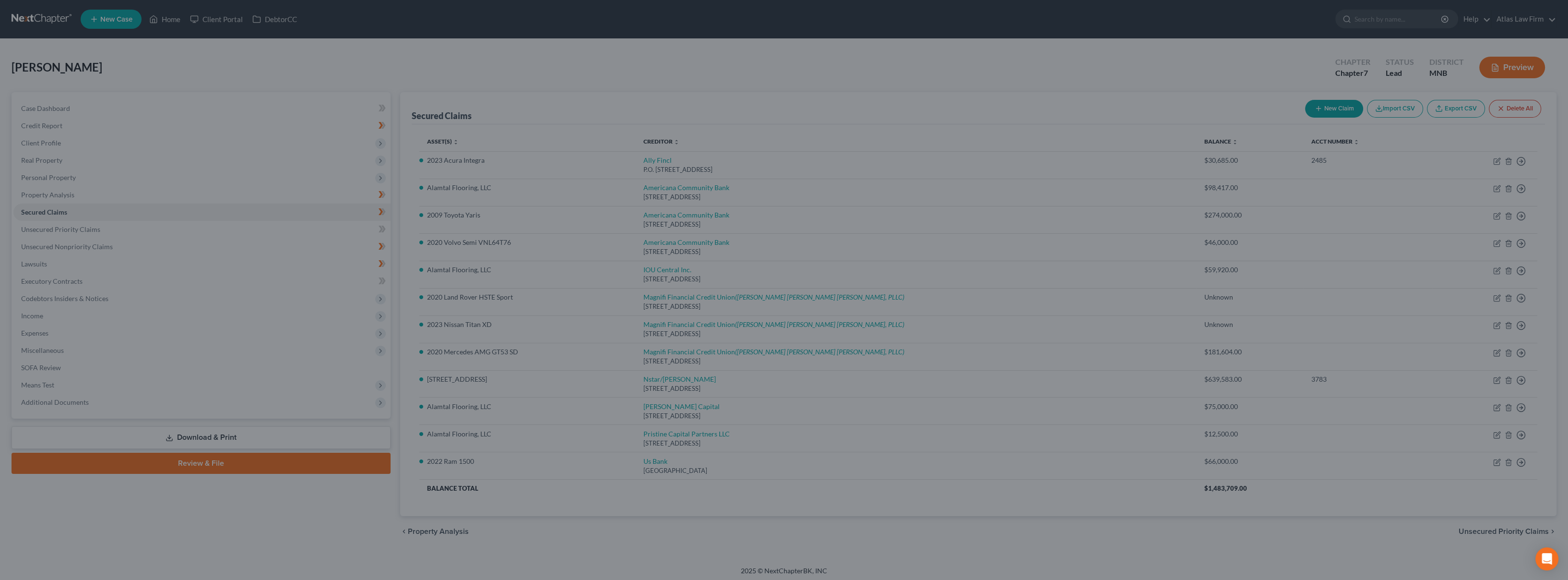
select select "18"
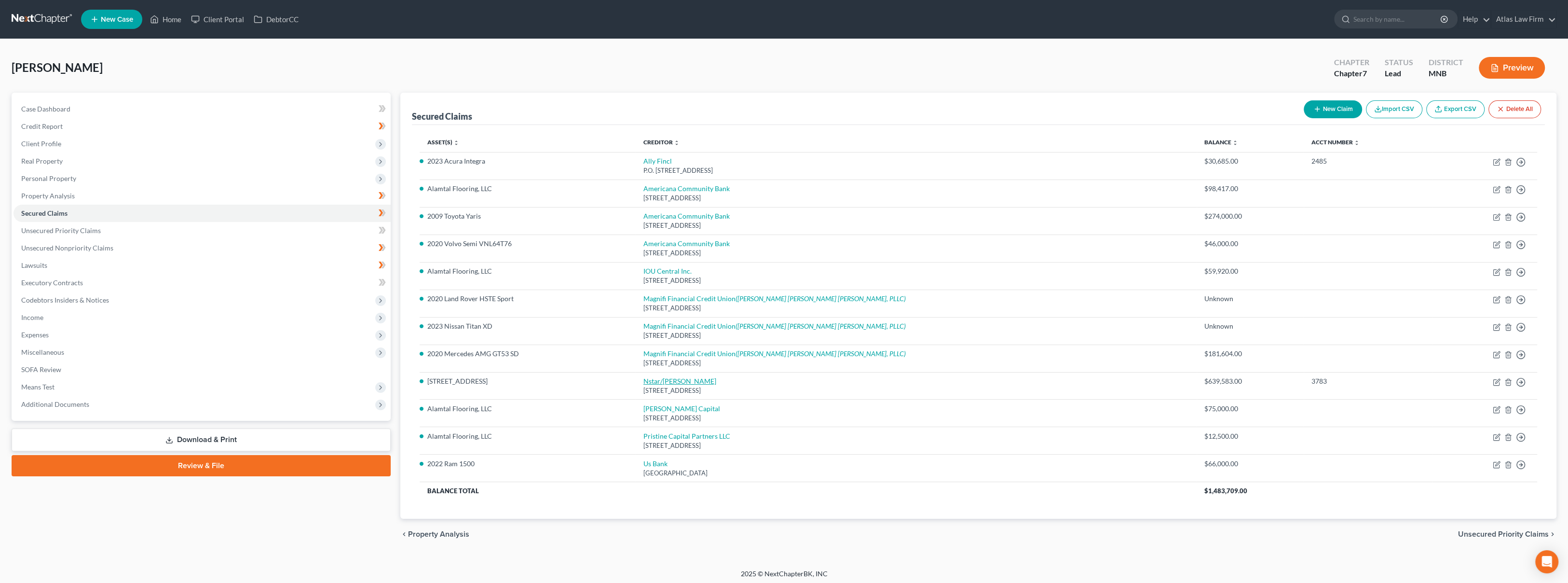
click at [710, 383] on link "Nstar/[PERSON_NAME]" at bounding box center [680, 381] width 73 height 8
select select "45"
select select "2"
select select "0"
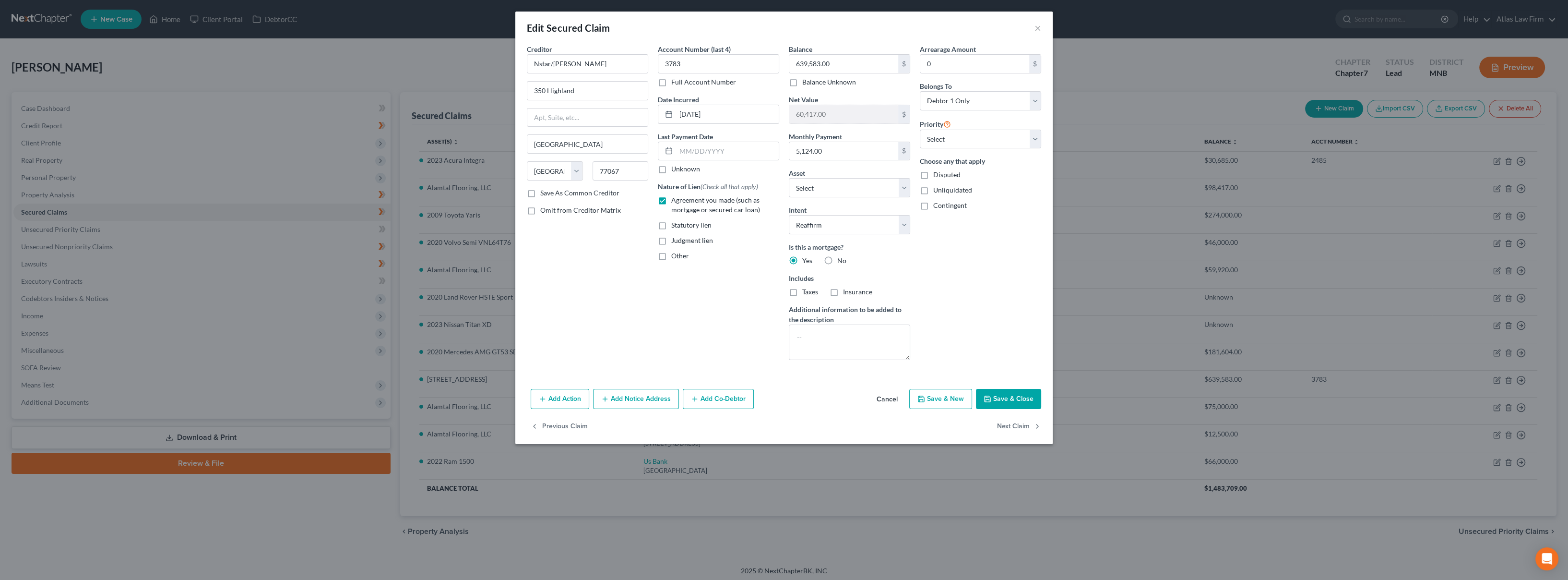
click at [1000, 395] on button "Save & Close" at bounding box center [1008, 398] width 65 height 20
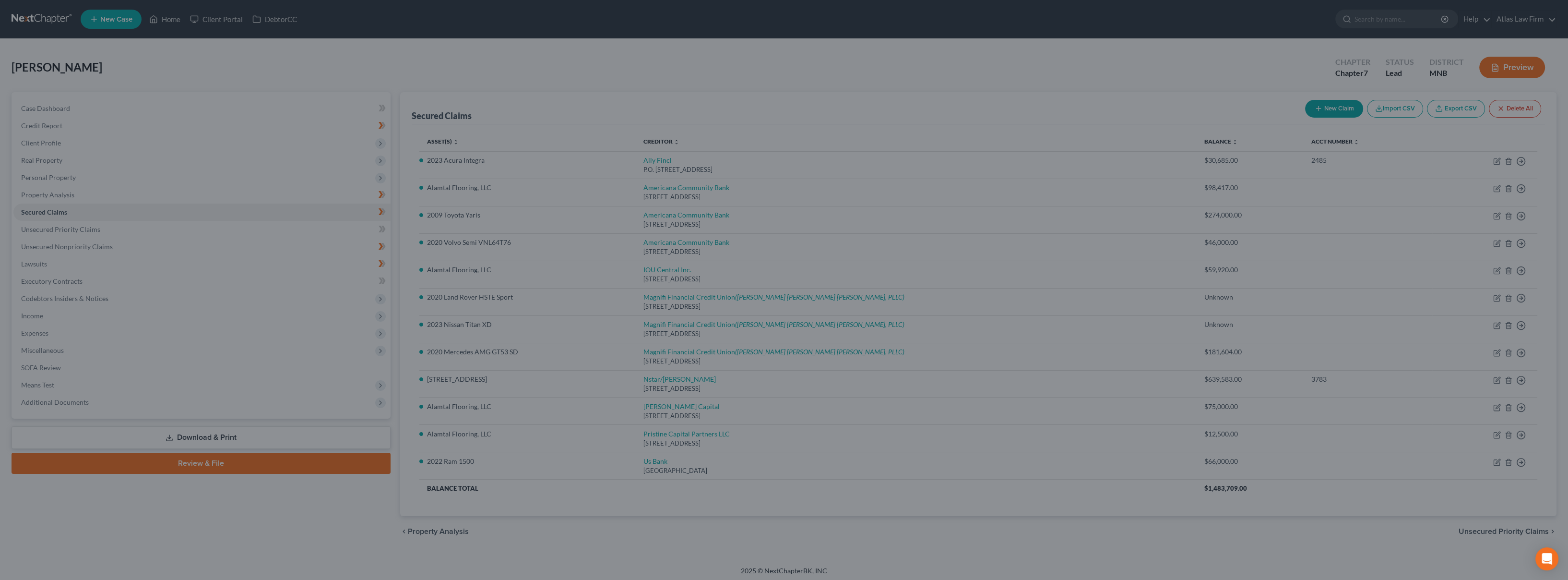
select select "3"
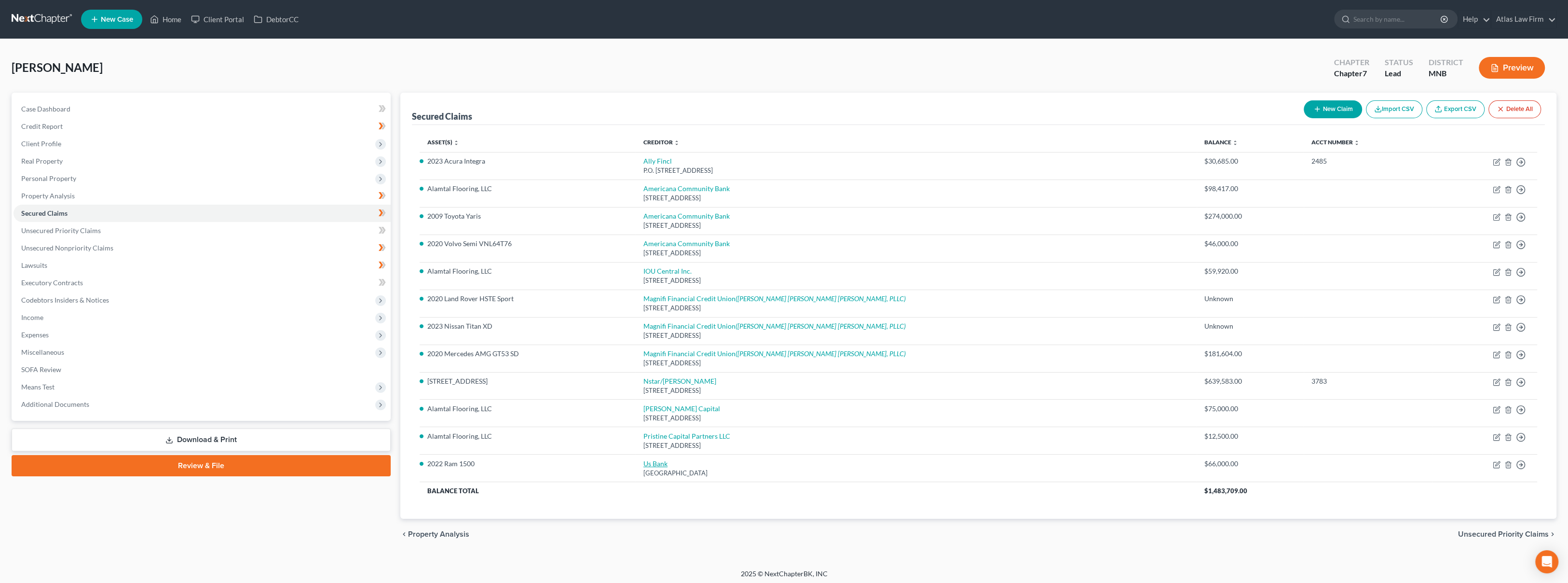
click at [667, 462] on link "Us Bank" at bounding box center [655, 463] width 24 height 8
select select "36"
select select "4"
select select "0"
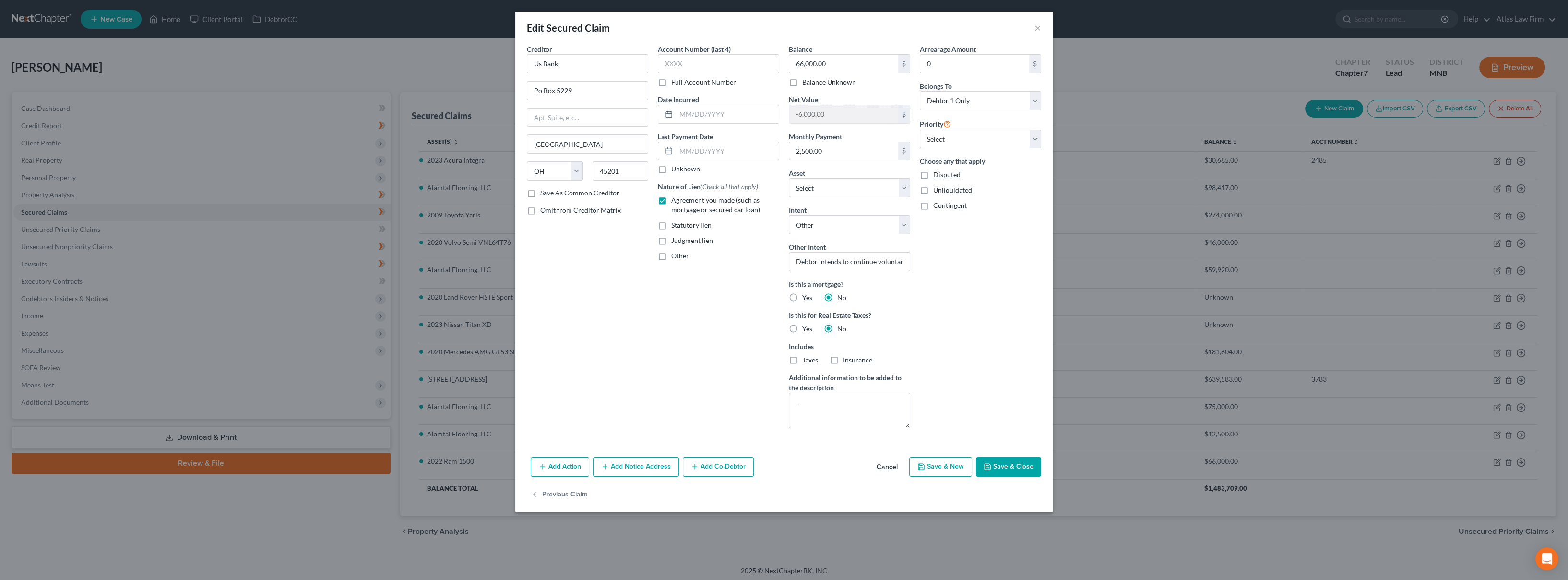
click at [1000, 464] on button "Save & Close" at bounding box center [1008, 466] width 65 height 20
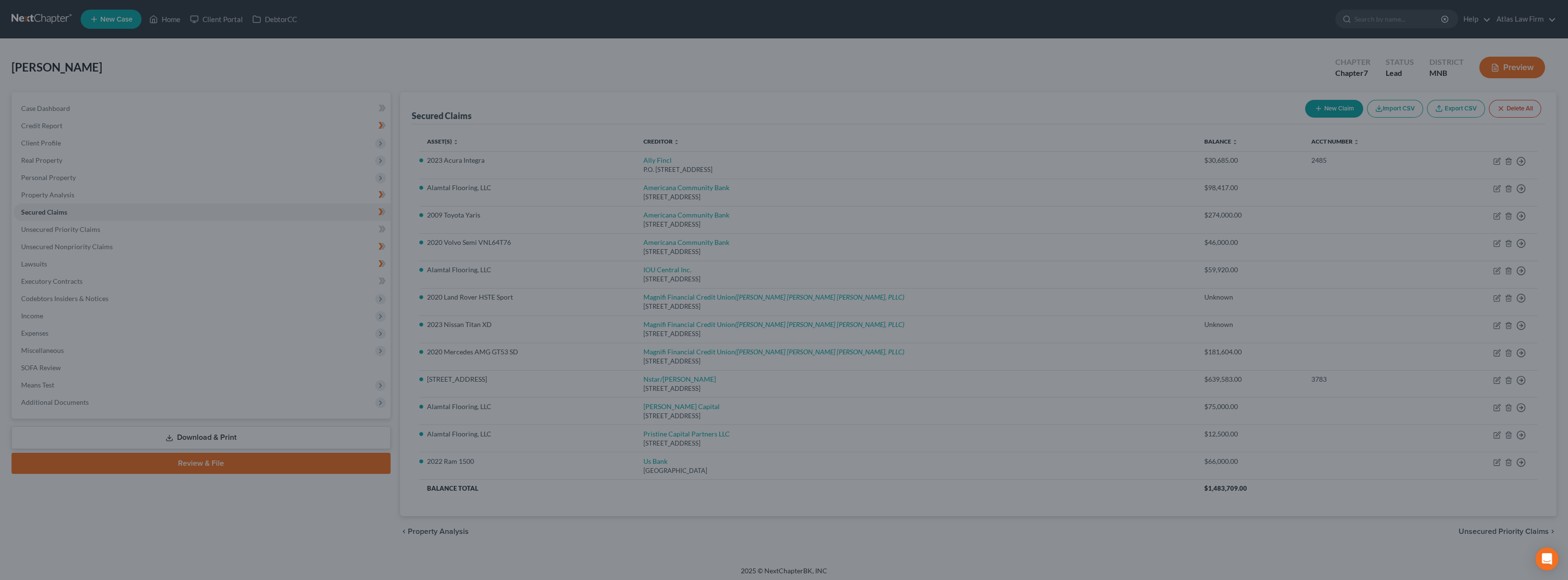
select select "18"
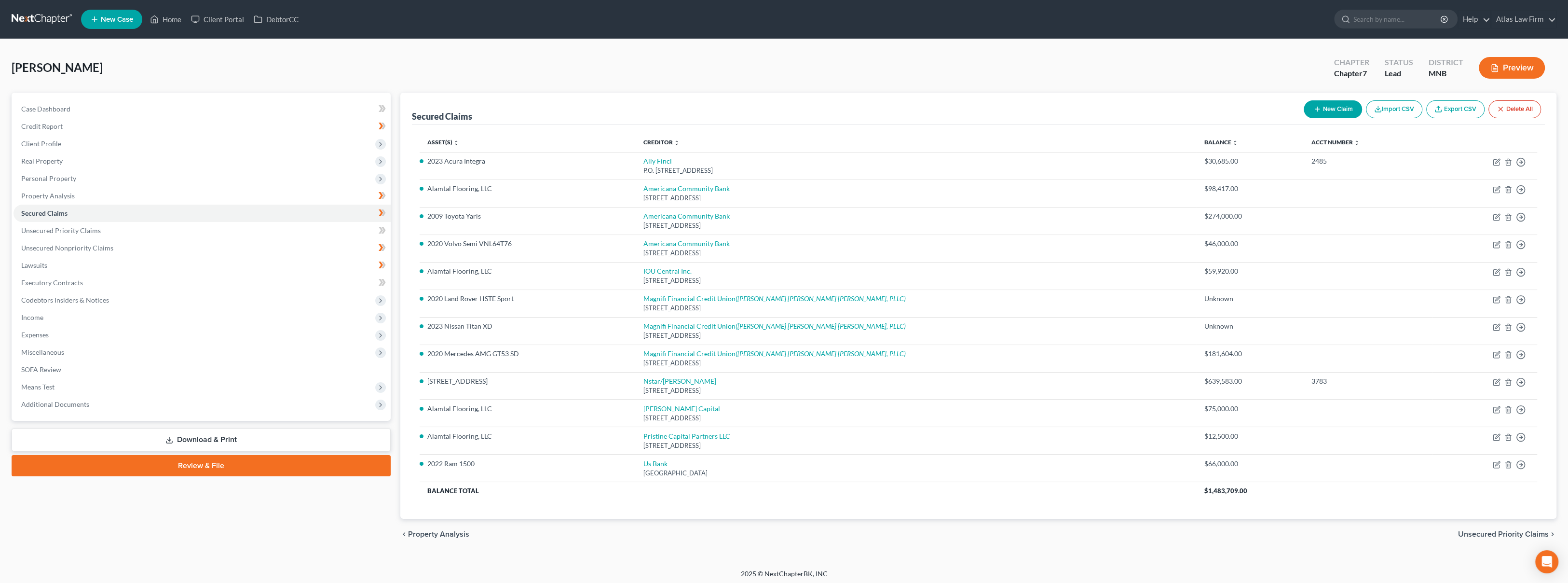
click at [867, 26] on ul "New Case Home Client Portal DebtorCC - No Result - See all results Or Press Ent…" at bounding box center [818, 19] width 1475 height 25
click at [1028, 75] on div "[PERSON_NAME] Upgraded Chapter Chapter 7 Status Lead District MNB Preview" at bounding box center [784, 71] width 1545 height 42
click at [101, 319] on span "Income" at bounding box center [202, 317] width 377 height 17
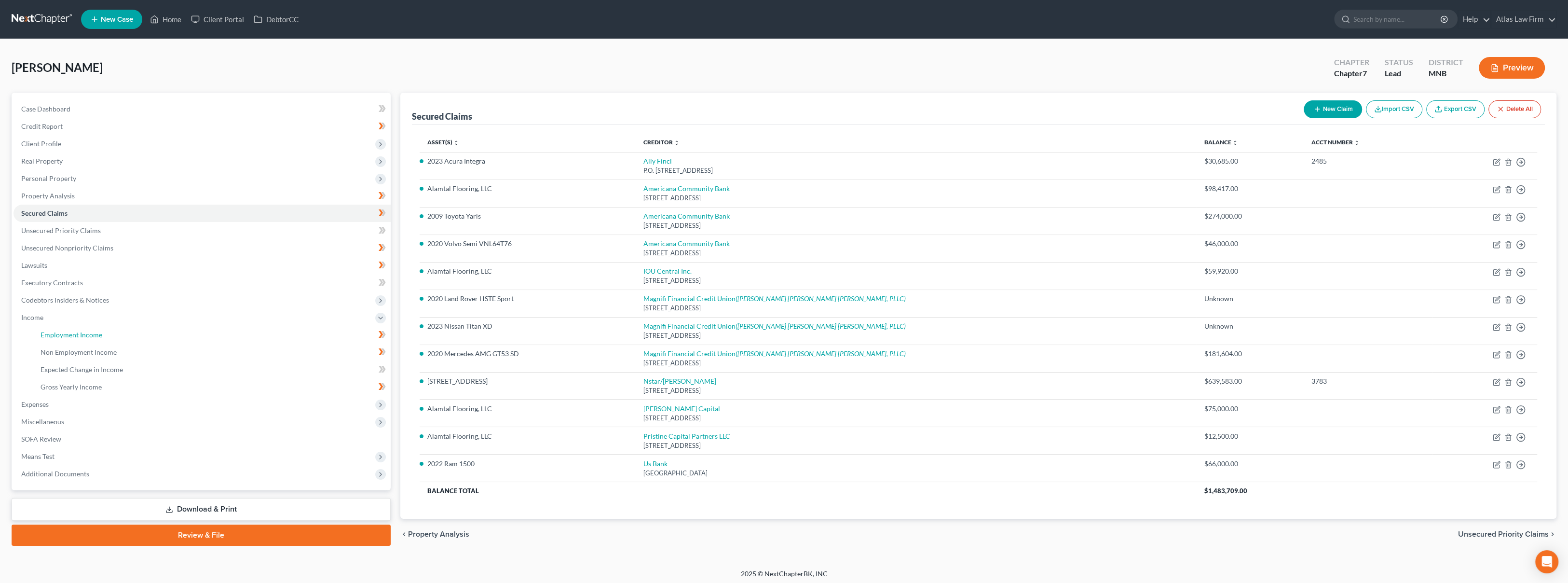
click at [104, 337] on link "Employment Income" at bounding box center [211, 335] width 358 height 17
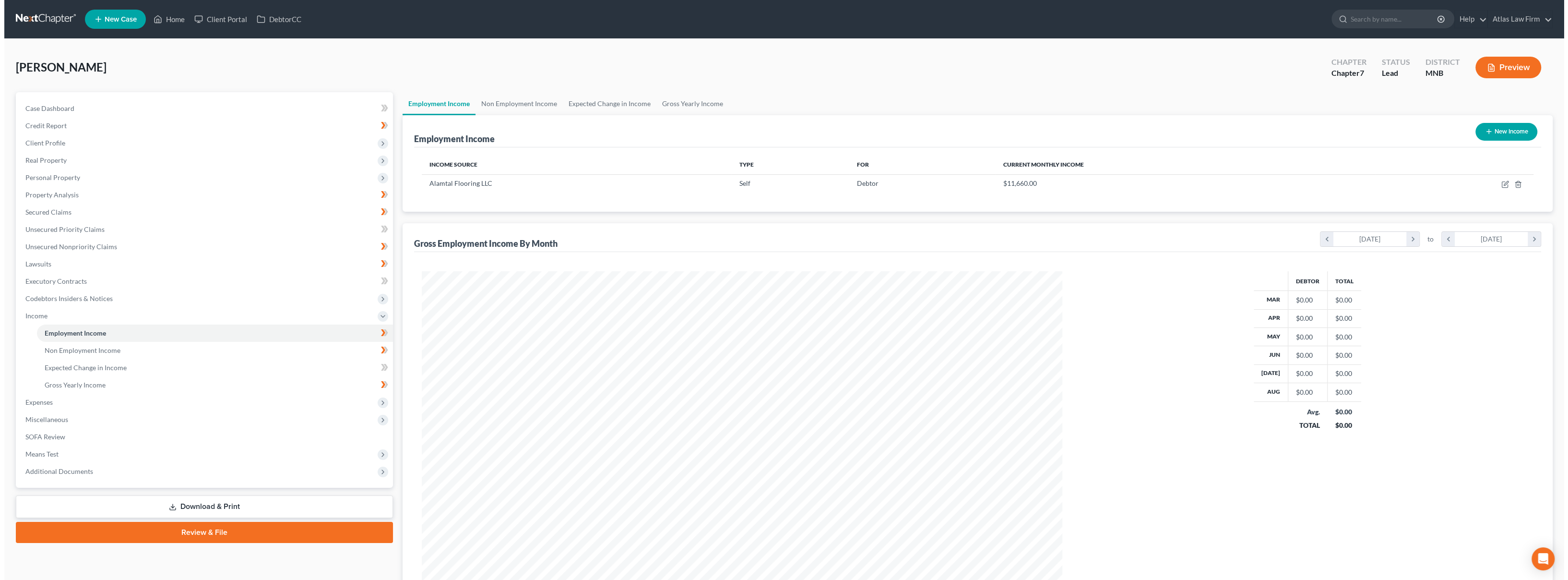
scroll to position [319, 660]
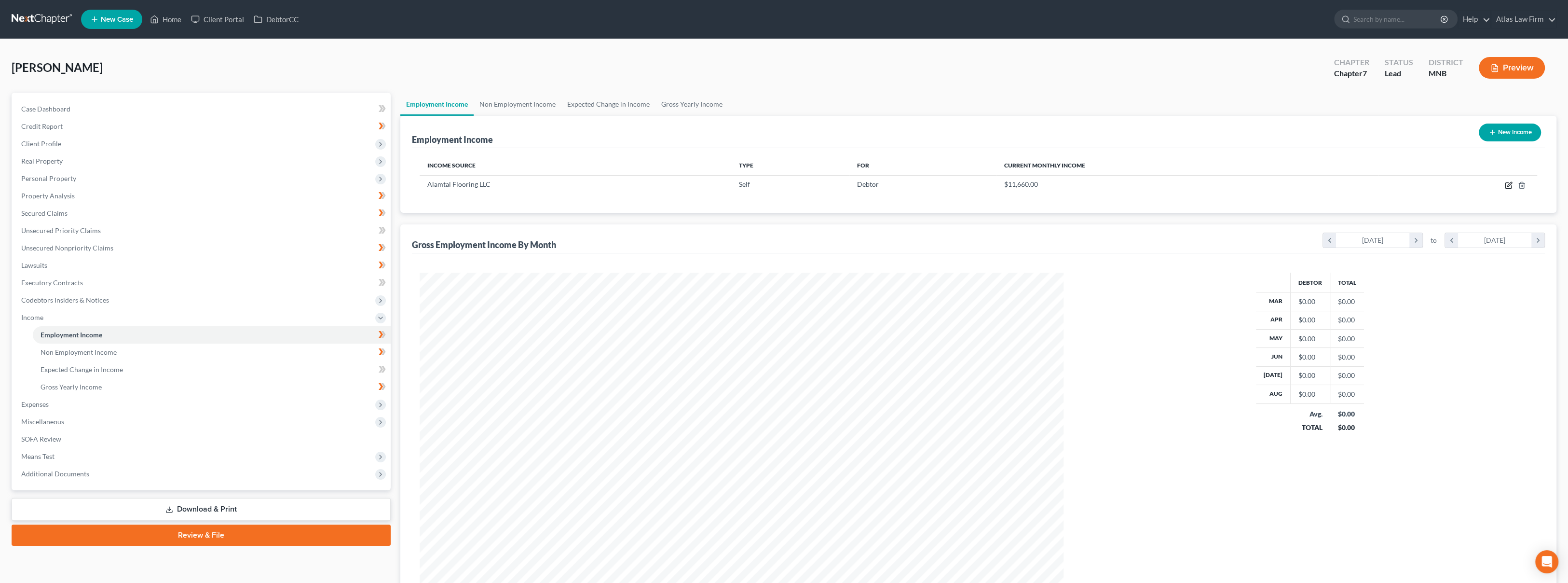
click at [1506, 185] on icon "button" at bounding box center [1509, 185] width 7 height 7
select select "1"
select select "0"
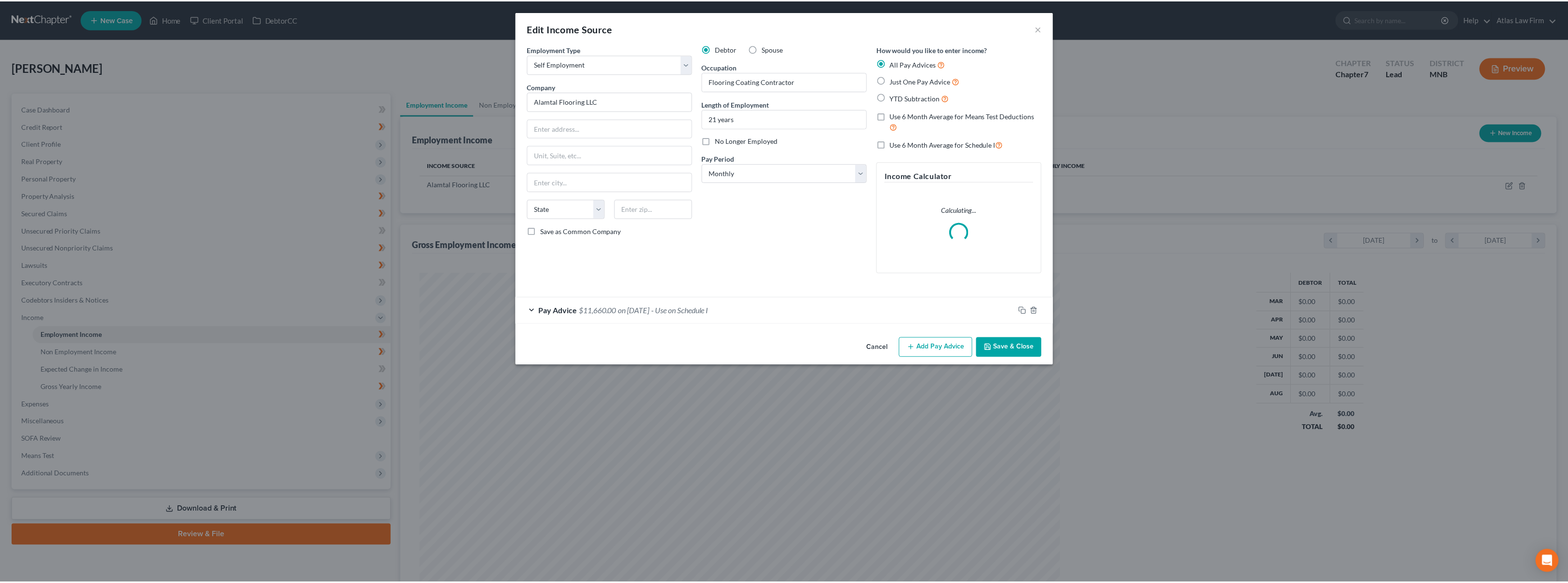
scroll to position [323, 666]
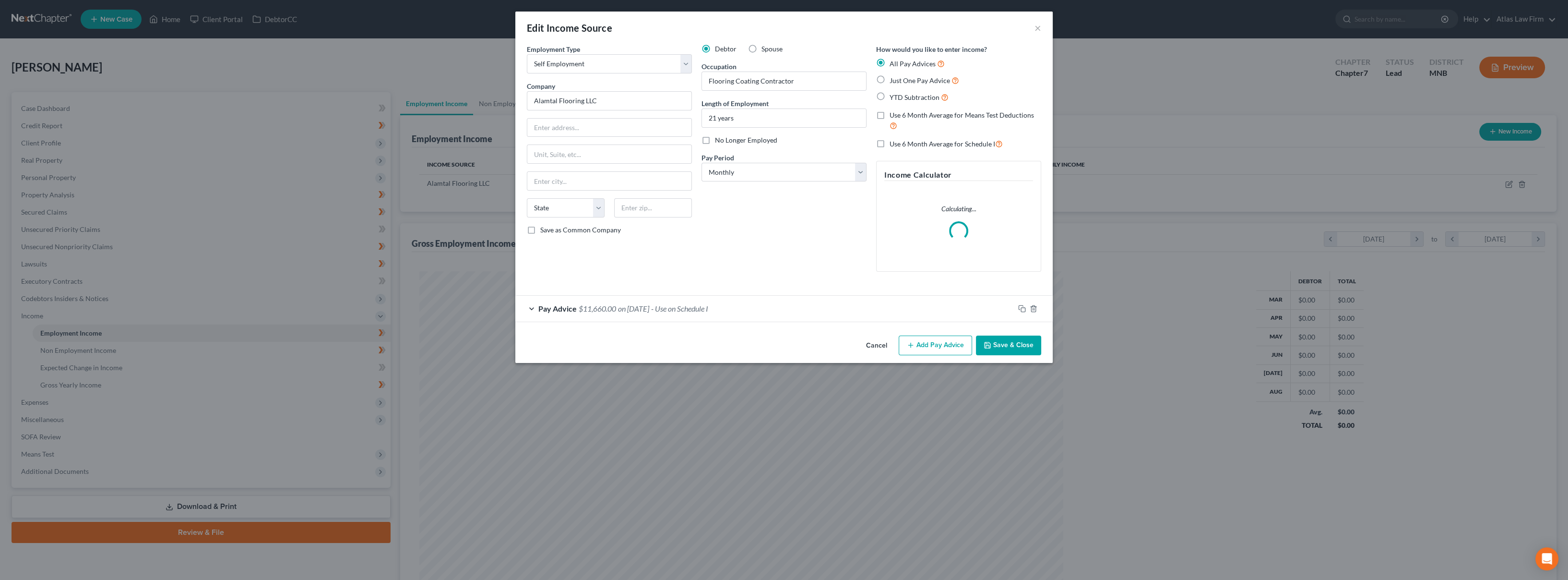
click at [645, 315] on div "Pay Advice $11,660.00 on [DATE] - Use on Schedule I" at bounding box center [765, 308] width 499 height 25
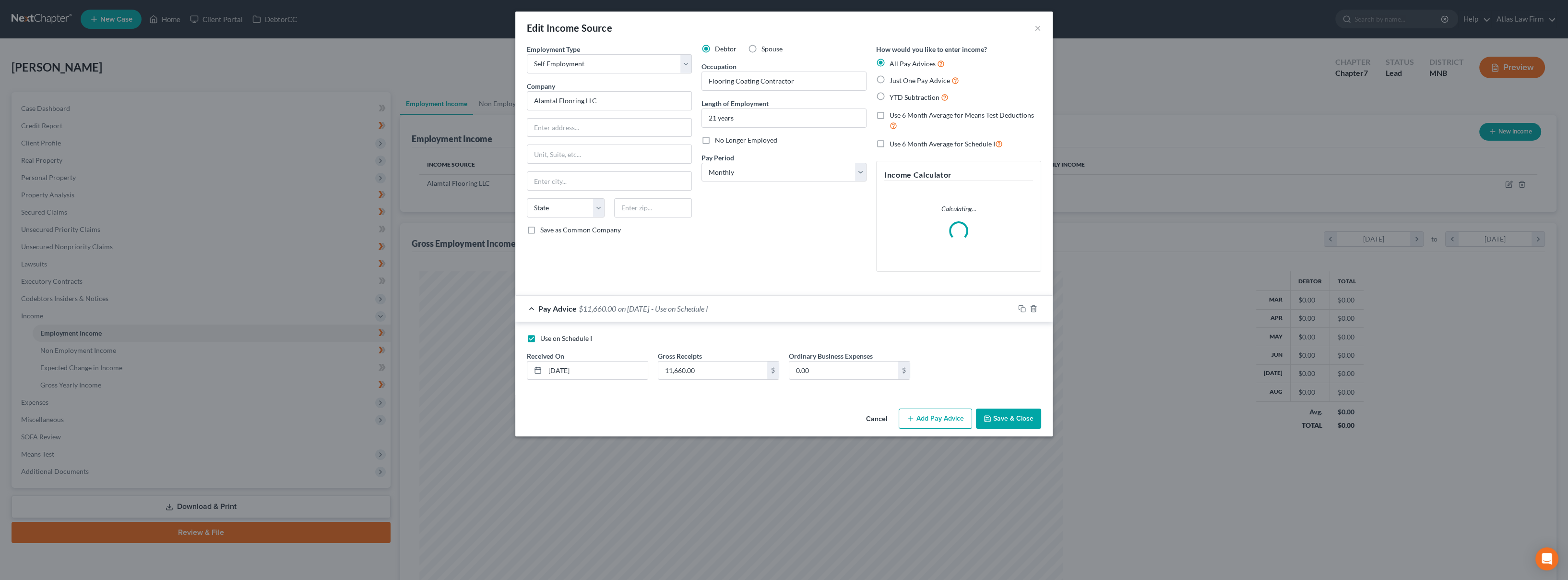
click at [653, 317] on div "Pay Advice $11,660.00 on [DATE] - Use on Schedule I" at bounding box center [765, 308] width 499 height 25
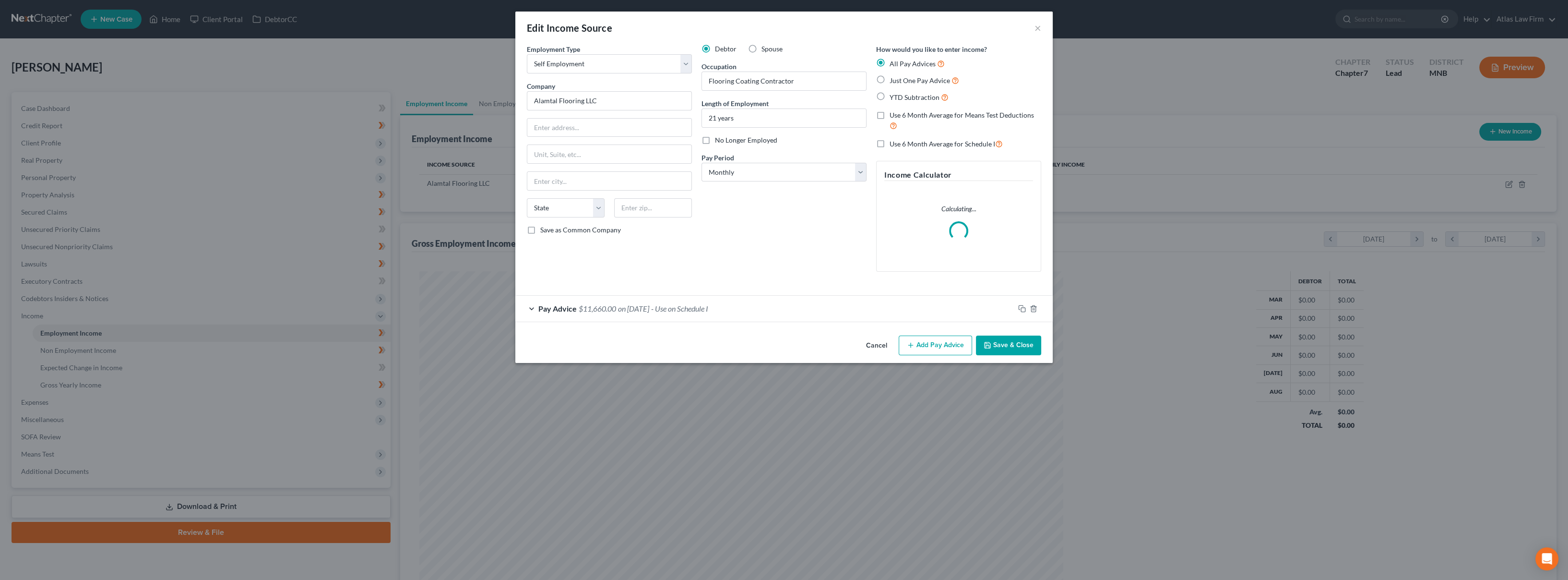
click at [923, 347] on button "Add Pay Advice" at bounding box center [936, 345] width 74 height 20
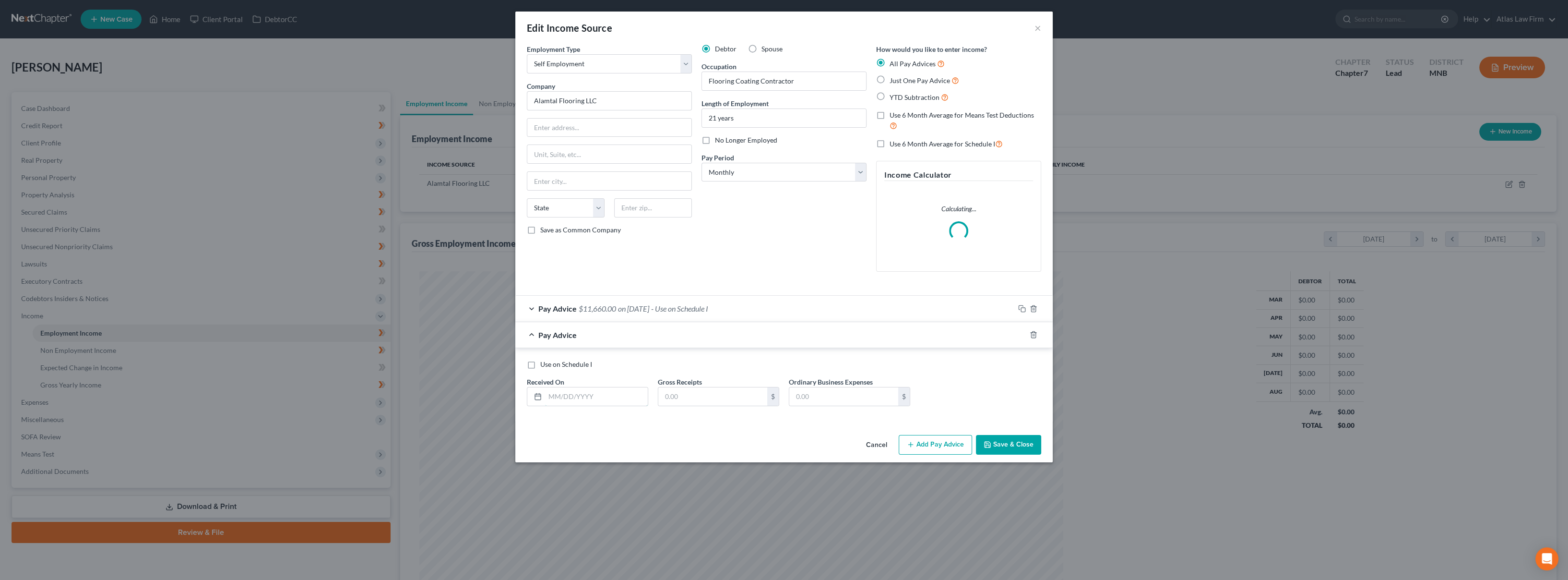
click at [590, 396] on input "text" at bounding box center [596, 396] width 103 height 18
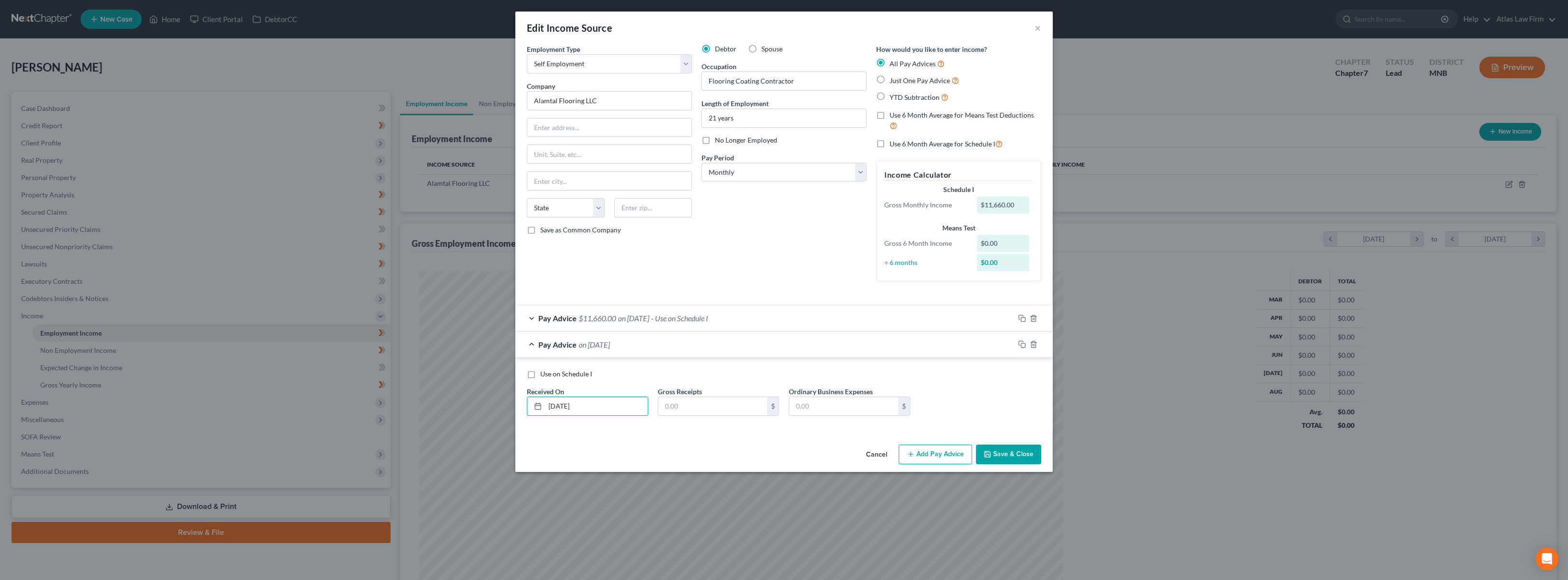
type input "[DATE]"
type input "231,645.89"
click at [684, 21] on div "Edit Income Source ×" at bounding box center [784, 28] width 538 height 32
click at [809, 402] on input "text" at bounding box center [844, 406] width 109 height 18
type input "92,320.68"
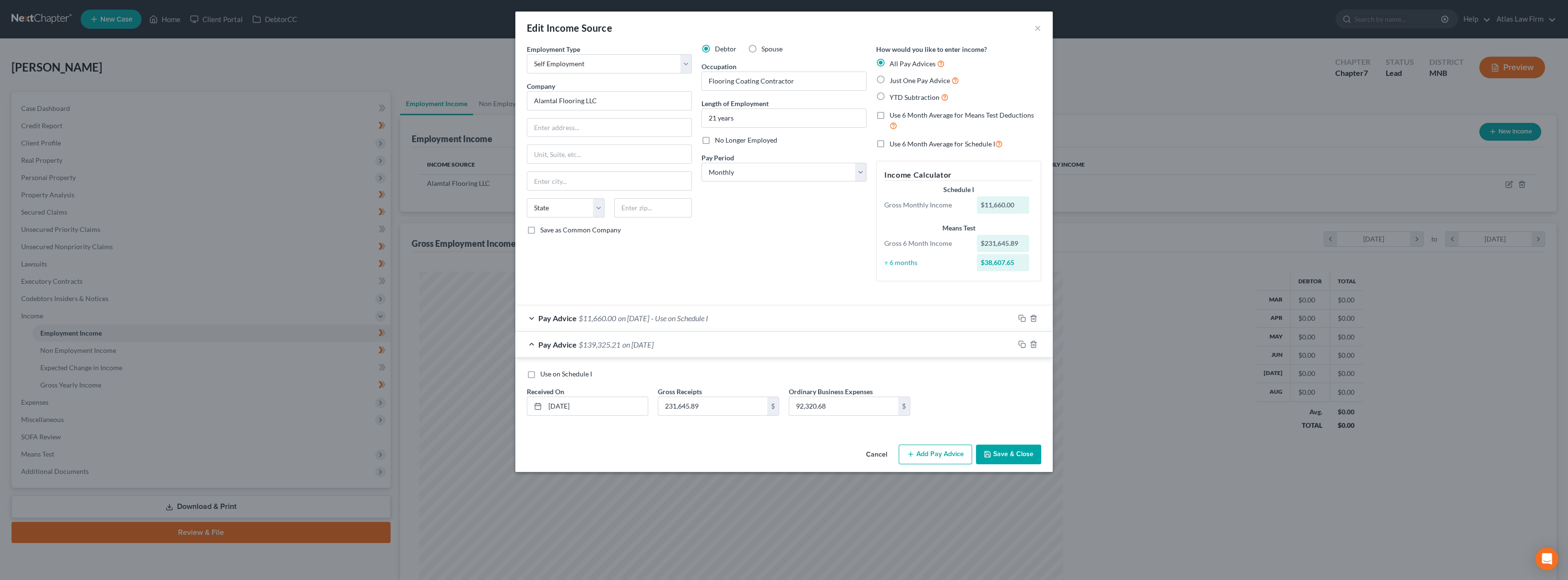
click at [1010, 458] on button "Save & Close" at bounding box center [1008, 454] width 65 height 20
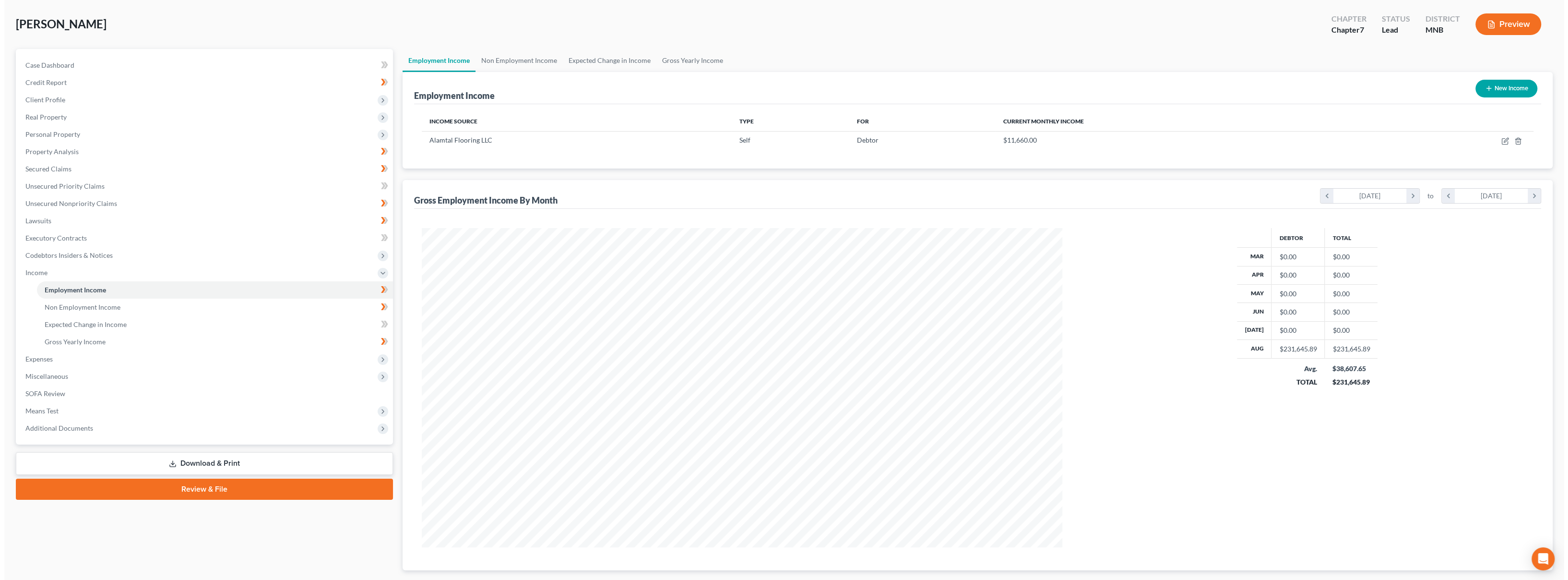
scroll to position [0, 0]
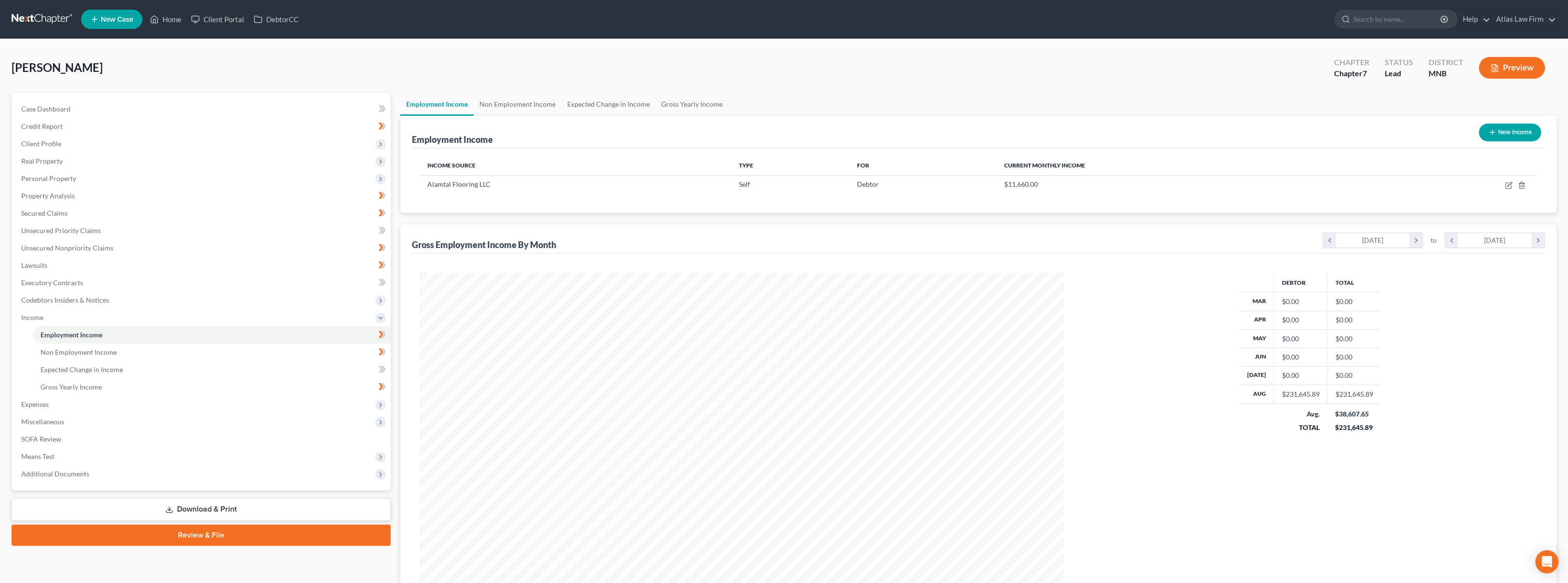
click at [1512, 68] on button "Preview" at bounding box center [1512, 67] width 66 height 22
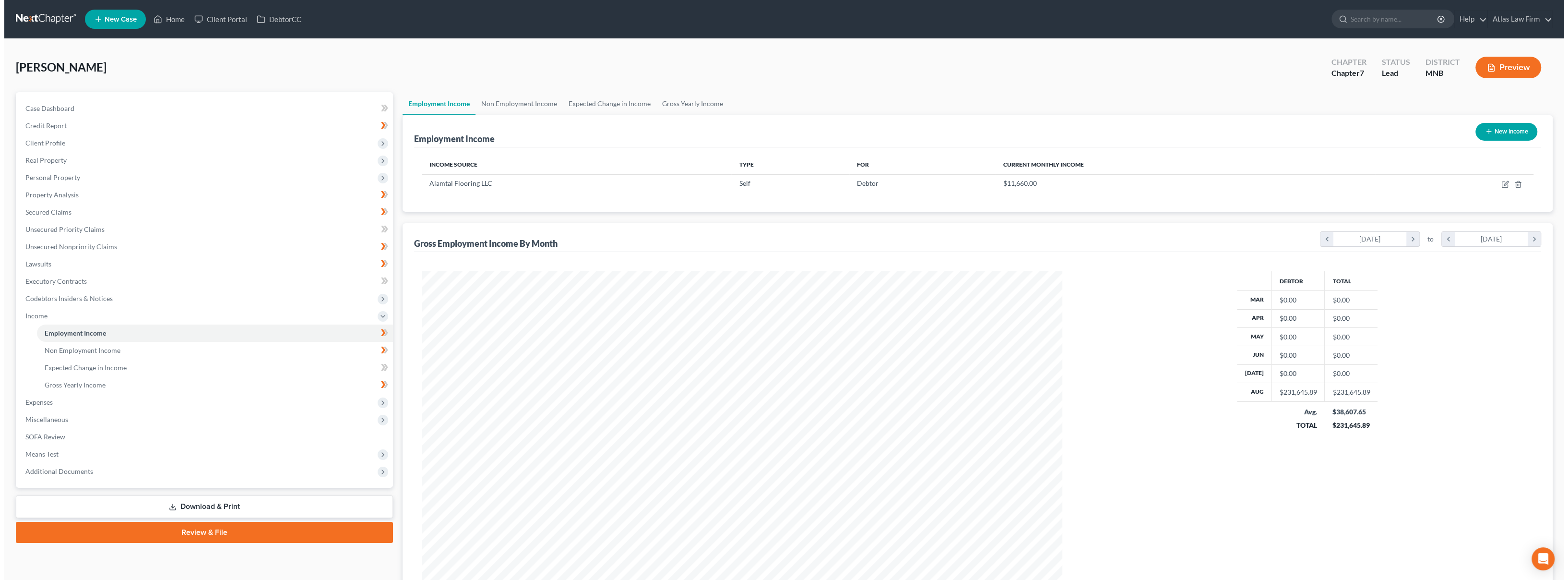
scroll to position [321, 662]
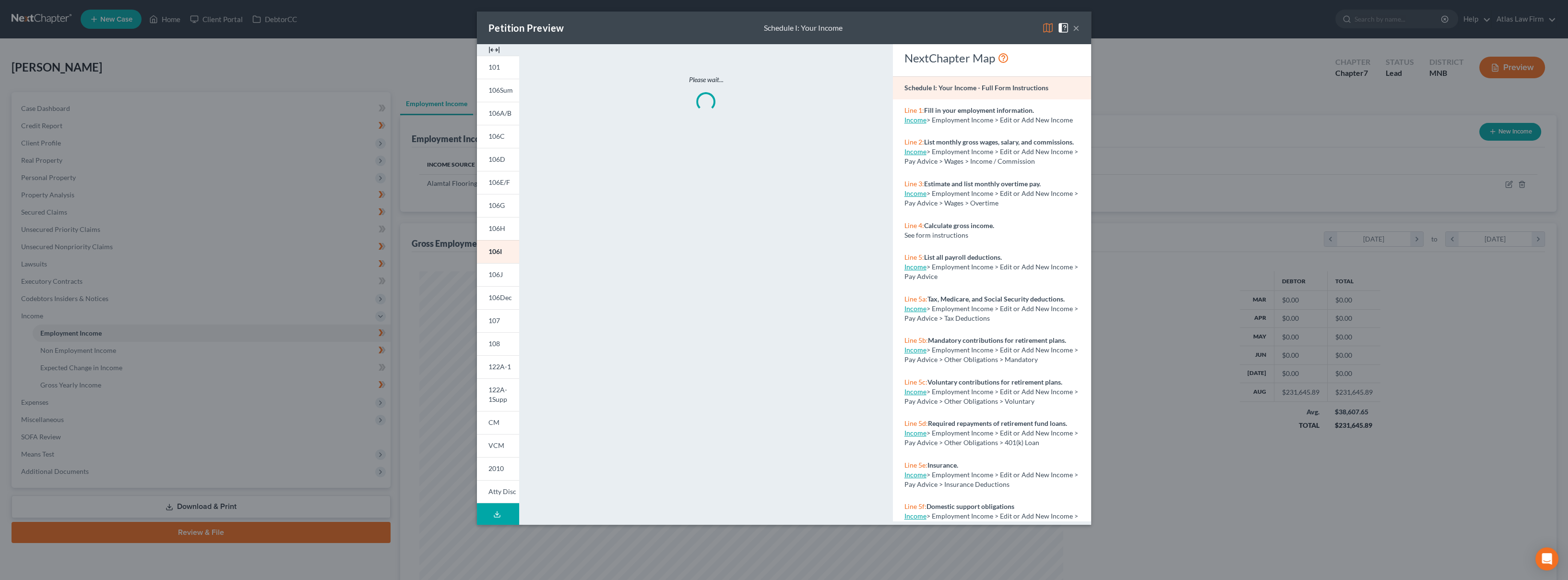
click at [1048, 30] on img at bounding box center [1048, 28] width 12 height 12
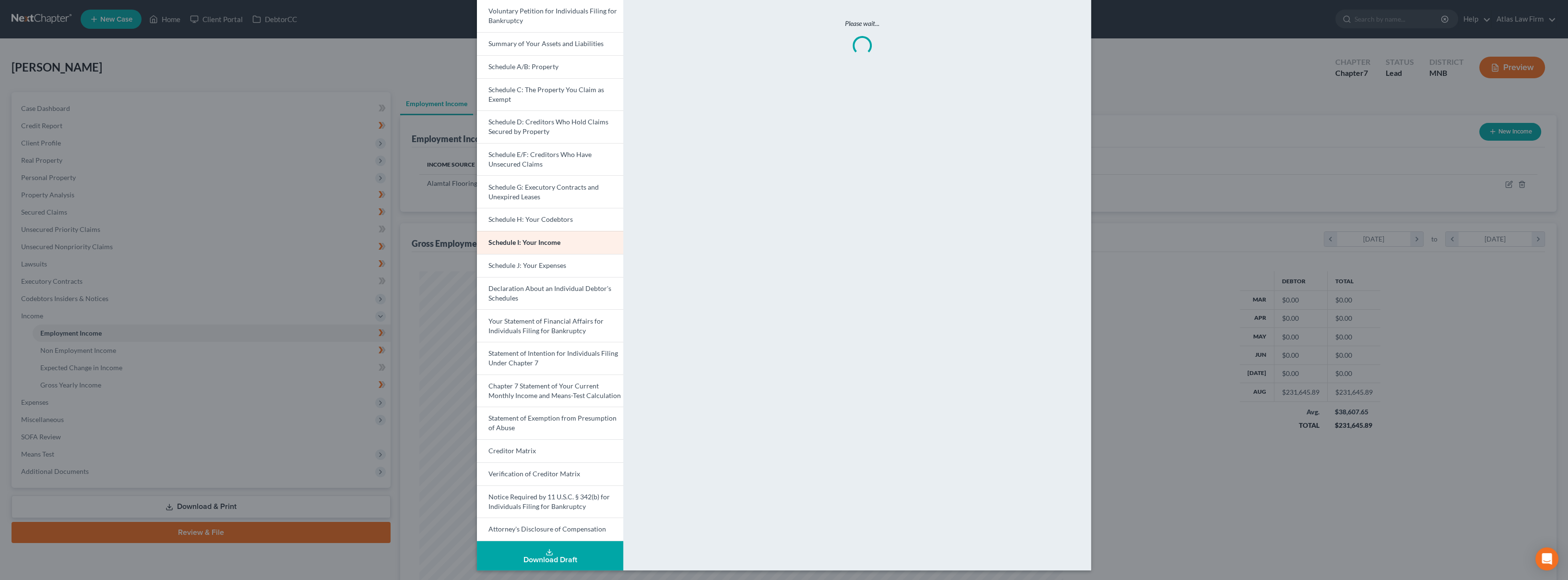
scroll to position [57, 0]
click at [569, 385] on span "Chapter 7 Statement of Your Current Monthly Income and Means-Test Calculation" at bounding box center [555, 390] width 133 height 18
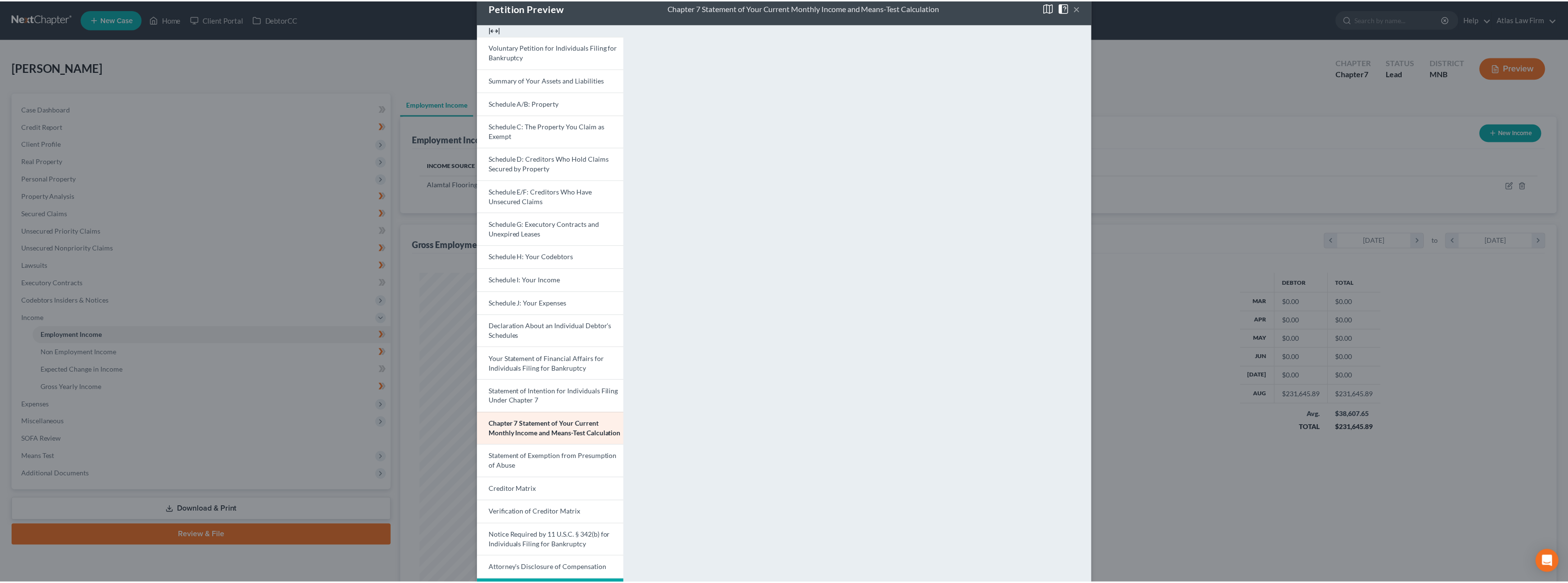
scroll to position [0, 0]
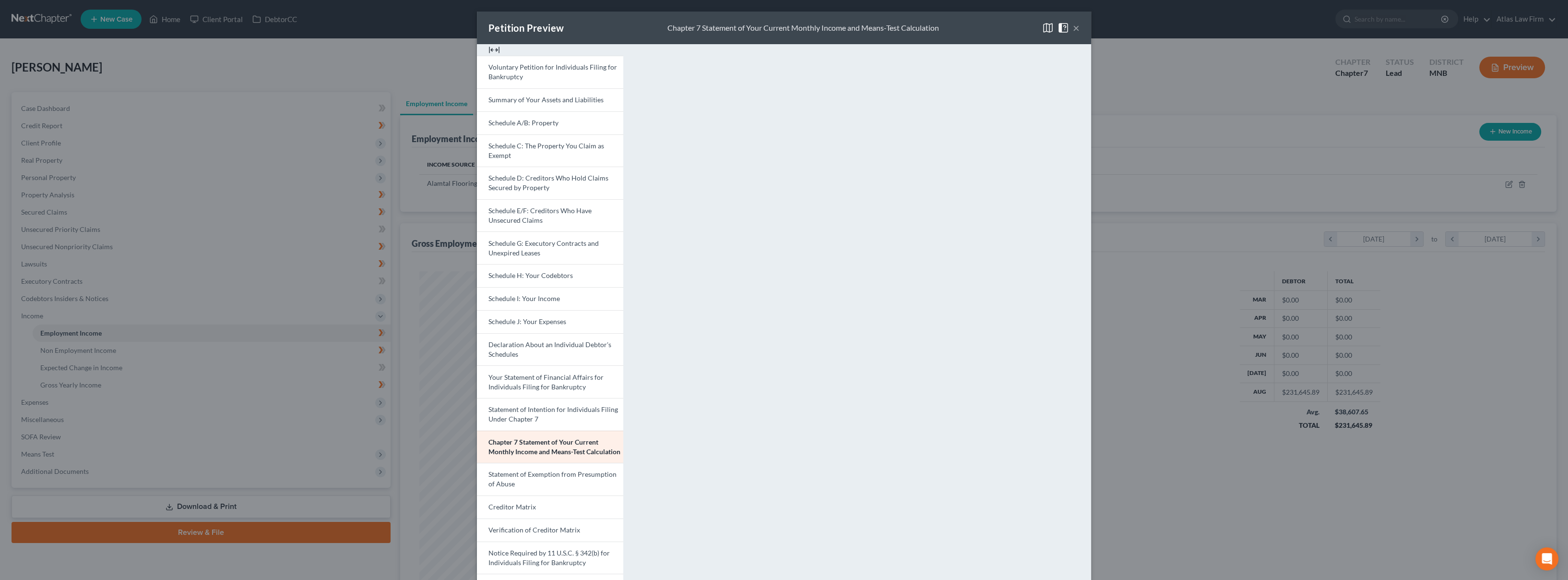
click at [1073, 32] on button "×" at bounding box center [1076, 28] width 7 height 12
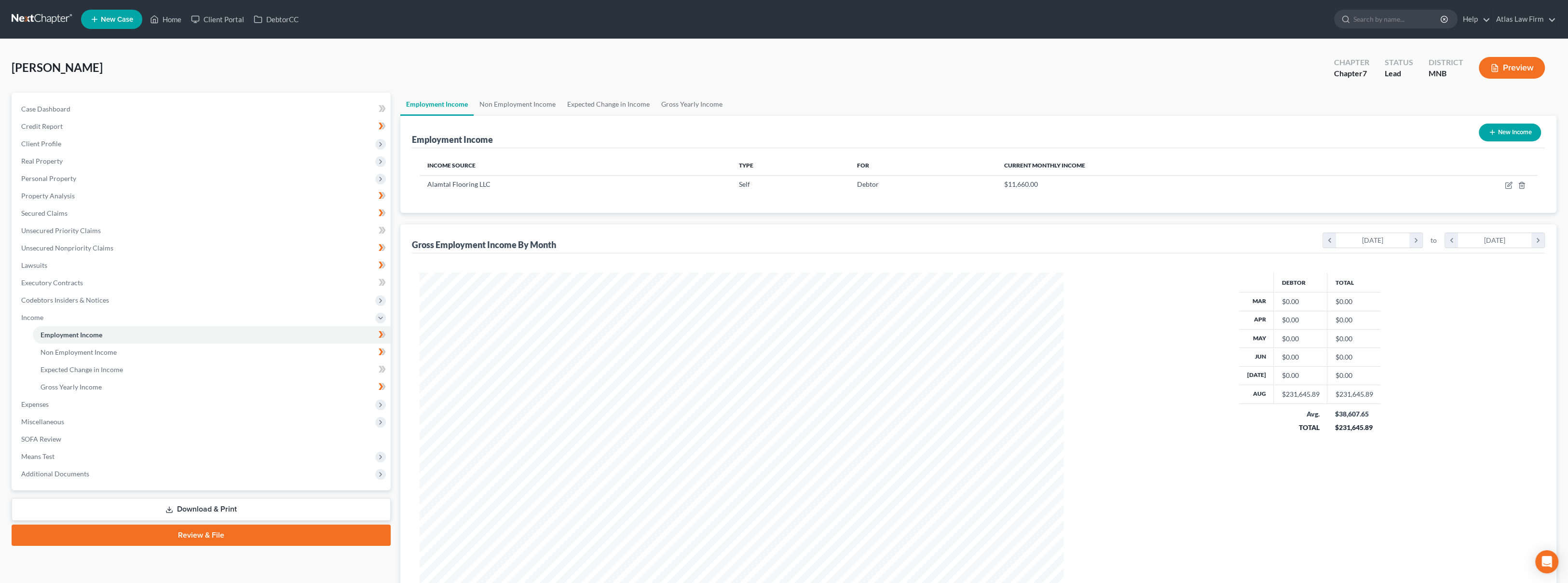
scroll to position [482249, 481673]
click at [162, 140] on span "Client Profile" at bounding box center [202, 143] width 377 height 17
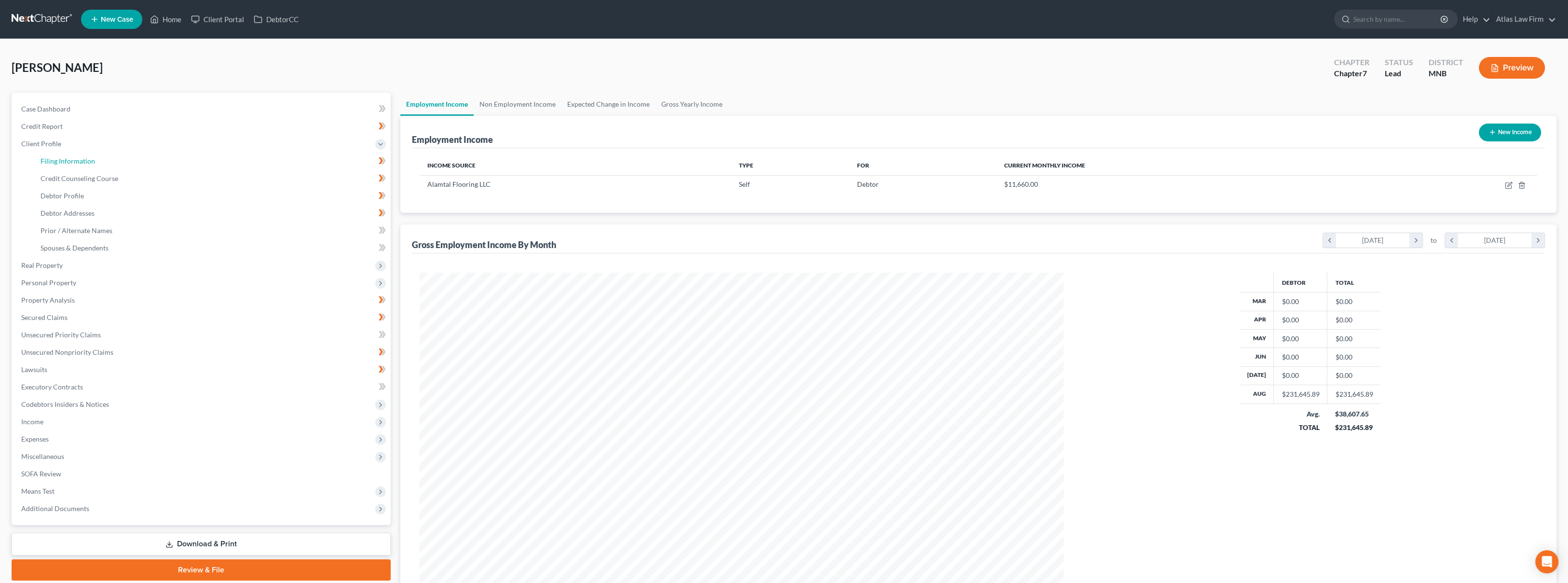
click at [166, 164] on link "Filing Information" at bounding box center [211, 161] width 358 height 17
select select "0"
select select "24"
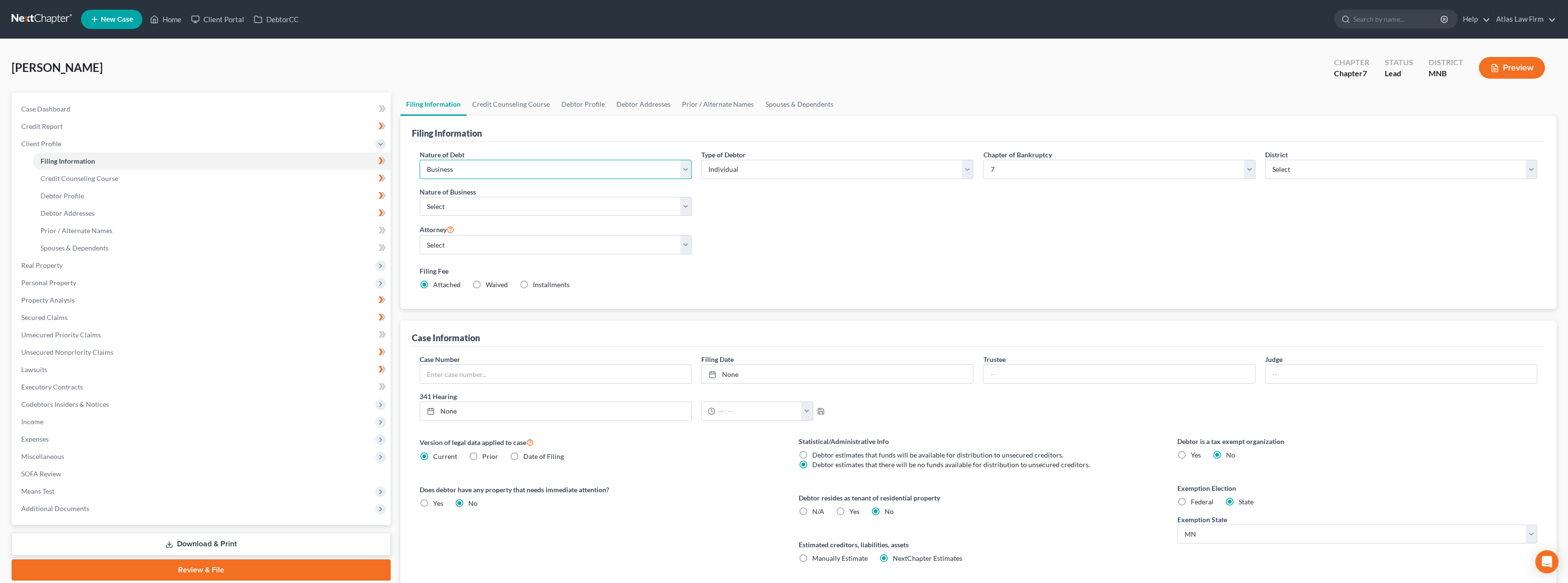
click at [476, 173] on select "Select Business Consumer Other" at bounding box center [555, 169] width 272 height 19
select select "1"
click at [420, 159] on select "Select Business Consumer Other" at bounding box center [555, 169] width 272 height 19
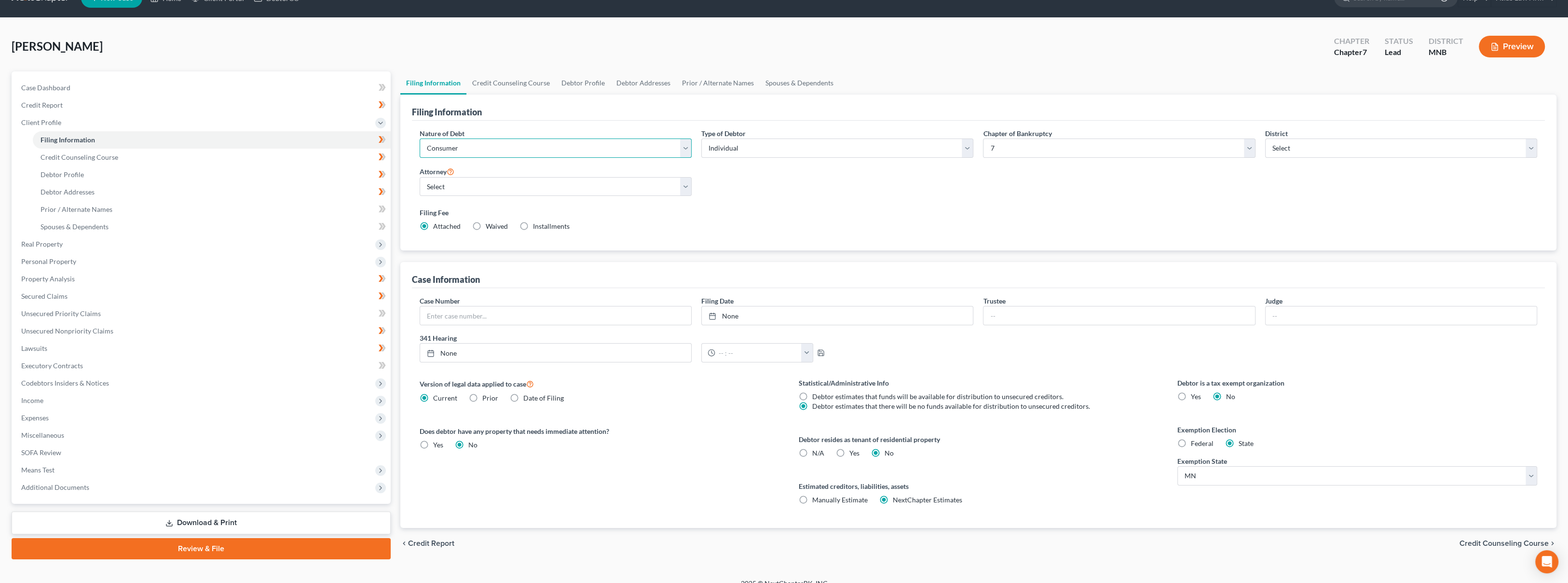
scroll to position [33, 0]
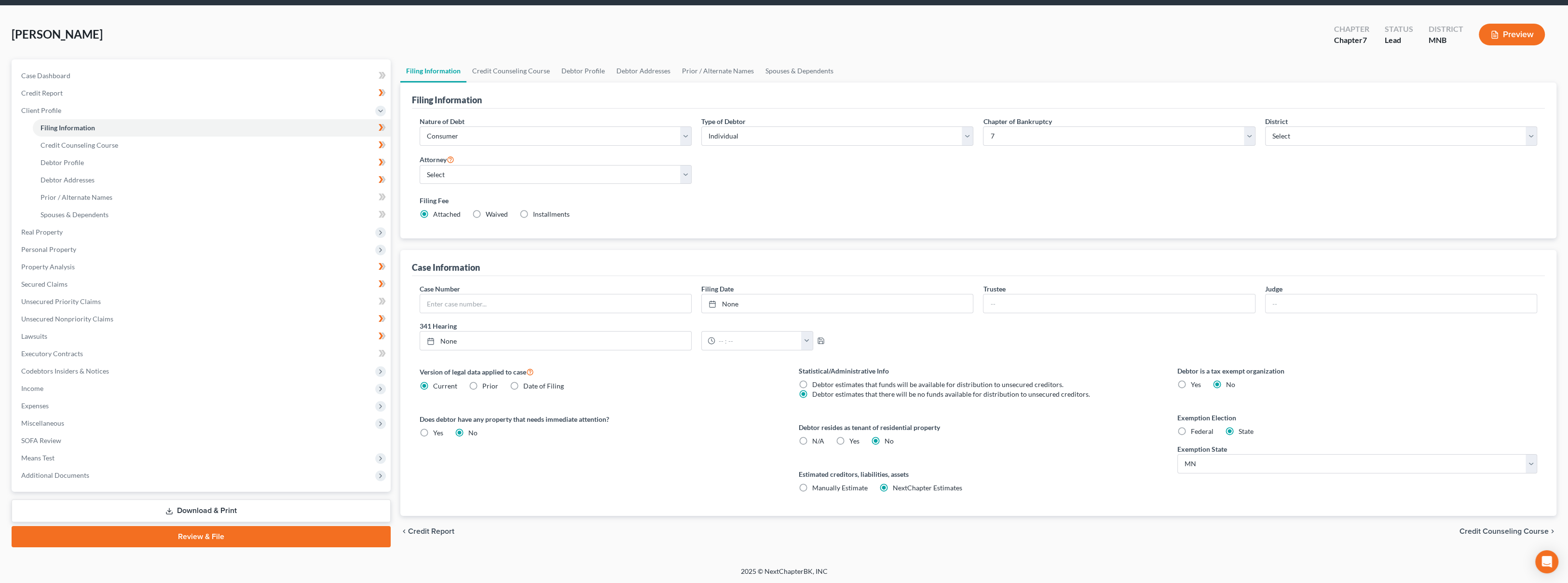
click at [116, 423] on span "Miscellaneous" at bounding box center [202, 423] width 377 height 17
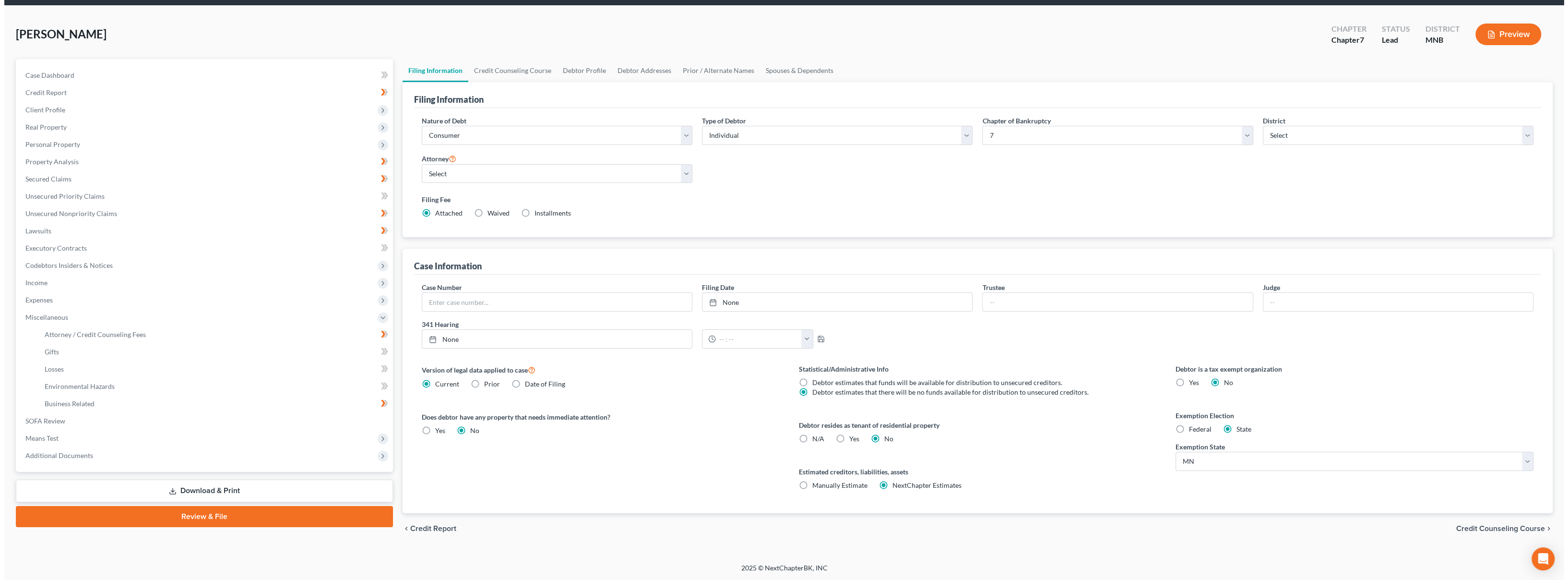
scroll to position [32, 0]
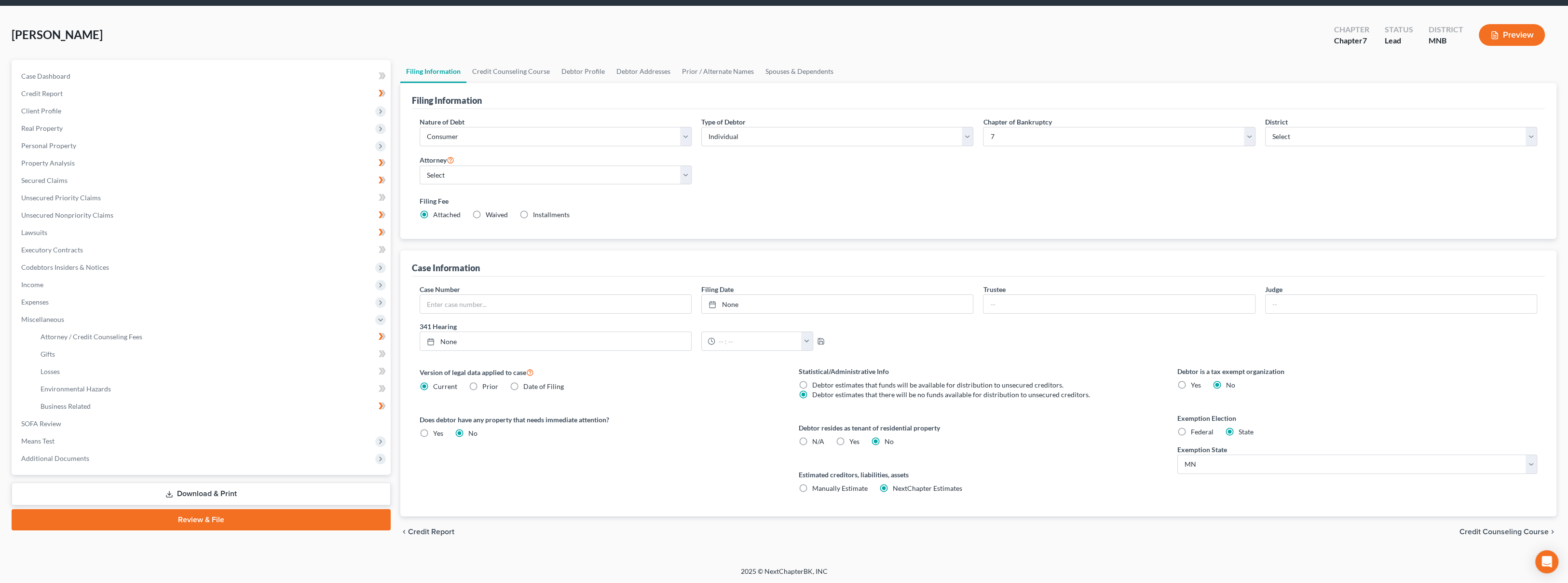
click at [1501, 35] on button "Preview" at bounding box center [1512, 35] width 66 height 22
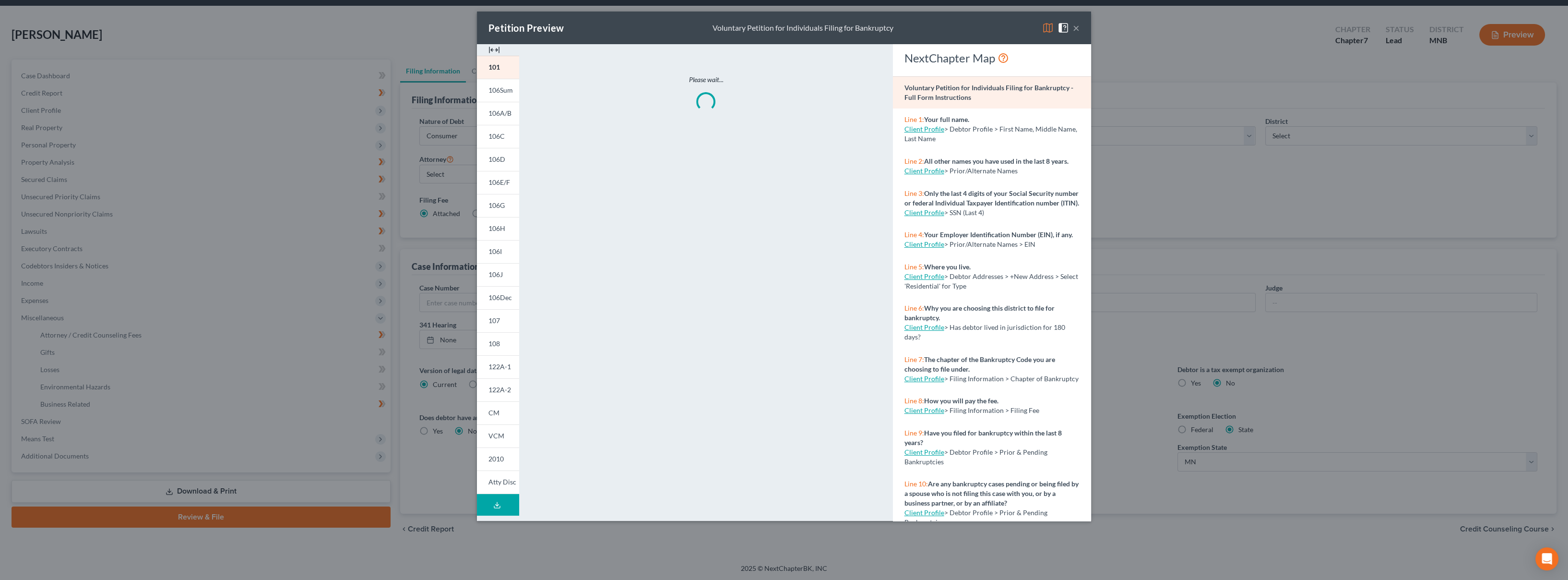
click at [1046, 29] on img at bounding box center [1048, 28] width 12 height 12
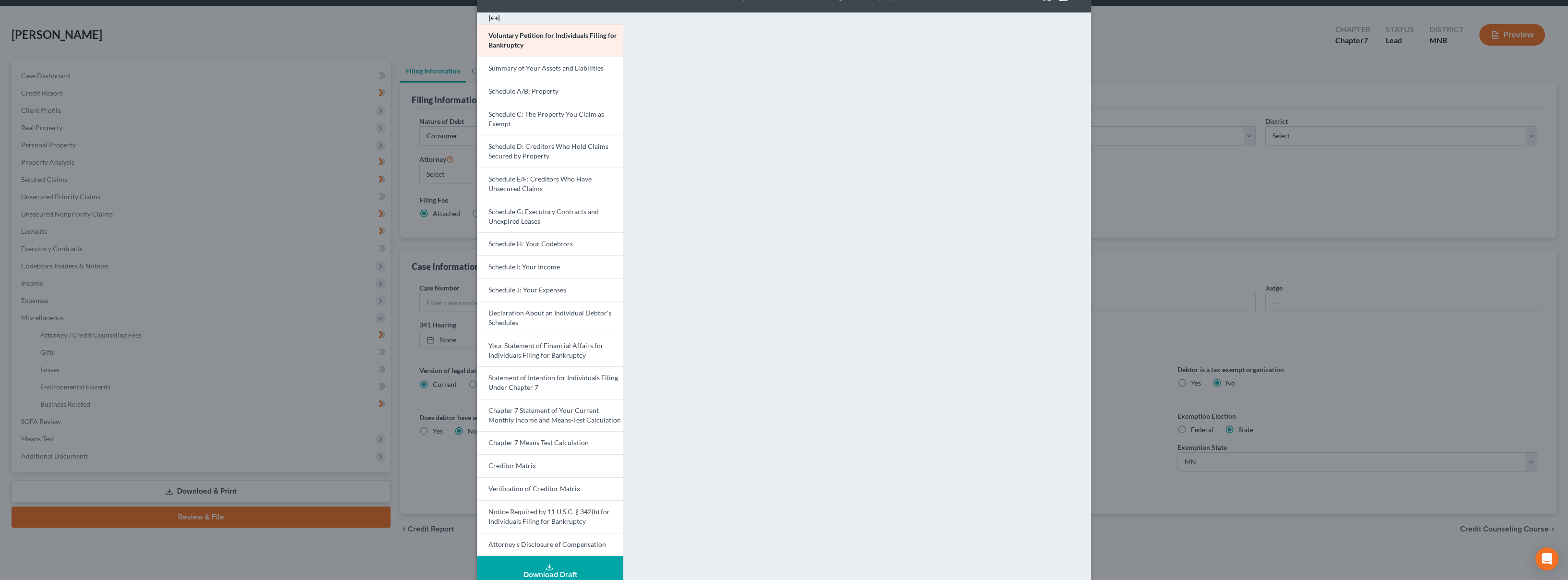
scroll to position [47, 0]
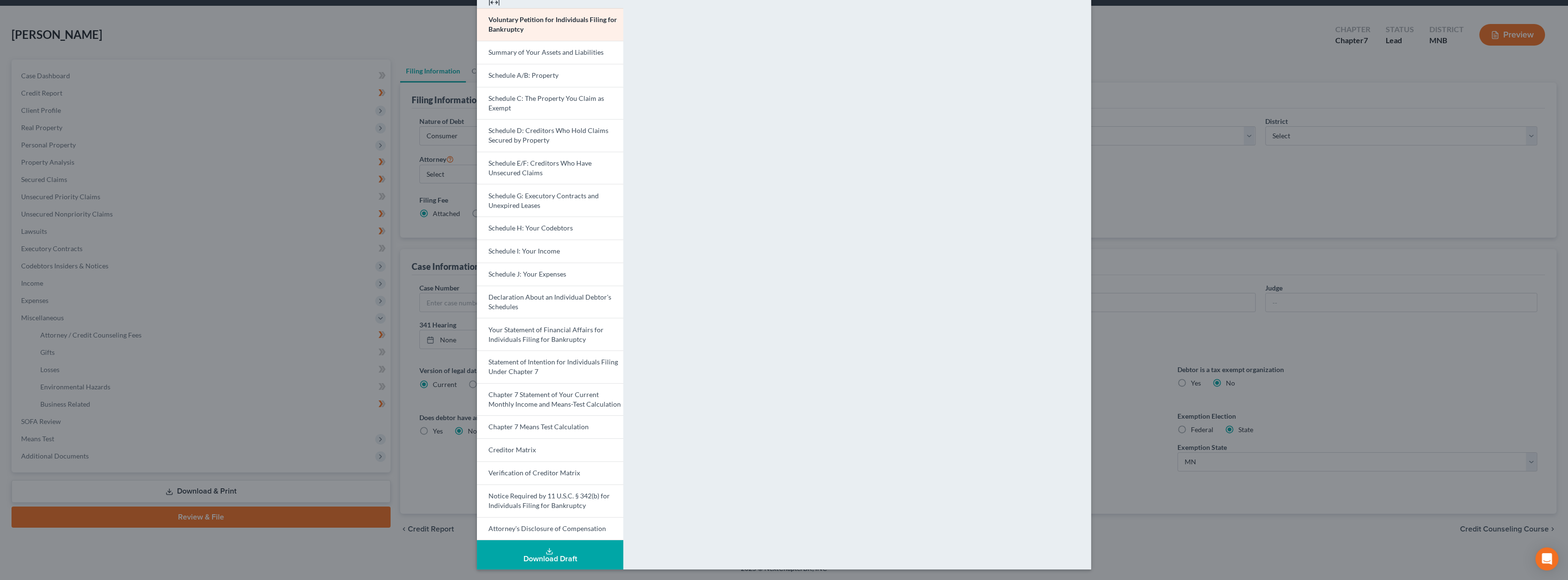
click at [531, 401] on span "Chapter 7 Statement of Your Current Monthly Income and Means-Test Calculation" at bounding box center [555, 399] width 133 height 18
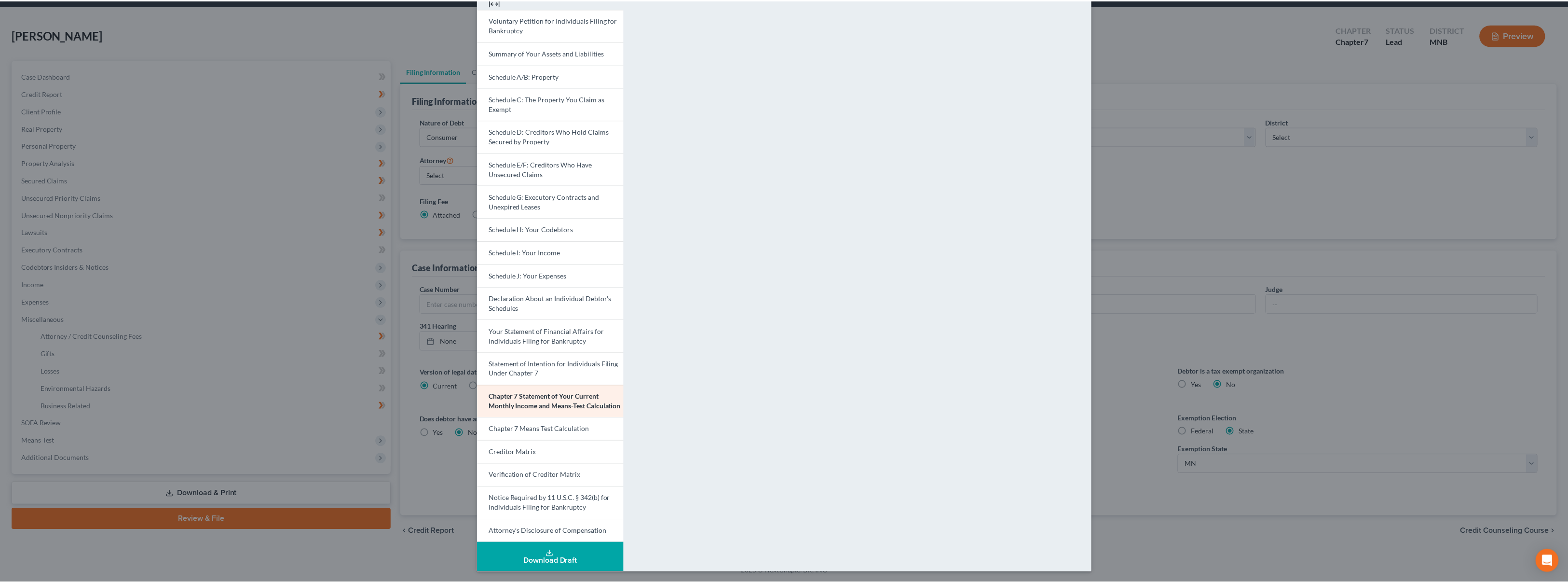
scroll to position [0, 0]
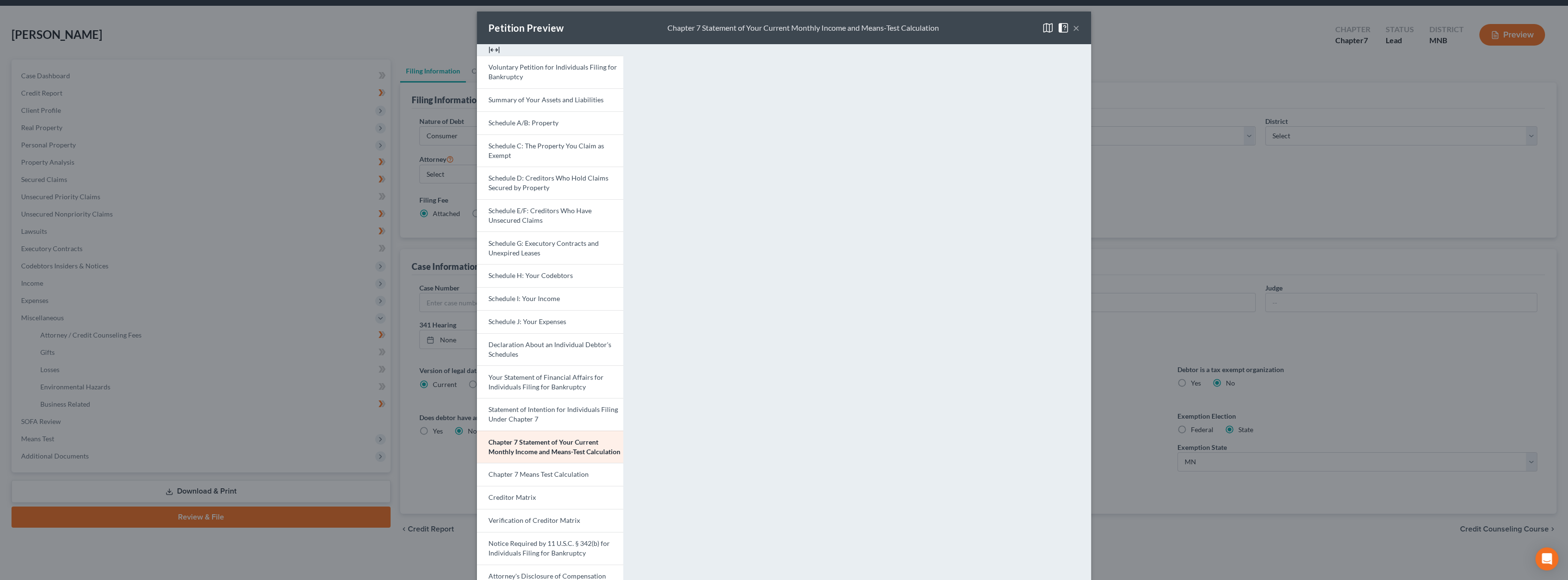
click at [1075, 27] on button "×" at bounding box center [1076, 28] width 7 height 12
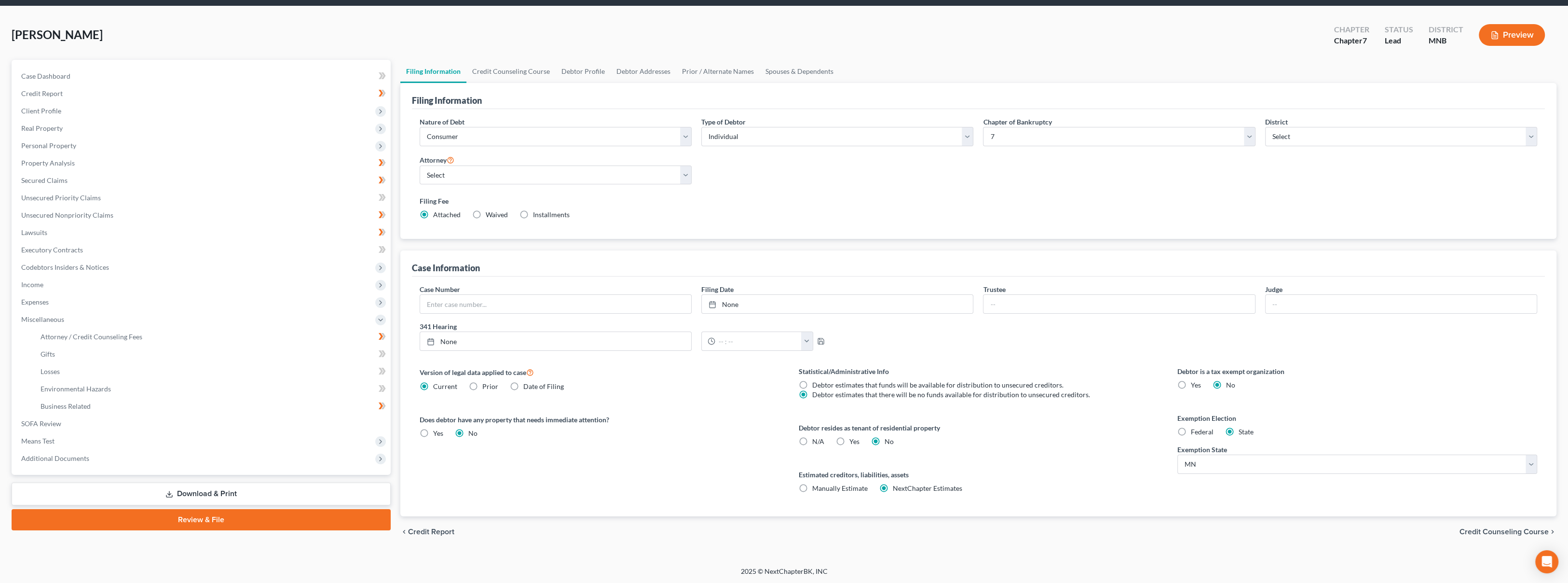
click at [182, 495] on link "Download & Print" at bounding box center [201, 494] width 379 height 23
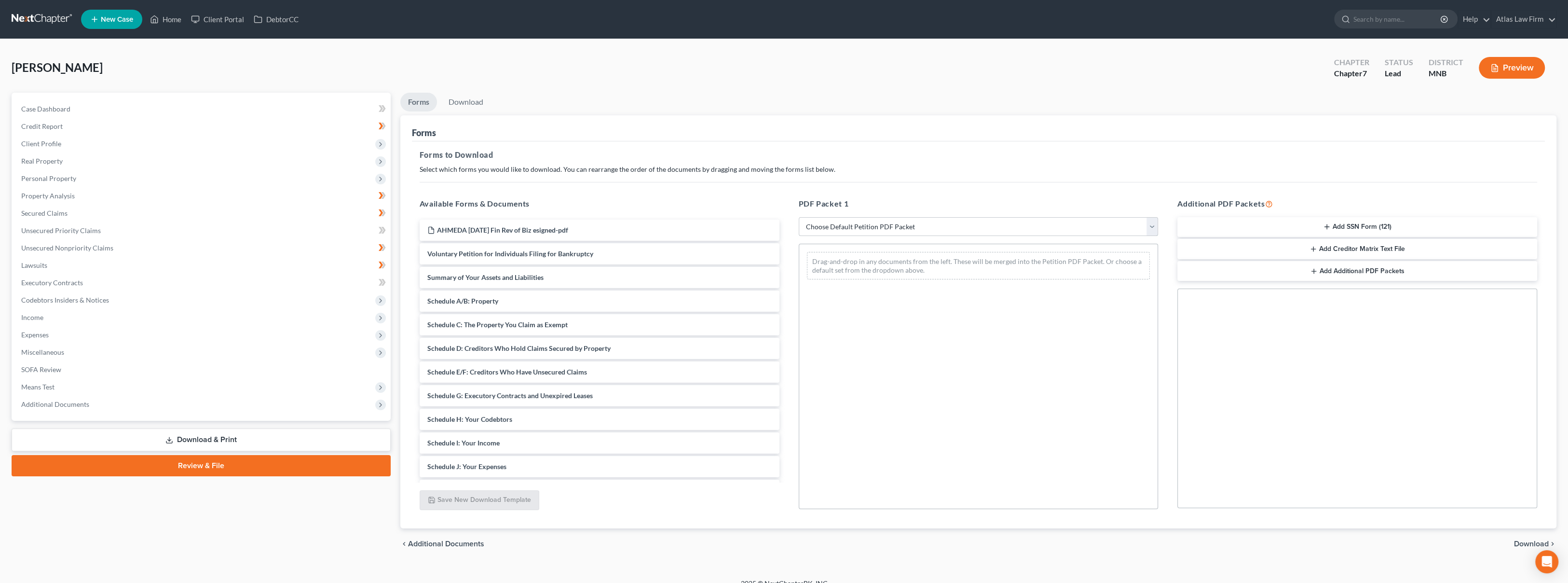
click at [835, 226] on select "Choose Default Petition PDF Packet Complete Bankruptcy Petition (all forms and …" at bounding box center [978, 227] width 360 height 19
click at [856, 161] on div "Forms to Download Select which forms you would like to download. You can rearra…" at bounding box center [979, 335] width 1133 height 387
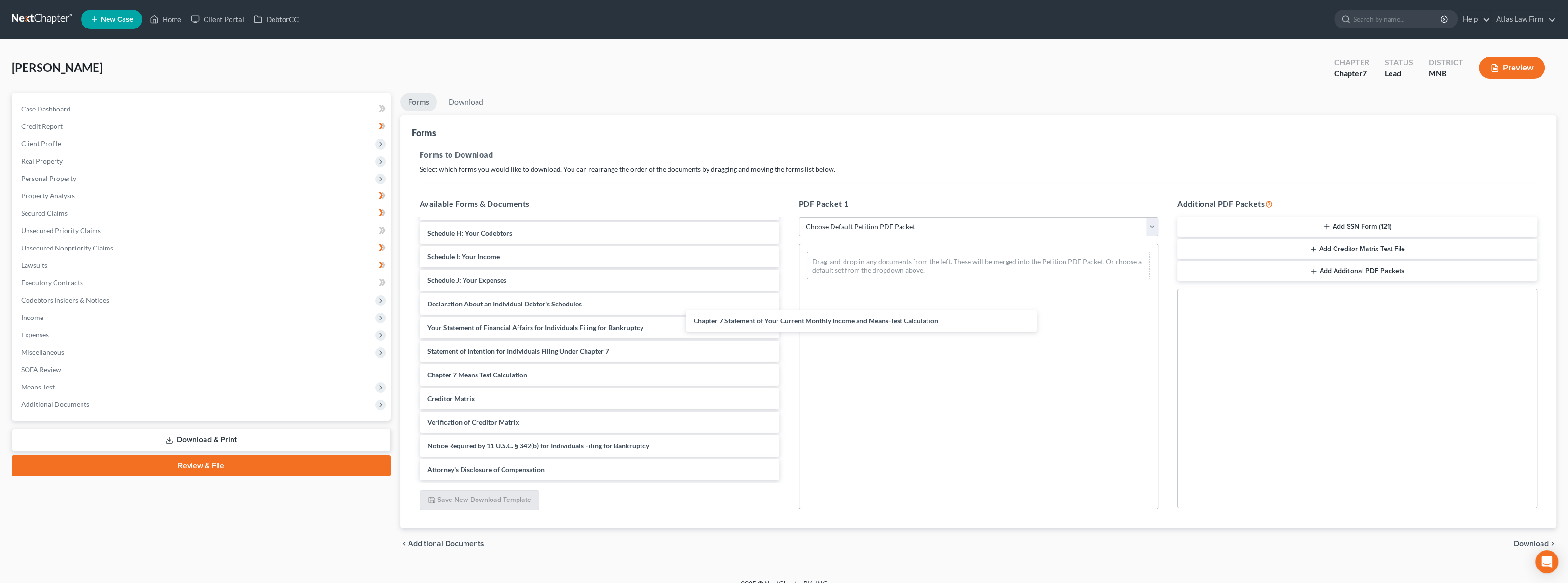
scroll to position [185, 0]
drag, startPoint x: 606, startPoint y: 352, endPoint x: 976, endPoint y: 263, distance: 380.6
click at [787, 263] on div "Chapter 7 Statement of Your Current Monthly Income and Means-Test Calculation A…" at bounding box center [600, 257] width 375 height 447
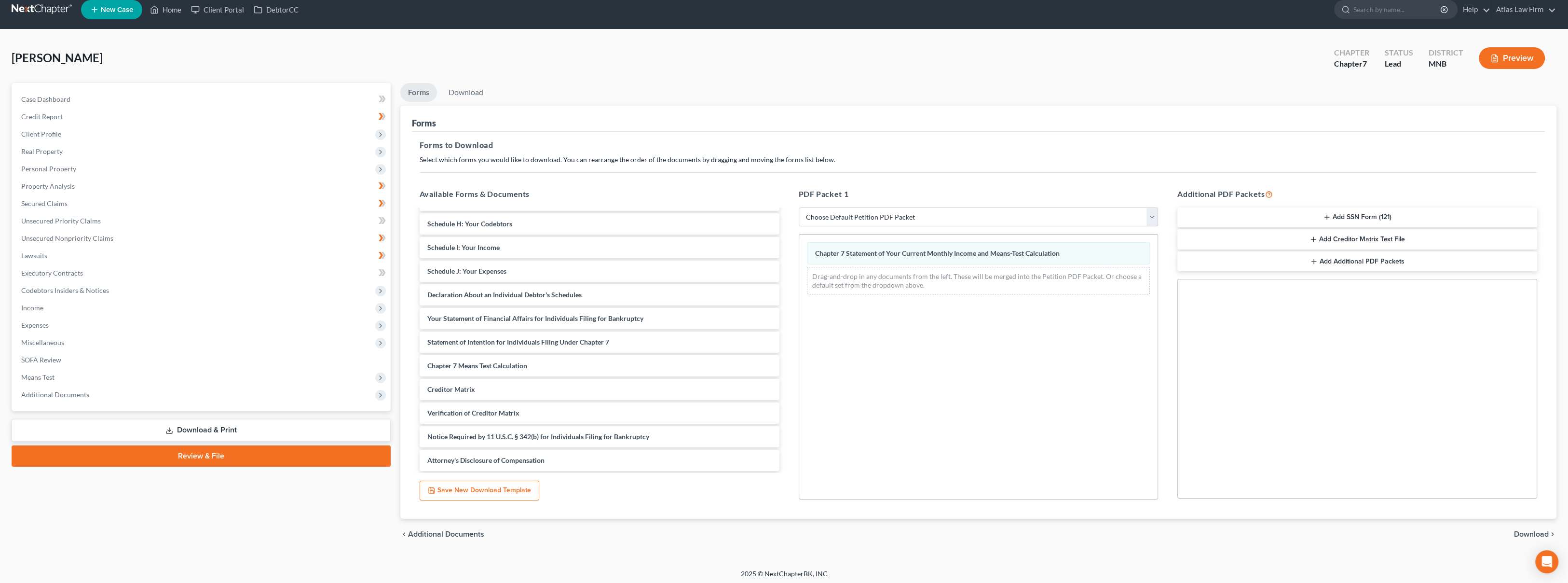
scroll to position [13, 0]
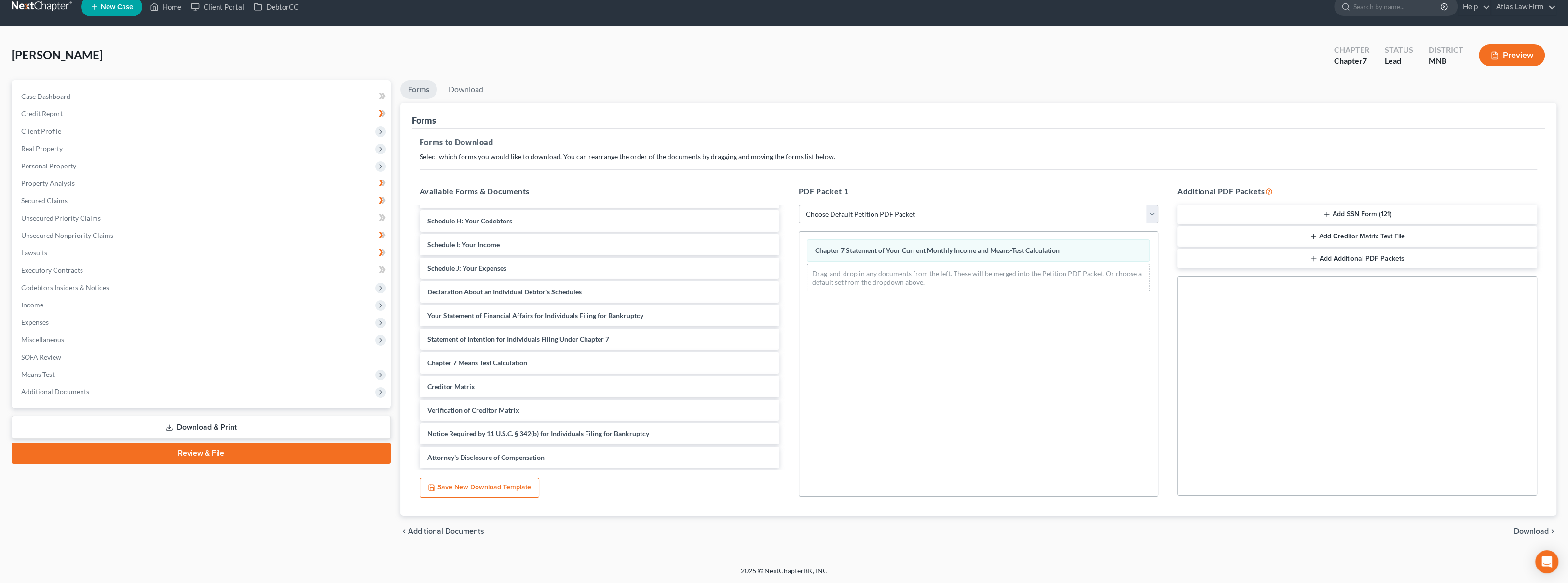
click at [1524, 528] on span "Download" at bounding box center [1531, 531] width 35 height 7
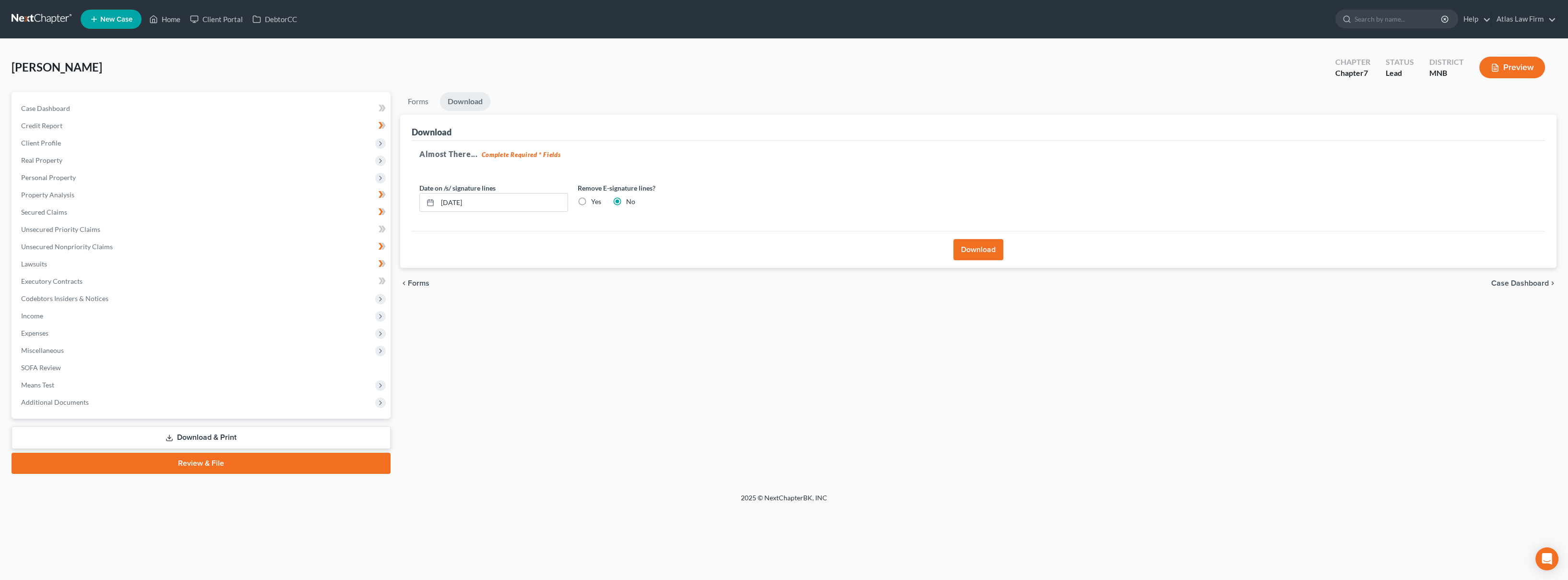
click at [976, 251] on button "Download" at bounding box center [979, 249] width 50 height 21
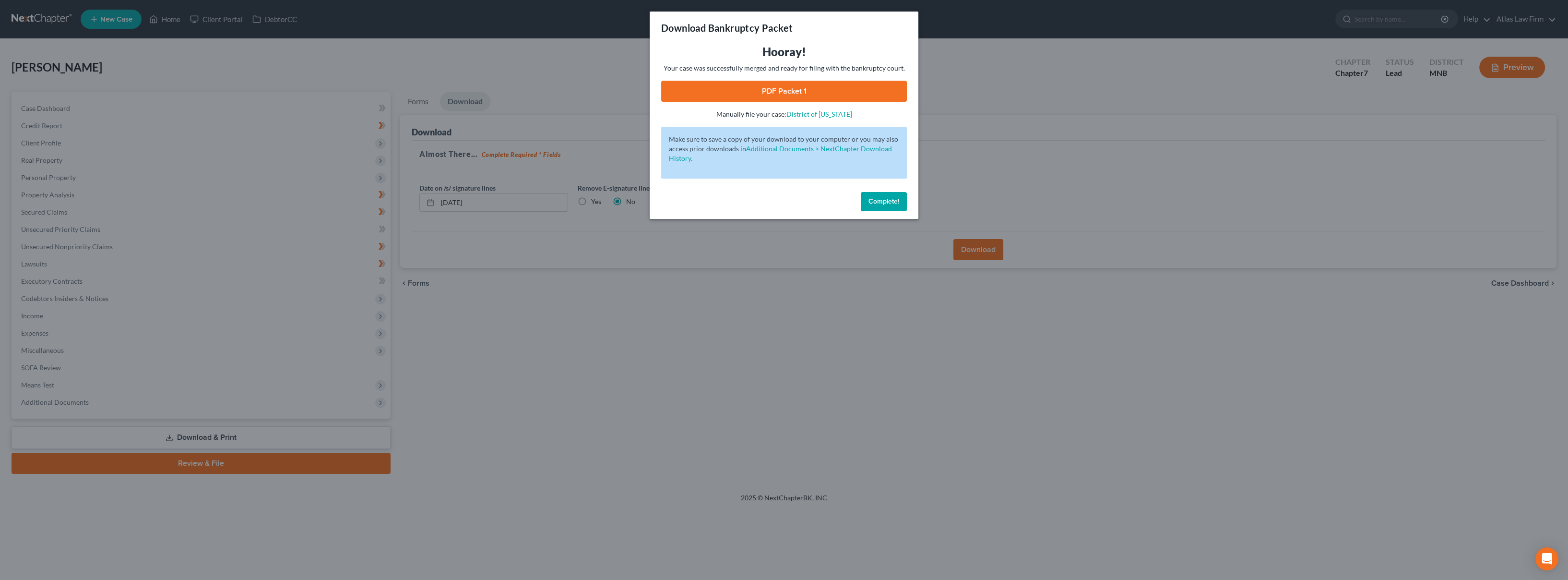
click at [771, 89] on link "PDF Packet 1" at bounding box center [784, 91] width 246 height 21
click at [885, 204] on span "Complete!" at bounding box center [884, 201] width 31 height 8
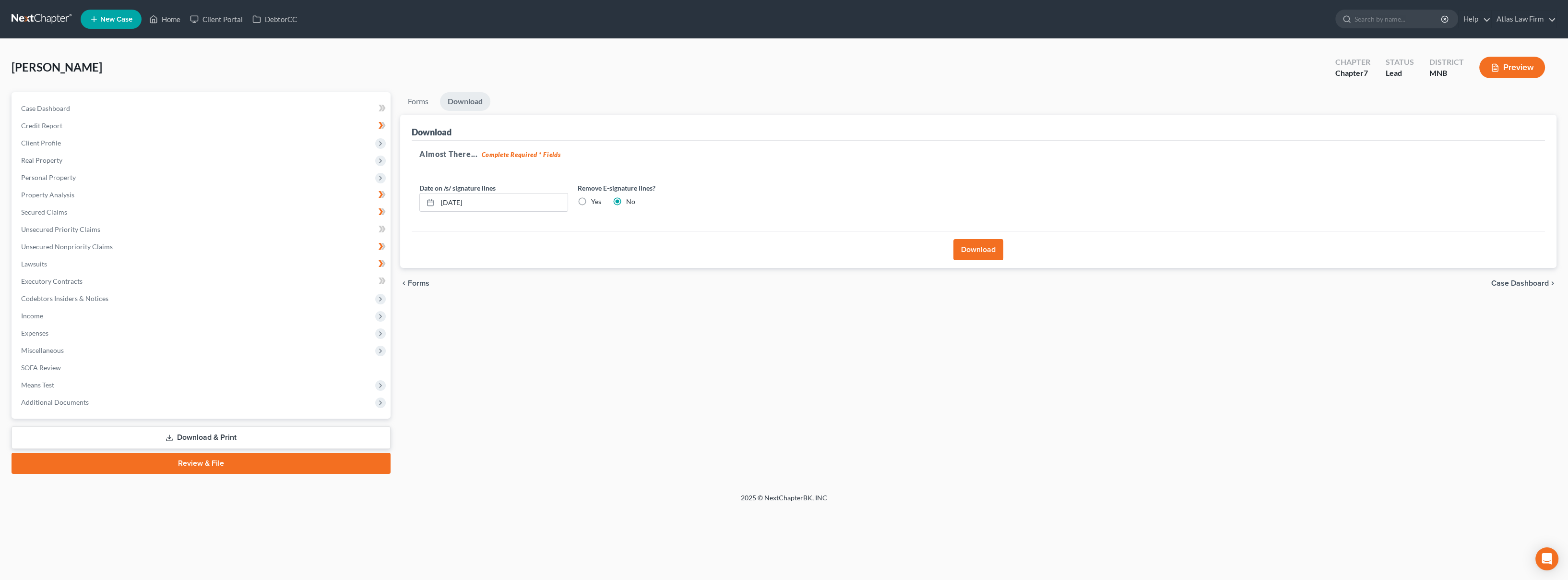
click at [111, 145] on span "Client Profile" at bounding box center [201, 142] width 377 height 17
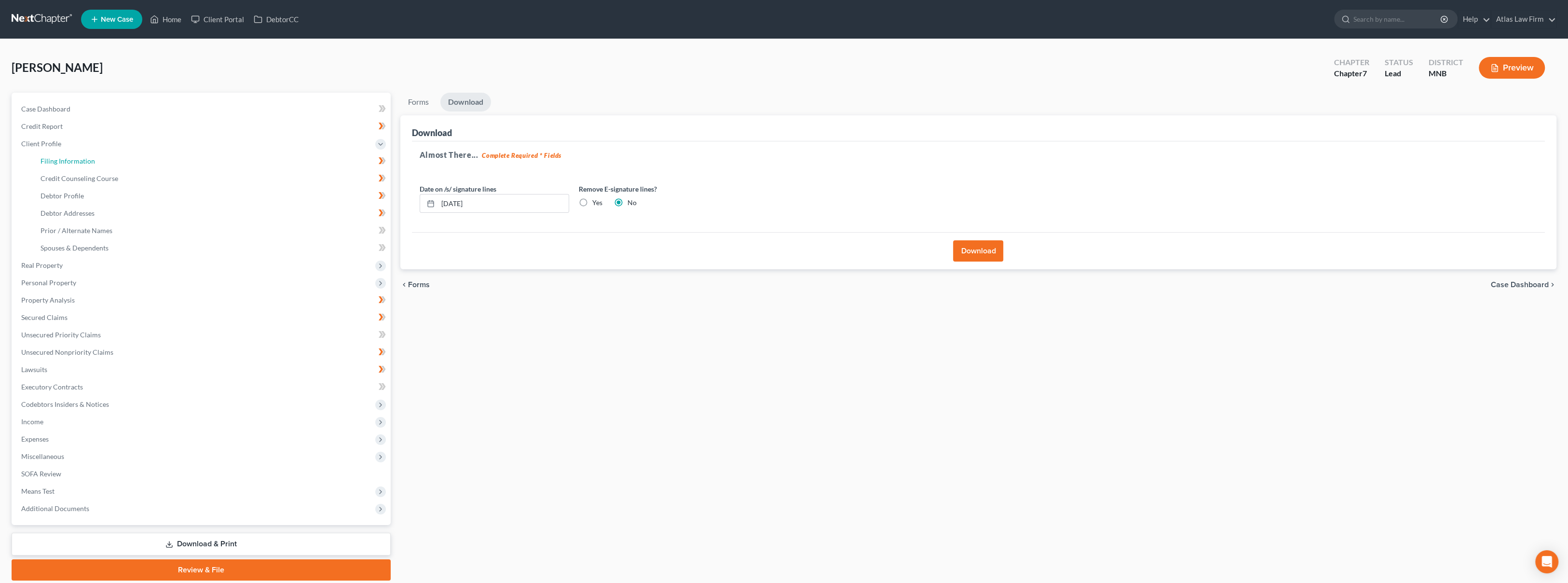
click at [111, 159] on link "Filing Information" at bounding box center [211, 161] width 358 height 17
select select "1"
select select "0"
select select "42"
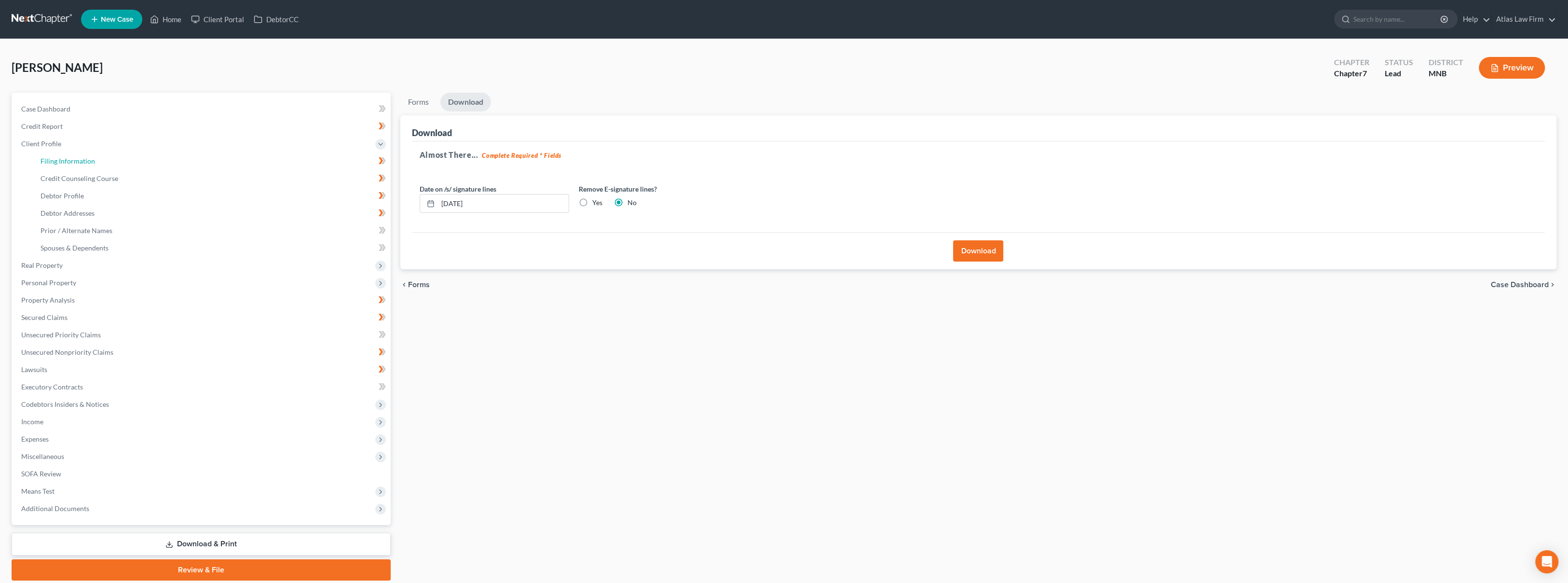
select select "0"
select select "24"
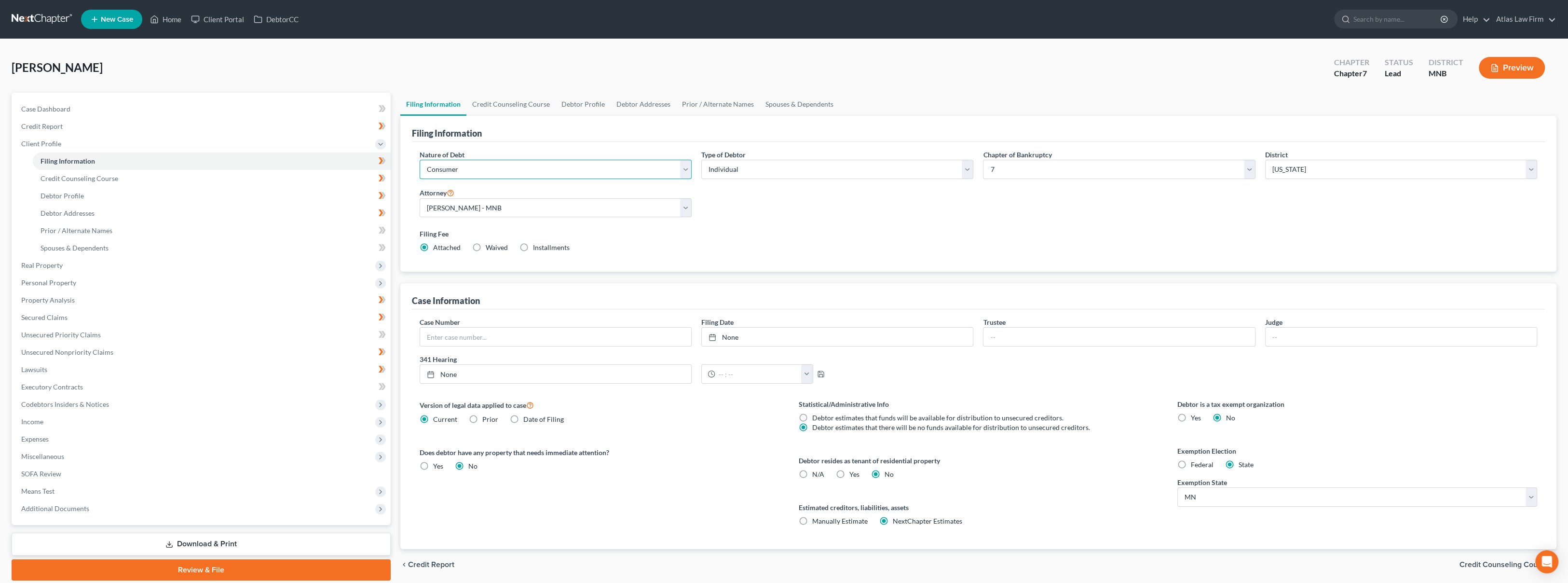
click at [533, 163] on select "Select Business Consumer Other" at bounding box center [555, 169] width 272 height 19
select select "0"
click at [420, 159] on select "Select Business Consumer Other" at bounding box center [555, 169] width 272 height 19
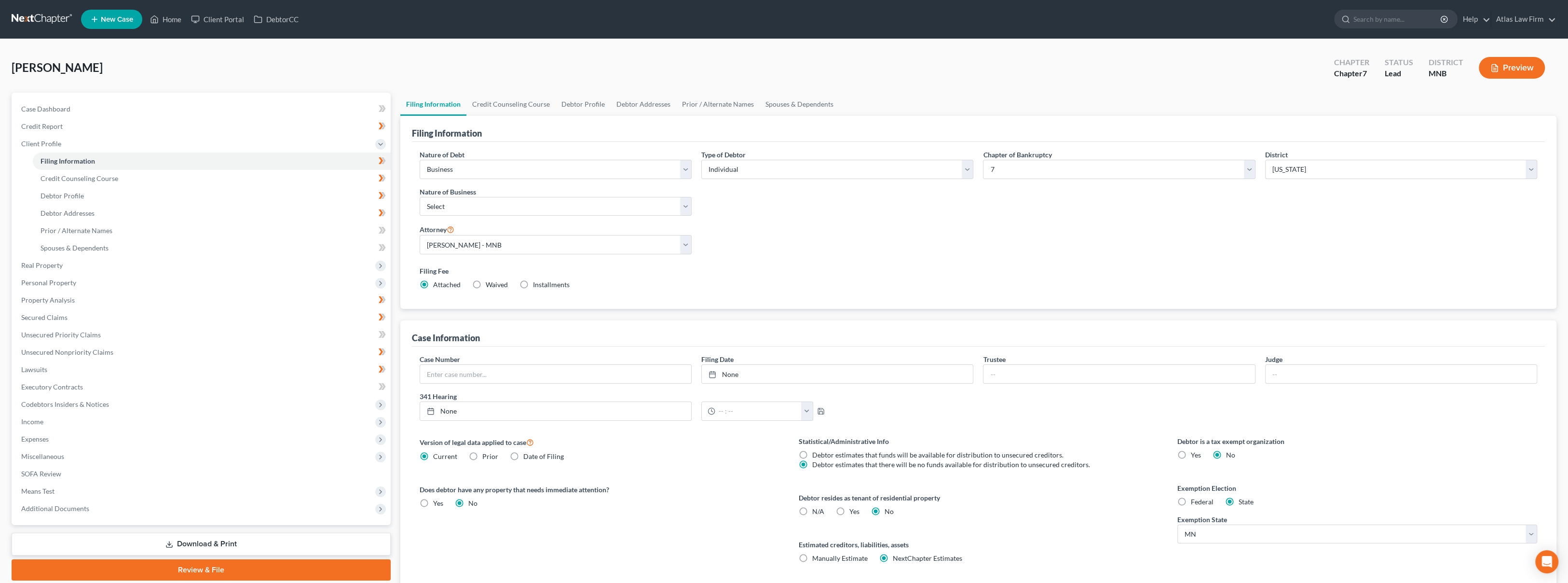
click at [1514, 70] on button "Preview" at bounding box center [1512, 67] width 66 height 22
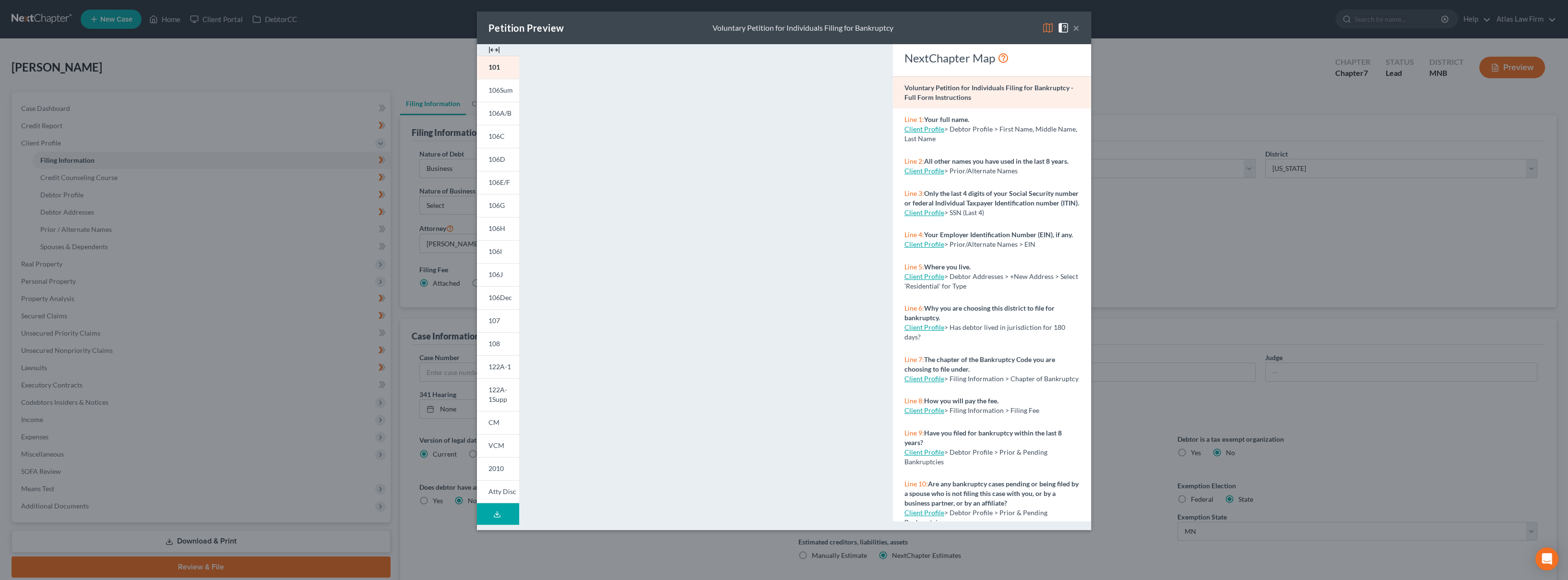
click at [1052, 28] on img at bounding box center [1048, 28] width 12 height 12
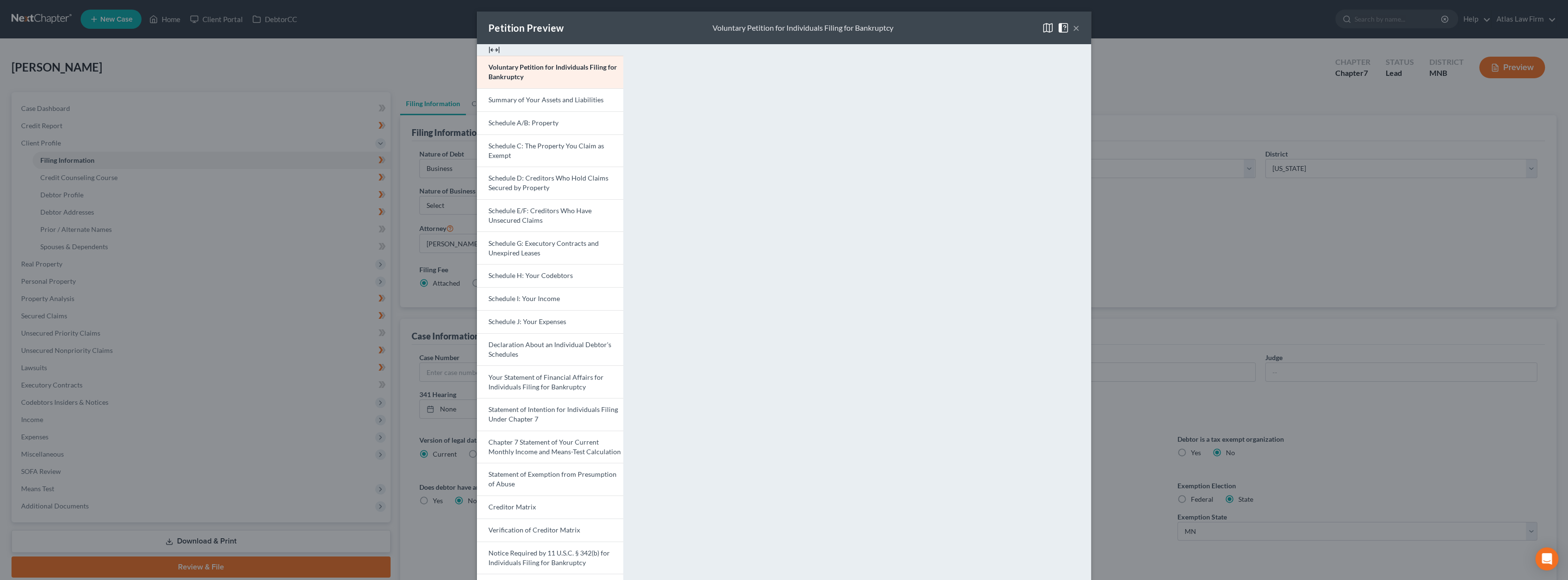
click at [1042, 28] on img at bounding box center [1048, 28] width 12 height 12
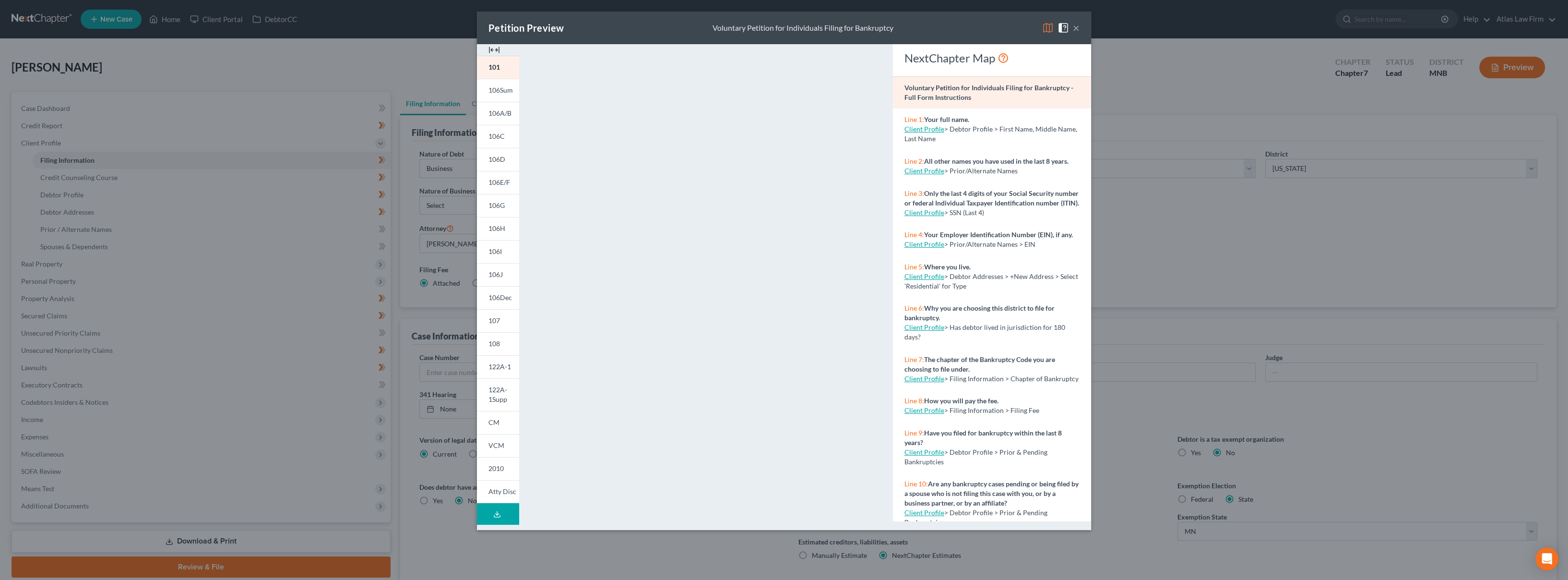
click at [1043, 31] on img at bounding box center [1048, 28] width 12 height 12
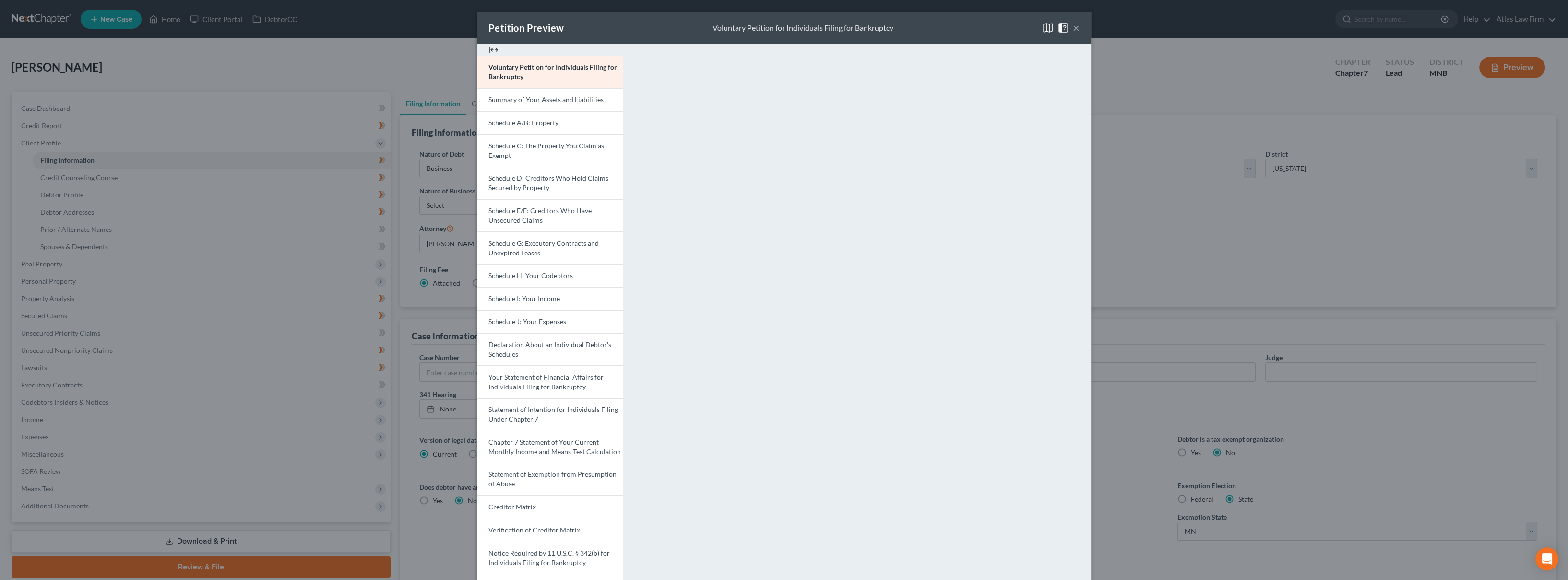
click at [559, 182] on link "Schedule D: Creditors Who Hold Claims Secured by Property" at bounding box center [550, 183] width 146 height 32
click at [536, 215] on link "Schedule E/F: Creditors Who Have Unsecured Claims" at bounding box center [550, 215] width 146 height 32
click at [1076, 27] on div "Petition Preview Schedule E/F: Creditors Who Have Unsecured Claims ×" at bounding box center [784, 28] width 614 height 32
click at [1073, 29] on button "×" at bounding box center [1076, 28] width 7 height 12
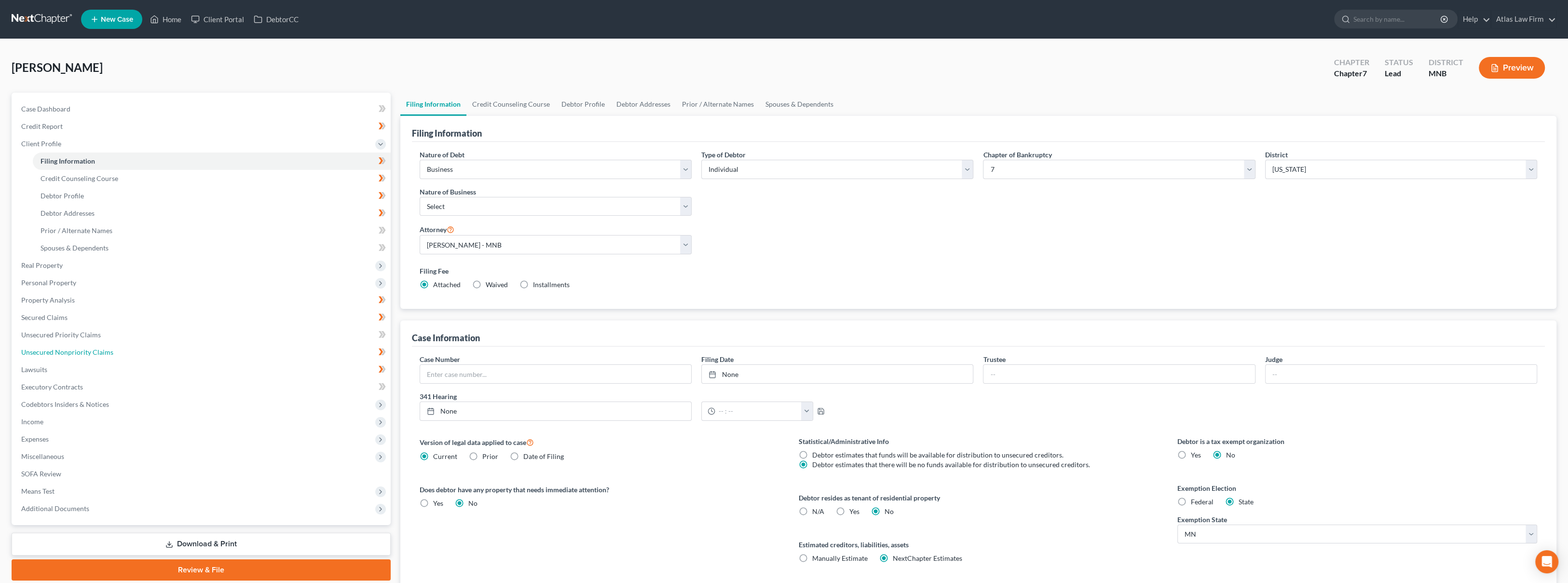
click at [107, 354] on span "Unsecured Nonpriority Claims" at bounding box center [67, 352] width 92 height 8
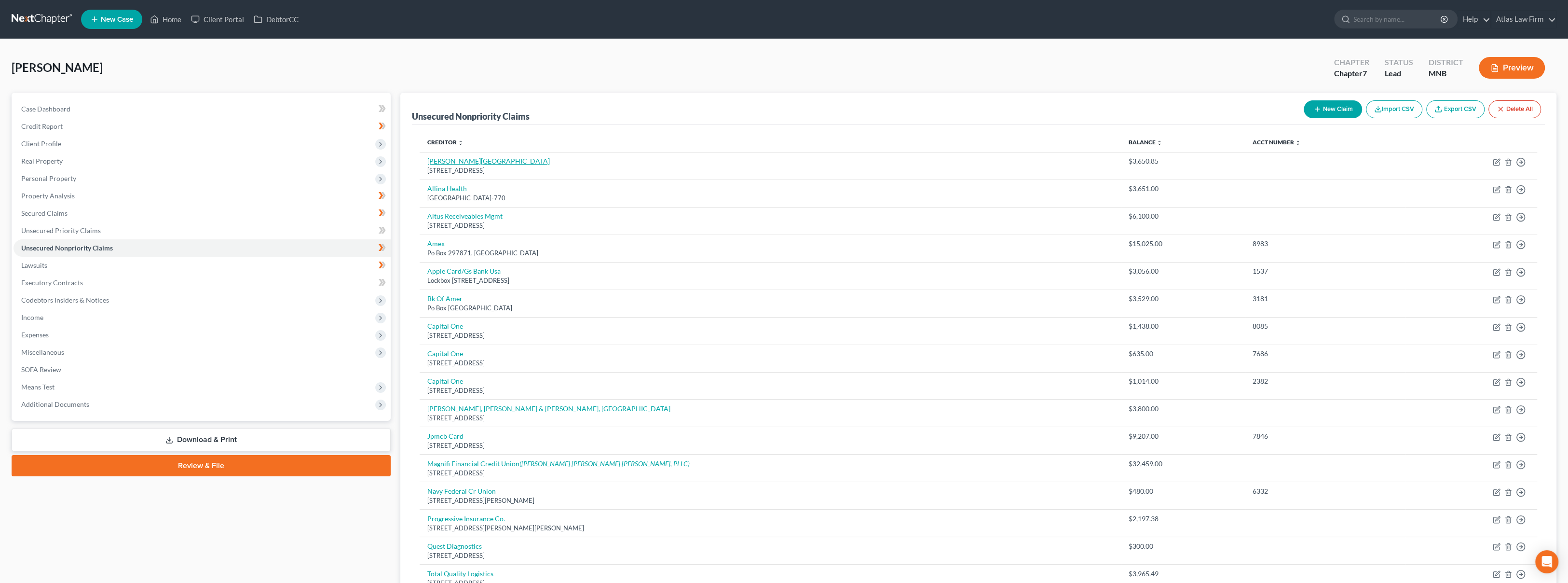
click at [474, 160] on link "[PERSON_NAME][GEOGRAPHIC_DATA]" at bounding box center [488, 160] width 122 height 8
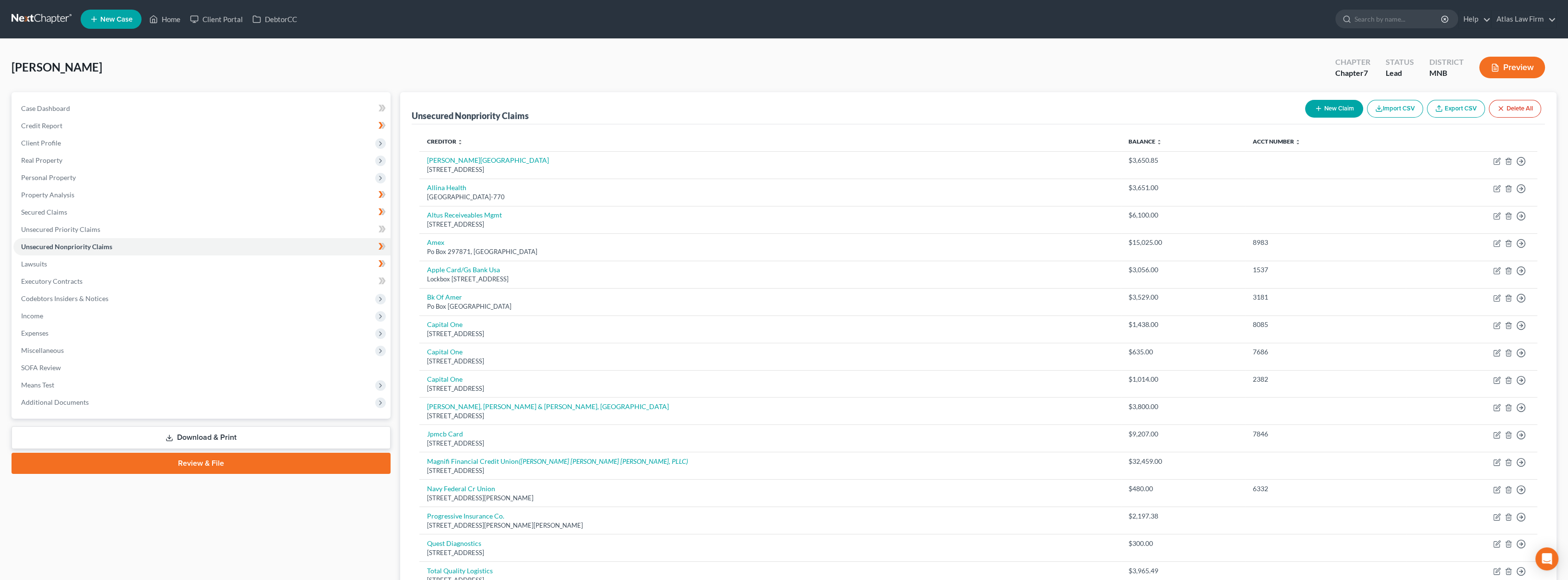
select select "24"
select select "0"
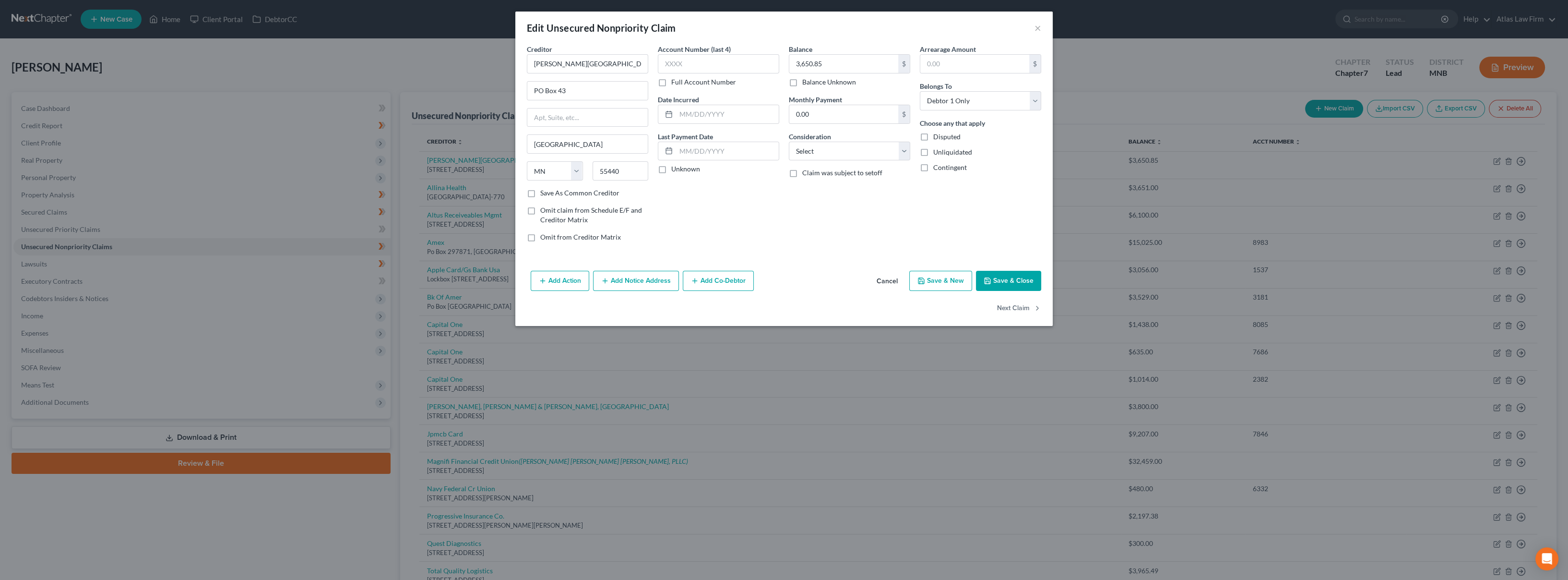
click at [887, 282] on button "Cancel" at bounding box center [887, 281] width 36 height 19
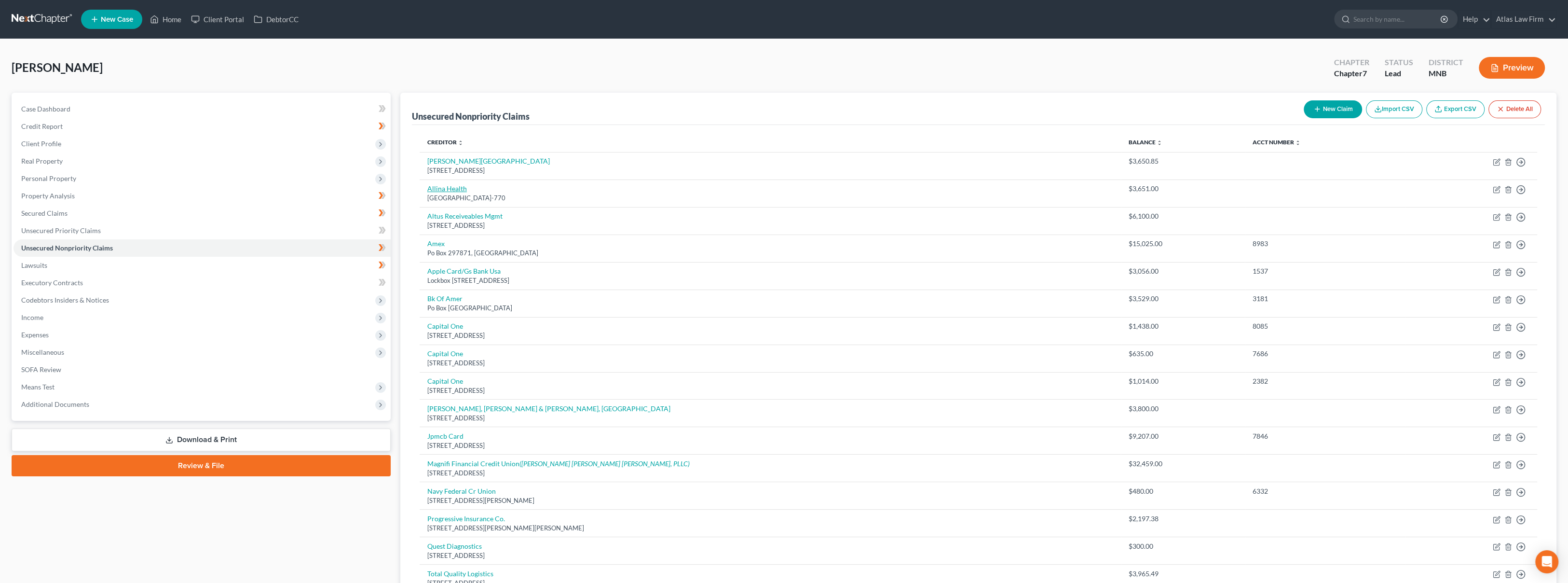
click at [437, 189] on link "Allina Health" at bounding box center [446, 188] width 39 height 8
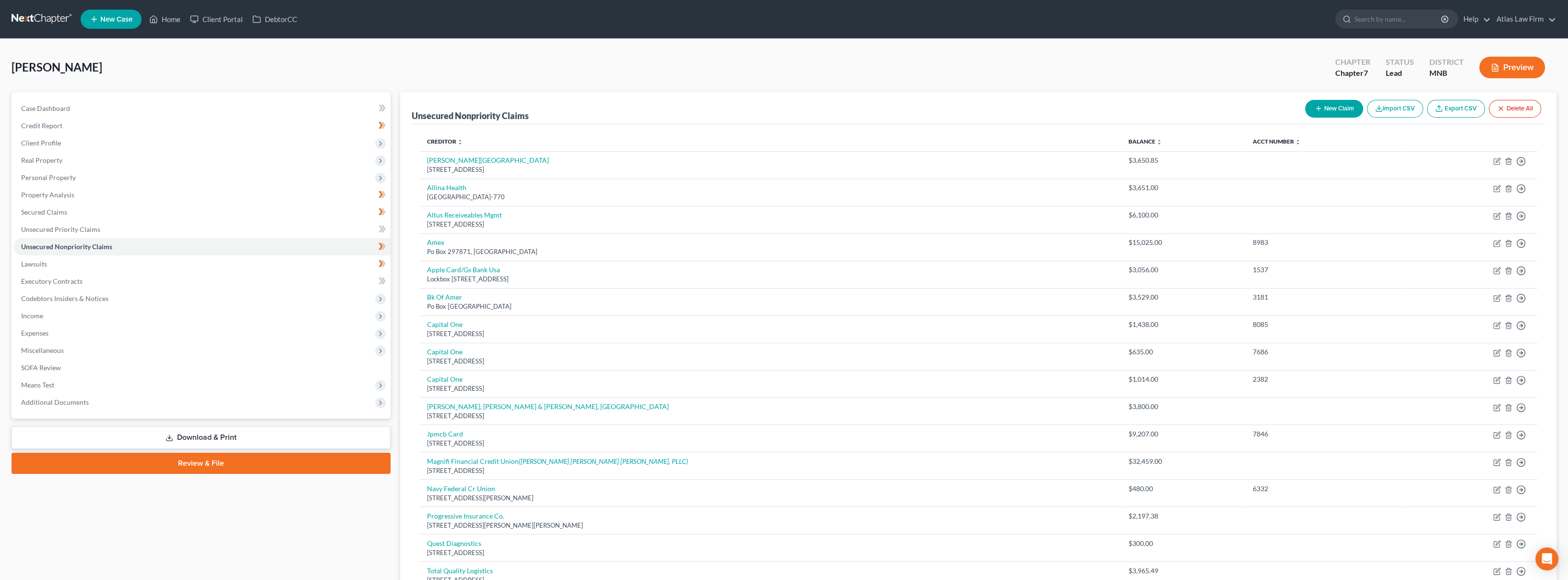
select select "24"
select select "9"
select select "0"
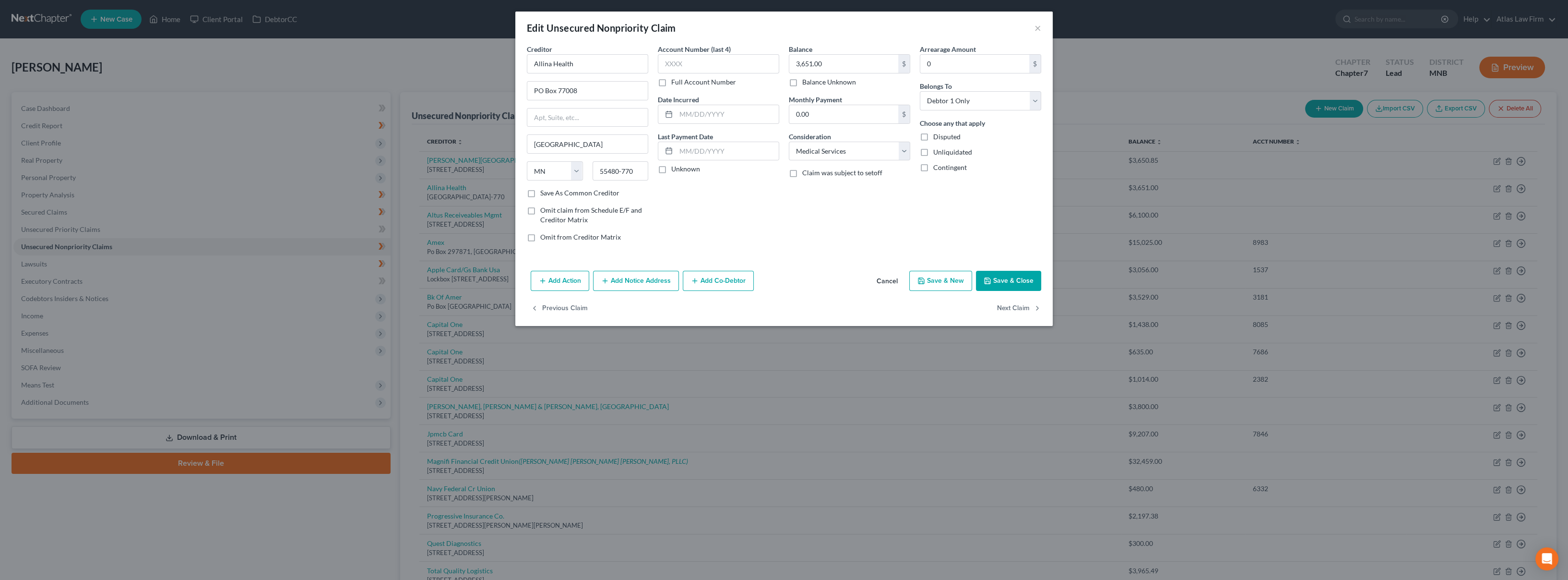
click at [715, 285] on button "Add Co-Debtor" at bounding box center [718, 280] width 71 height 20
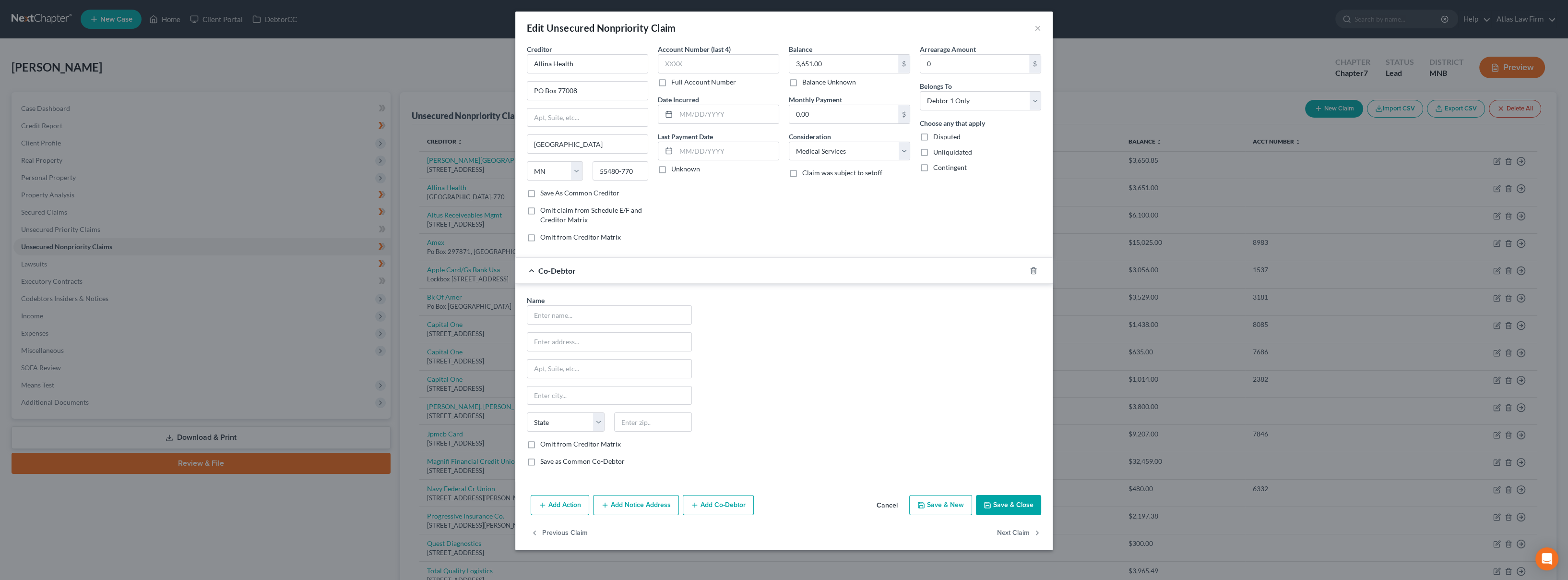
click at [885, 505] on button "Cancel" at bounding box center [887, 505] width 36 height 19
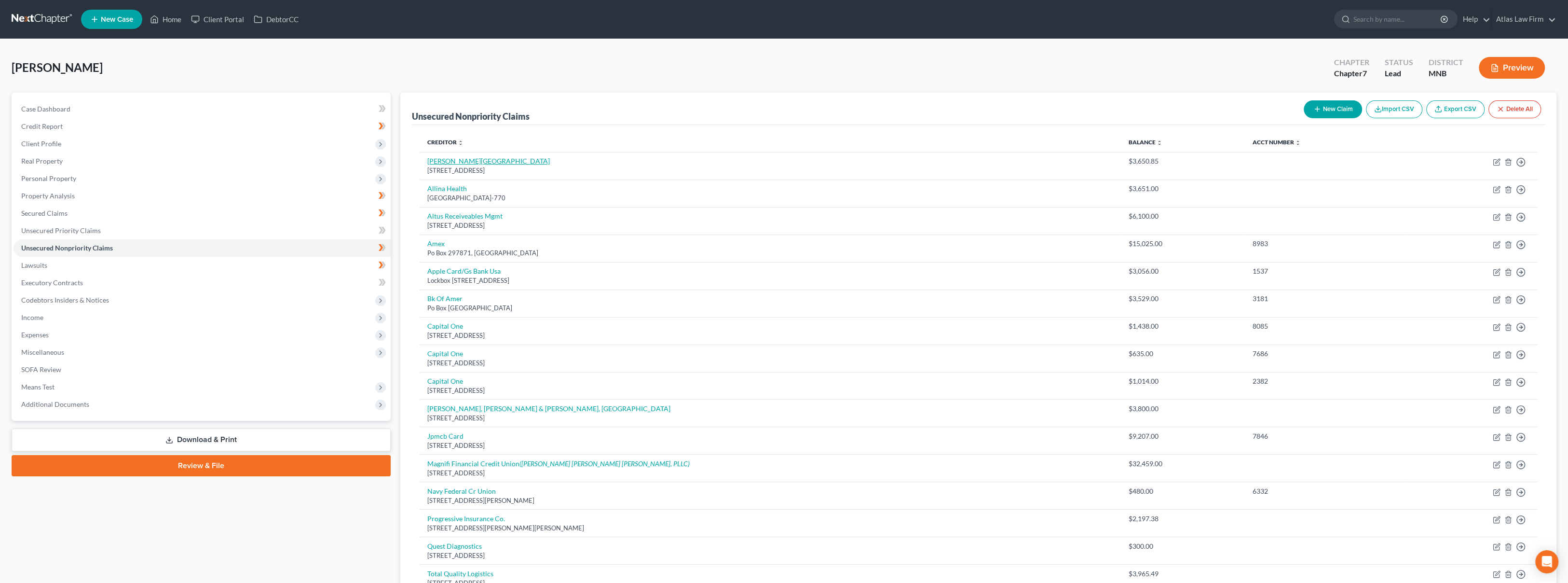
click at [456, 162] on link "[PERSON_NAME][GEOGRAPHIC_DATA]" at bounding box center [488, 160] width 122 height 8
select select "24"
select select "0"
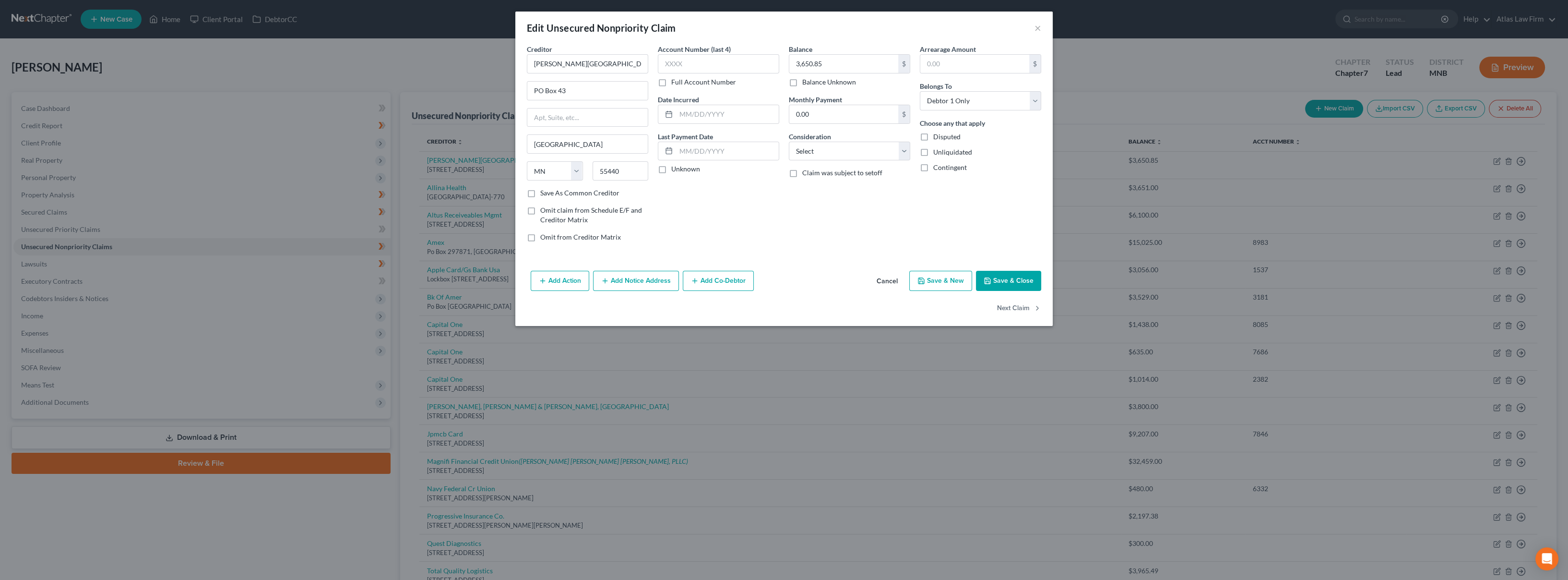
click at [890, 283] on button "Cancel" at bounding box center [887, 281] width 36 height 19
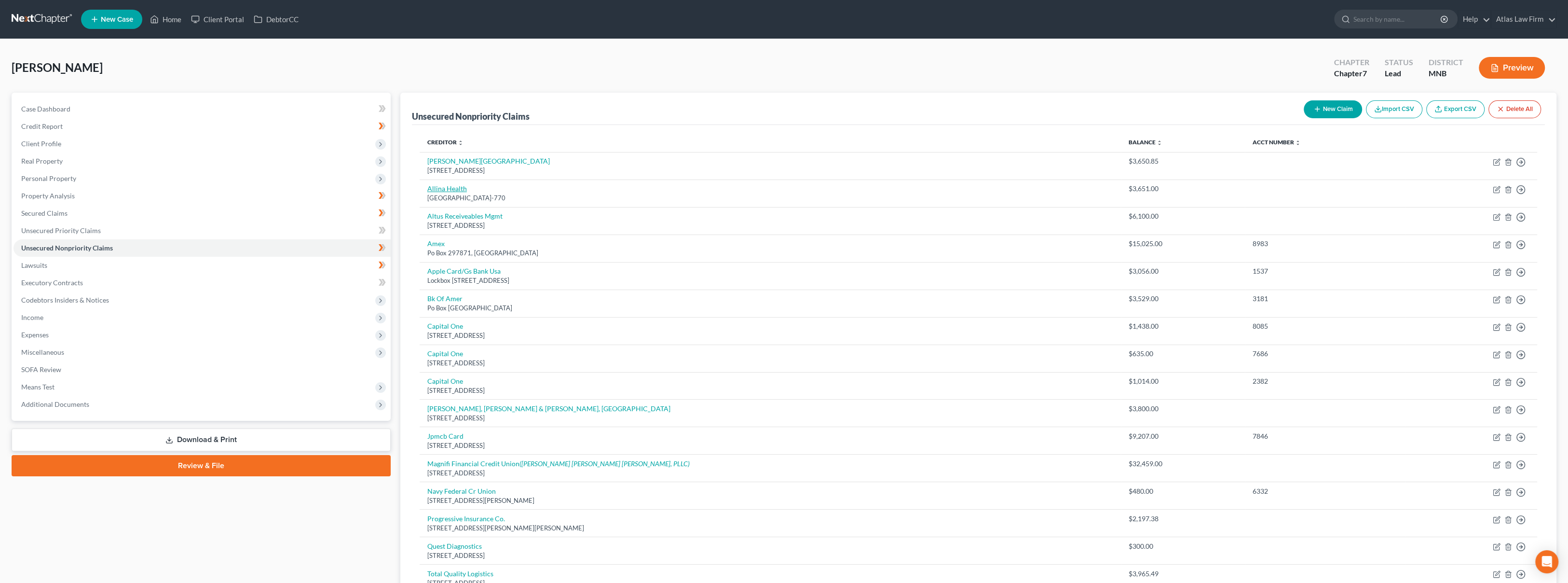
click at [460, 186] on link "Allina Health" at bounding box center [446, 188] width 39 height 8
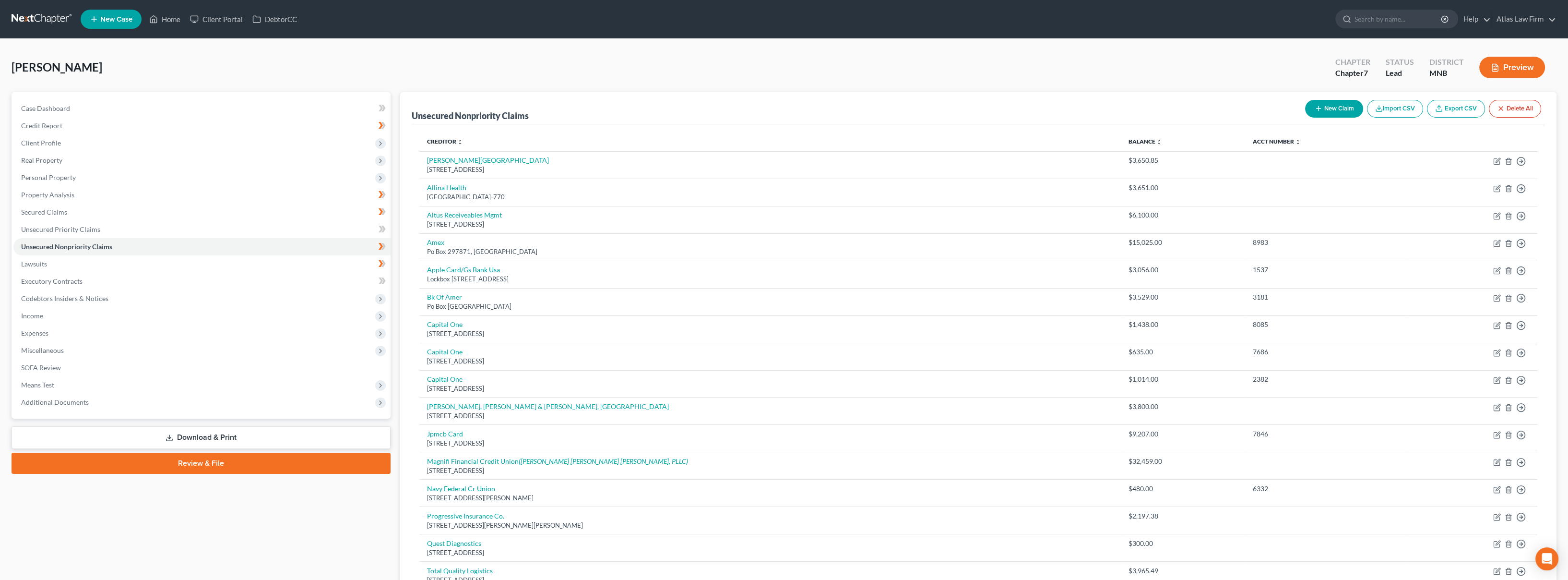
select select "24"
select select "9"
select select "0"
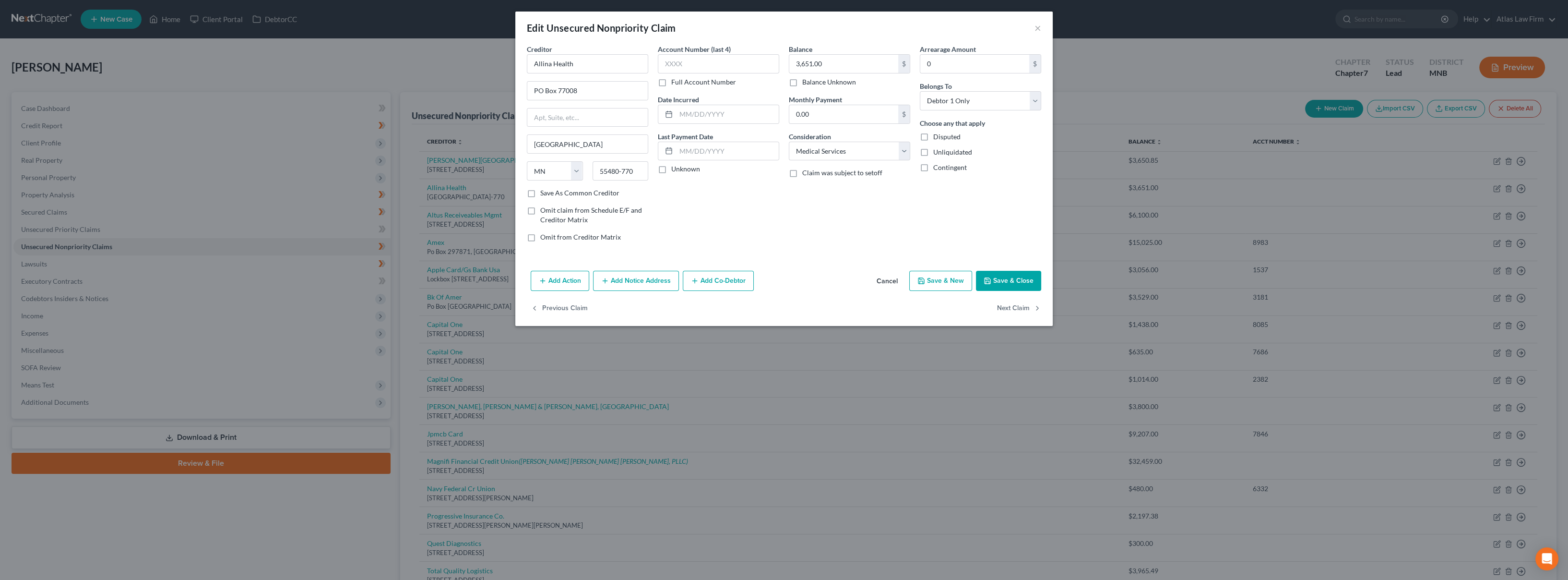
click at [609, 280] on icon "button" at bounding box center [605, 280] width 7 height 7
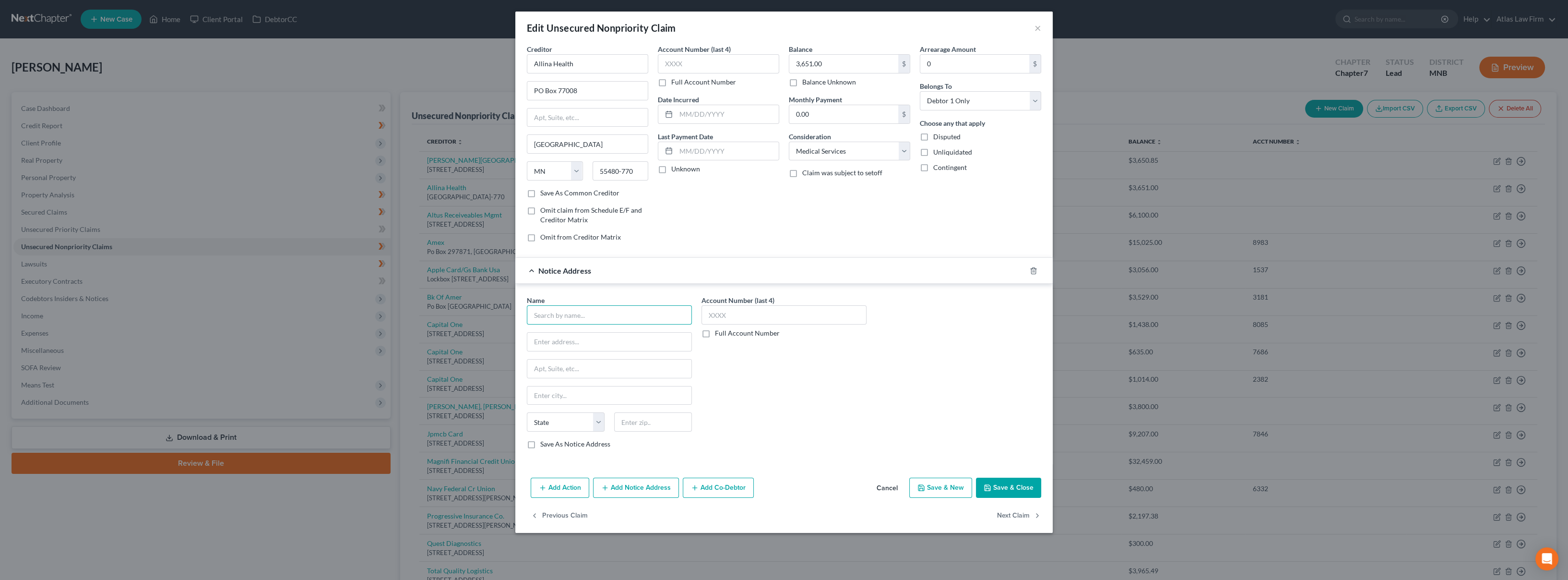
click at [592, 312] on input "text" at bounding box center [609, 315] width 165 height 19
click at [594, 334] on div "[PERSON_NAME][GEOGRAPHIC_DATA]" at bounding box center [595, 331] width 122 height 10
type input "[PERSON_NAME][GEOGRAPHIC_DATA]"
type input "PO Box 43"
type input "[GEOGRAPHIC_DATA]"
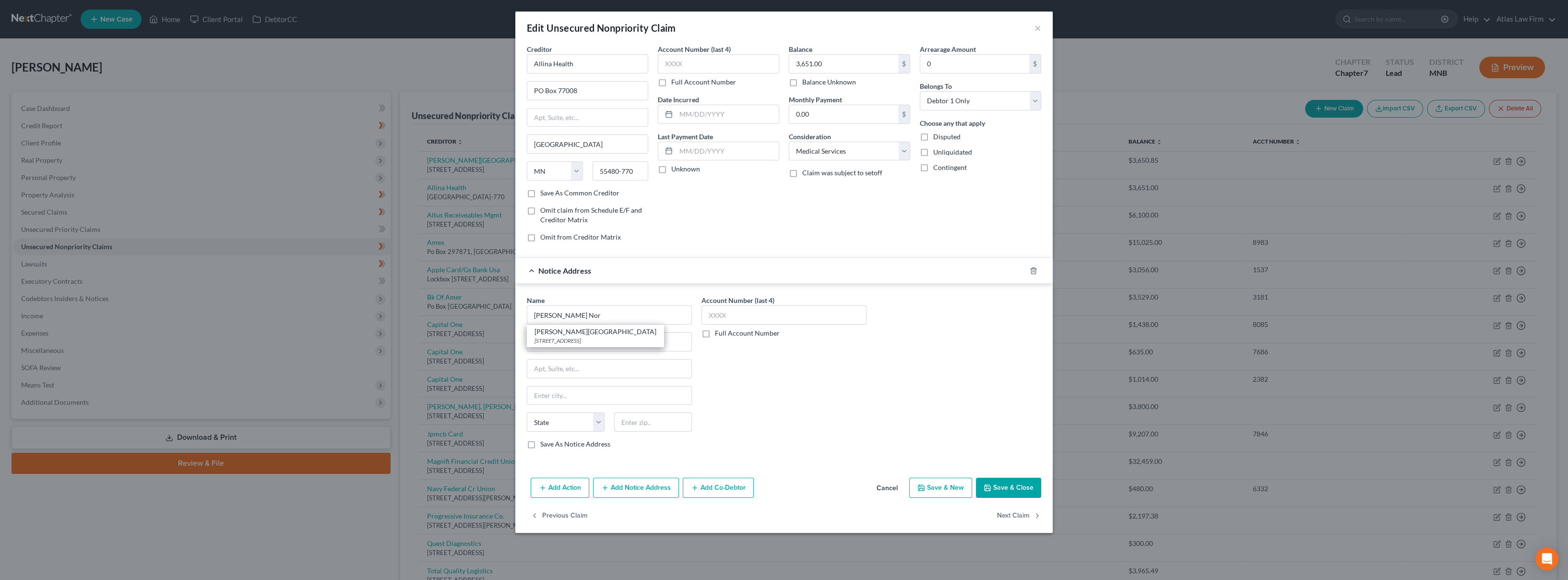
select select "24"
type input "55440"
click at [993, 484] on button "Save & Close" at bounding box center [1008, 487] width 65 height 20
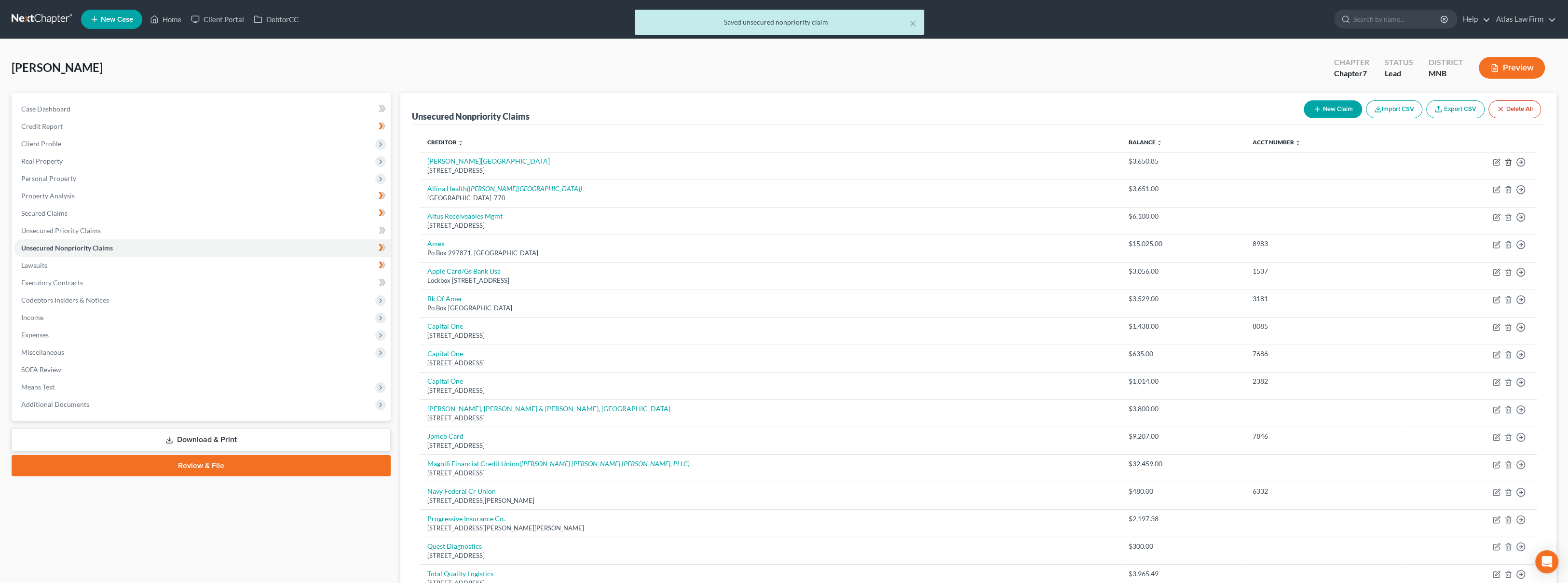
click at [1510, 159] on icon "button" at bounding box center [1508, 162] width 4 height 6
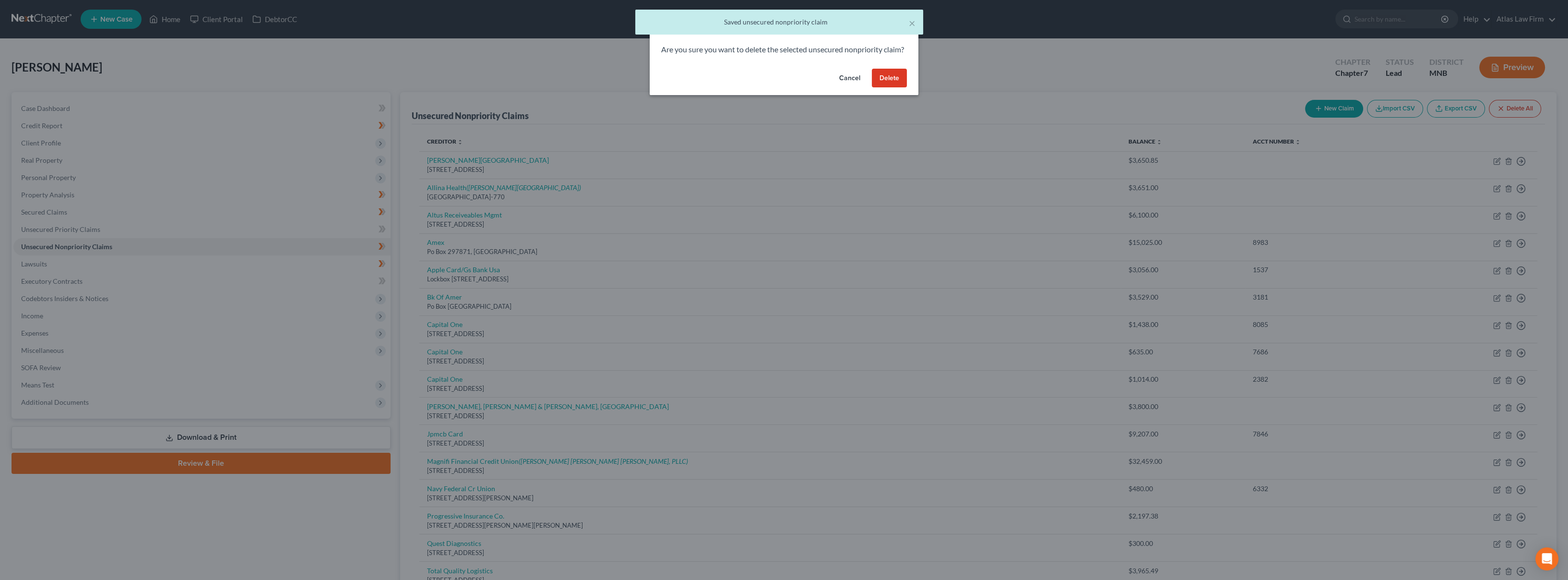
click at [889, 88] on button "Delete" at bounding box center [889, 78] width 35 height 19
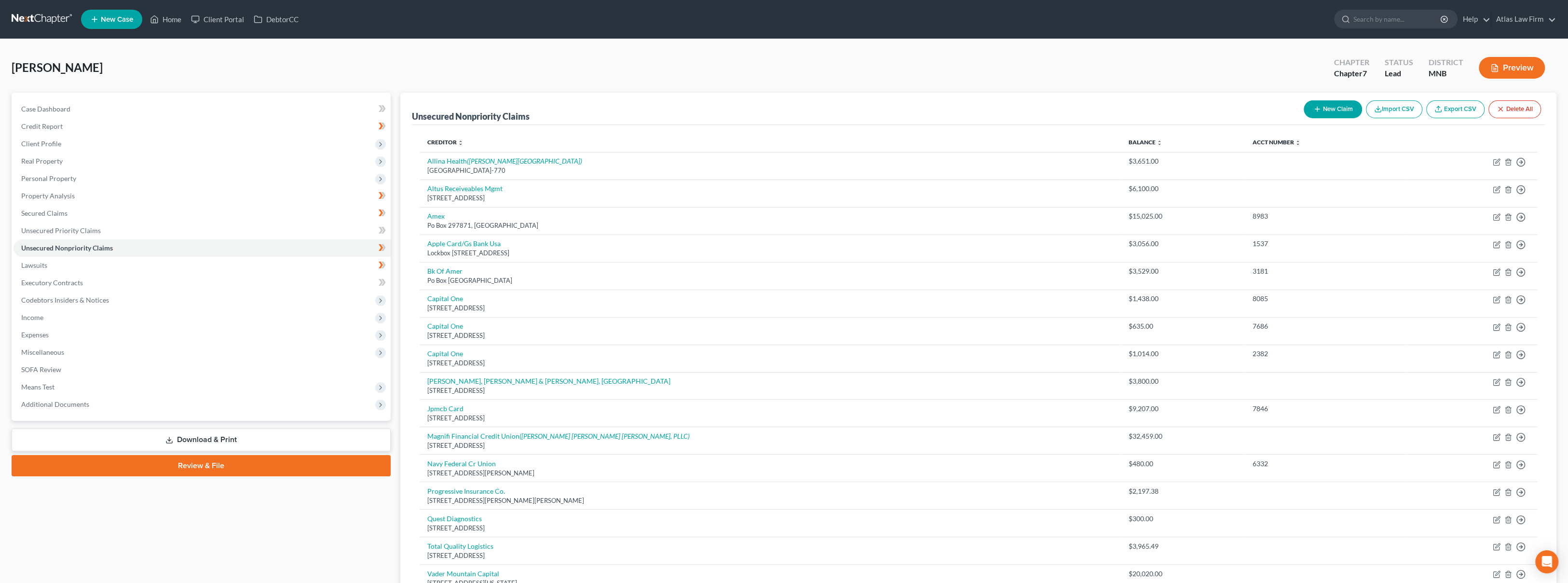
click at [1504, 65] on button "Preview" at bounding box center [1512, 67] width 66 height 22
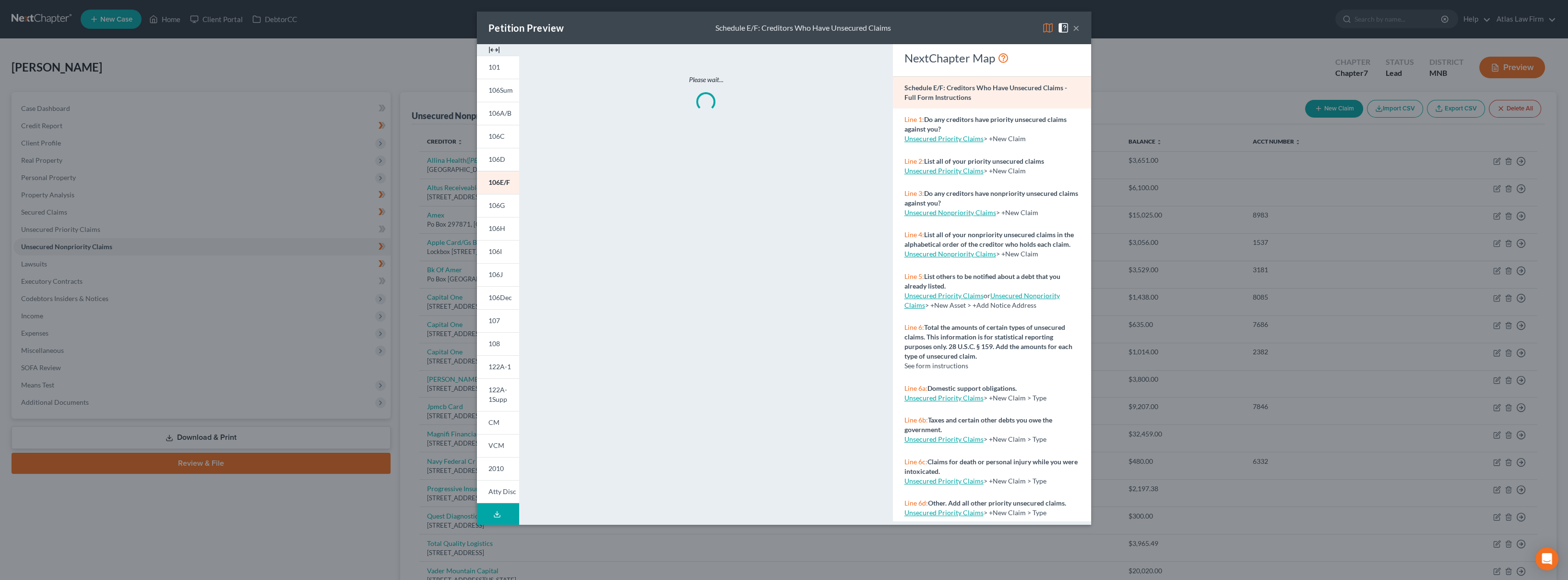
click at [1048, 30] on img at bounding box center [1048, 28] width 12 height 12
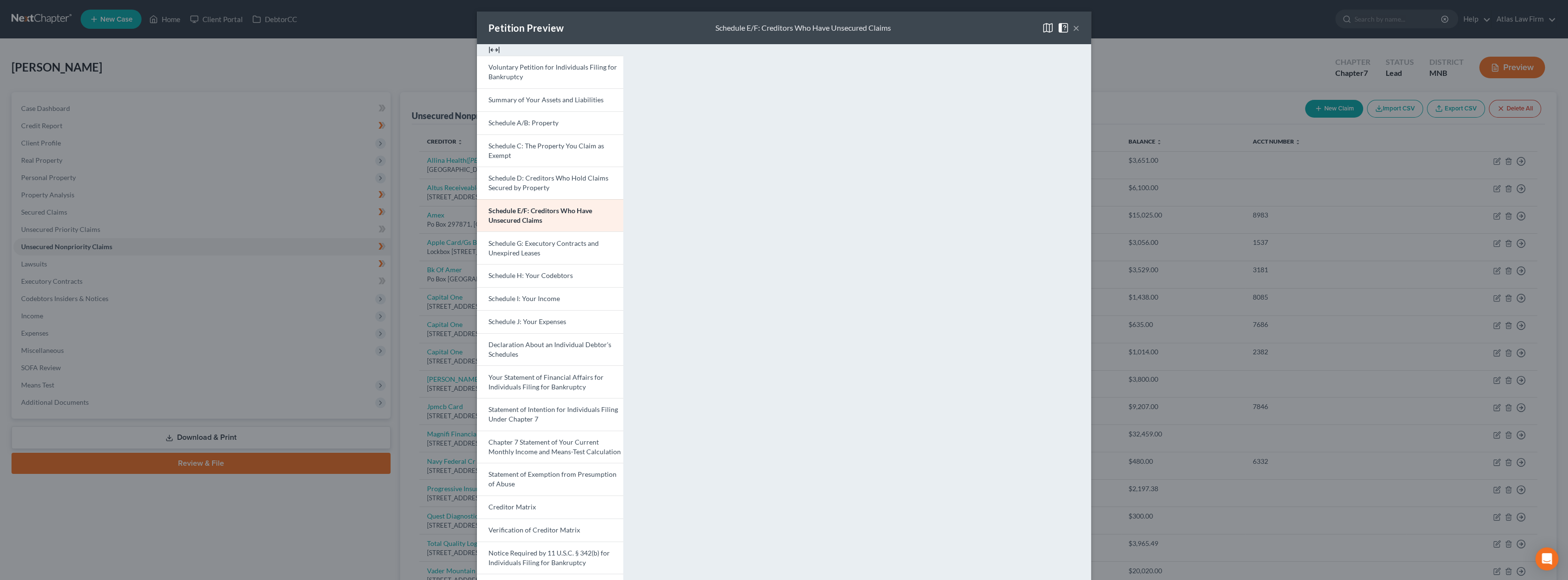
click at [557, 73] on link "Voluntary Petition for Individuals Filing for Bankruptcy" at bounding box center [550, 72] width 146 height 32
click at [526, 120] on span "Schedule A/B: Property" at bounding box center [523, 122] width 70 height 8
click at [606, 157] on link "Schedule C: The Property You Claim as Exempt" at bounding box center [550, 151] width 146 height 32
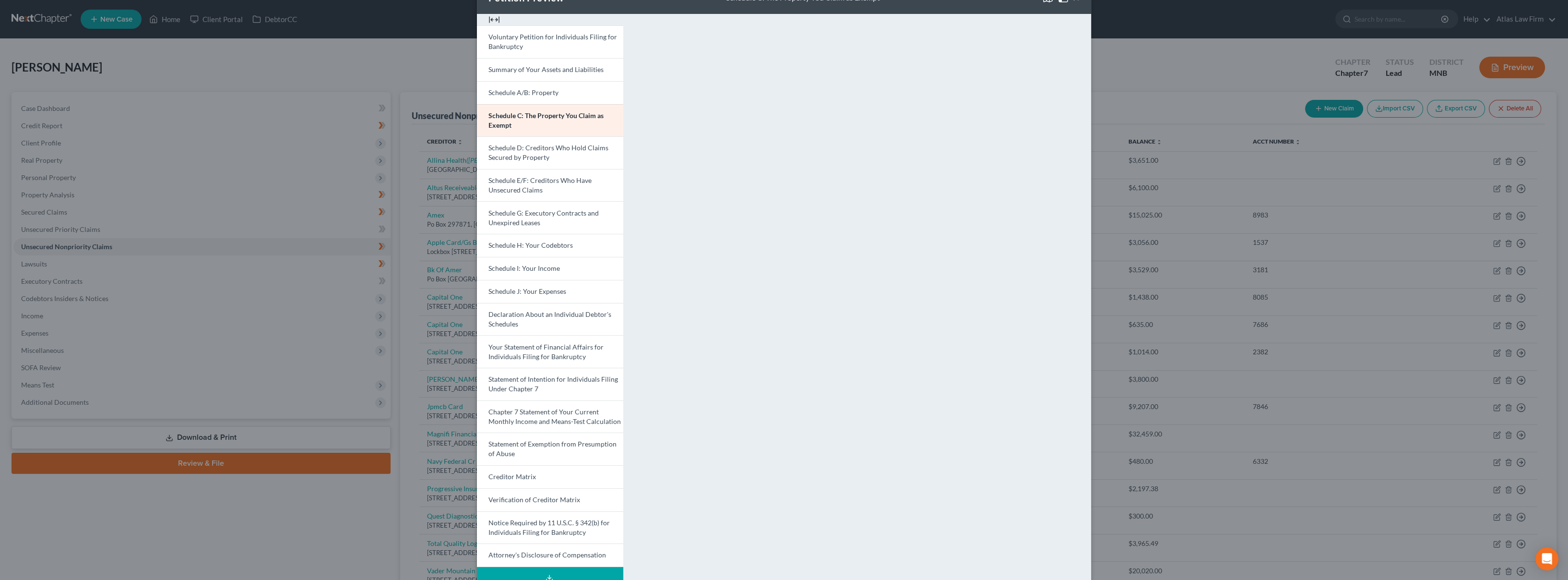
scroll to position [57, 0]
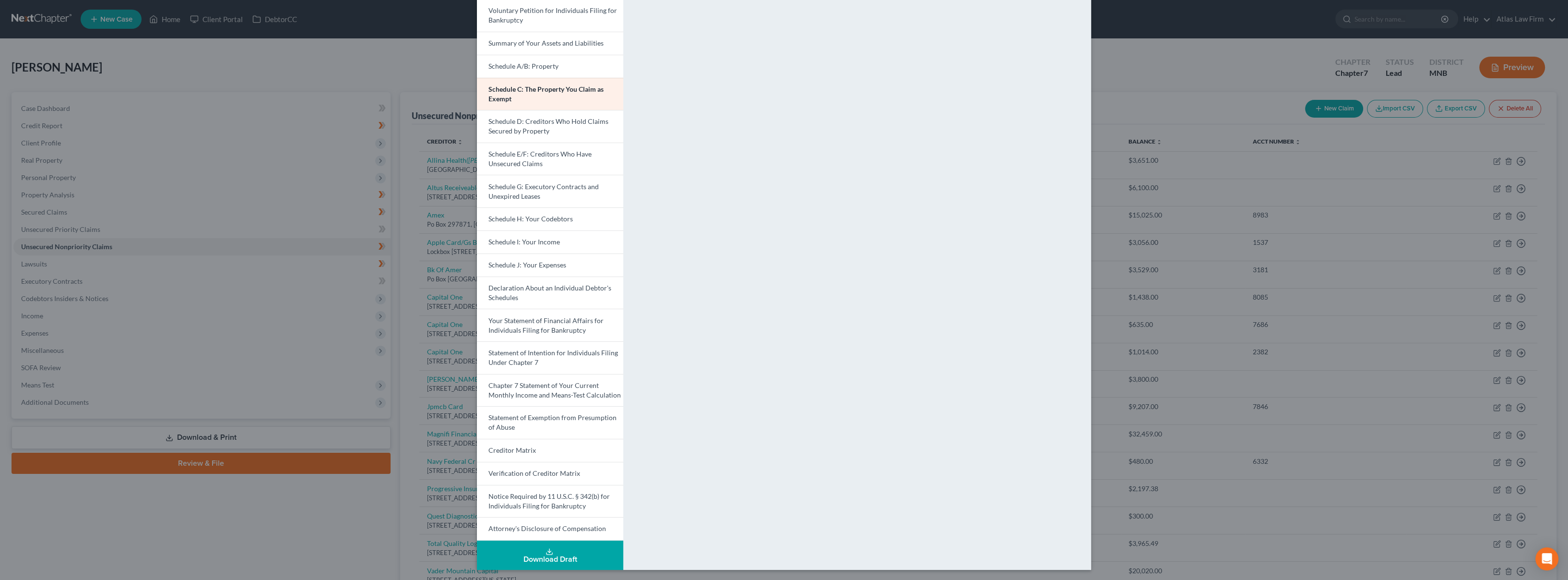
click at [513, 128] on span "Schedule D: Creditors Who Hold Claims Secured by Property" at bounding box center [548, 126] width 120 height 18
click at [552, 240] on span "Schedule I: Your Income" at bounding box center [524, 241] width 72 height 8
click at [552, 218] on span "Schedule H: Your Codebtors" at bounding box center [530, 218] width 85 height 8
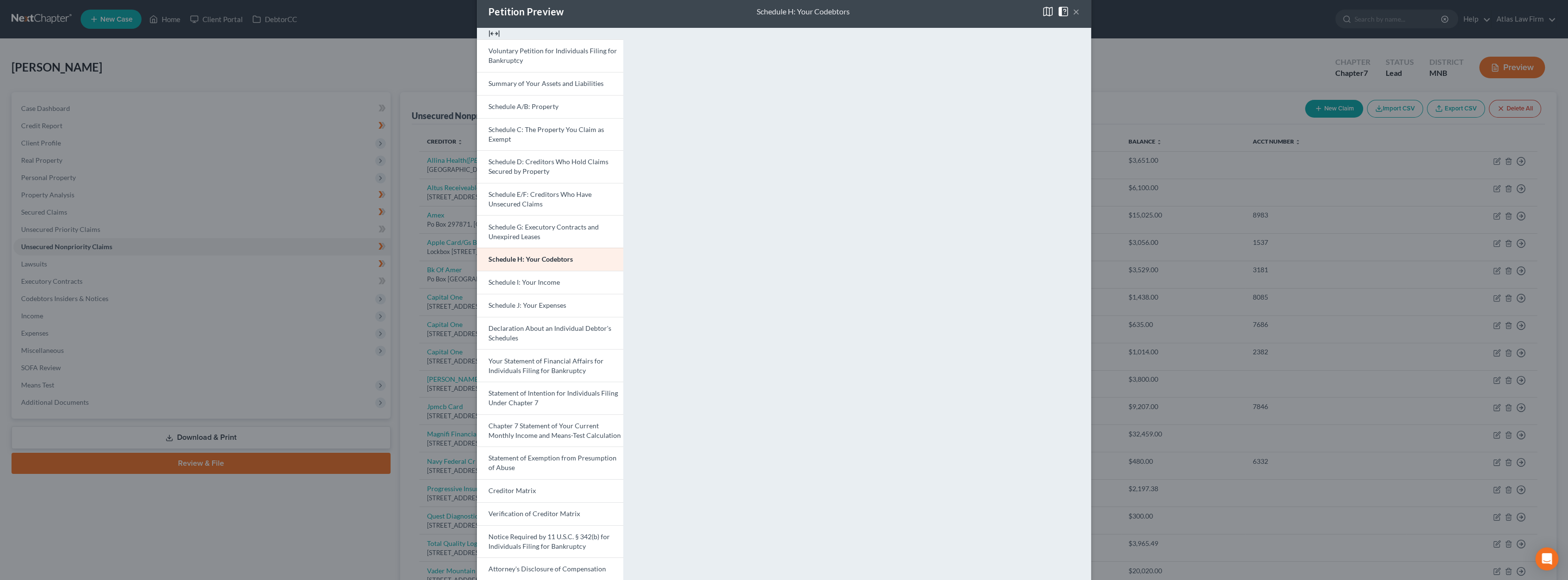
scroll to position [0, 0]
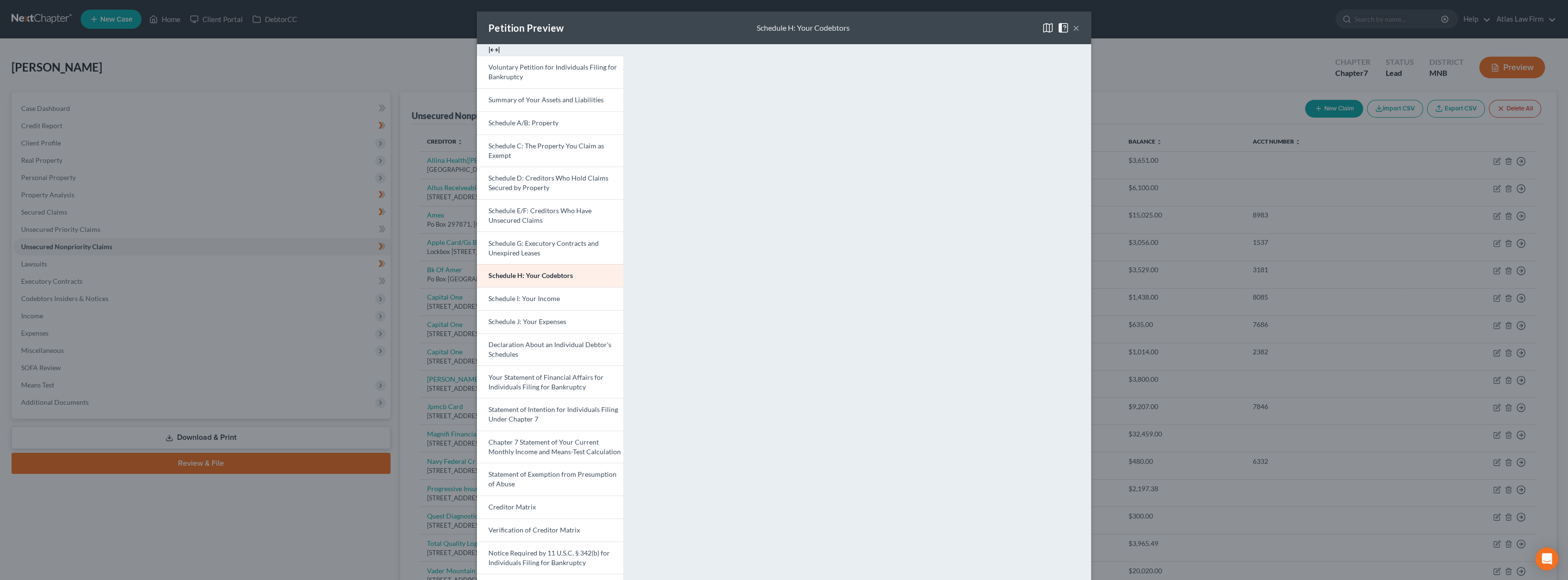
click at [530, 299] on span "Schedule I: Your Income" at bounding box center [524, 298] width 72 height 8
click at [557, 325] on link "Schedule J: Your Expenses" at bounding box center [550, 321] width 146 height 23
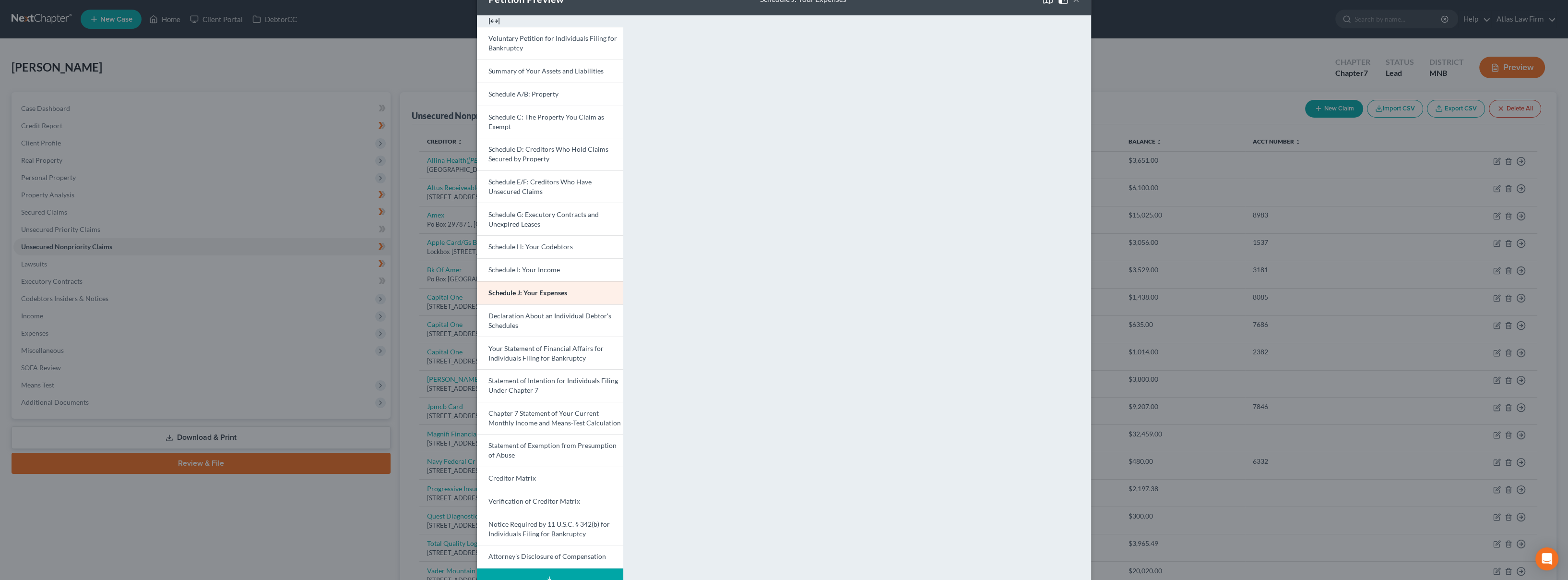
scroll to position [57, 0]
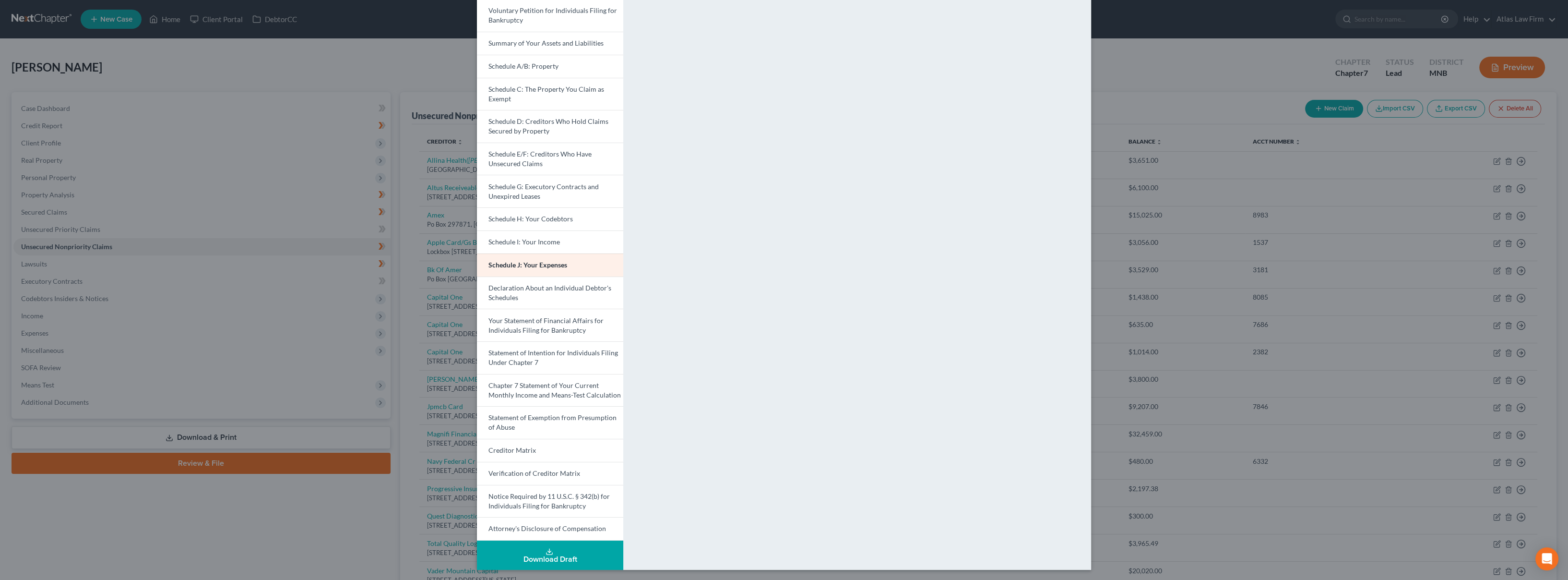
click at [552, 358] on link "Statement of Intention for Individuals Filing Under Chapter 7" at bounding box center [550, 358] width 146 height 32
click at [553, 331] on span "Your Statement of Financial Affairs for Individuals Filing for Bankruptcy" at bounding box center [546, 325] width 115 height 18
click at [490, 355] on span "Statement of Intention for Individuals Filing Under Chapter 7" at bounding box center [553, 357] width 130 height 18
click at [555, 387] on span "Chapter 7 Statement of Your Current Monthly Income and Means-Test Calculation" at bounding box center [555, 390] width 133 height 18
click at [555, 424] on link "Statement of Exemption from Presumption of Abuse" at bounding box center [550, 422] width 146 height 32
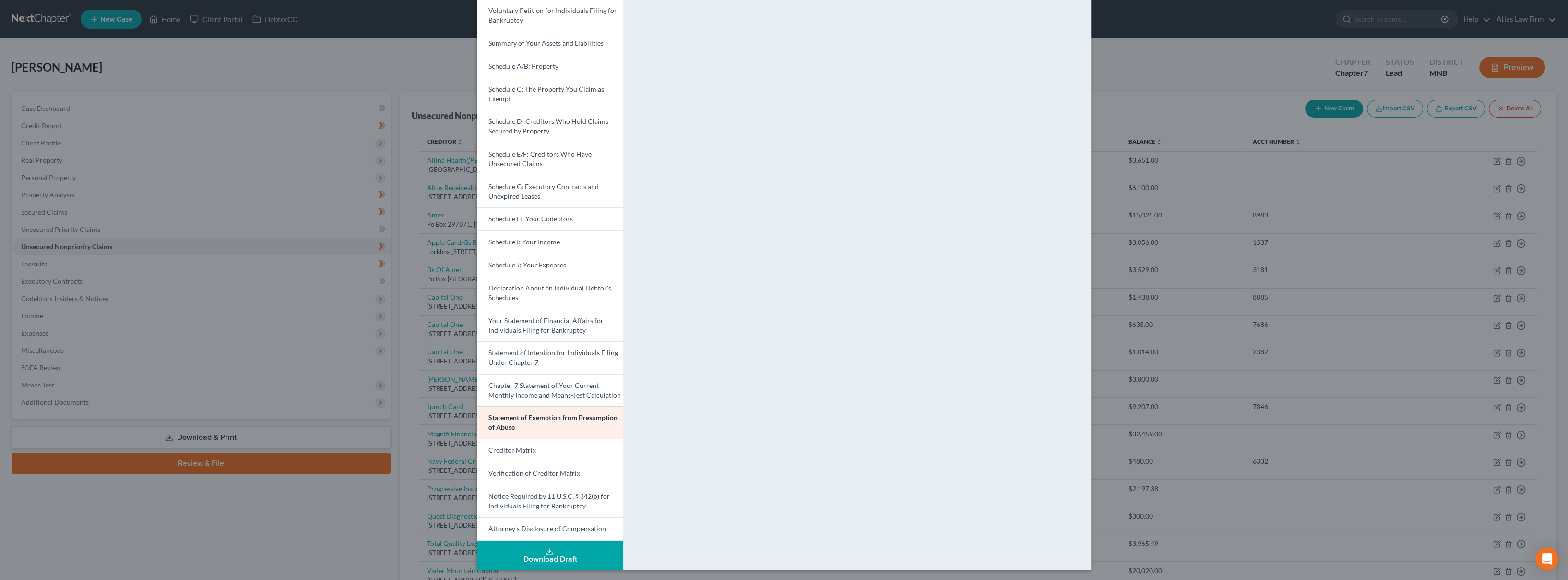
click at [560, 525] on span "Attorney's Disclosure of Compensation" at bounding box center [547, 528] width 117 height 8
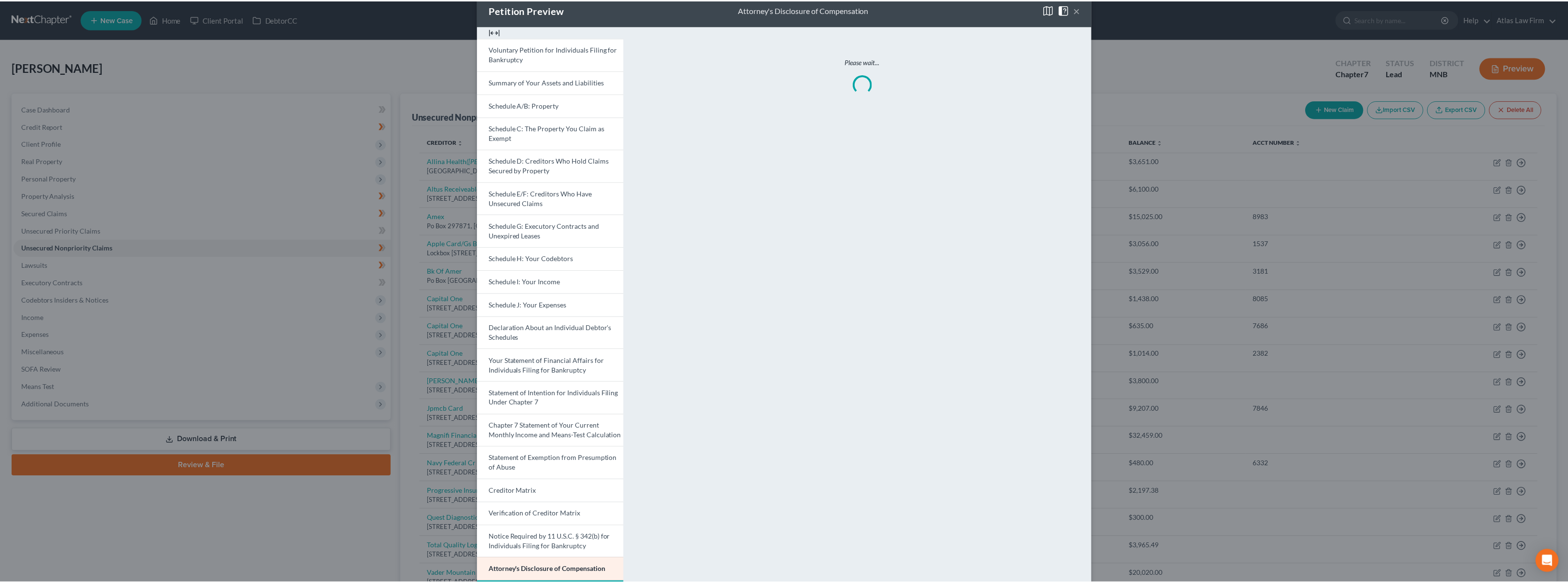
scroll to position [0, 0]
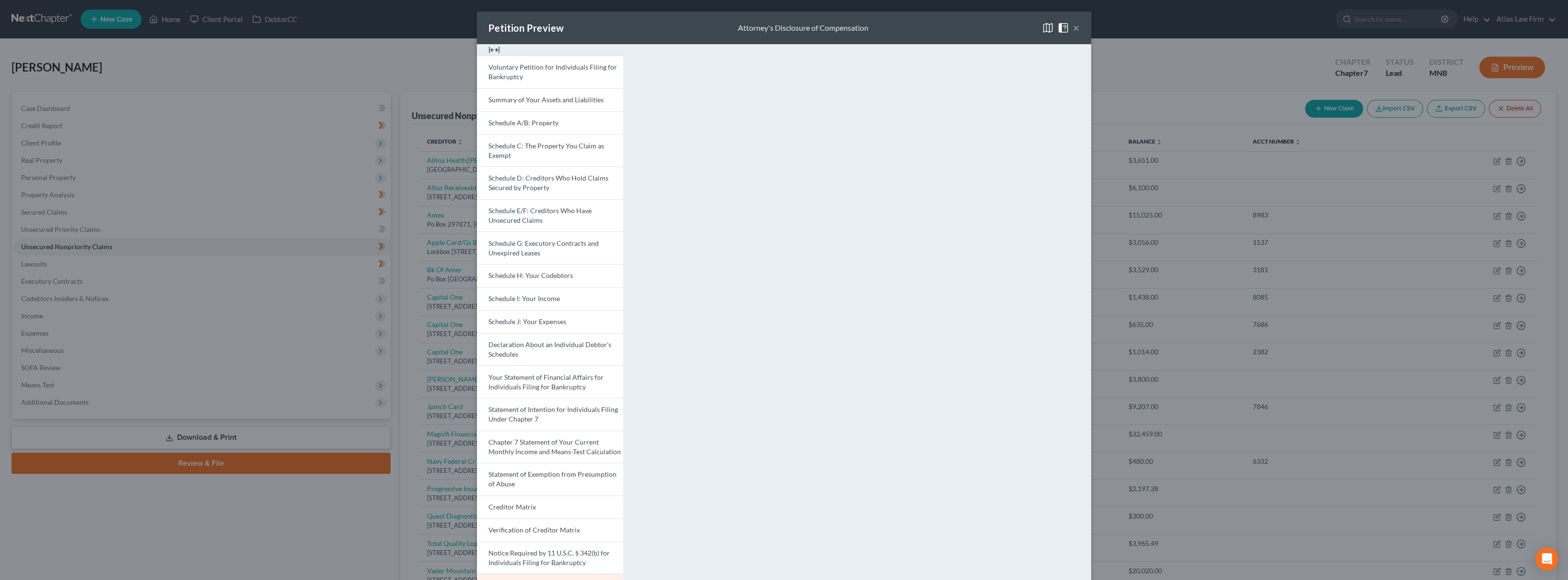
click at [1073, 28] on button "×" at bounding box center [1076, 28] width 7 height 12
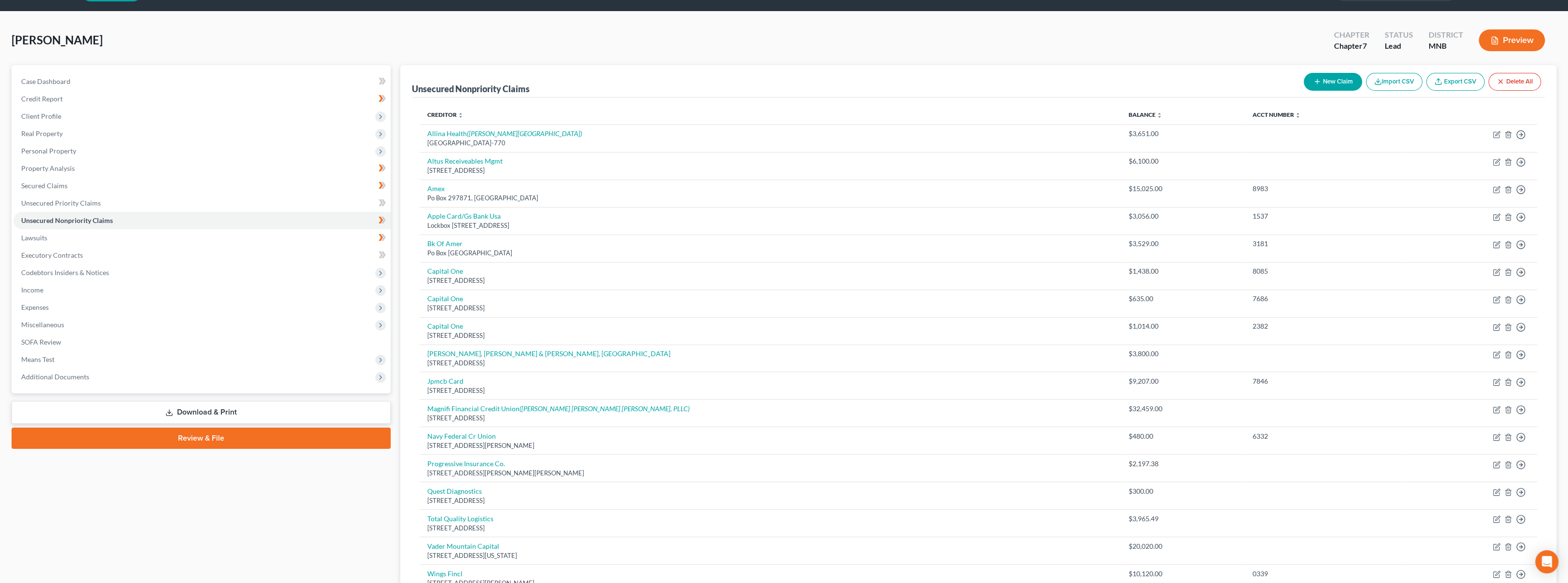
scroll to position [140, 0]
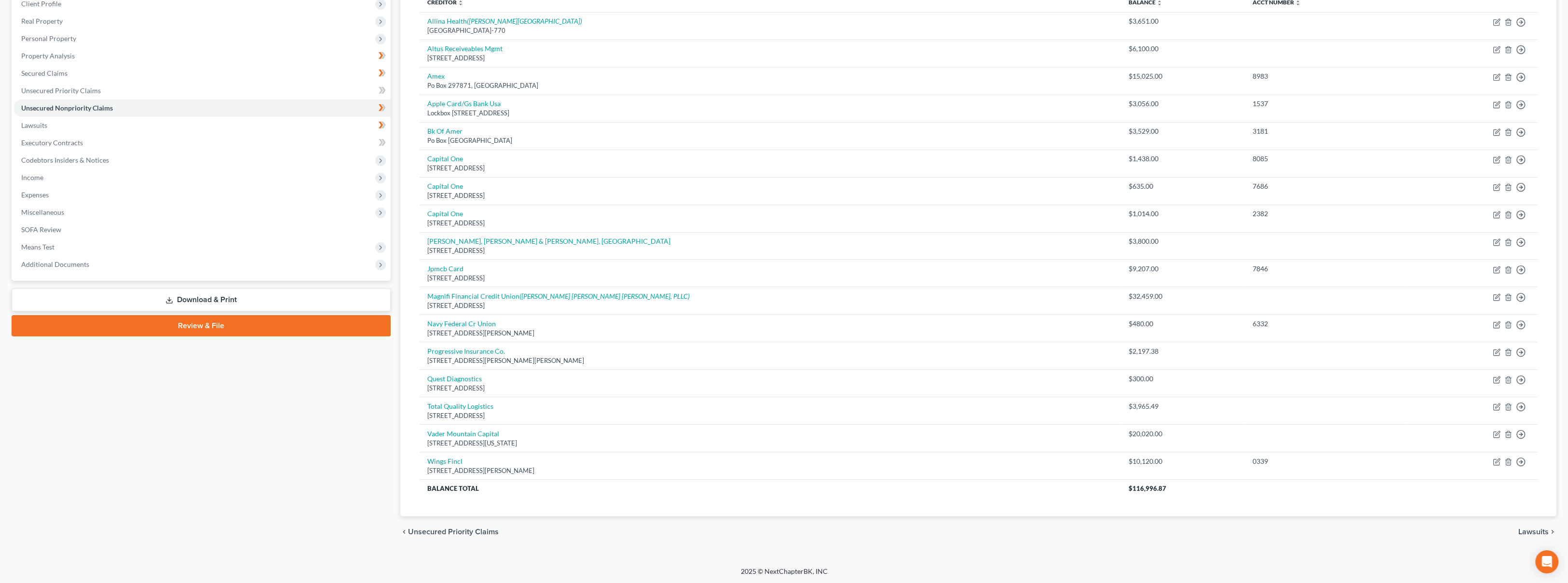
click at [103, 263] on span "Additional Documents" at bounding box center [202, 264] width 377 height 17
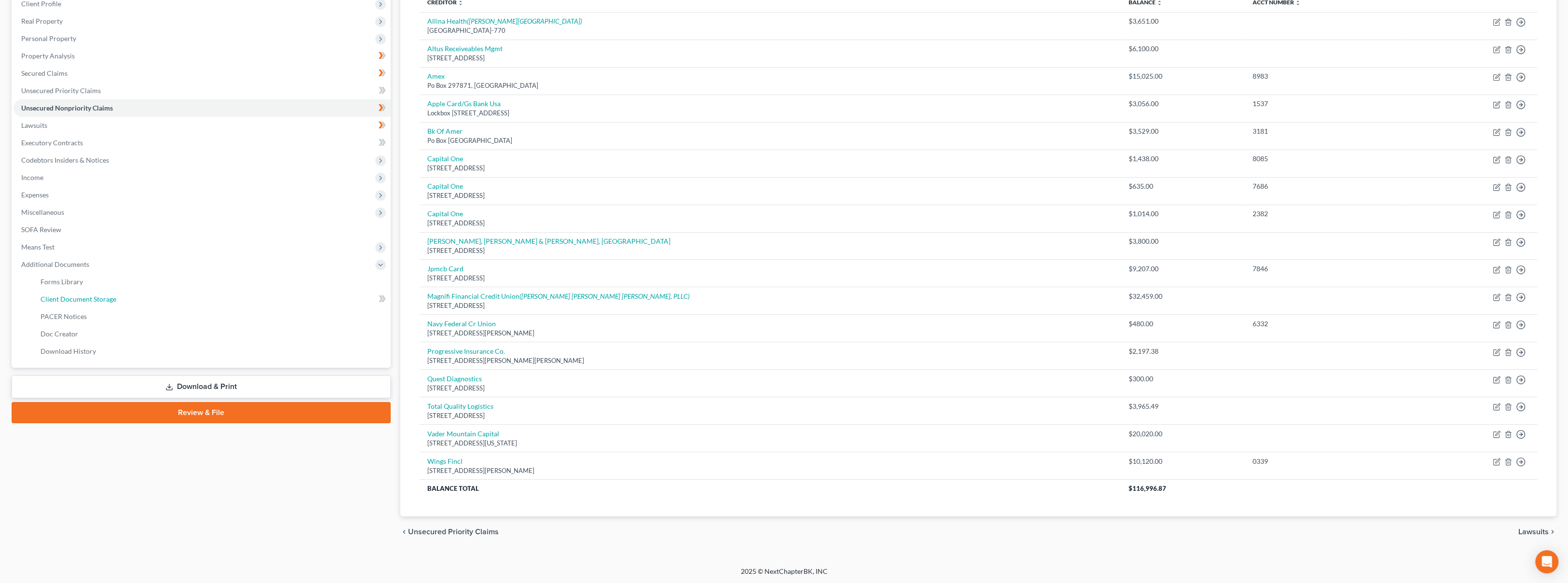
click at [109, 303] on link "Client Document Storage" at bounding box center [211, 299] width 358 height 17
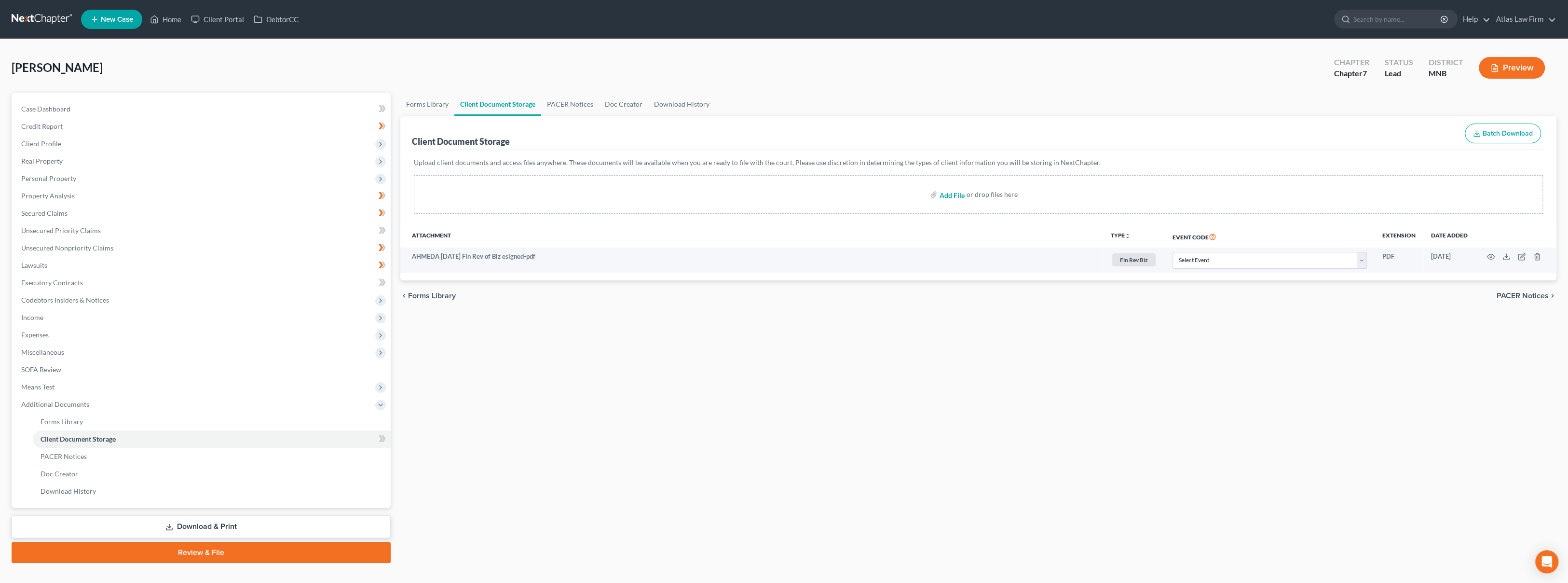
click at [955, 195] on input "file" at bounding box center [950, 194] width 23 height 17
type input "C:\fakepath\AHMEDA [DATE] means test.pdf"
click at [1128, 285] on button "+ Add Tag" at bounding box center [1125, 282] width 29 height 6
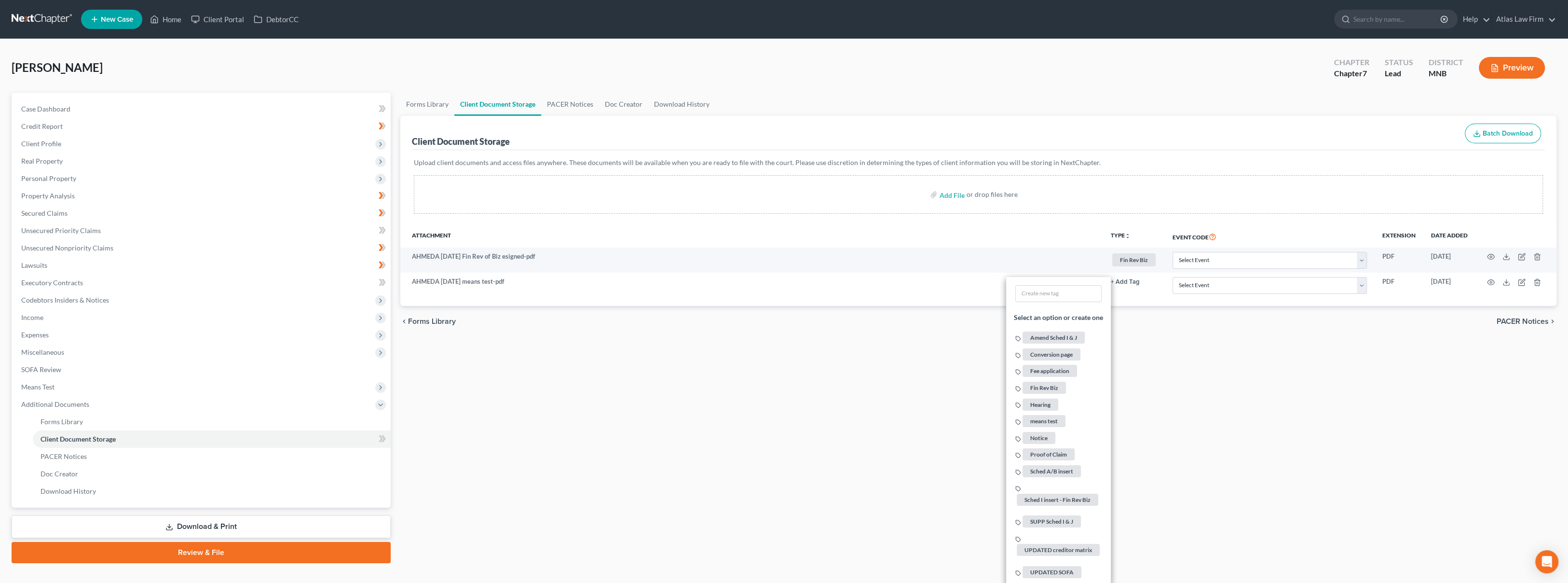
click at [1053, 419] on span "means test" at bounding box center [1044, 421] width 43 height 12
click at [910, 412] on div "Forms Library Client Document Storage PACER Notices Doc Creator Download Histor…" at bounding box center [978, 328] width 1166 height 470
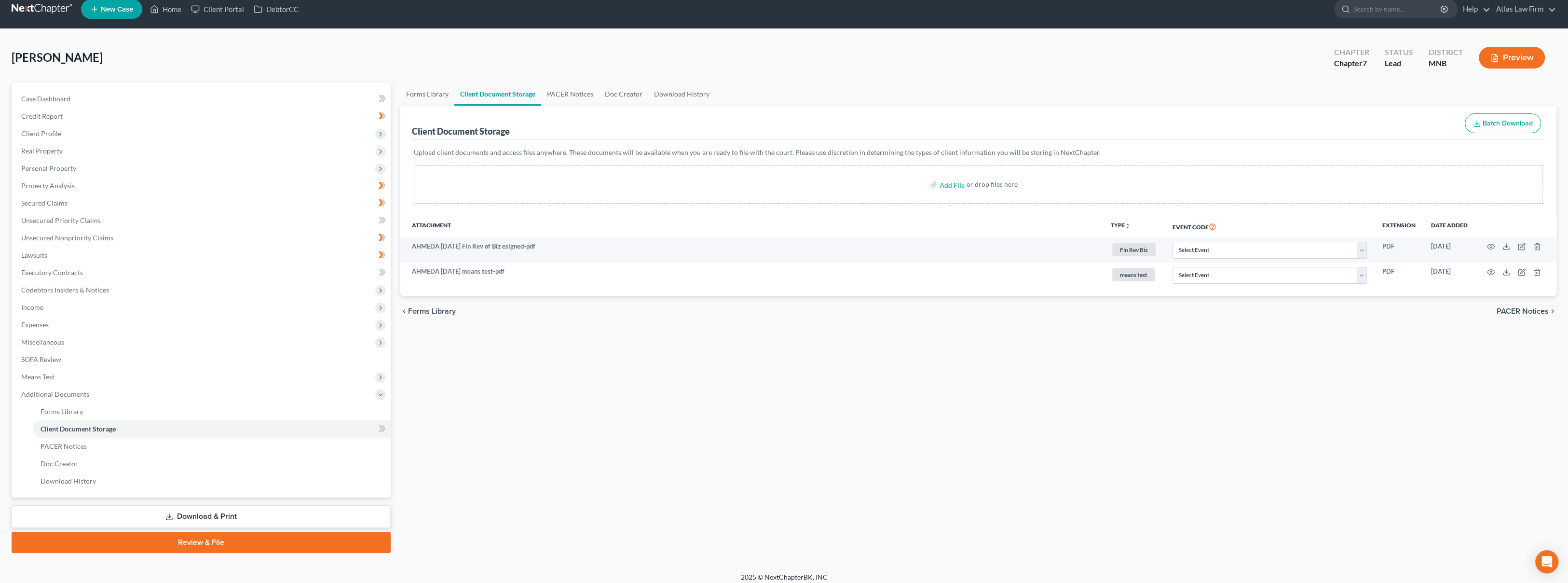
scroll to position [16, 0]
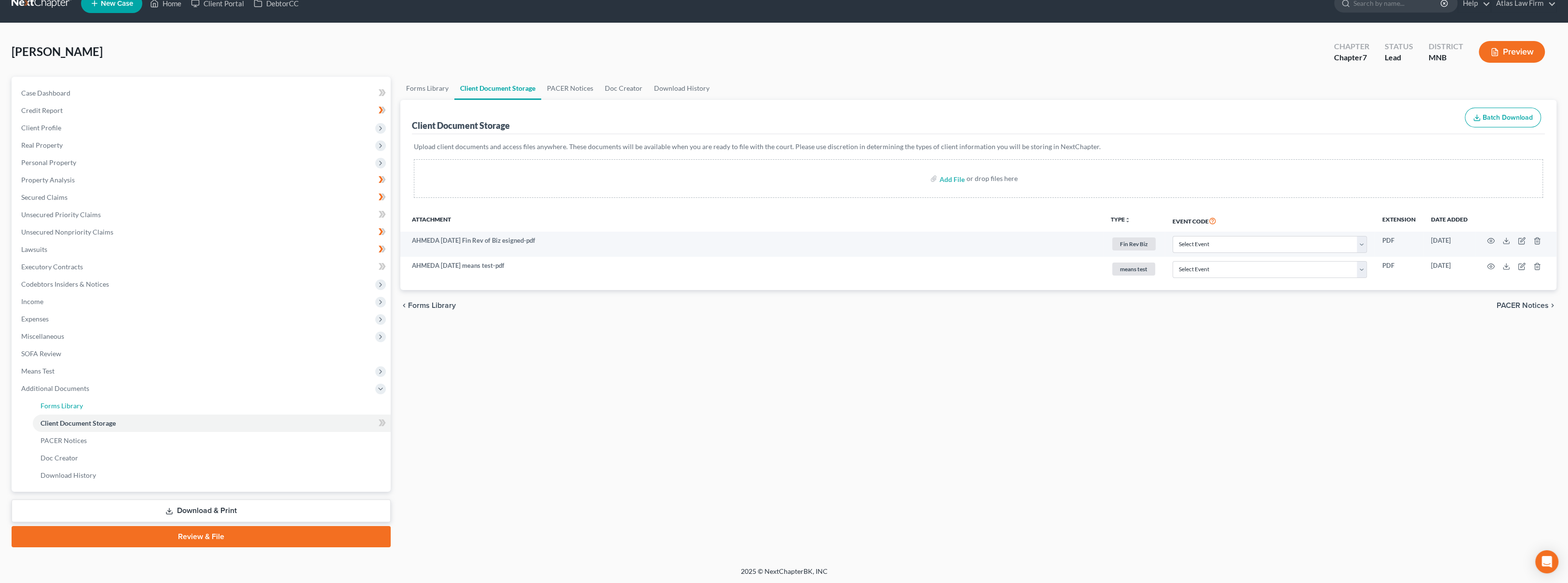
click at [145, 406] on link "Forms Library" at bounding box center [211, 405] width 358 height 17
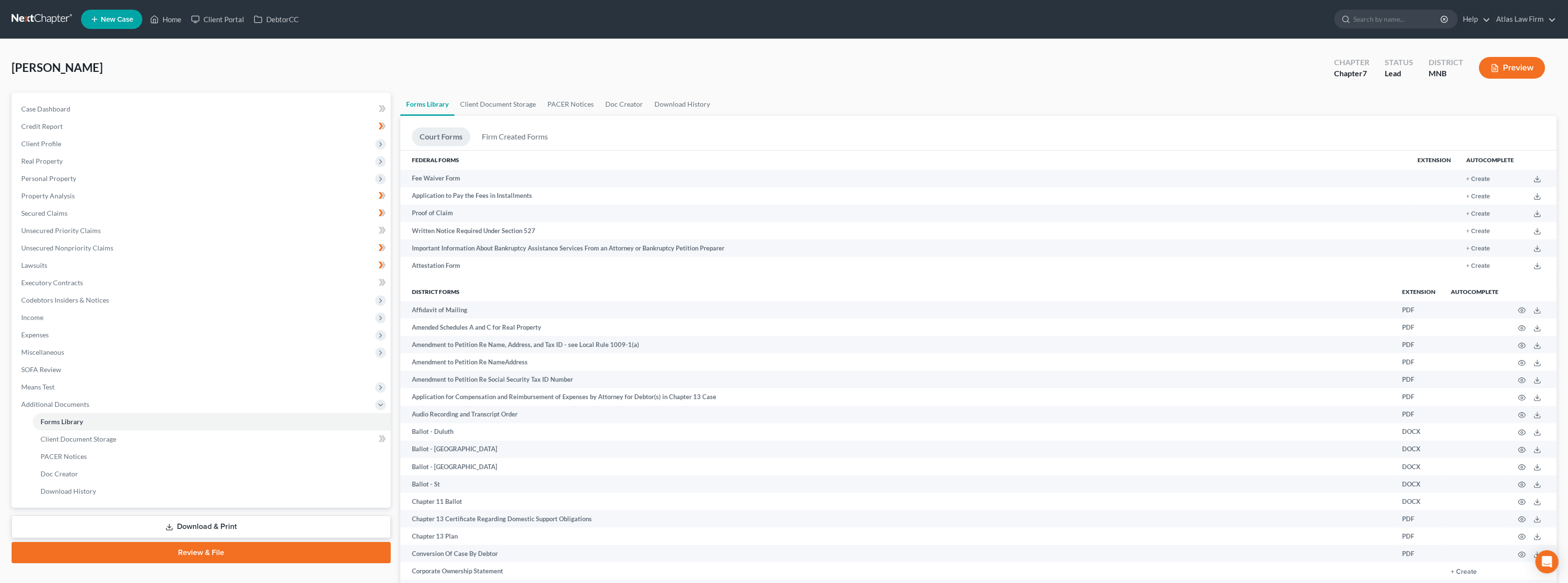
click at [486, 61] on div "[PERSON_NAME] Upgraded Chapter Chapter 7 Status Lead District MNB Preview" at bounding box center [784, 71] width 1545 height 42
drag, startPoint x: 475, startPoint y: 24, endPoint x: 480, endPoint y: 49, distance: 25.5
click at [475, 23] on ul "New Case Home Client Portal DebtorCC - No Result - See all results Or Press Ent…" at bounding box center [818, 19] width 1475 height 25
click at [97, 446] on link "Client Document Storage" at bounding box center [211, 438] width 358 height 17
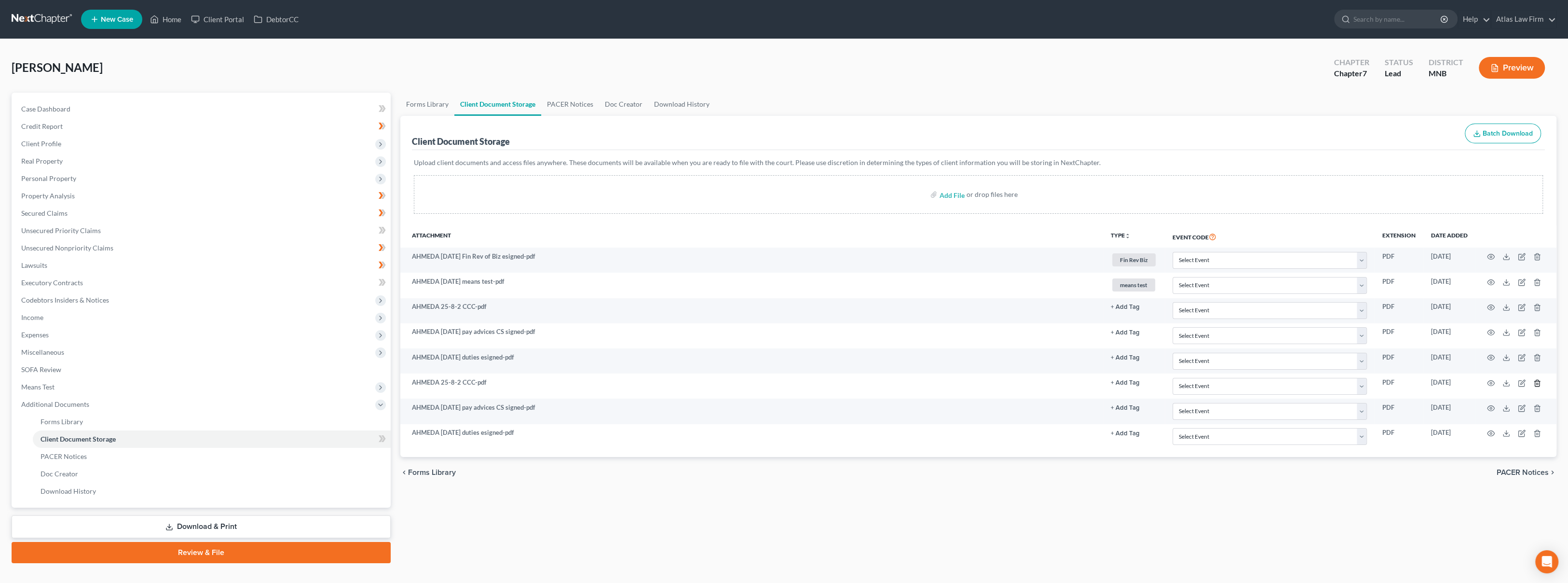
click at [1538, 383] on line "button" at bounding box center [1538, 383] width 0 height 2
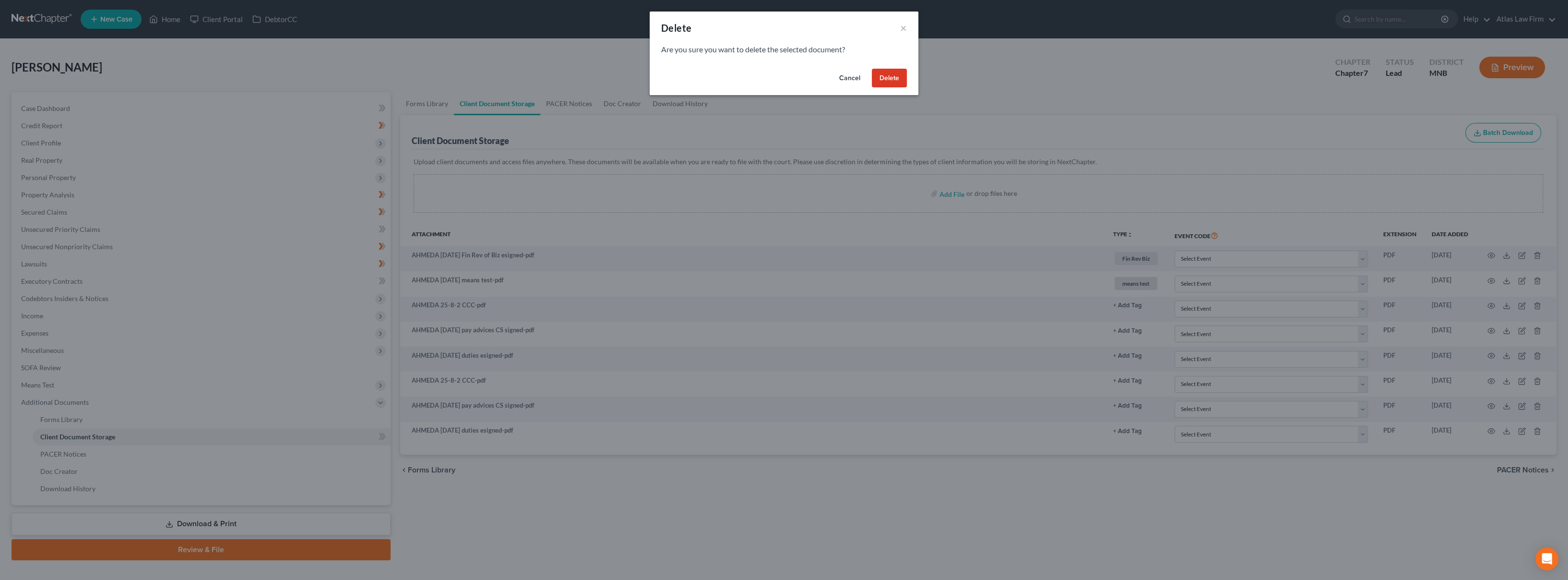
click at [892, 76] on button "Delete" at bounding box center [889, 78] width 35 height 19
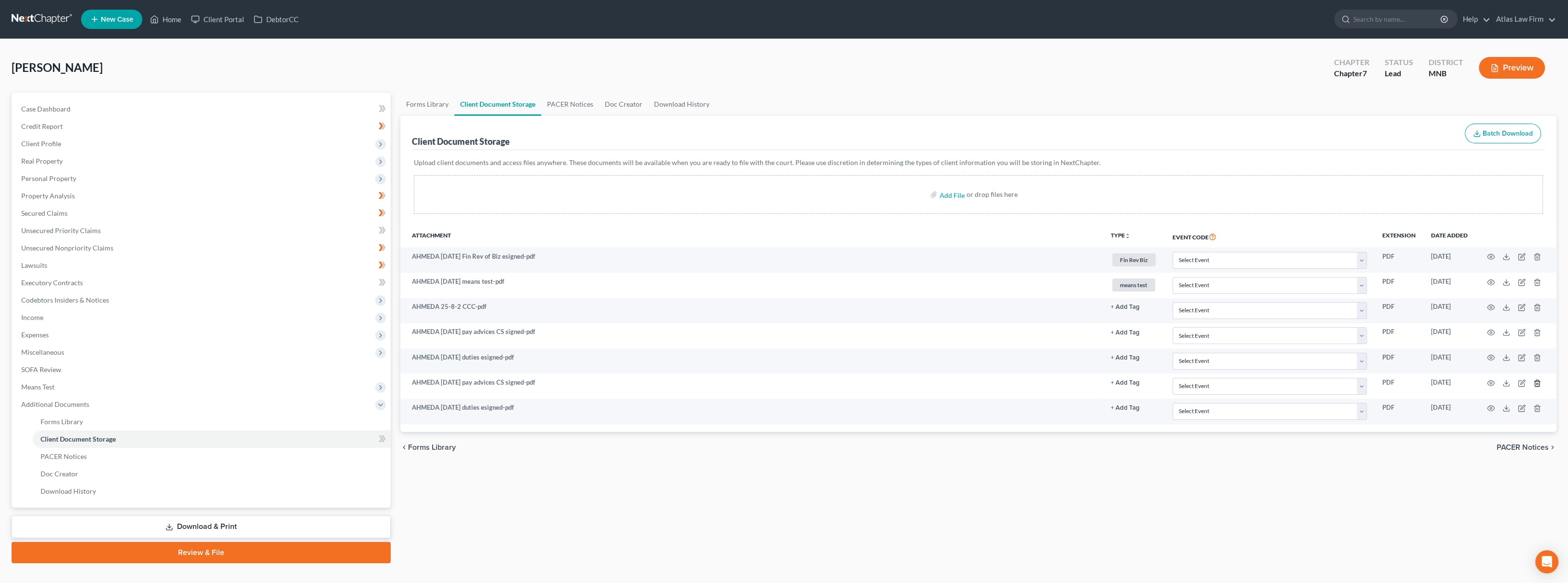
click at [1537, 384] on icon "button" at bounding box center [1537, 383] width 7 height 7
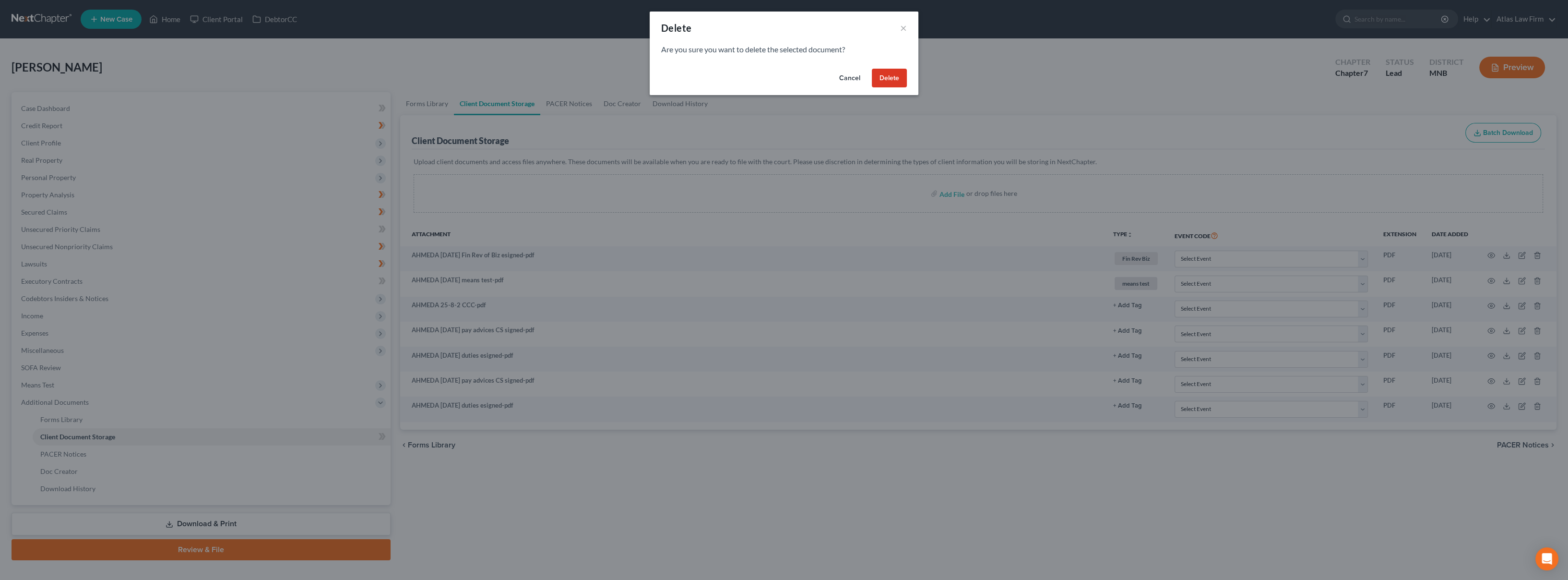
click at [898, 80] on button "Delete" at bounding box center [889, 78] width 35 height 19
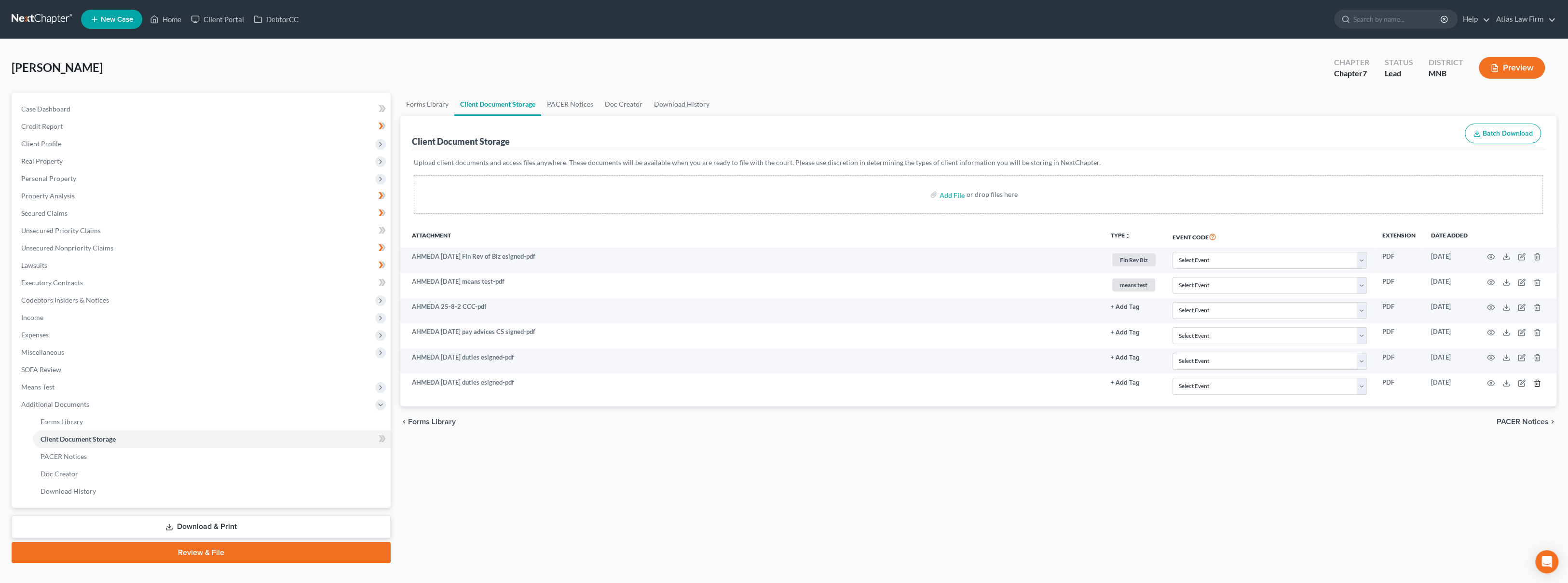
click at [1535, 379] on icon "button" at bounding box center [1537, 383] width 7 height 7
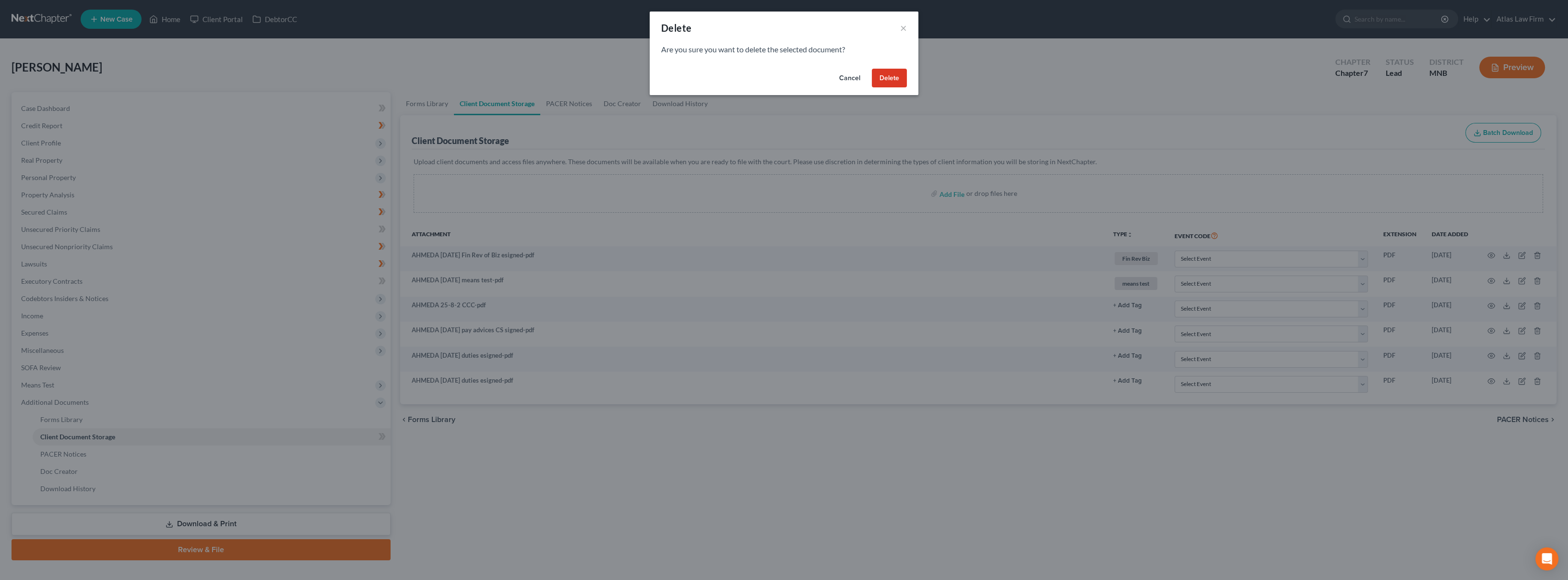
click at [897, 77] on button "Delete" at bounding box center [889, 78] width 35 height 19
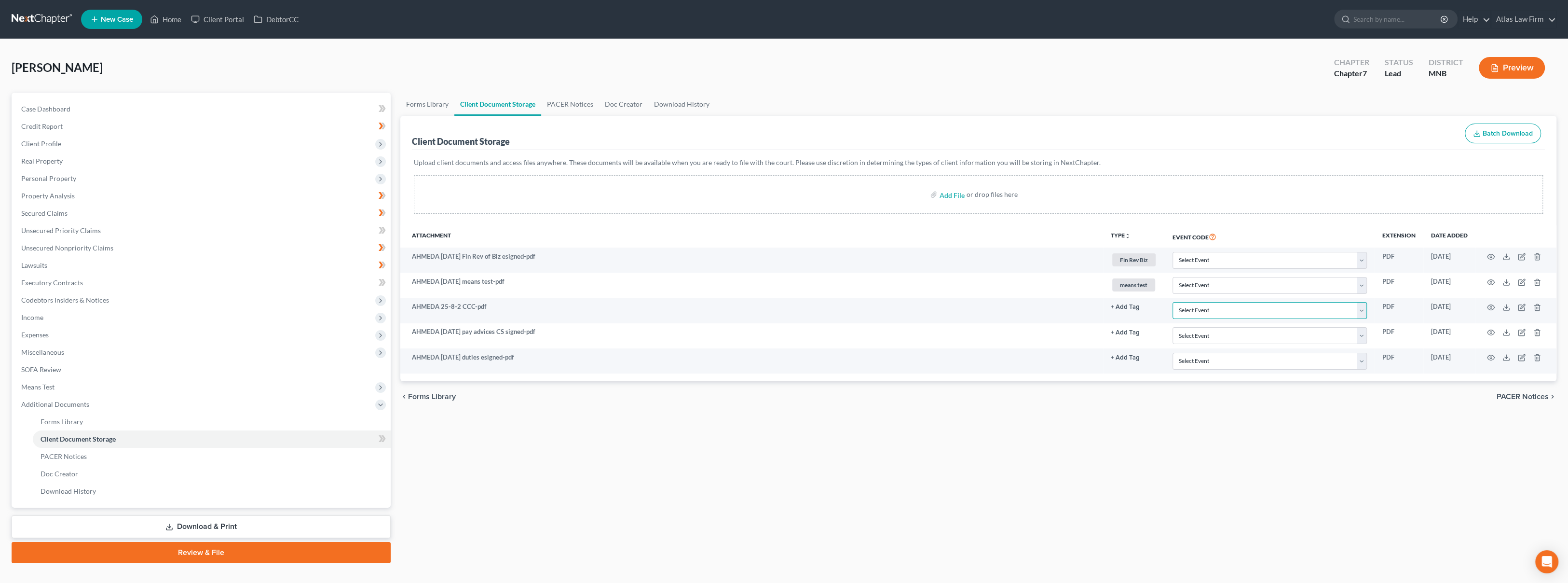
click at [1262, 312] on select "Select Event Chapter 13 Plan Credit Counseling Certificate for Debtor Credit Co…" at bounding box center [1270, 310] width 194 height 17
select select "1"
click at [1173, 302] on select "Select Event Chapter 13 Plan Credit Counseling Certificate for Debtor Credit Co…" at bounding box center [1270, 310] width 194 height 17
click at [1205, 340] on select "Select Event Chapter 13 Plan Credit Counseling Certificate for Debtor Credit Co…" at bounding box center [1270, 335] width 194 height 17
select select "7"
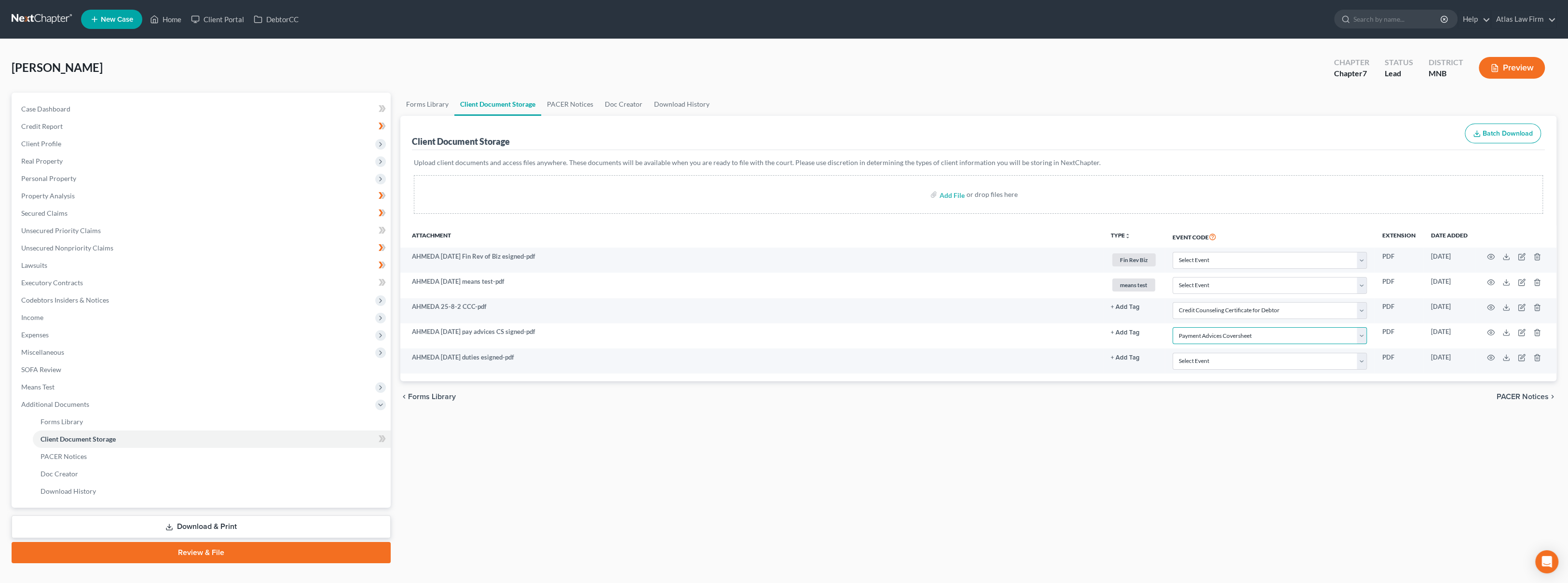
click at [1173, 327] on select "Select Event Chapter 13 Plan Credit Counseling Certificate for Debtor Credit Co…" at bounding box center [1270, 335] width 194 height 17
click at [1216, 363] on select "Select Event Chapter 13 Plan Credit Counseling Certificate for Debtor Credit Co…" at bounding box center [1270, 361] width 194 height 17
select select "6"
click at [1173, 353] on select "Select Event Chapter 13 Plan Credit Counseling Certificate for Debtor Credit Co…" at bounding box center [1270, 361] width 194 height 17
click at [1518, 395] on span "PACER Notices" at bounding box center [1523, 397] width 52 height 7
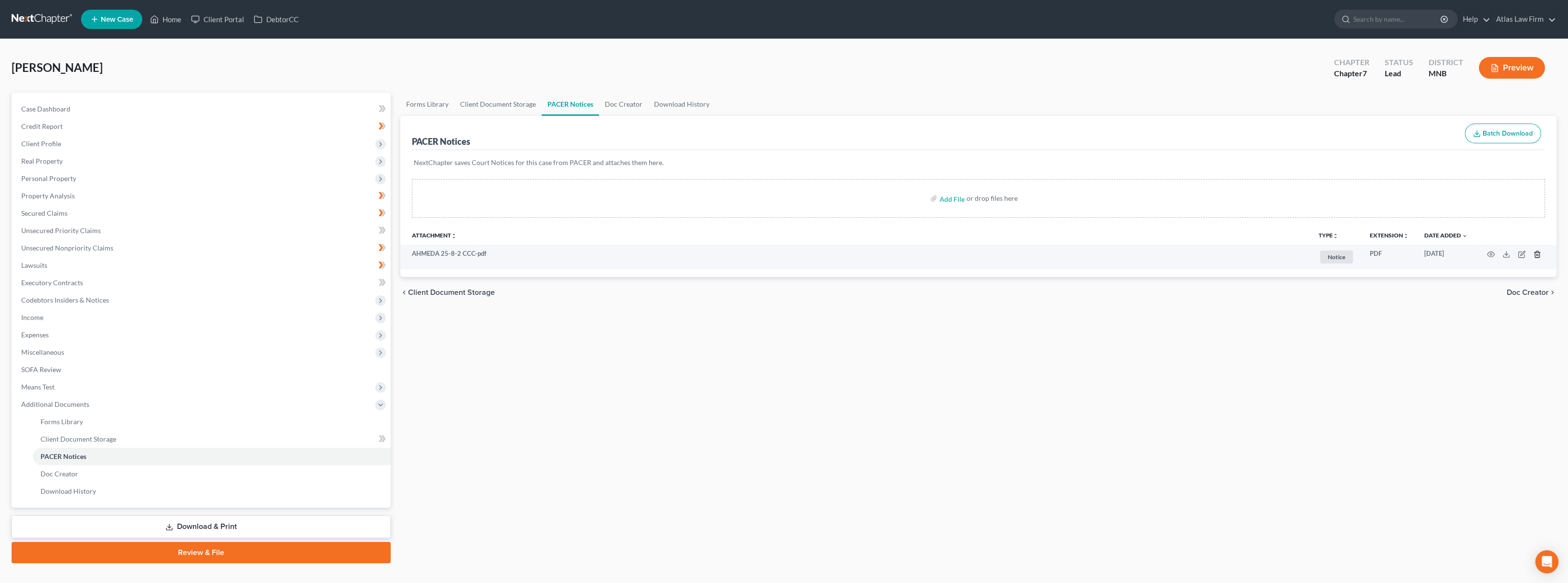
click at [1536, 251] on icon "button" at bounding box center [1537, 254] width 4 height 6
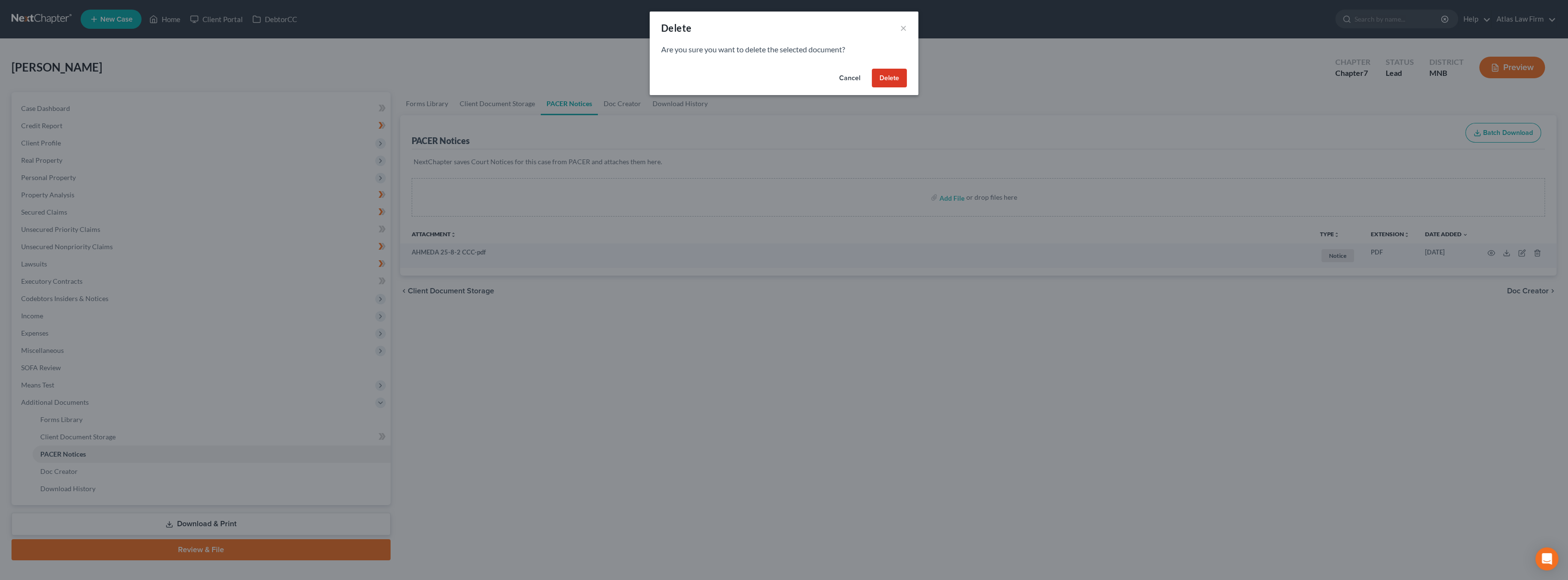
click at [894, 73] on button "Delete" at bounding box center [889, 78] width 35 height 19
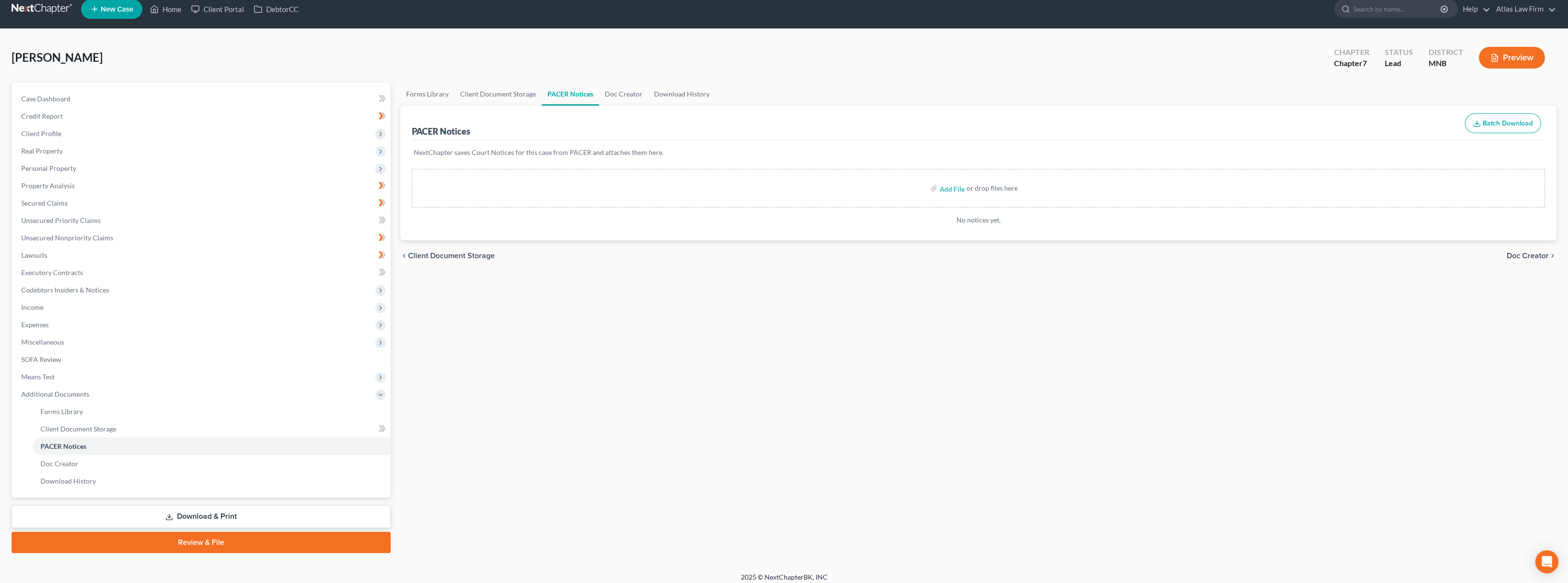
scroll to position [16, 0]
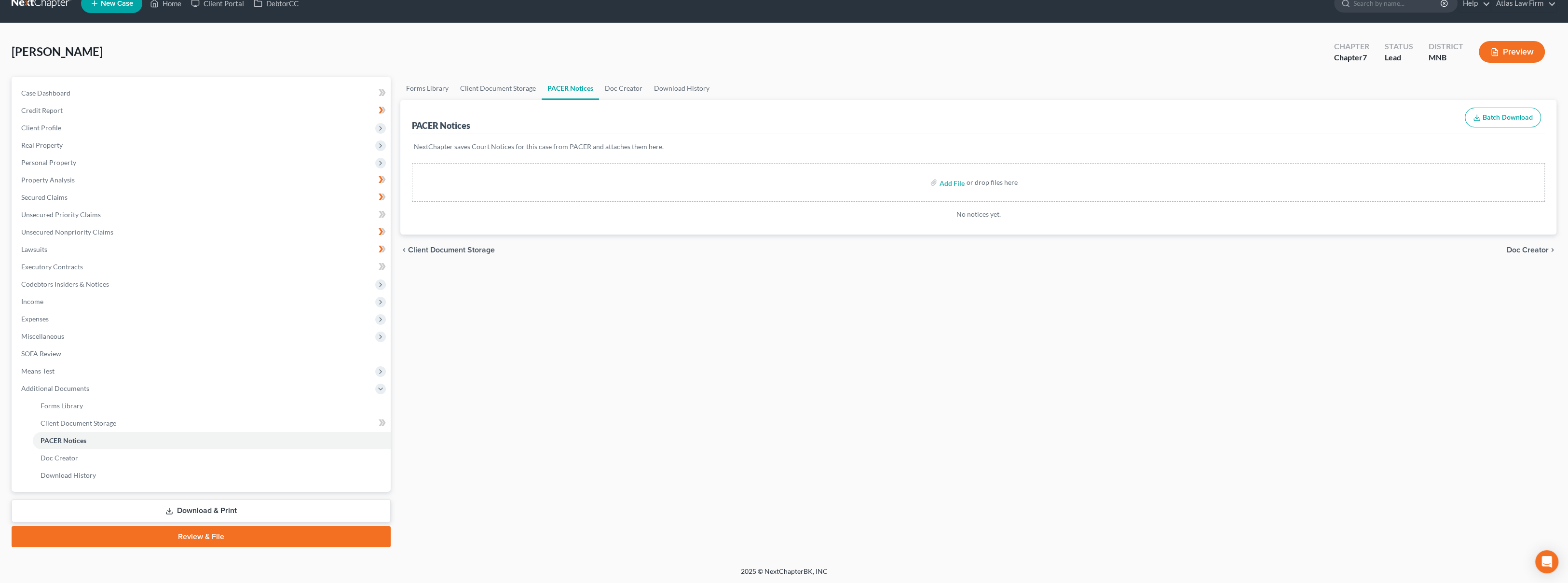
drag, startPoint x: 223, startPoint y: 540, endPoint x: 434, endPoint y: 553, distance: 211.4
click at [223, 540] on link "Review & File" at bounding box center [201, 536] width 379 height 22
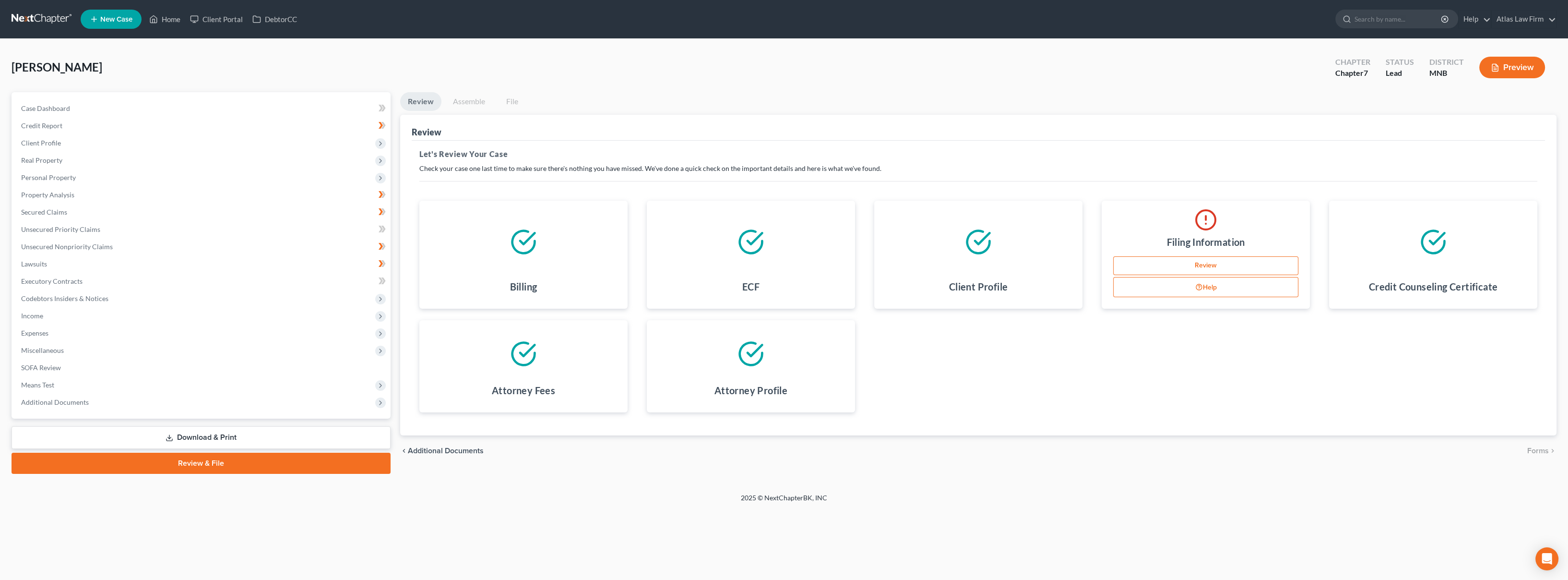
click at [1149, 267] on link "Review" at bounding box center [1205, 266] width 185 height 19
select select "0"
select select "42"
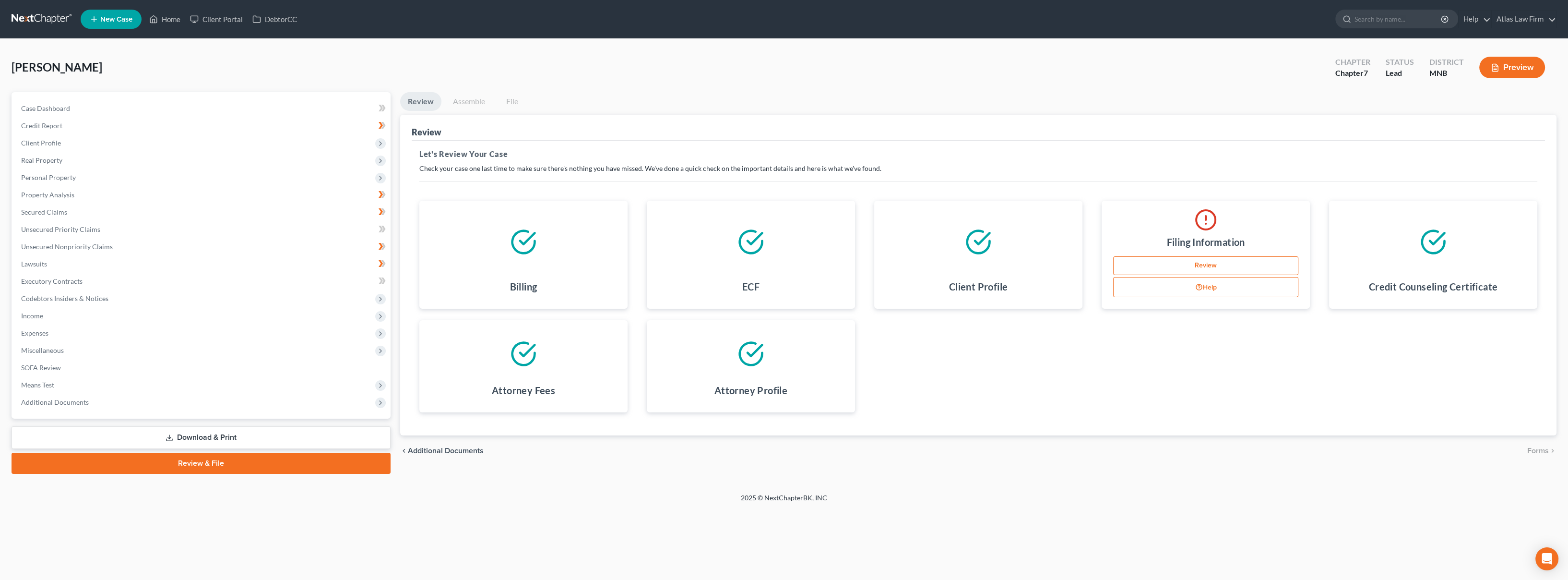
select select "0"
select select "24"
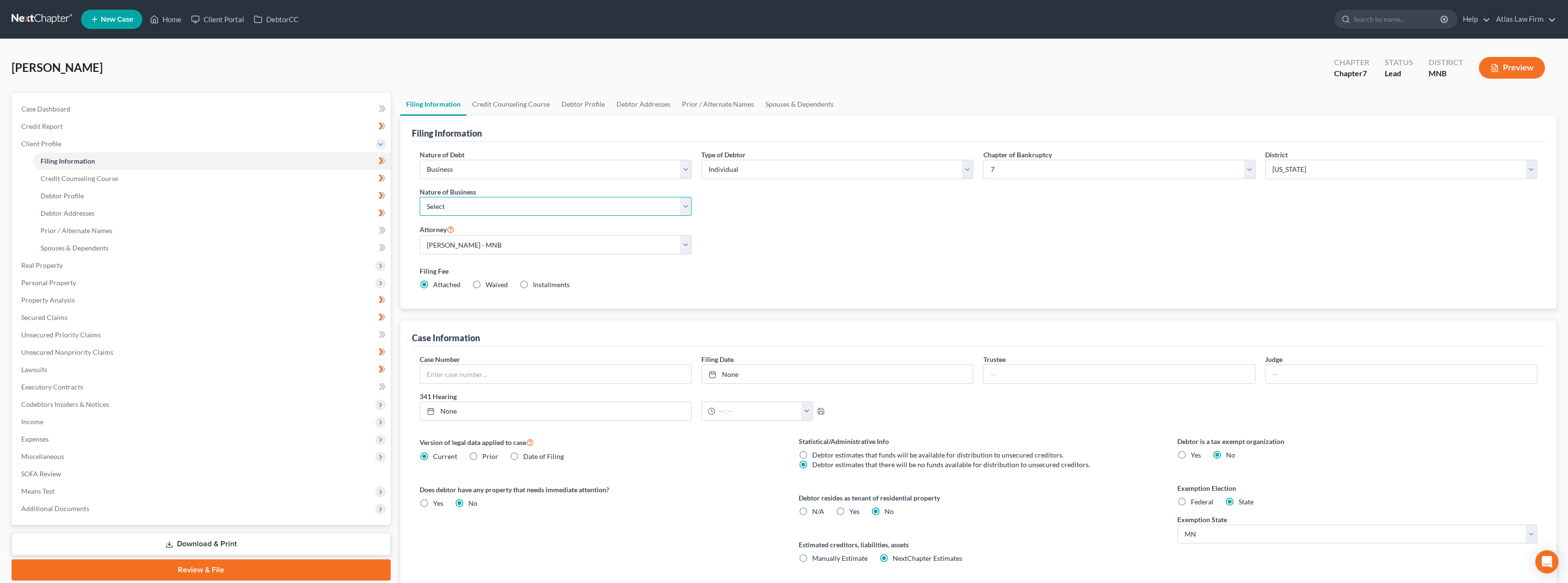
click at [639, 204] on select "Select Clearing Bank Commodity Broker Health Care Business Other Railroad Singl…" at bounding box center [555, 206] width 272 height 19
select select "3"
click at [420, 197] on select "Select Clearing Bank Commodity Broker Health Care Business Other Railroad Singl…" at bounding box center [555, 206] width 272 height 19
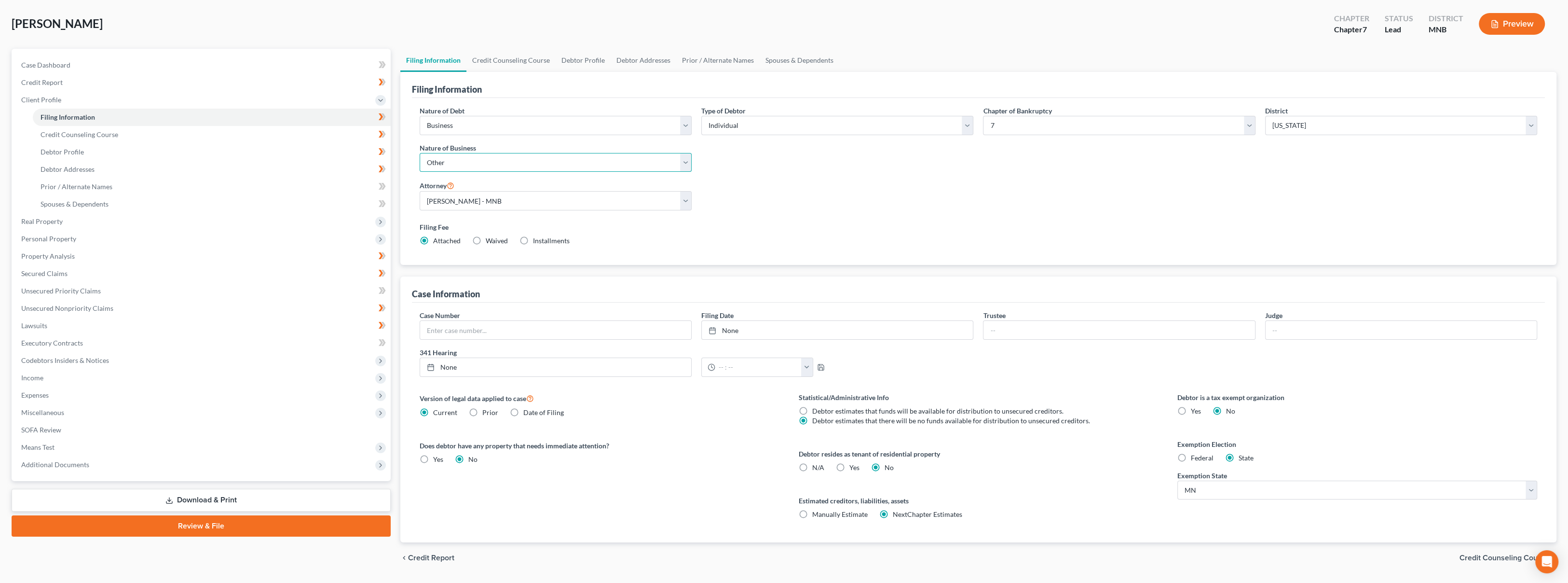
scroll to position [70, 0]
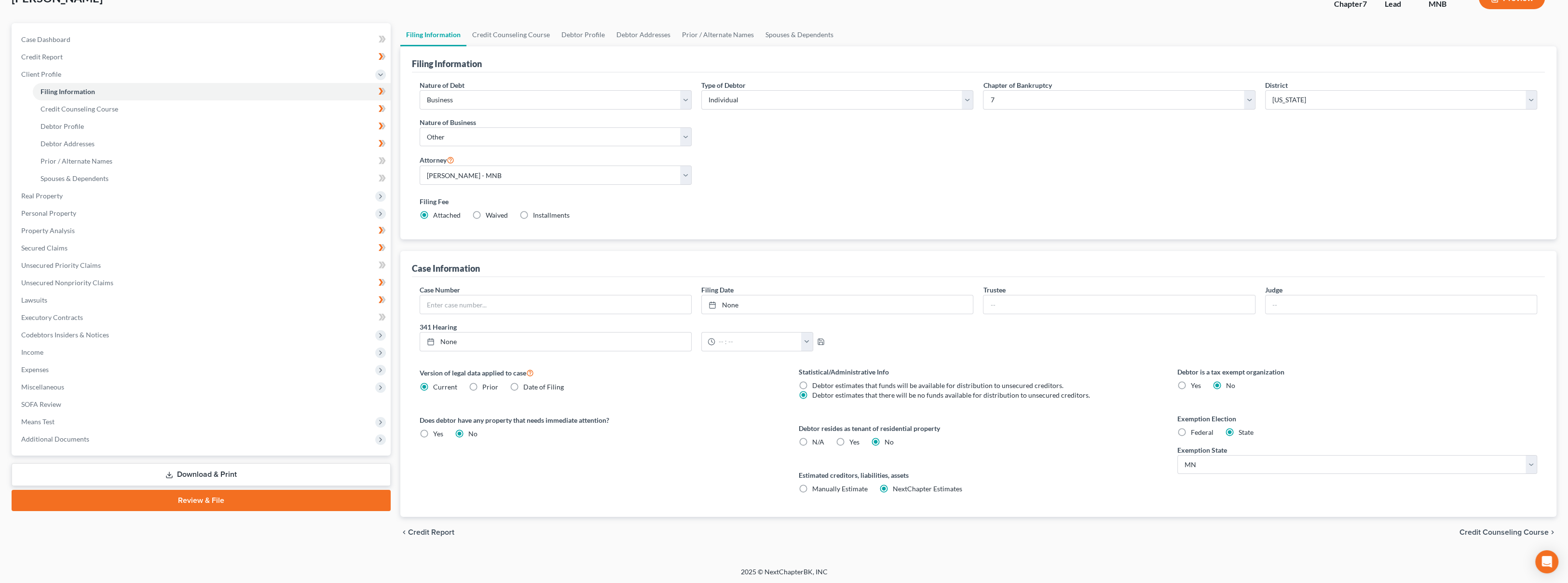
click at [182, 502] on link "Review & File" at bounding box center [201, 500] width 379 height 22
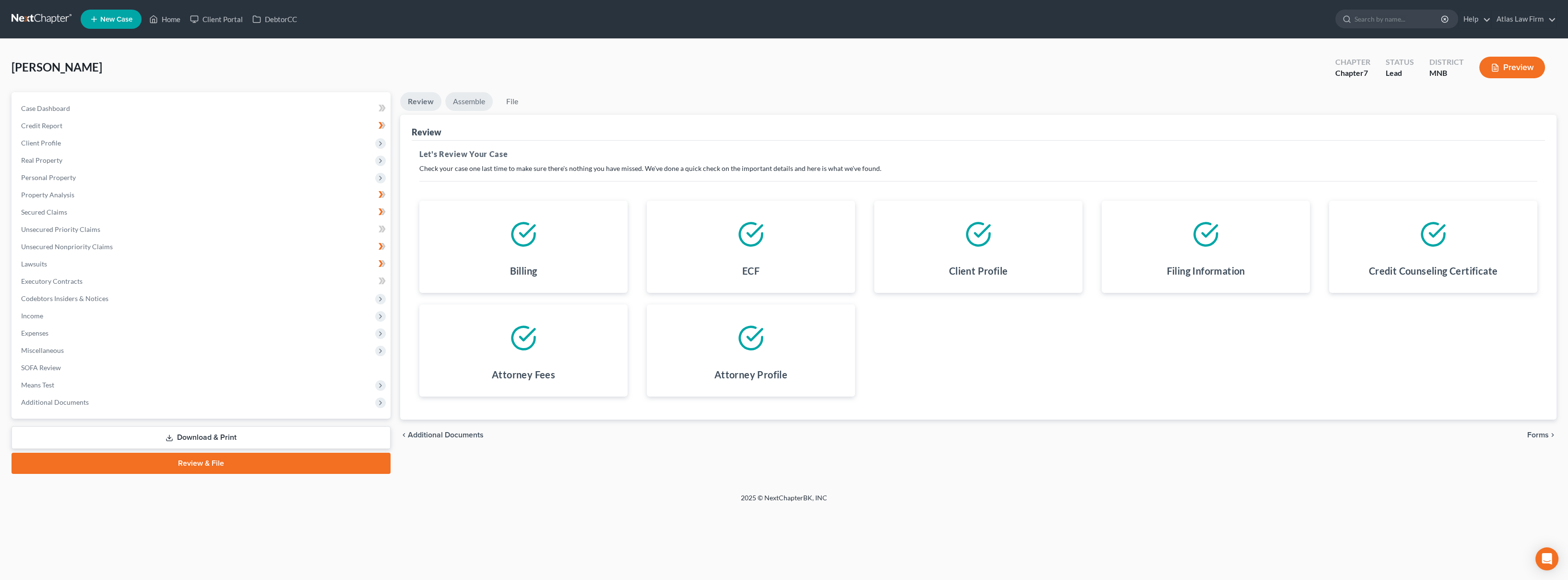
click at [475, 104] on link "Assemble" at bounding box center [469, 101] width 47 height 18
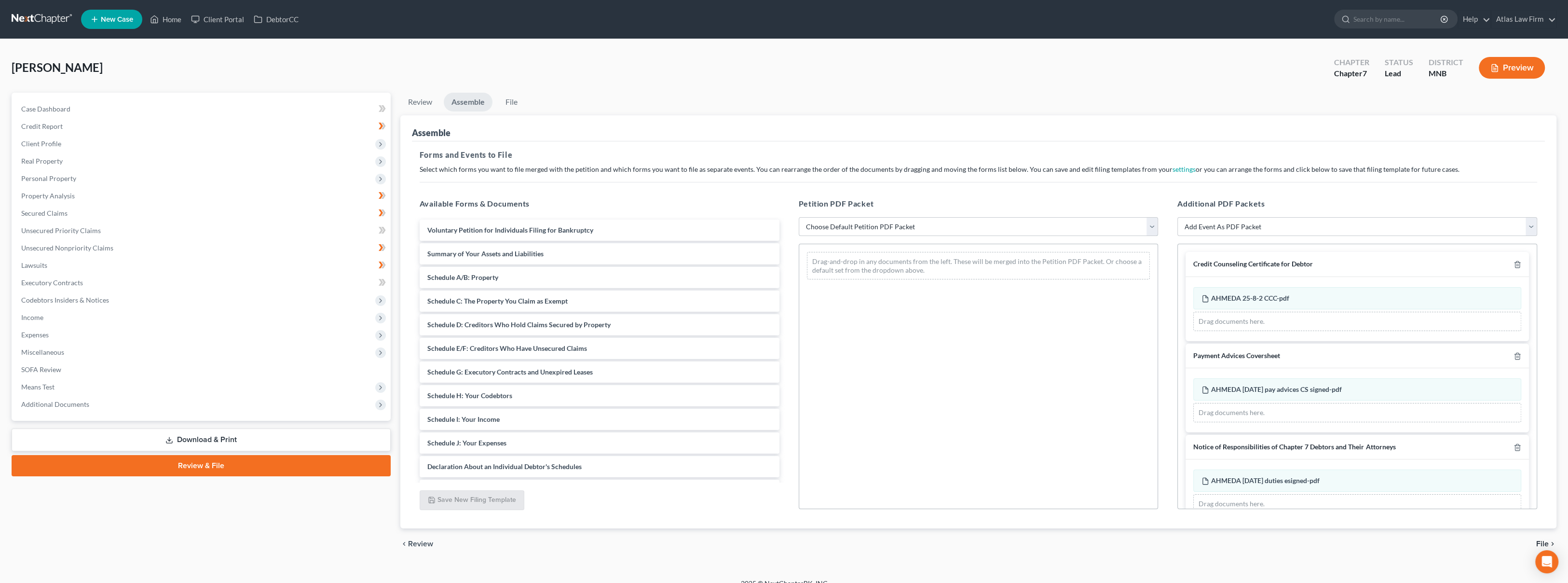
click at [862, 228] on select "Choose Default Petition PDF Packet Emergency Filing (Voluntary Petition and Cre…" at bounding box center [978, 227] width 360 height 19
select select "2"
click at [798, 217] on select "Choose Default Petition PDF Packet Emergency Filing (Voluntary Petition and Cre…" at bounding box center [978, 227] width 360 height 19
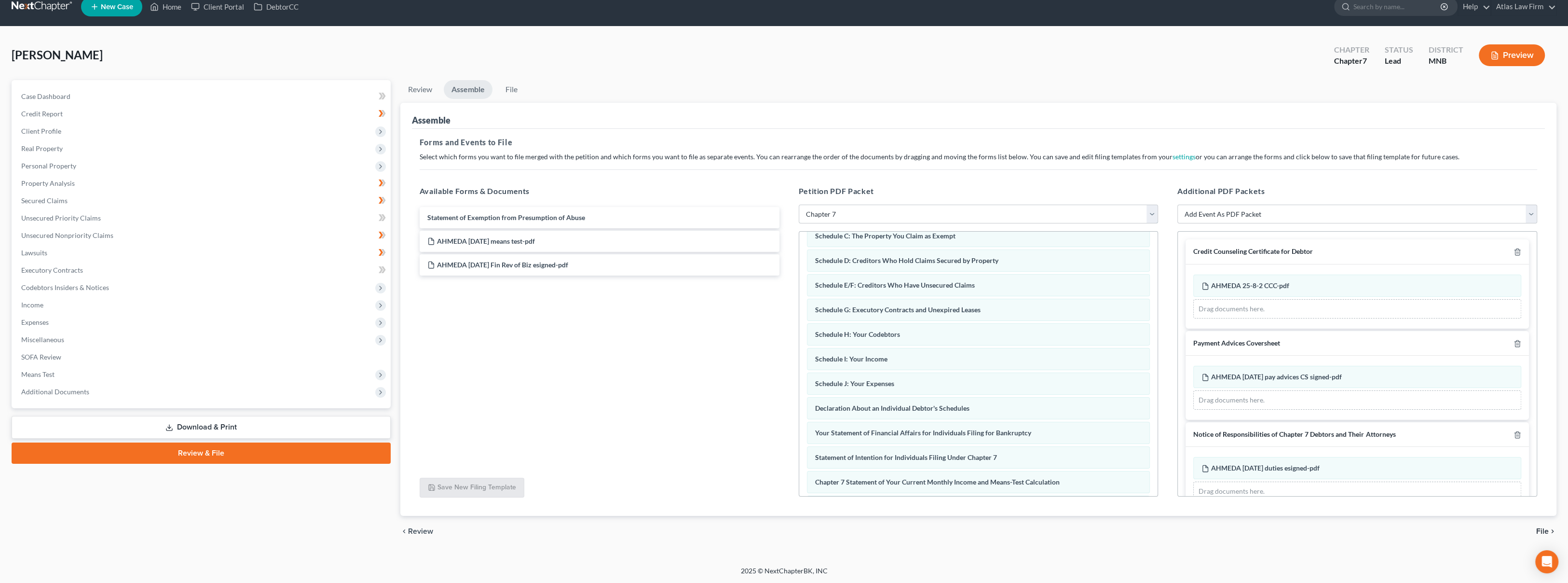
scroll to position [107, 0]
drag, startPoint x: 552, startPoint y: 270, endPoint x: 927, endPoint y: 369, distance: 387.8
click at [787, 252] on div "AHMEDA [DATE] Fin Rev of Biz esigned-pdf Statement of Exemption from Presumptio…" at bounding box center [600, 229] width 375 height 45
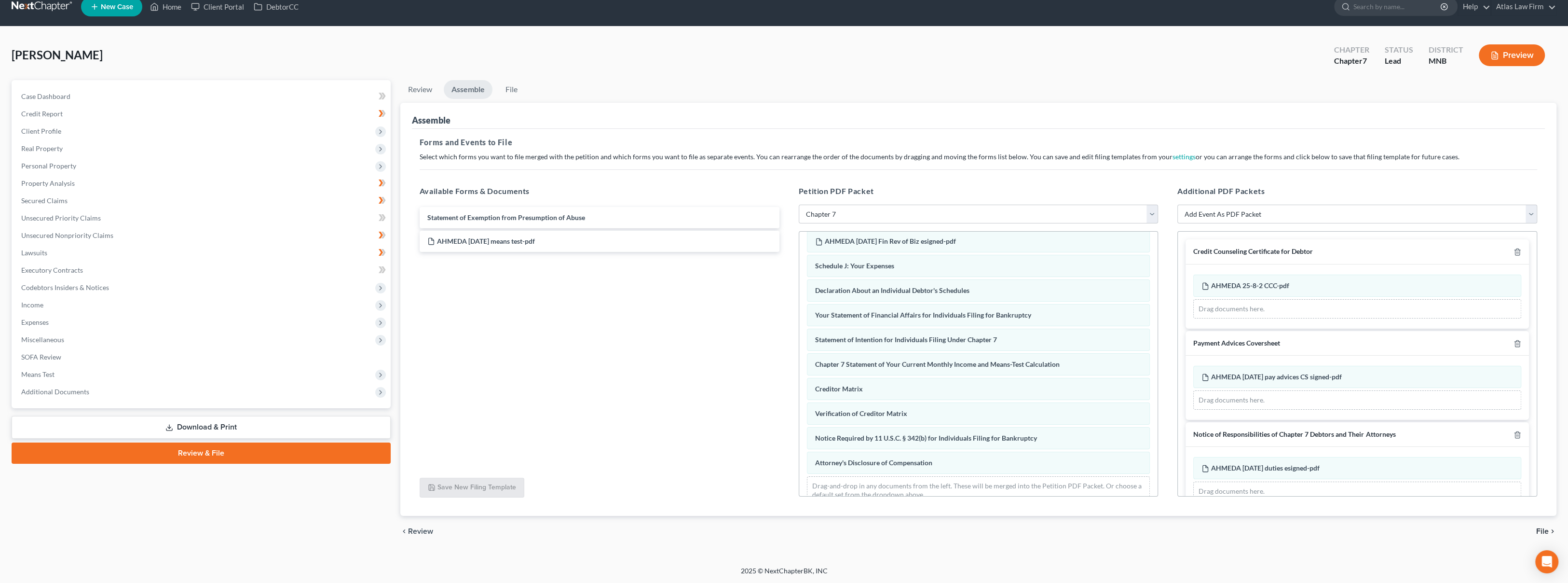
scroll to position [245, 0]
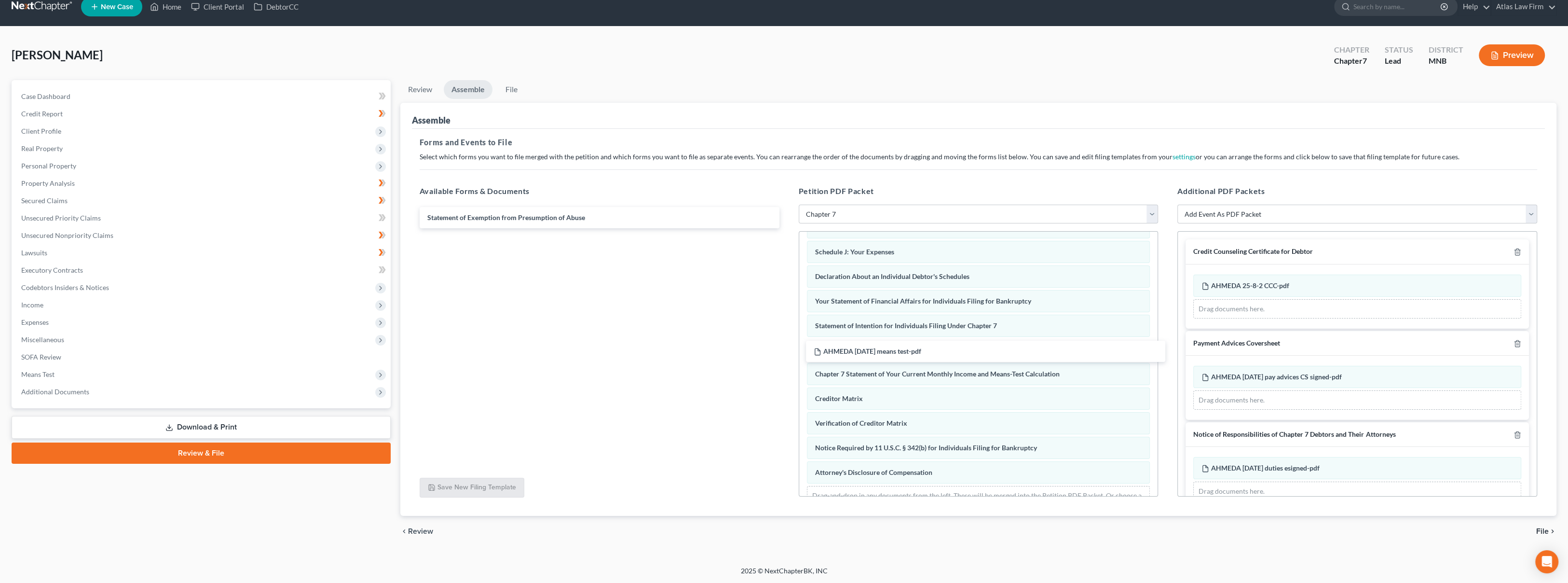
drag, startPoint x: 588, startPoint y: 233, endPoint x: 974, endPoint y: 344, distance: 401.6
click at [787, 228] on div "AHMEDA [DATE] means test-pdf Statement of Exemption from Presumption of [PERSON…" at bounding box center [600, 217] width 375 height 22
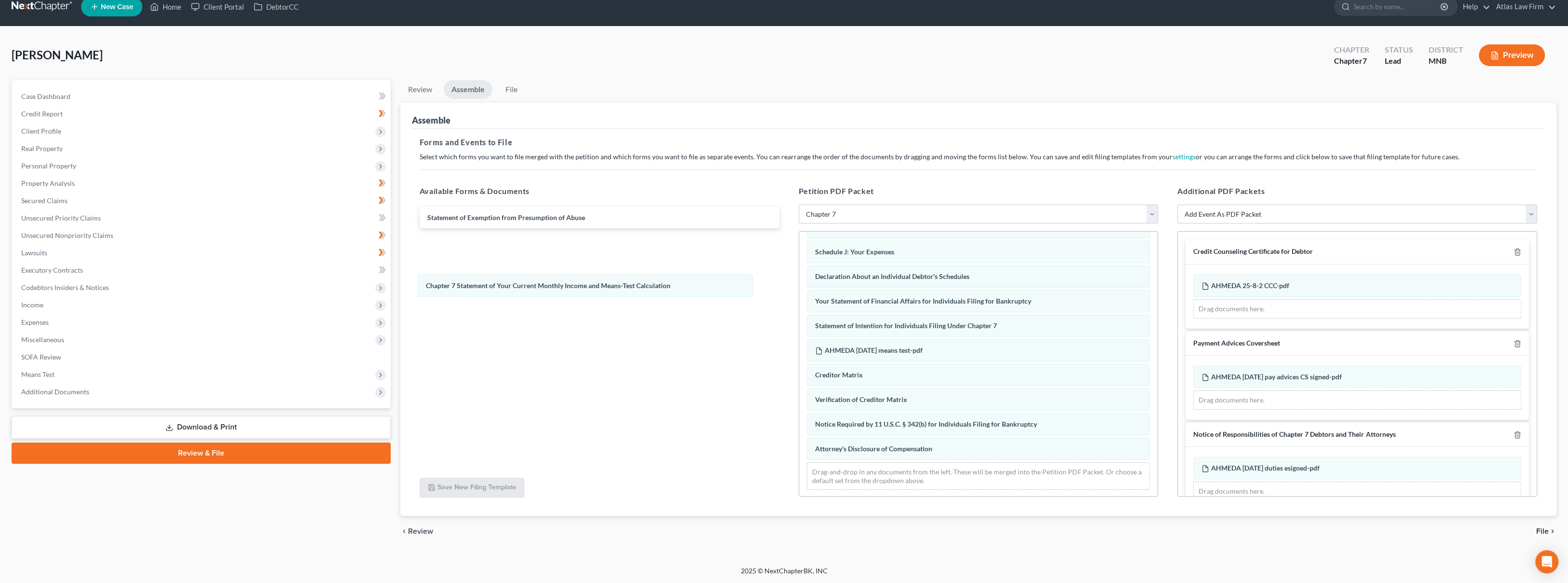
drag, startPoint x: 901, startPoint y: 371, endPoint x: 513, endPoint y: 266, distance: 402.0
click at [799, 267] on div "Chapter 7 Statement of Your Current Monthly Income and Means-Test Calculation V…" at bounding box center [979, 242] width 359 height 510
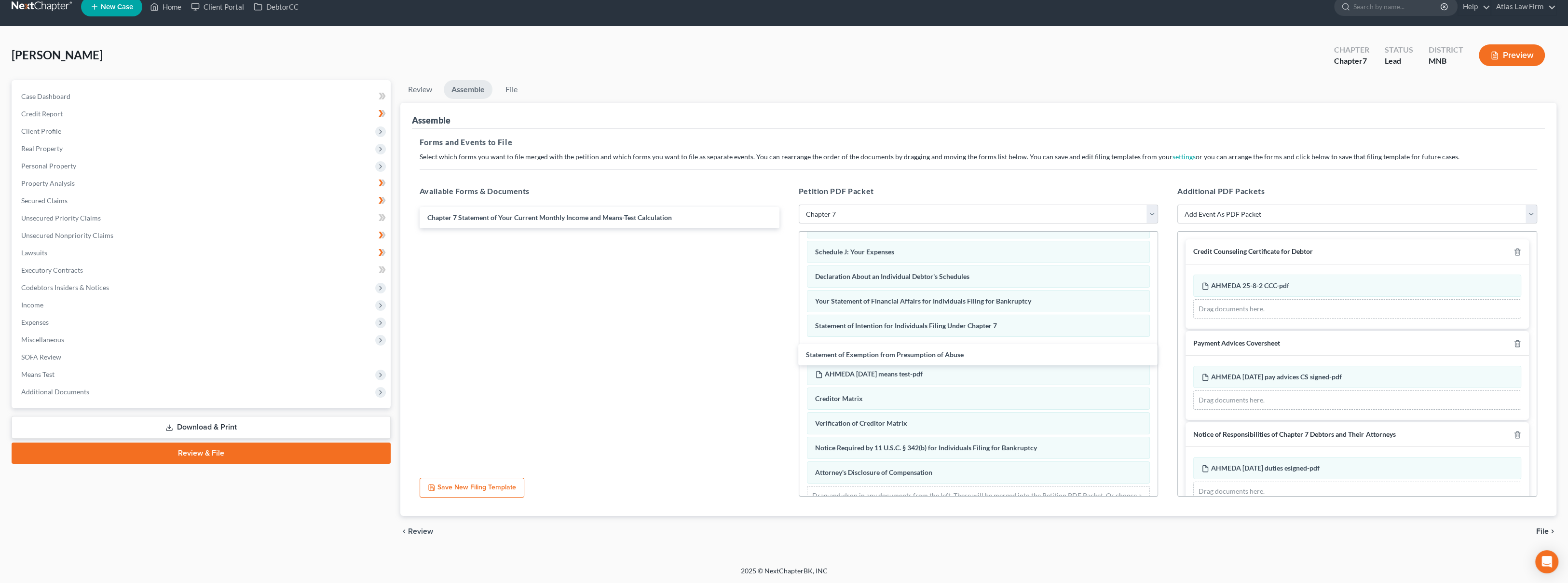
drag, startPoint x: 508, startPoint y: 217, endPoint x: 887, endPoint y: 355, distance: 403.3
click at [787, 228] on div "Statement of Exemption from Presumption of Abuse Statement of Exemption from Pr…" at bounding box center [600, 217] width 375 height 22
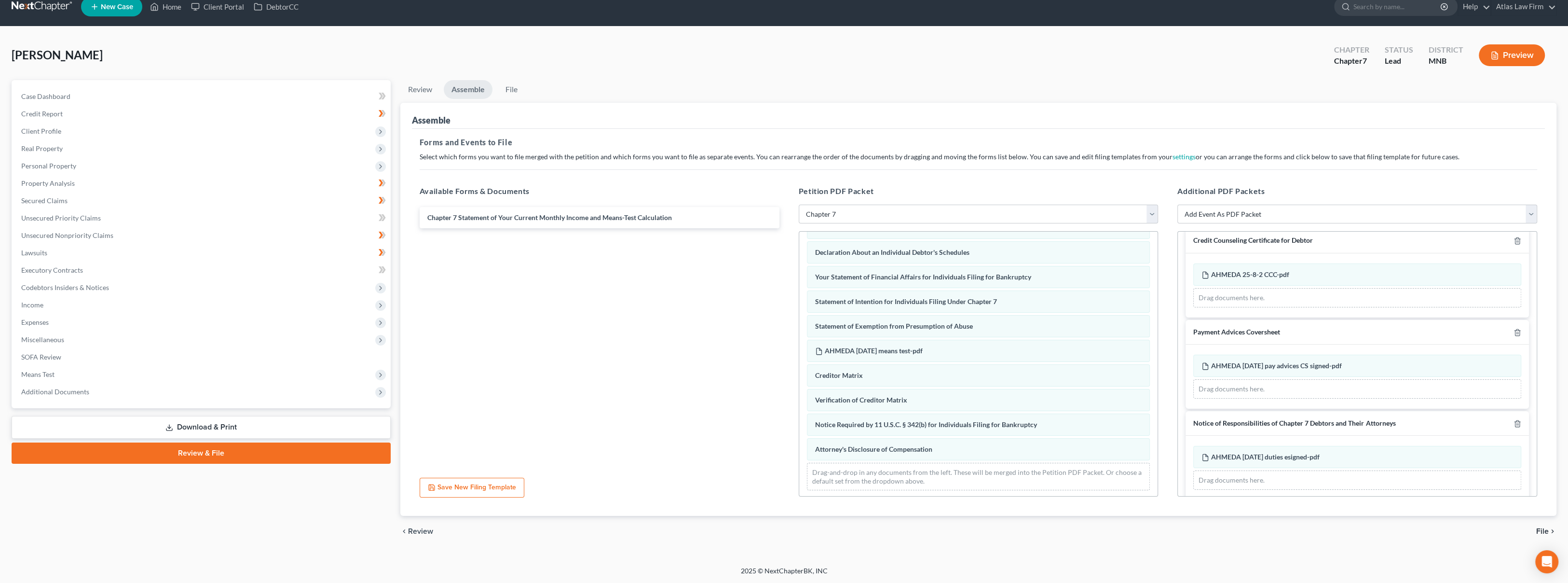
scroll to position [22, 0]
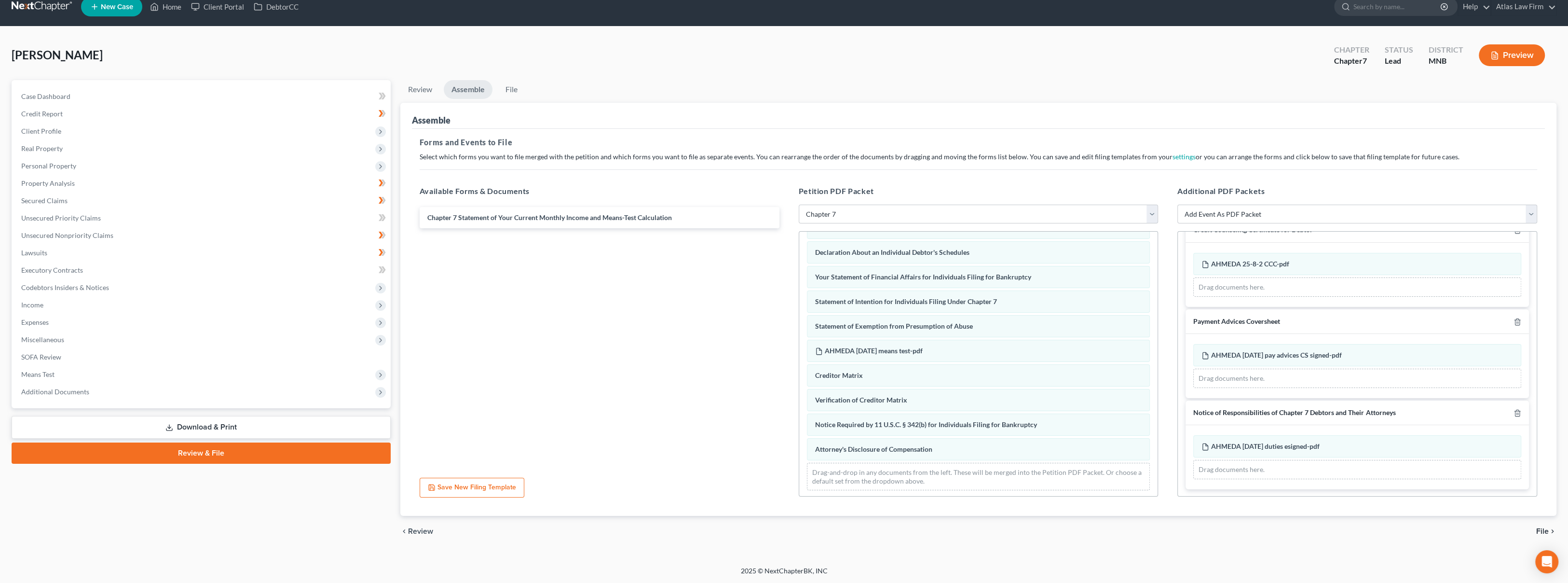
click at [1544, 530] on span "File" at bounding box center [1542, 531] width 13 height 7
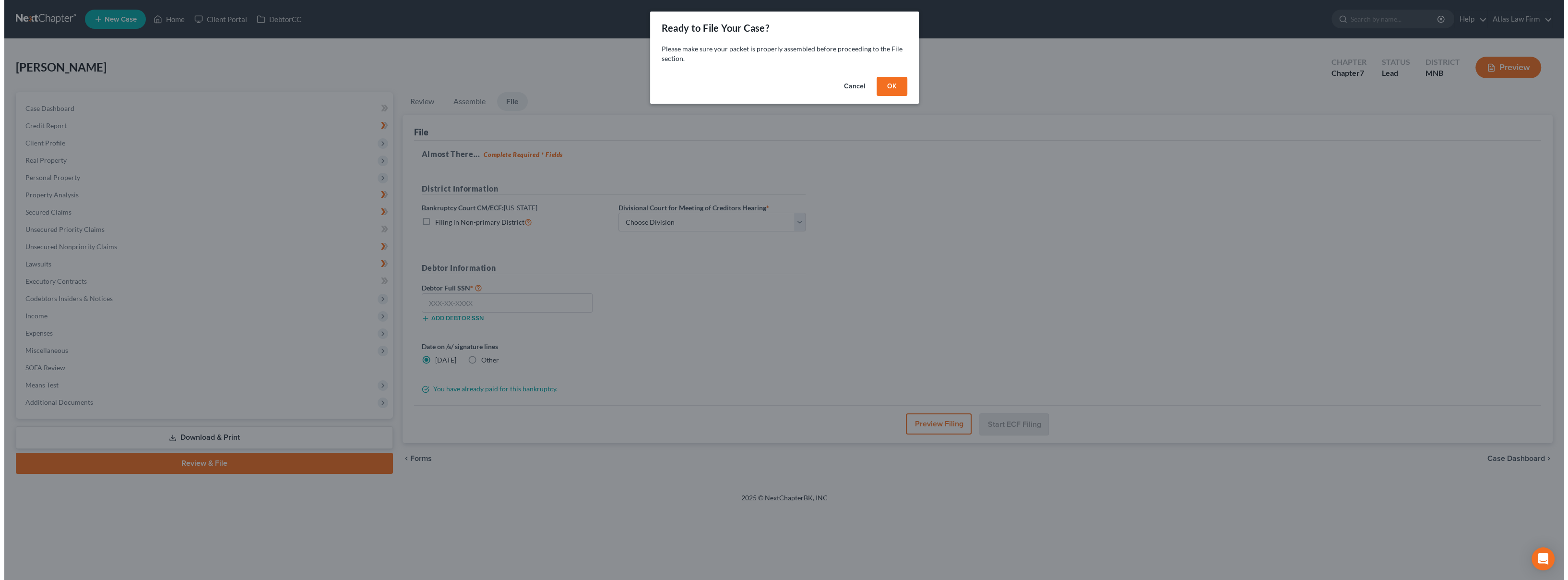
scroll to position [0, 0]
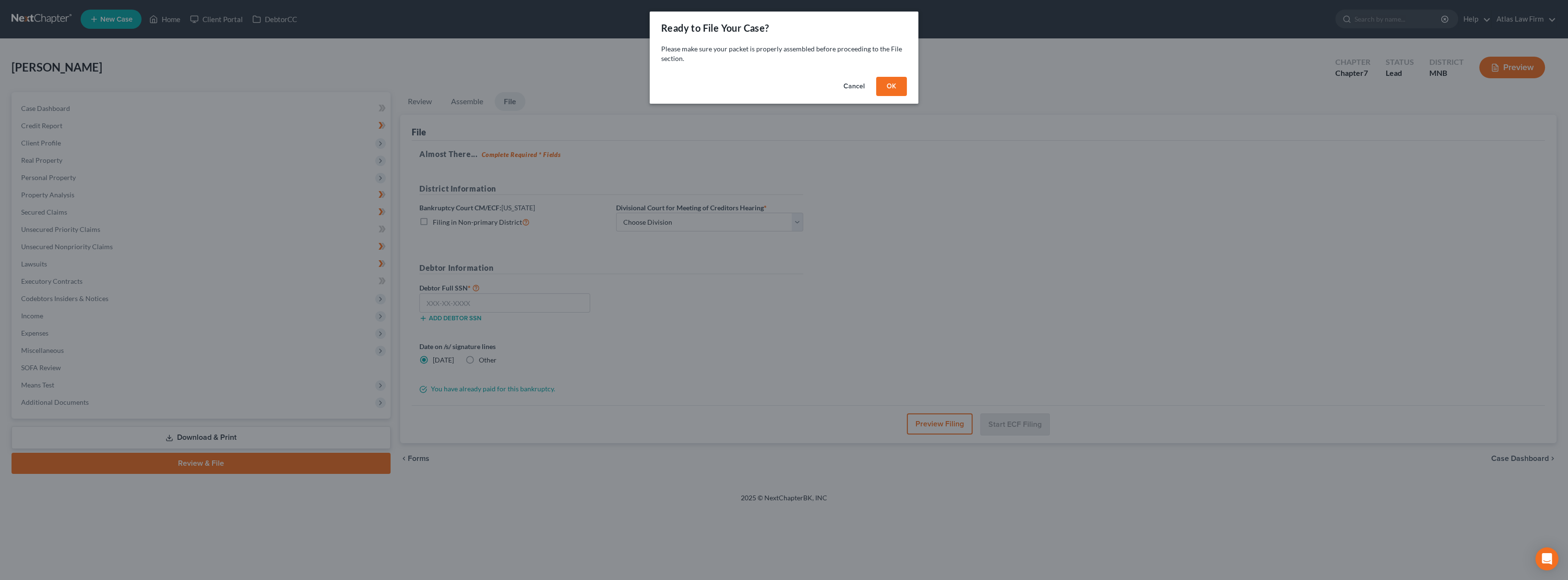
click at [890, 89] on button "OK" at bounding box center [892, 86] width 31 height 19
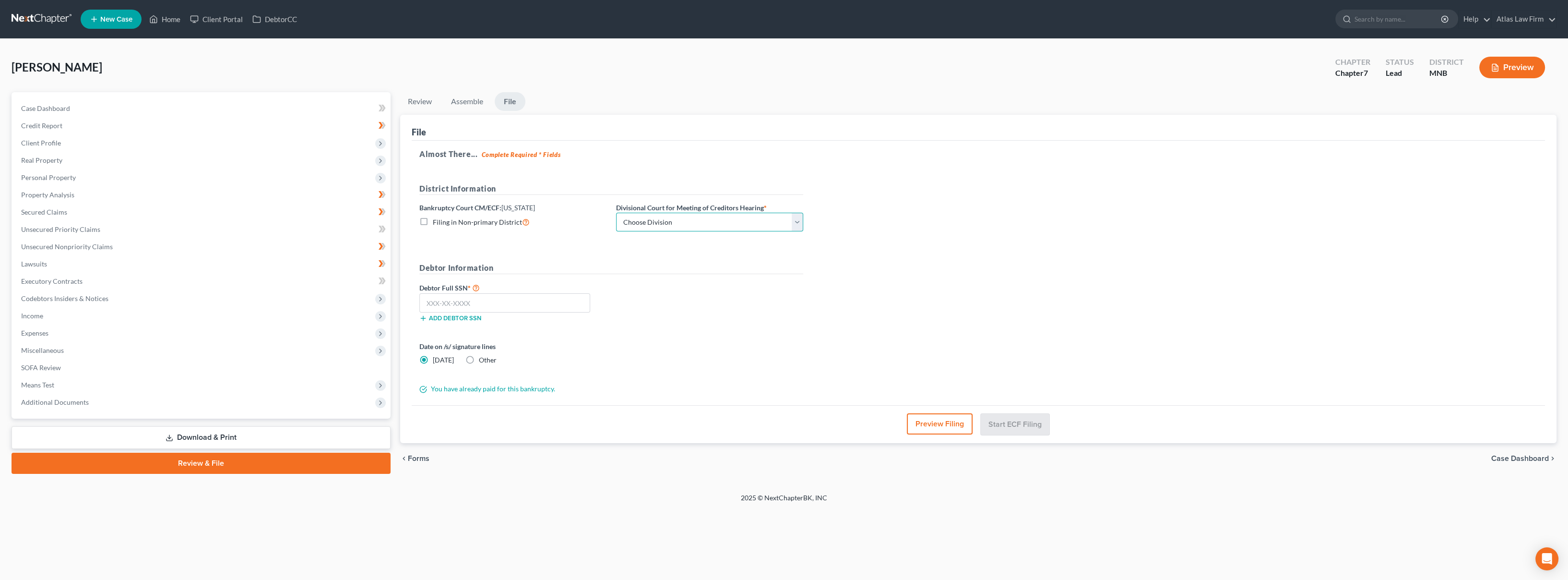
click at [734, 227] on select "Choose Division Duluth Duluth/ [GEOGRAPHIC_DATA][PERSON_NAME]* [GEOGRAPHIC_DATA…" at bounding box center [710, 222] width 187 height 19
click at [616, 213] on select "Choose Division Duluth Duluth/ [GEOGRAPHIC_DATA][PERSON_NAME]* [GEOGRAPHIC_DATA…" at bounding box center [710, 222] width 187 height 19
drag, startPoint x: 662, startPoint y: 222, endPoint x: 659, endPoint y: 232, distance: 10.4
click at [662, 222] on select "Choose Division Duluth Duluth/ [GEOGRAPHIC_DATA][PERSON_NAME]* [GEOGRAPHIC_DATA…" at bounding box center [710, 222] width 187 height 19
click at [616, 213] on select "Choose Division Duluth Duluth/ [GEOGRAPHIC_DATA][PERSON_NAME]* [GEOGRAPHIC_DATA…" at bounding box center [710, 222] width 187 height 19
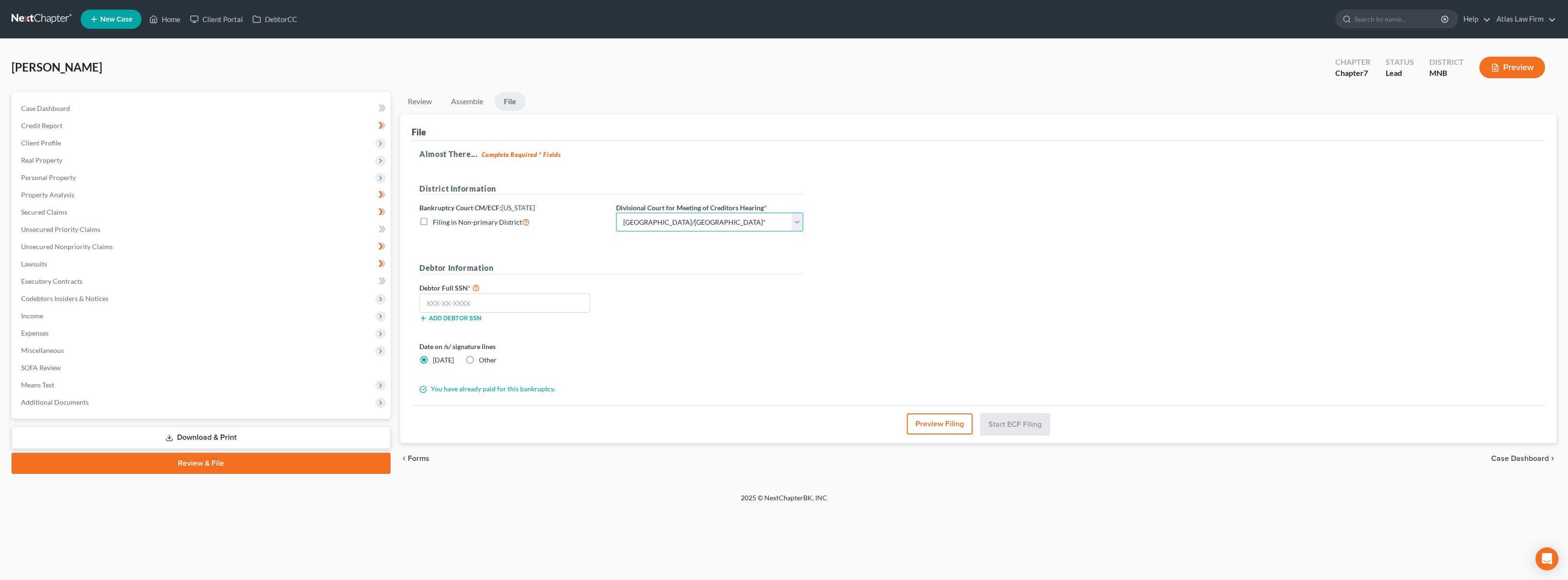
drag, startPoint x: 721, startPoint y: 222, endPoint x: 715, endPoint y: 232, distance: 11.7
click at [721, 222] on select "Choose Division Duluth Duluth/ [GEOGRAPHIC_DATA][PERSON_NAME]* [GEOGRAPHIC_DATA…" at bounding box center [710, 222] width 187 height 19
select select "3"
click at [616, 213] on select "Choose Division Duluth Duluth/ [GEOGRAPHIC_DATA][PERSON_NAME]* [GEOGRAPHIC_DATA…" at bounding box center [710, 222] width 187 height 19
click at [531, 298] on input "text" at bounding box center [505, 303] width 171 height 19
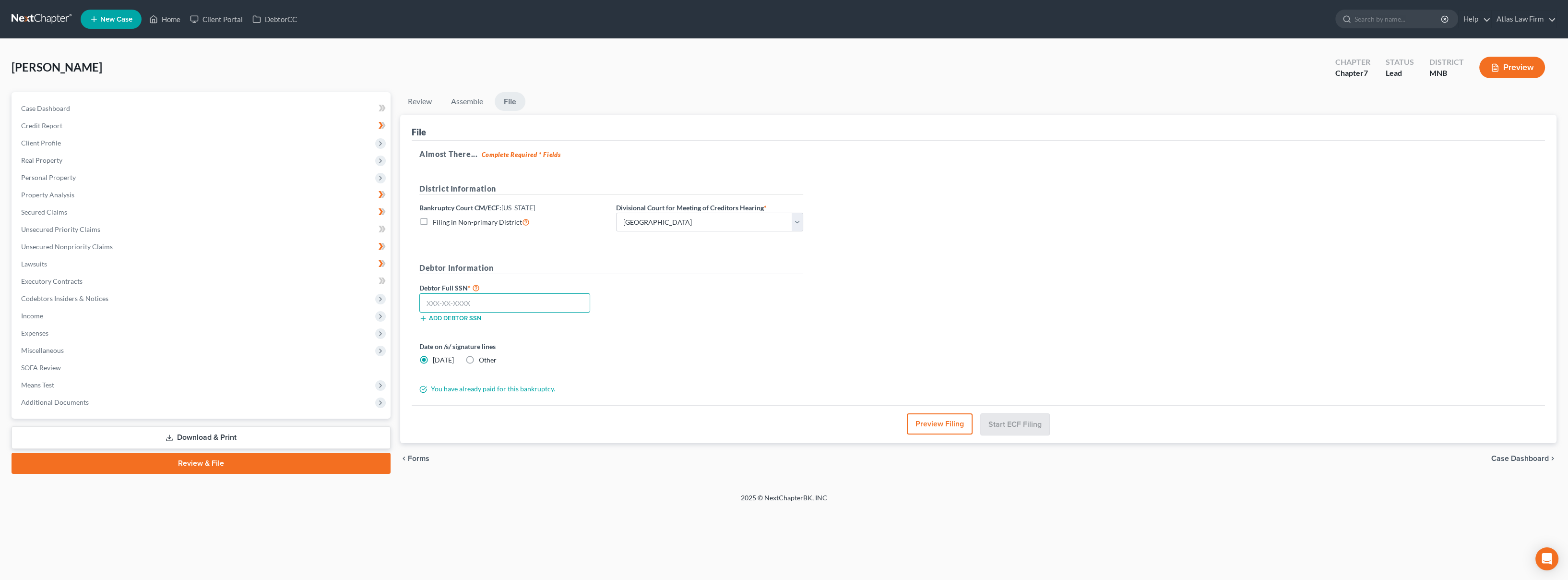
click at [471, 306] on input "text" at bounding box center [505, 303] width 171 height 19
click at [526, 294] on input "text" at bounding box center [505, 303] width 171 height 19
click at [518, 303] on input "477-39" at bounding box center [505, 303] width 171 height 19
type input "477-39-9639"
click at [1025, 424] on button "Start ECF Filing" at bounding box center [1015, 424] width 69 height 21
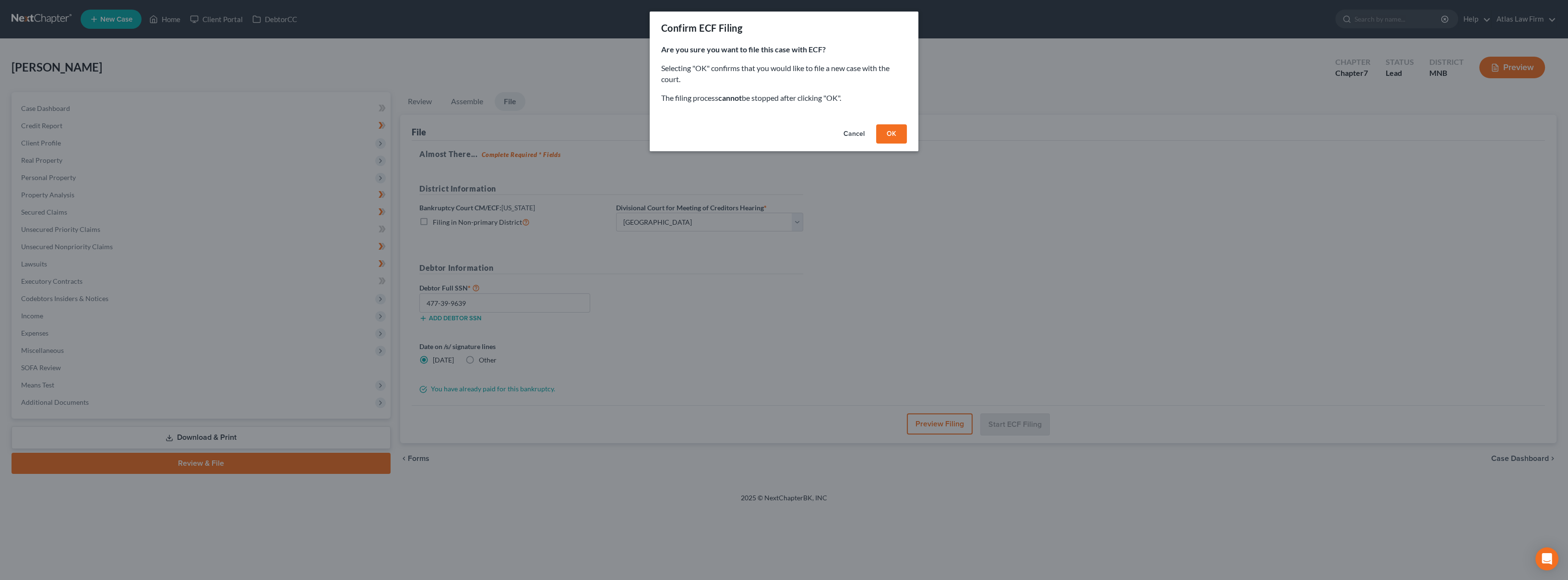
click at [884, 129] on button "OK" at bounding box center [892, 134] width 31 height 19
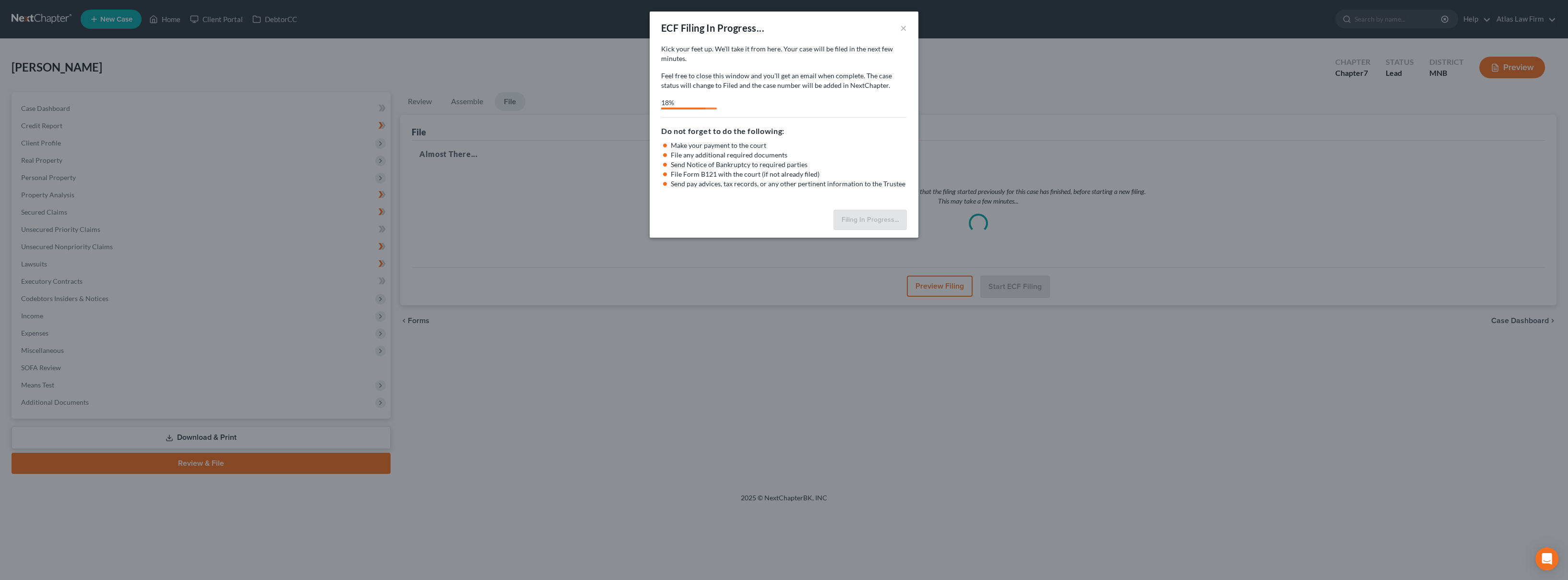
select select "4"
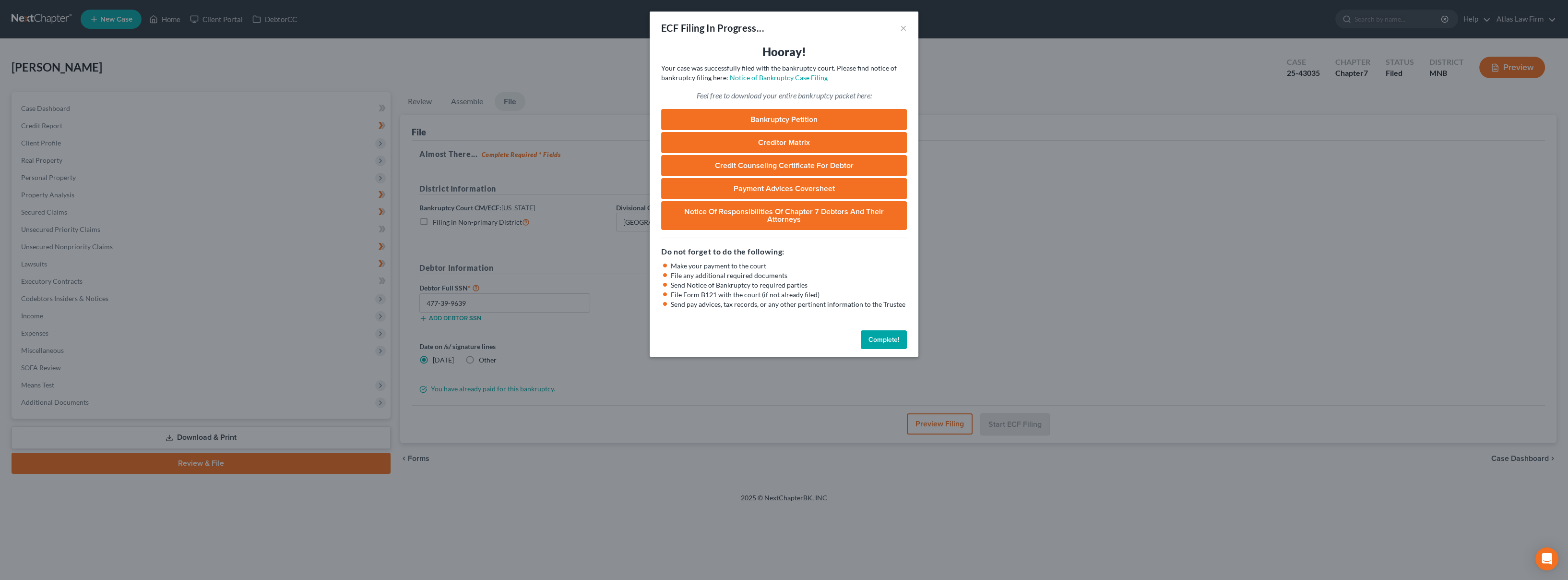
click at [757, 125] on link "Bankruptcy Petition" at bounding box center [784, 120] width 246 height 21
click at [739, 136] on link "Creditor Matrix" at bounding box center [784, 142] width 246 height 21
click at [890, 334] on button "Complete!" at bounding box center [884, 340] width 46 height 19
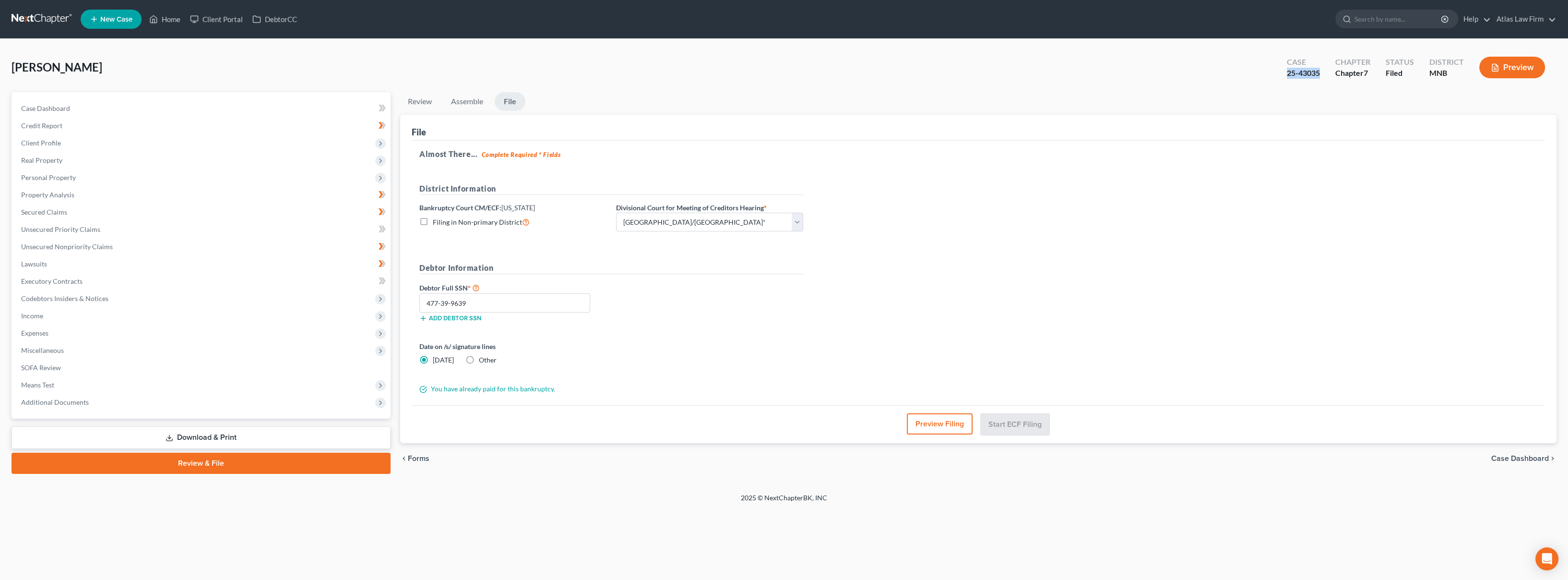
drag, startPoint x: 1323, startPoint y: 75, endPoint x: 1288, endPoint y: 77, distance: 35.1
click at [1288, 77] on div "Case 25-43035" at bounding box center [1304, 69] width 49 height 28
copy div "25-43035"
drag, startPoint x: 246, startPoint y: 49, endPoint x: 440, endPoint y: 83, distance: 197.0
click at [247, 49] on div "[PERSON_NAME] Upgraded Case 25-43035 Chapter Chapter 7 Status [GEOGRAPHIC_DATA]…" at bounding box center [784, 266] width 1568 height 454
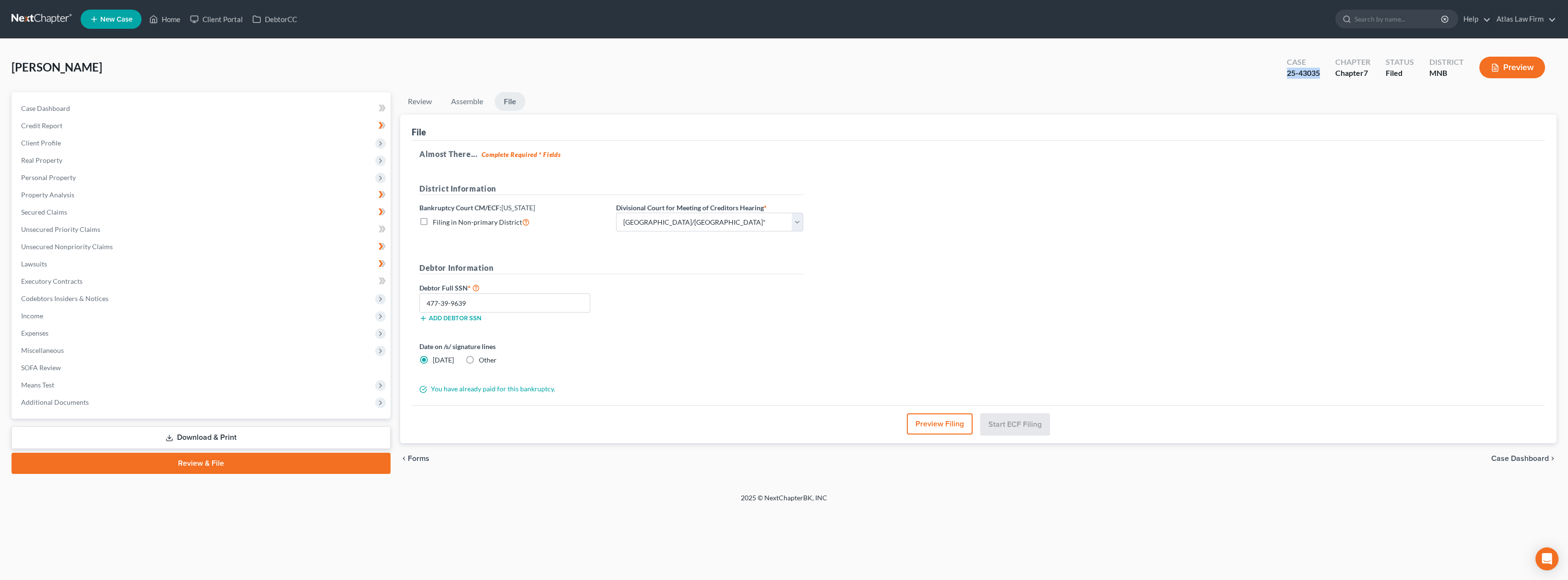
drag, startPoint x: 1314, startPoint y: 74, endPoint x: 1286, endPoint y: 78, distance: 28.3
click at [1286, 77] on div "Case 25-43035" at bounding box center [1304, 69] width 49 height 28
copy div "25-43035"
click at [46, 22] on link at bounding box center [42, 18] width 61 height 17
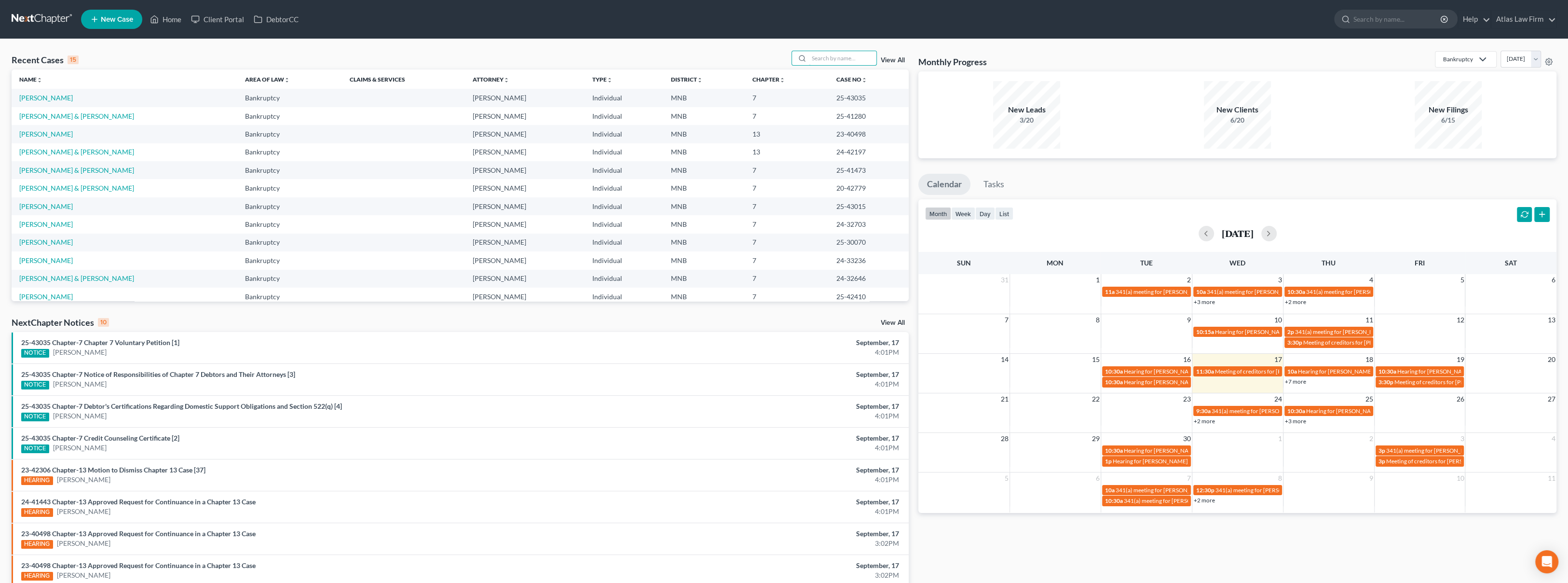
click at [853, 58] on input "search" at bounding box center [842, 58] width 67 height 14
click at [821, 58] on input "search" at bounding box center [842, 58] width 67 height 14
type input "thayer"
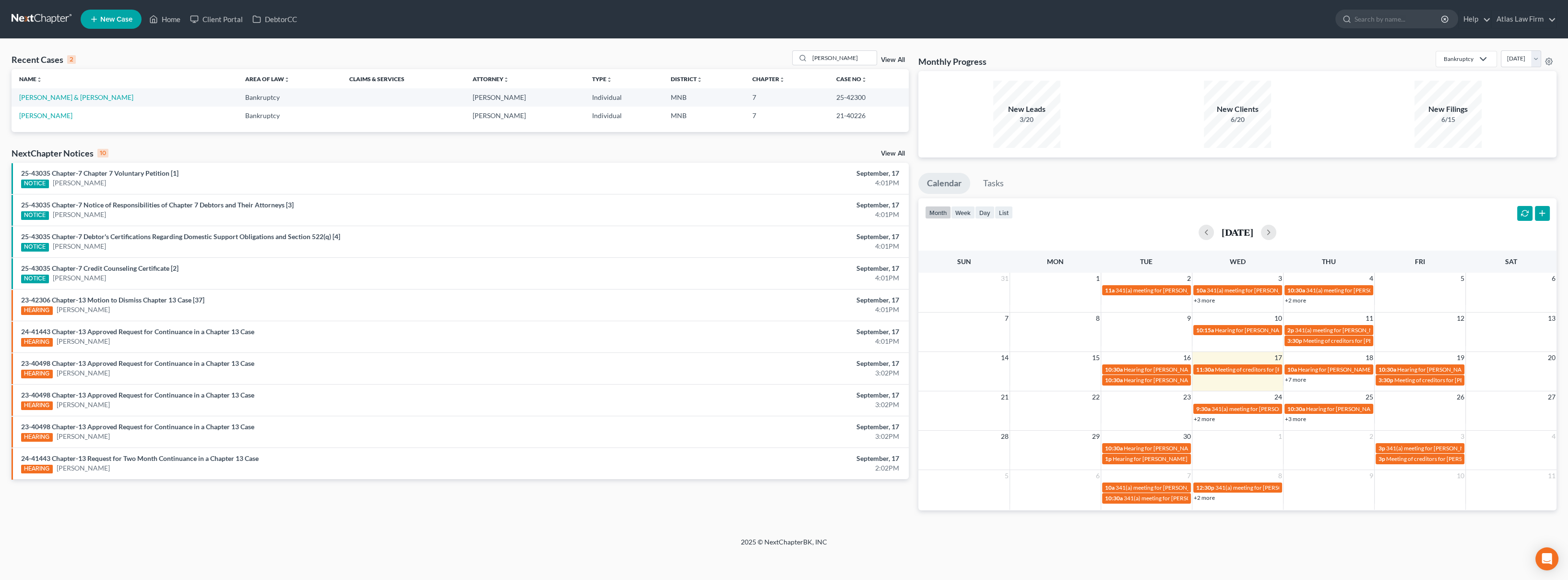
click at [885, 21] on ul "New Case Home Client Portal DebtorCC - No Result - See all results Or Press Ent…" at bounding box center [818, 19] width 1476 height 25
click at [69, 94] on link "Thayer, Mitchell & Kristine" at bounding box center [76, 97] width 114 height 8
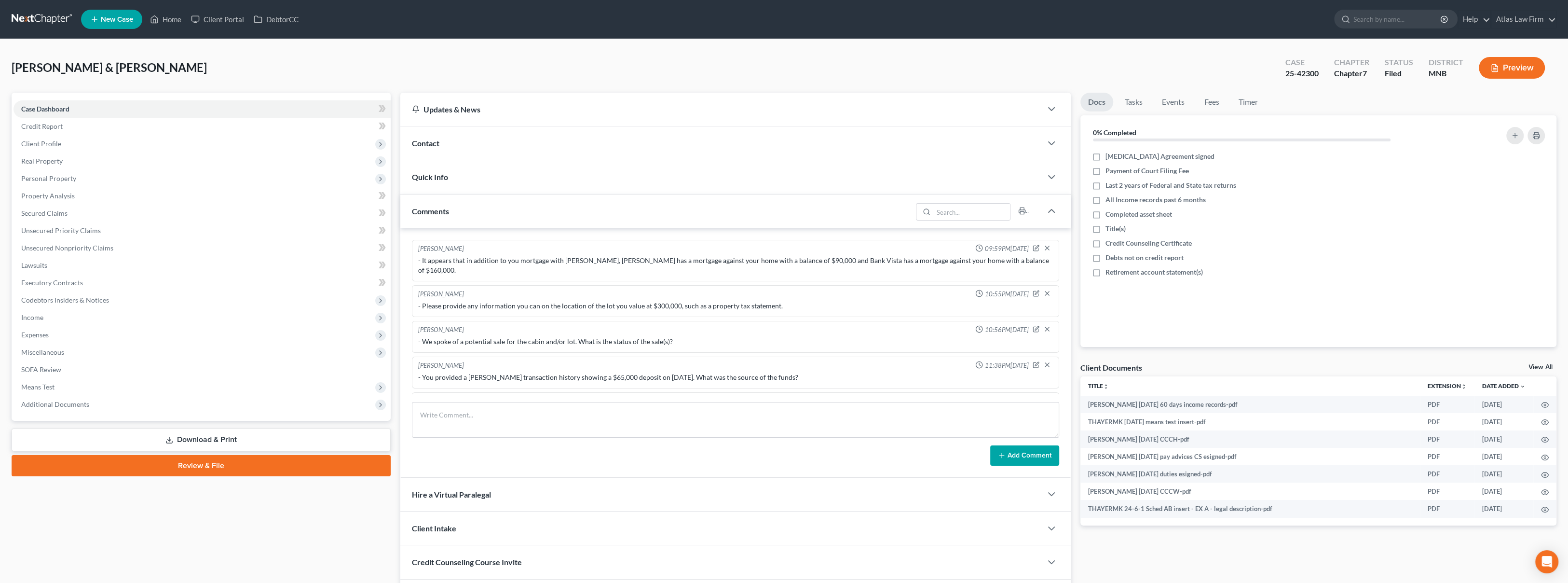
scroll to position [278, 0]
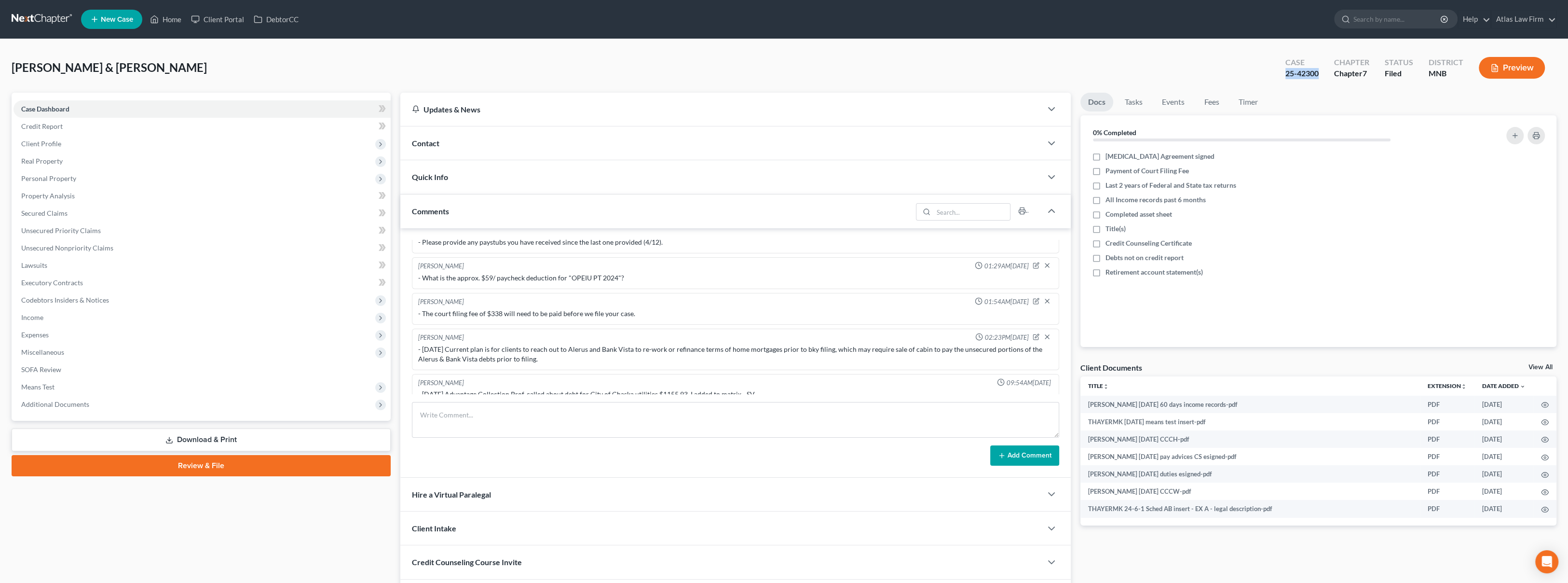
drag, startPoint x: 1322, startPoint y: 70, endPoint x: 1285, endPoint y: 75, distance: 37.3
click at [1285, 75] on div "Case 25-42300" at bounding box center [1302, 69] width 49 height 28
copy div "25-42300"
click at [113, 184] on span "Personal Property" at bounding box center [202, 178] width 377 height 17
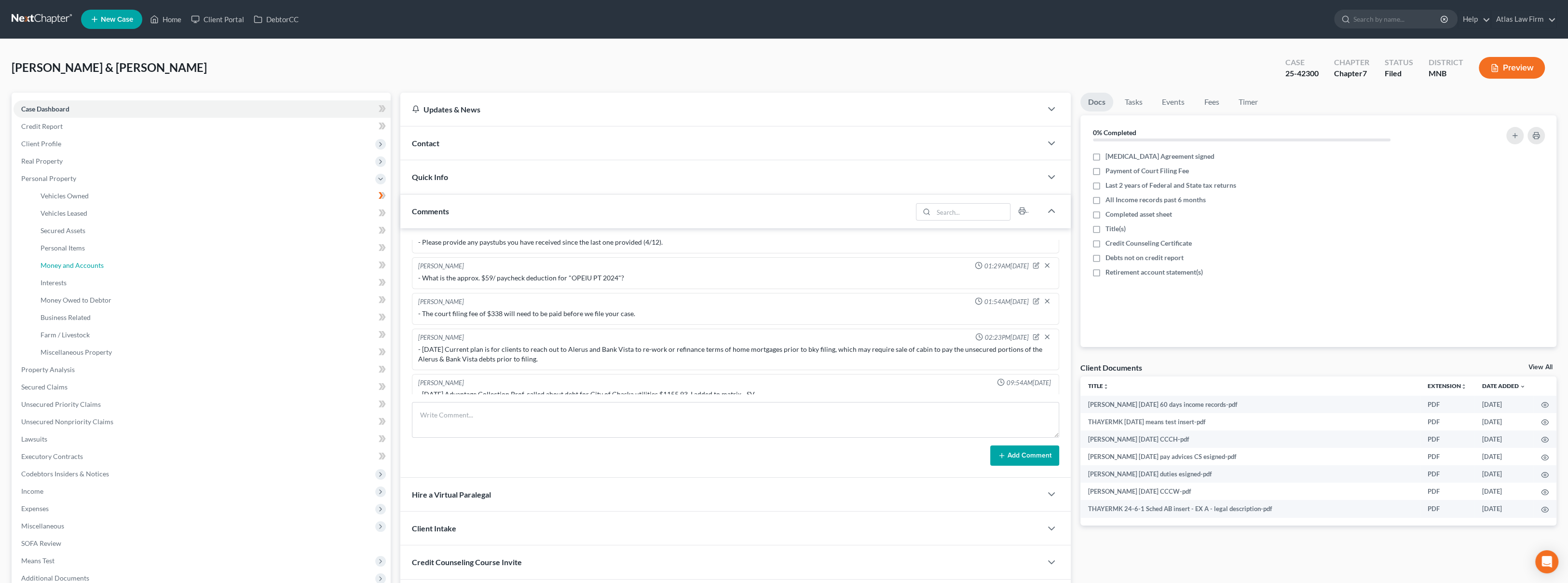
click at [122, 257] on link "Money and Accounts" at bounding box center [211, 265] width 358 height 17
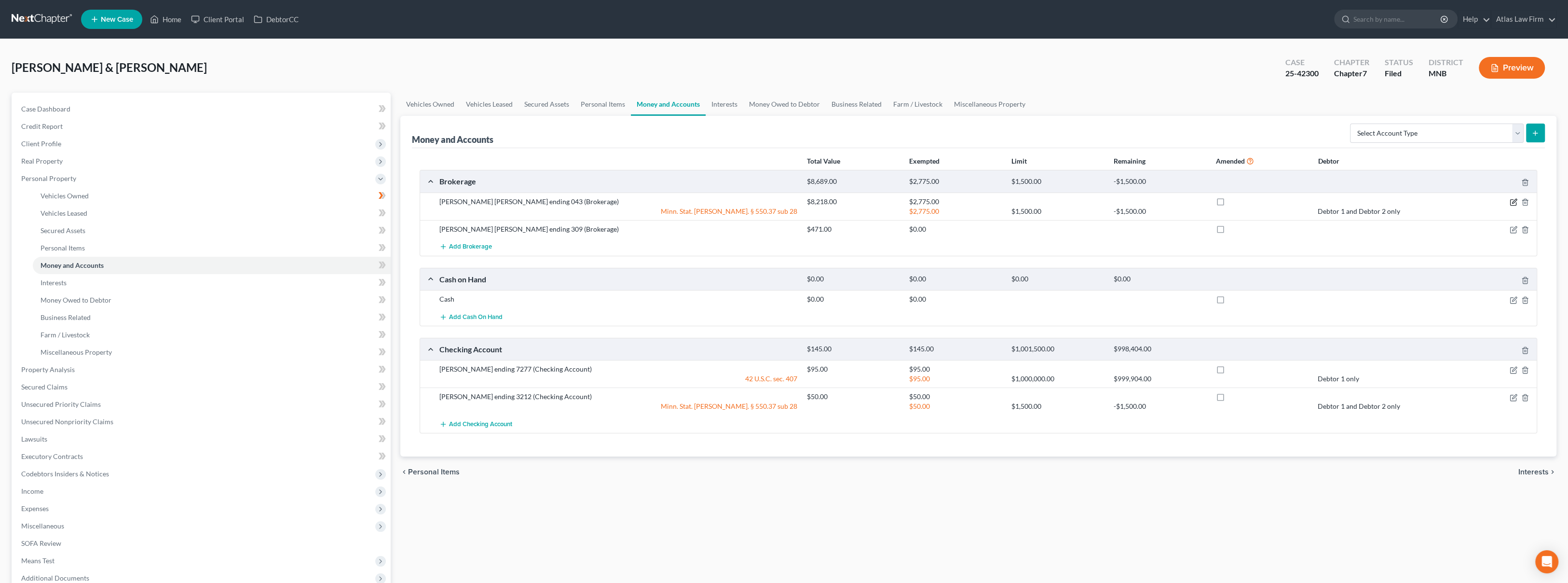
click at [1512, 205] on icon "button" at bounding box center [1513, 202] width 7 height 7
select select "2"
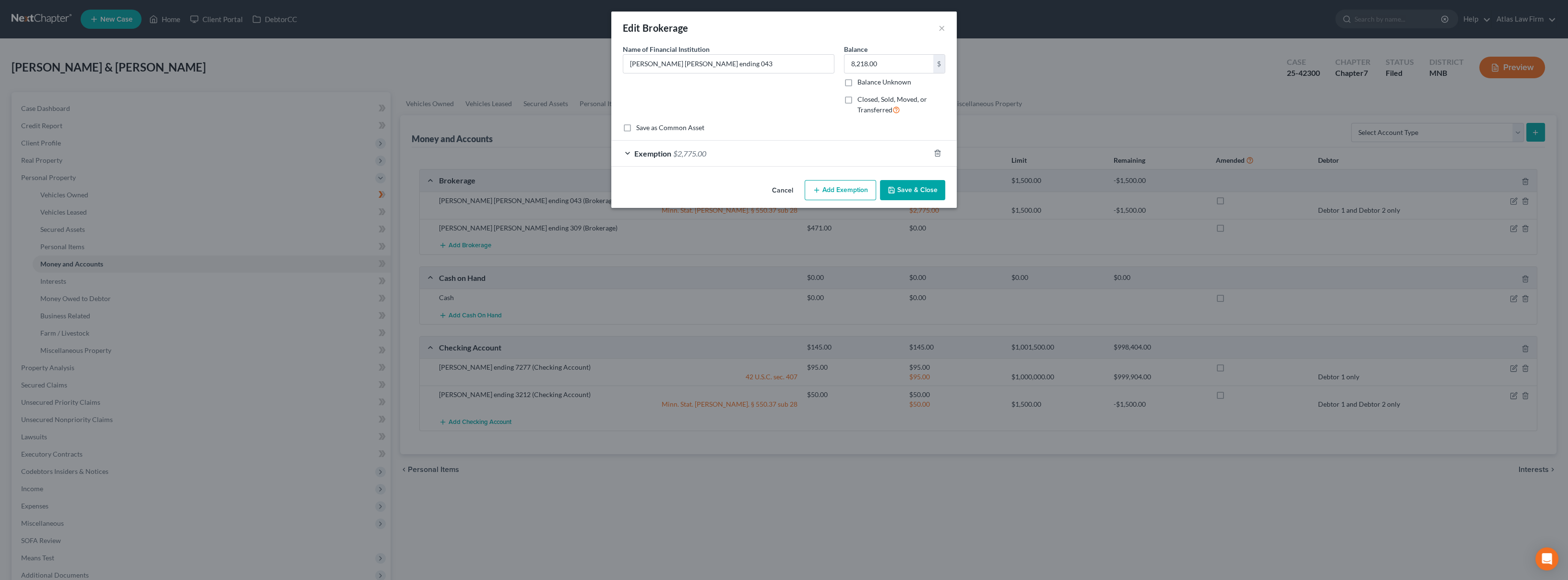
click at [810, 160] on div "Exemption $2,775.00" at bounding box center [771, 153] width 319 height 25
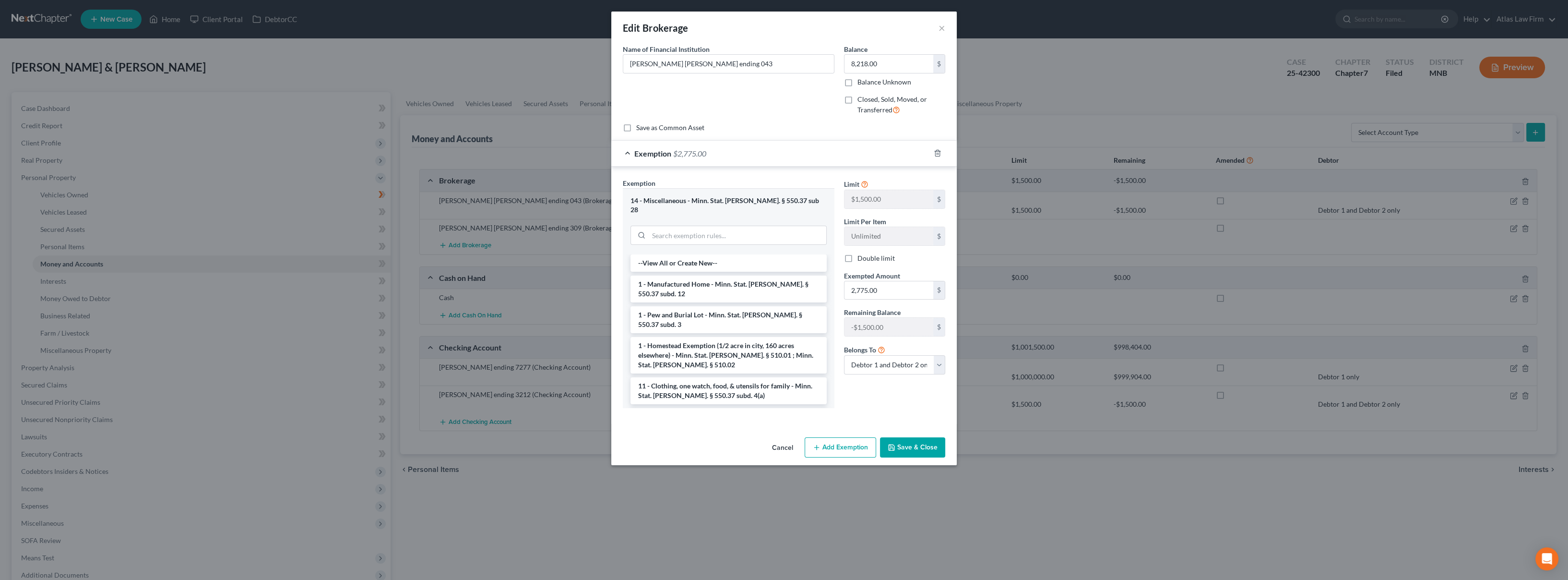
click at [712, 15] on div "Edit Brokerage ×" at bounding box center [784, 28] width 345 height 32
click at [683, 27] on div "Edit Brokerage" at bounding box center [655, 28] width 66 height 13
click at [779, 438] on button "Cancel" at bounding box center [782, 448] width 36 height 19
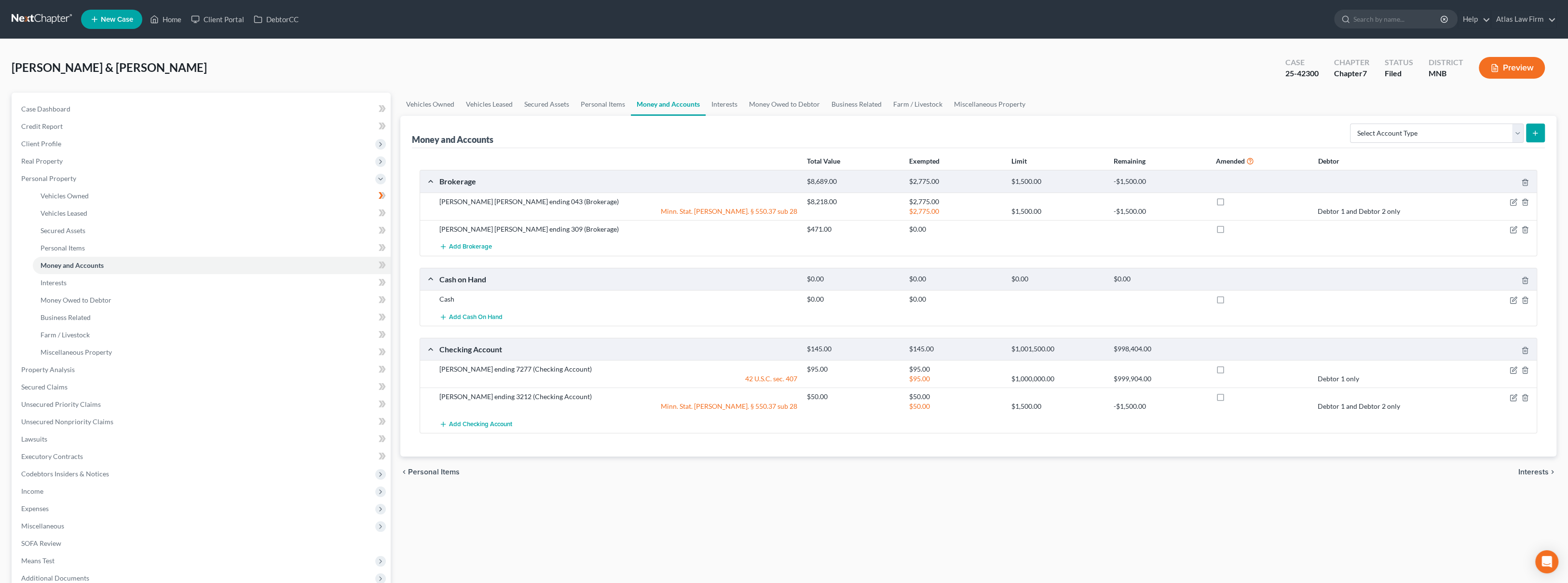
click at [54, 136] on span "Client Profile" at bounding box center [202, 143] width 377 height 17
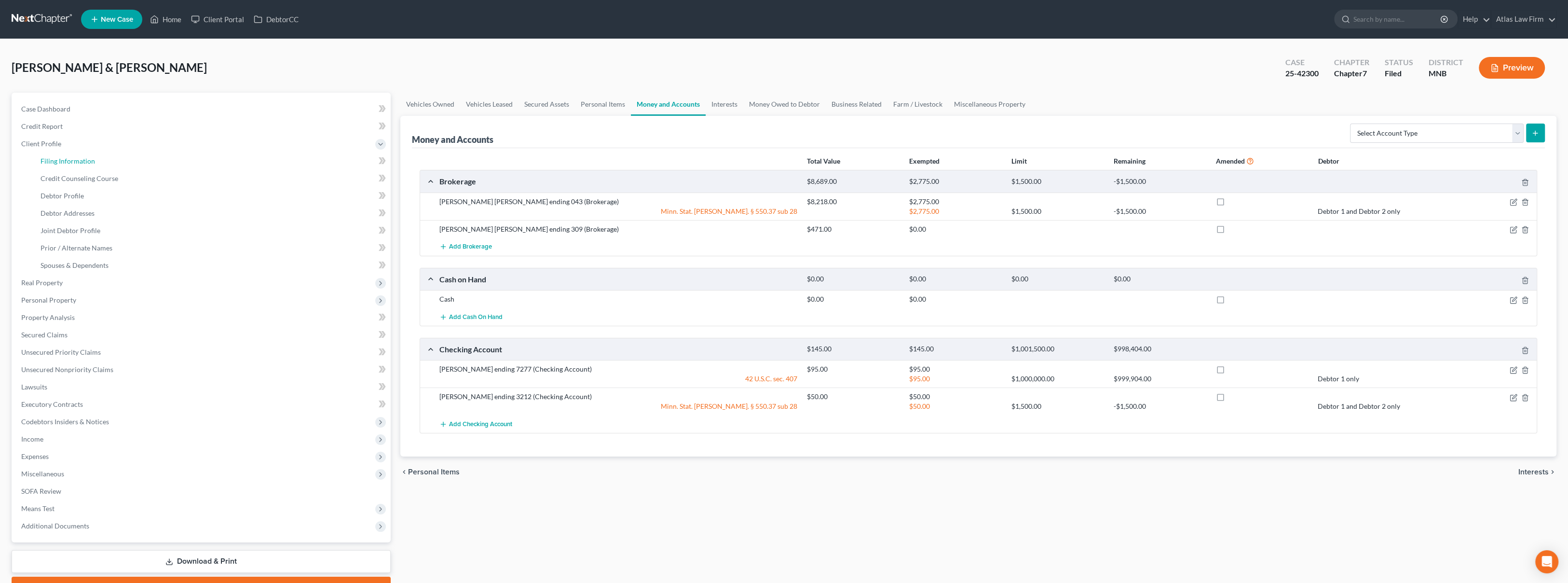
click at [64, 158] on span "Filing Information" at bounding box center [68, 160] width 55 height 8
select select "0"
select select "3"
select select "1"
select select "0"
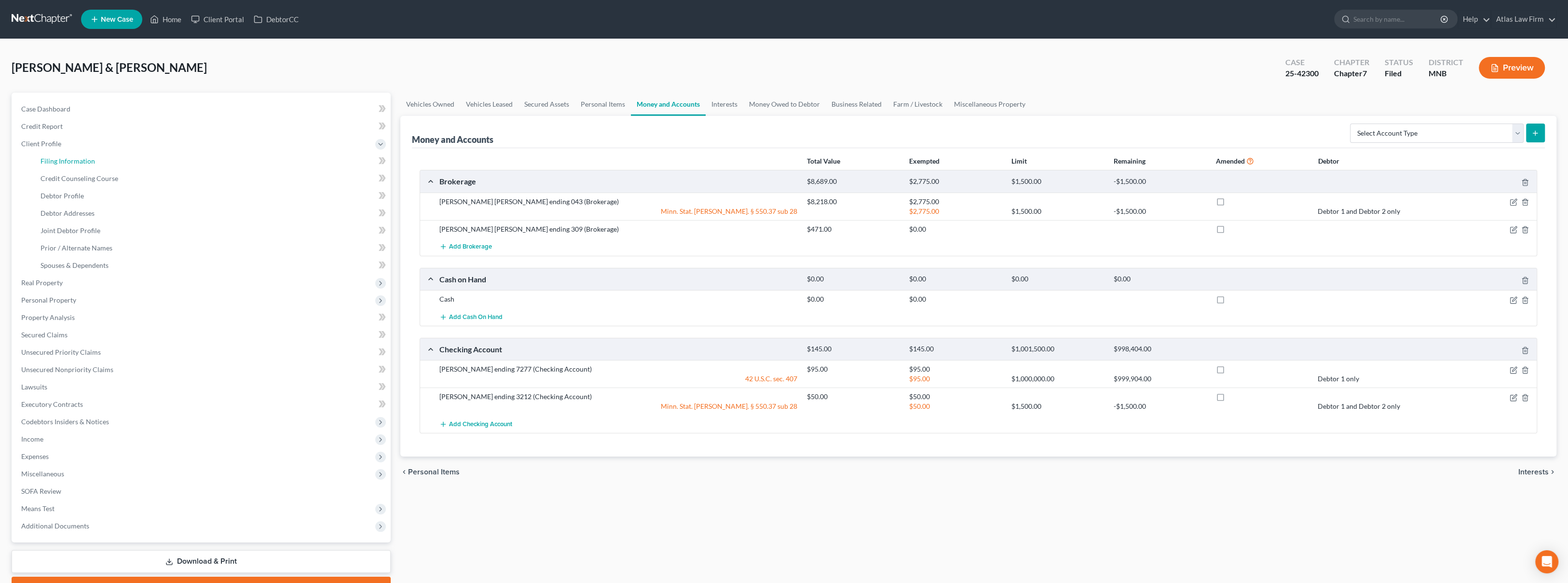
select select "24"
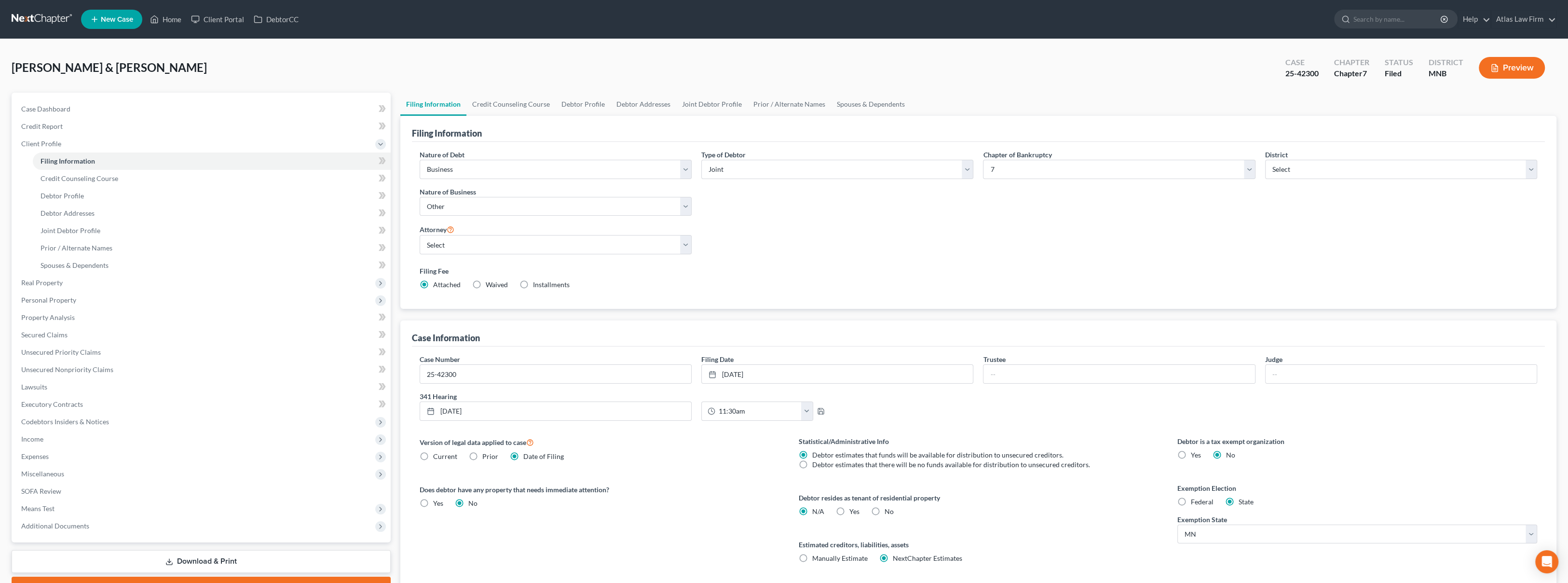
click at [268, 52] on div "Thayer, Mitchell & Kristine Upgraded Case 25-42300 Chapter Chapter 7 Status Fil…" at bounding box center [784, 71] width 1545 height 42
click at [1513, 70] on button "Preview" at bounding box center [1512, 67] width 66 height 22
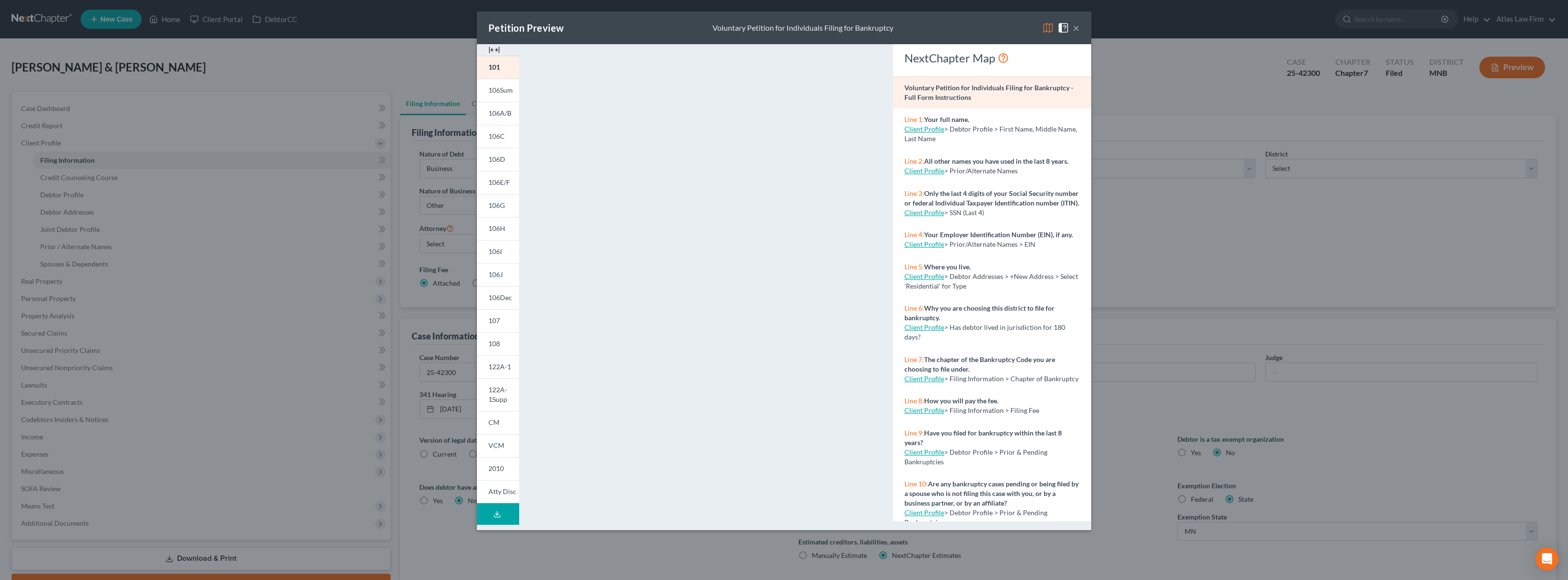
click at [1049, 27] on img at bounding box center [1048, 28] width 12 height 12
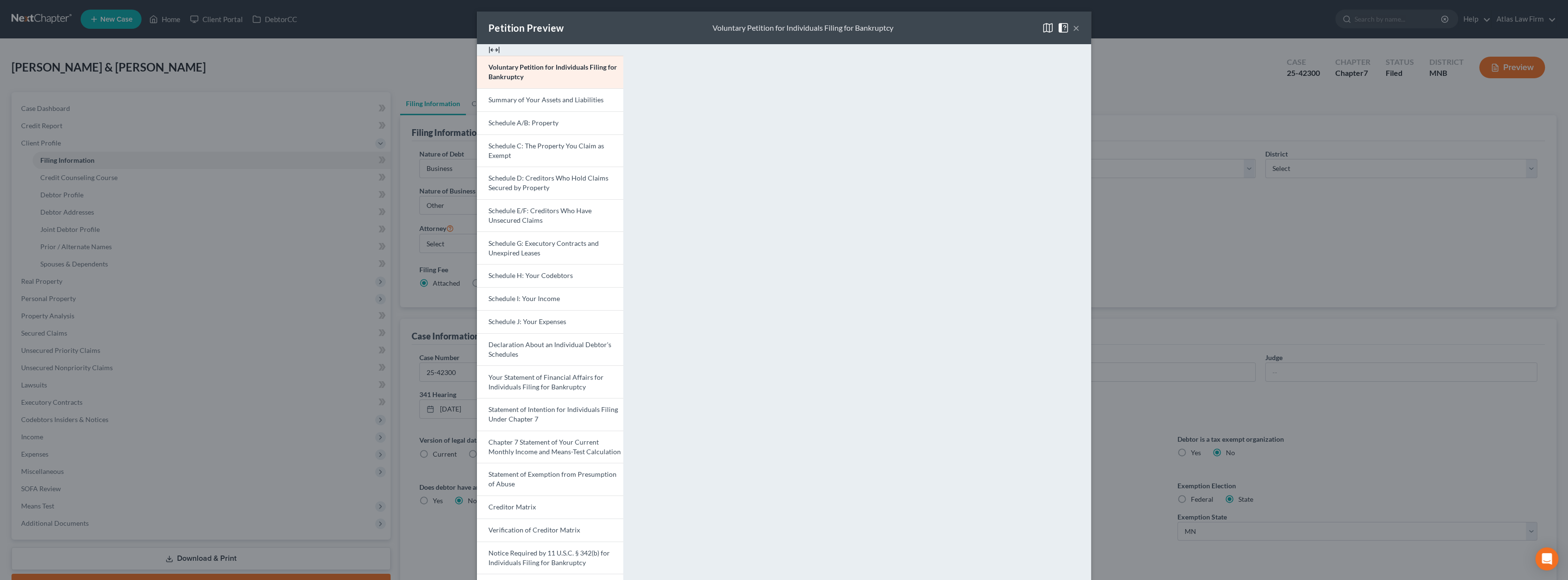
click at [1044, 25] on img at bounding box center [1048, 28] width 12 height 12
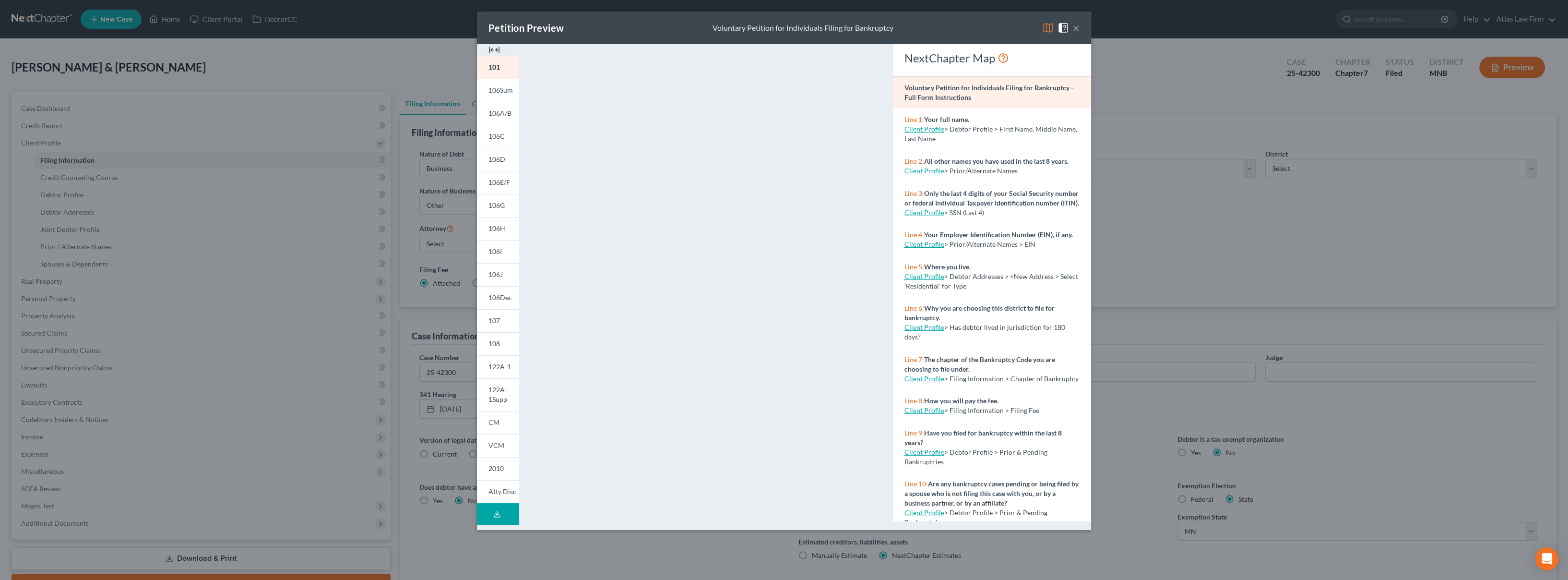
click at [1043, 28] on img at bounding box center [1048, 28] width 12 height 12
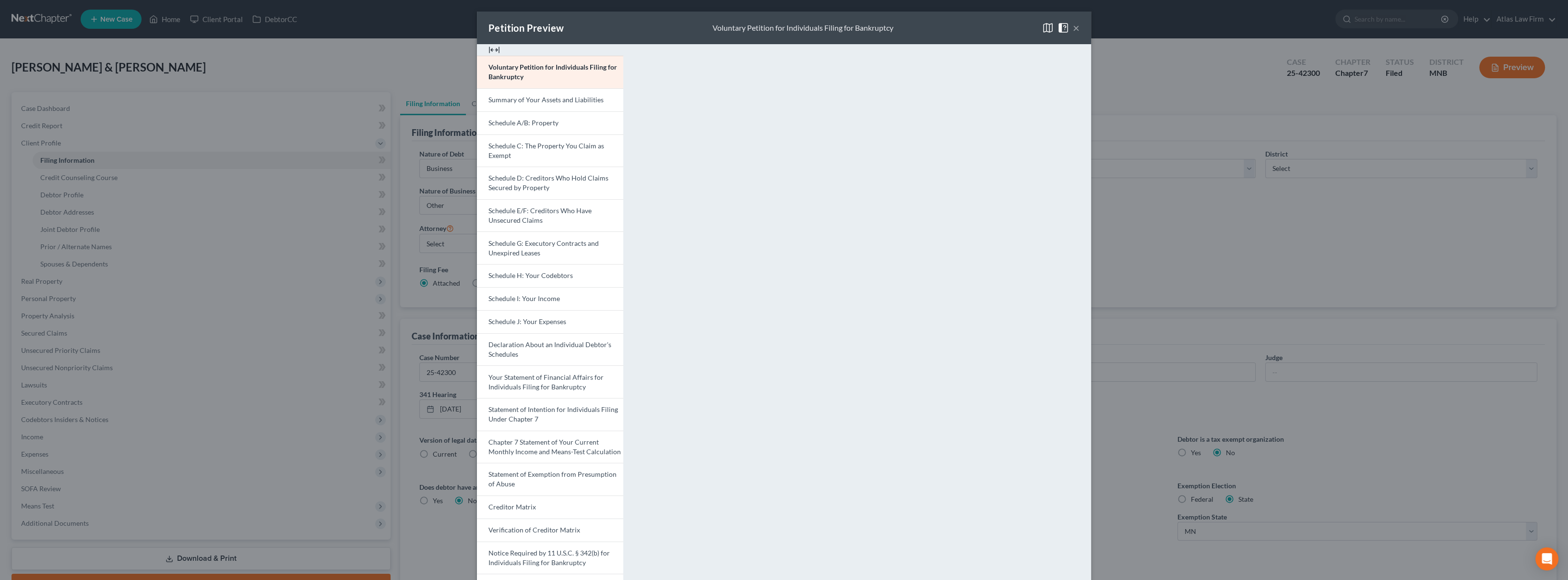
click at [826, 52] on iframe "<object ng-attr-data='https://nextchapter-prod.s3.amazonaws.com/pdfs/1c24d437-0…" at bounding box center [862, 286] width 443 height 468
click at [552, 128] on link "Schedule A/B: Property" at bounding box center [550, 122] width 146 height 23
